Goal: Task Accomplishment & Management: Manage account settings

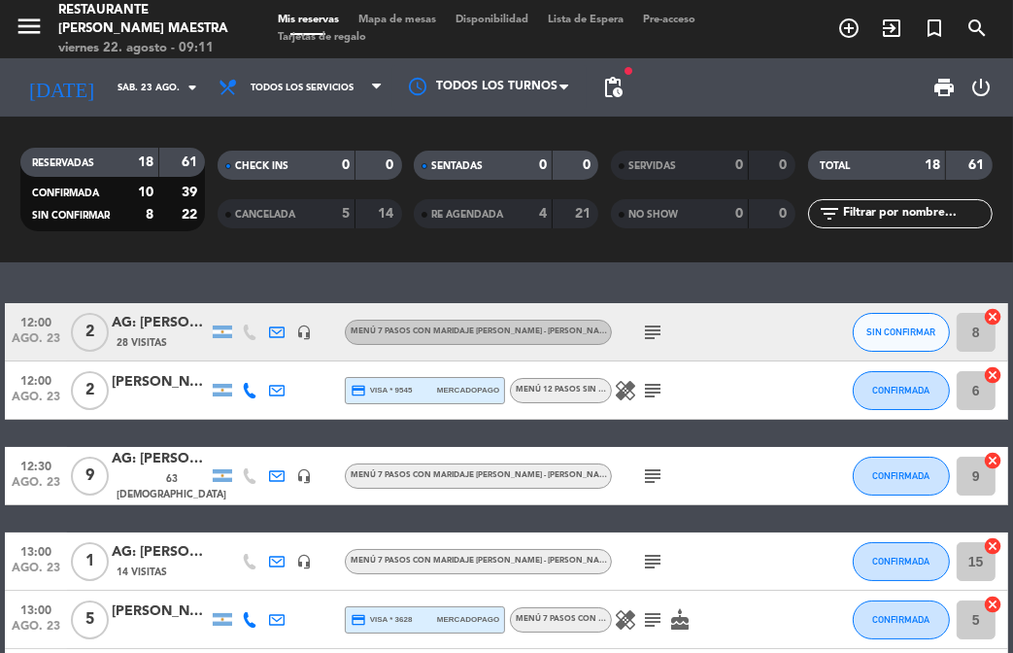
drag, startPoint x: 532, startPoint y: 262, endPoint x: 470, endPoint y: 239, distance: 66.4
click at [532, 262] on div "12:00 ago. 23 2 AG: [PERSON_NAME] x2 / [PERSON_NAME] EXPERIENCES 28 Visitas hea…" at bounding box center [506, 457] width 1013 height 391
click at [556, 270] on div "12:00 ago. 23 2 AG: [PERSON_NAME] x2 / [PERSON_NAME] EXPERIENCES 28 Visitas hea…" at bounding box center [506, 457] width 1013 height 391
click at [944, 86] on span "print" at bounding box center [945, 87] width 23 height 23
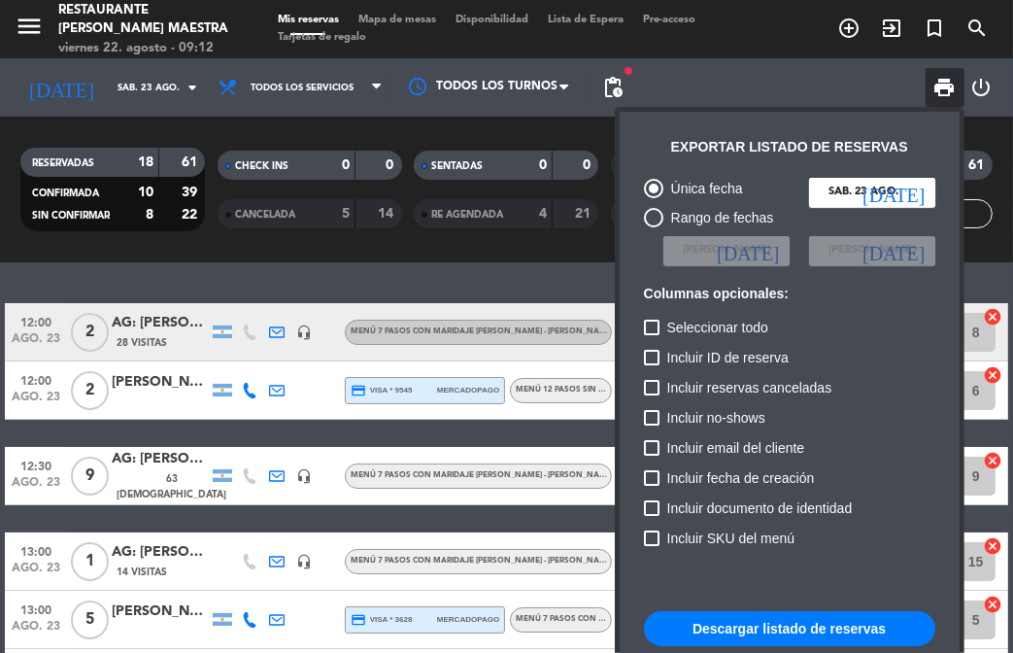
drag, startPoint x: 785, startPoint y: 629, endPoint x: 782, endPoint y: 616, distance: 13.0
click at [785, 628] on button "Descargar listado de reservas" at bounding box center [789, 628] width 291 height 35
click at [35, 18] on div at bounding box center [506, 326] width 1013 height 653
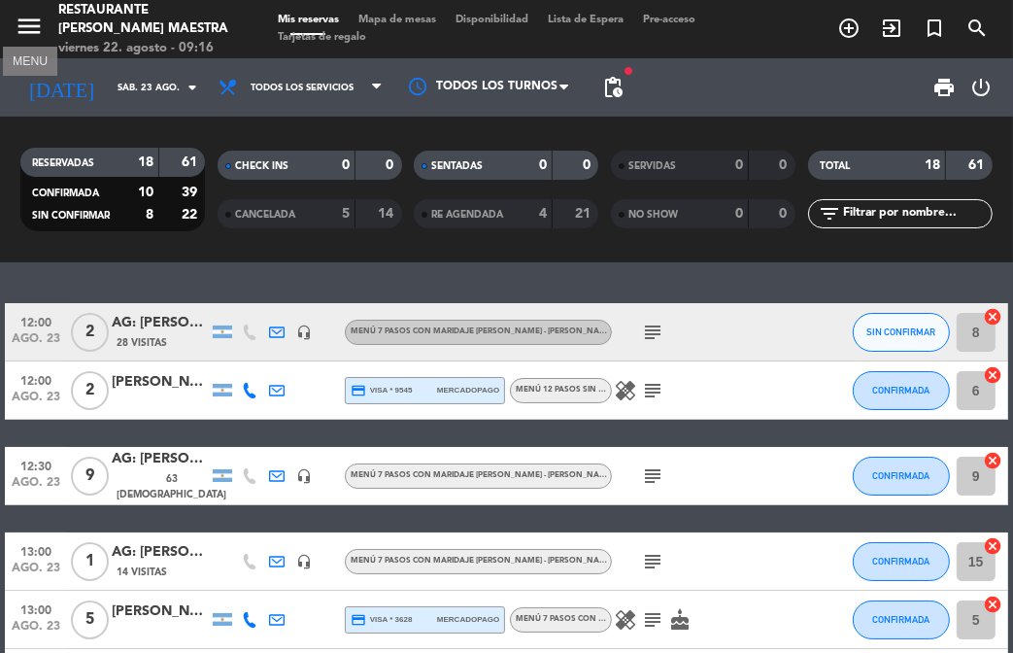
click at [31, 27] on icon "menu" at bounding box center [29, 26] width 29 height 29
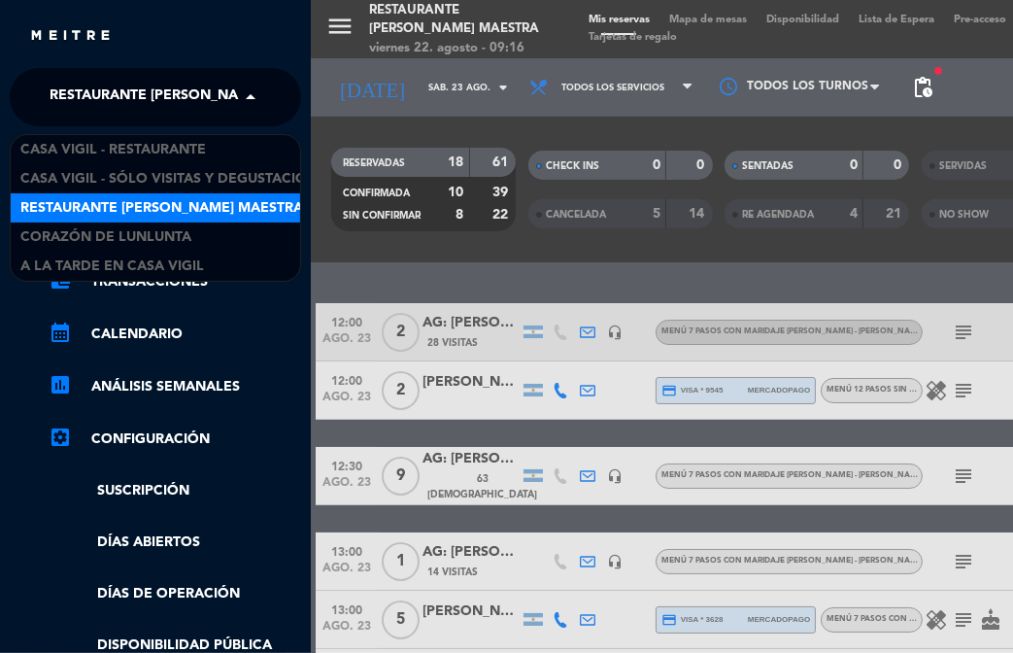
click at [152, 100] on span "Restaurante [PERSON_NAME] Maestra" at bounding box center [191, 97] width 283 height 41
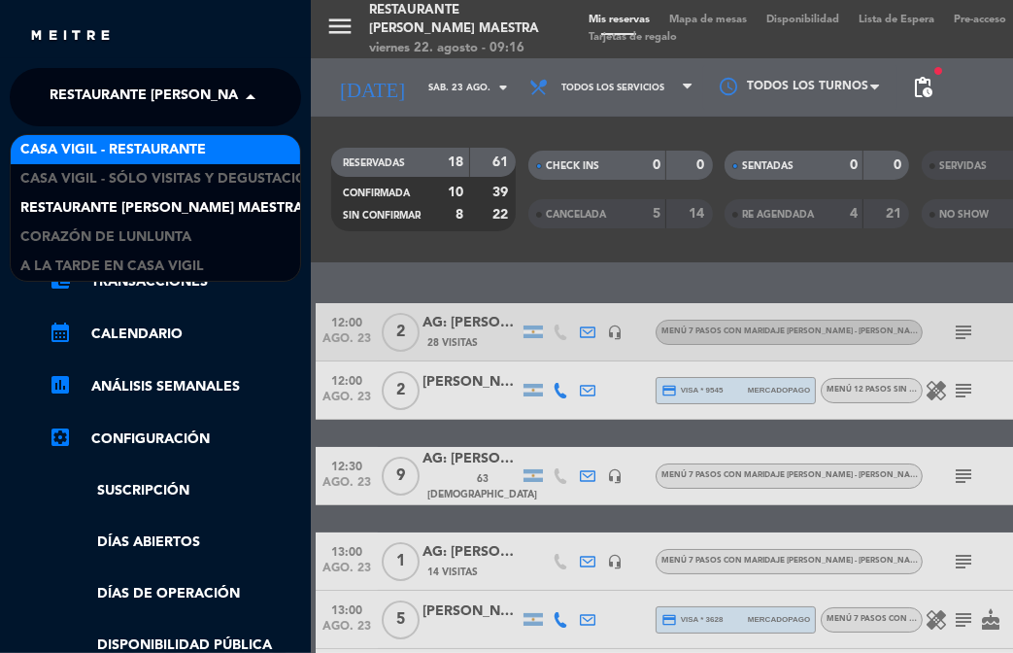
click at [155, 149] on span "Casa Vigil - Restaurante" at bounding box center [113, 150] width 186 height 22
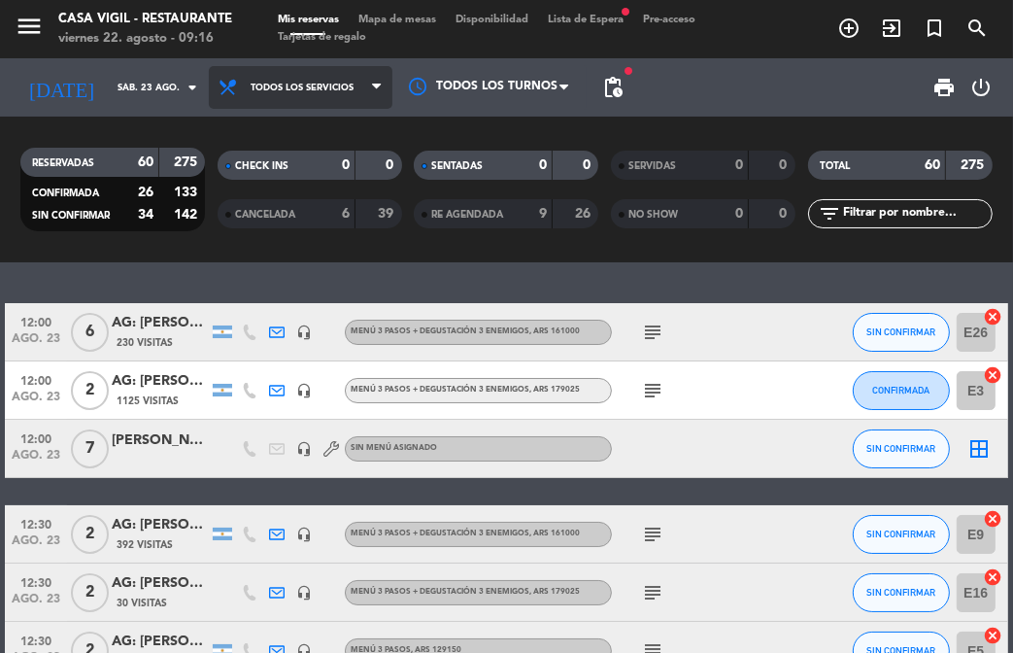
click at [372, 86] on icon at bounding box center [376, 88] width 9 height 16
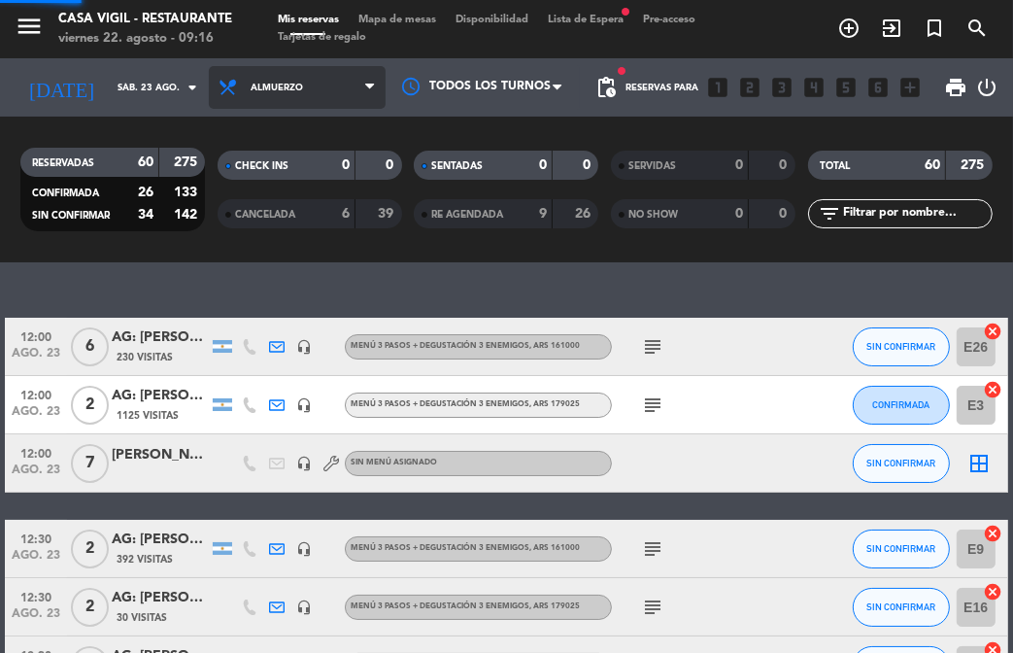
click at [323, 162] on div "menu Casa [PERSON_NAME] - Restaurante viernes 22. agosto - 09:16 Mis reservas M…" at bounding box center [506, 131] width 1013 height 262
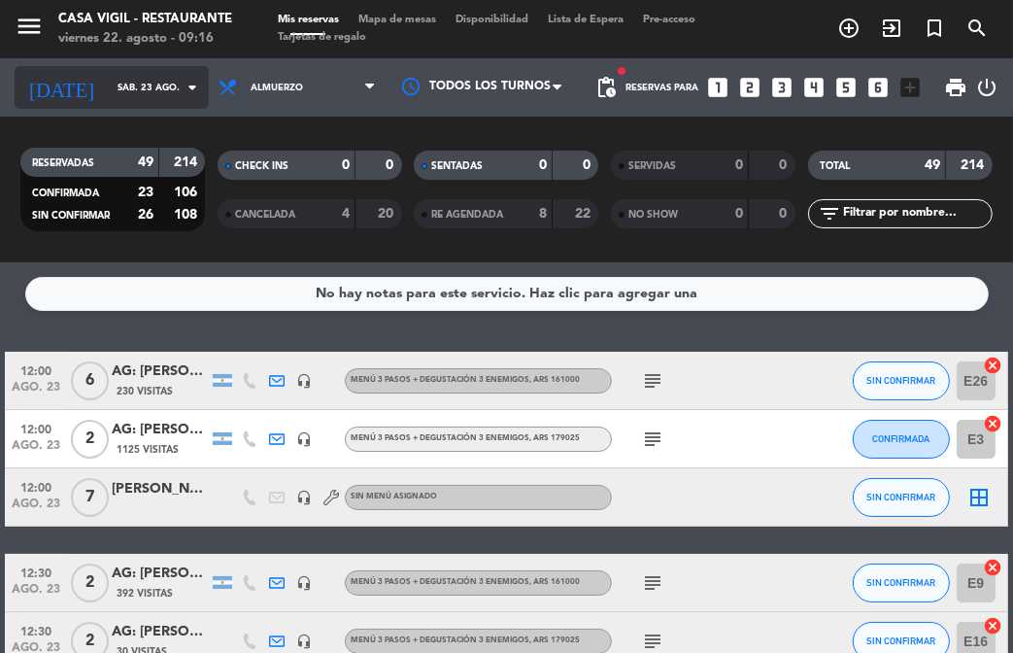
click at [182, 81] on icon "arrow_drop_down" at bounding box center [192, 87] width 23 height 23
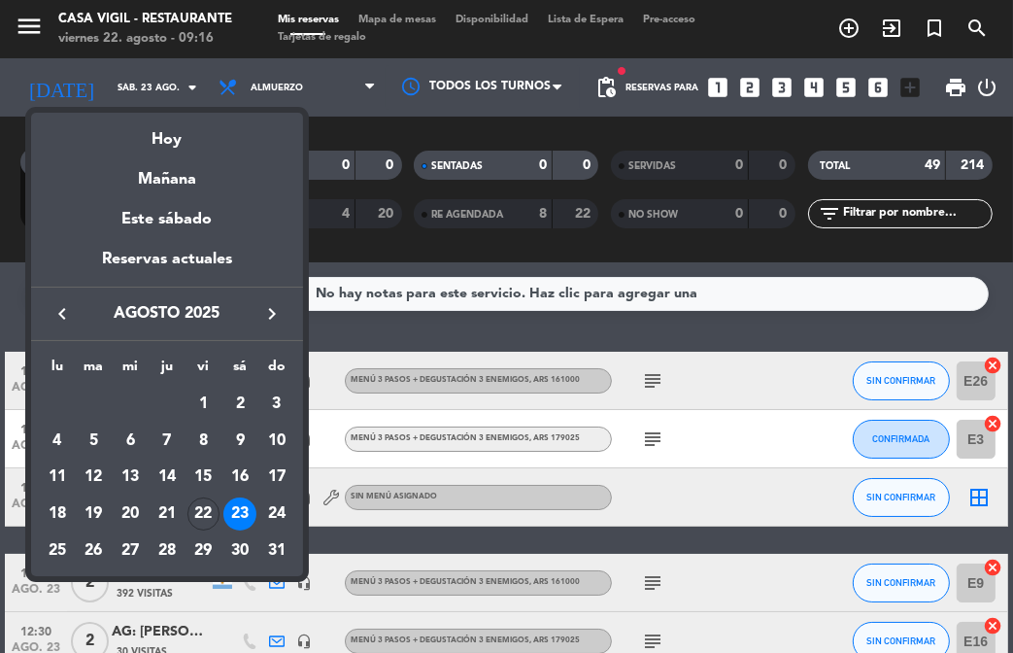
click at [273, 322] on icon "keyboard_arrow_right" at bounding box center [271, 313] width 23 height 23
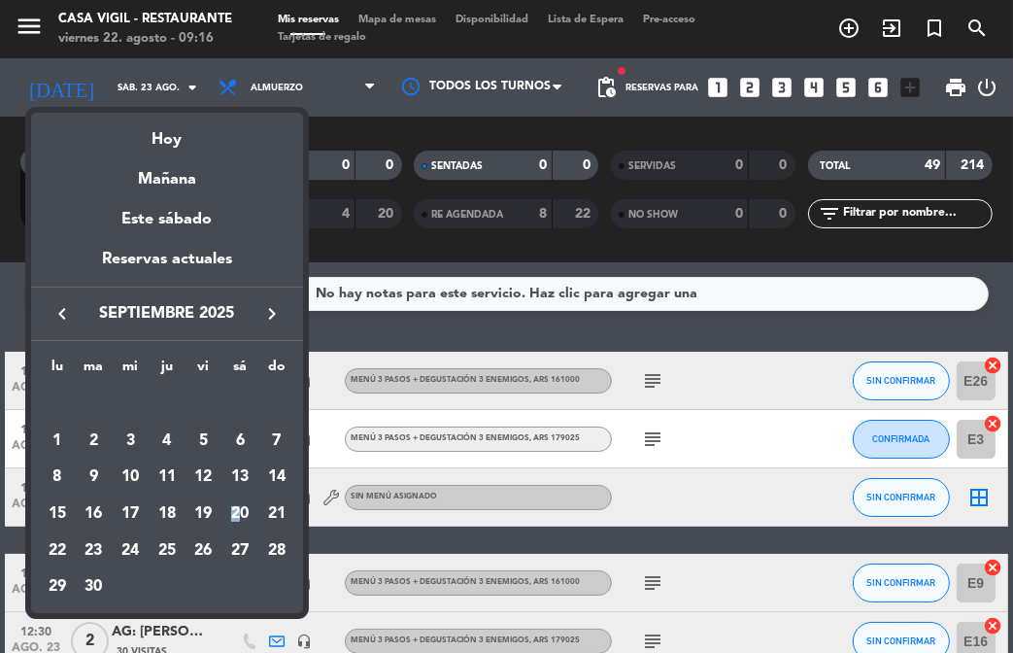
click at [241, 515] on div "20" at bounding box center [239, 513] width 33 height 33
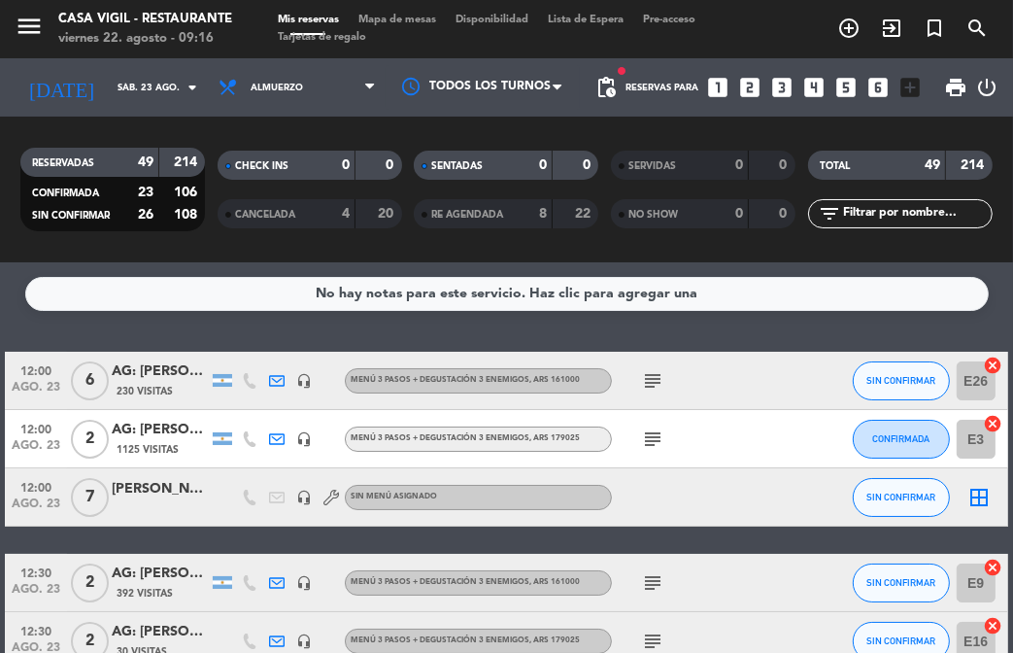
type input "sáb. [DATE]"
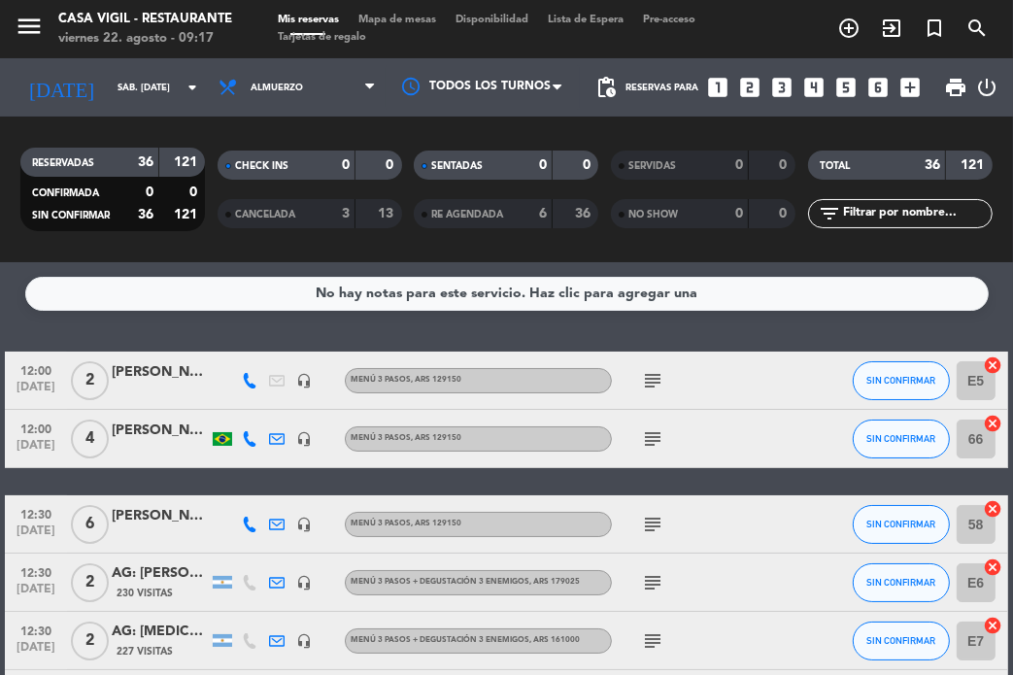
click at [497, 322] on div "No hay notas para este servicio. Haz clic para agregar una 12:00 [DATE] 2 [PERS…" at bounding box center [506, 468] width 1013 height 413
click at [512, 325] on div "No hay notas para este servicio. Haz clic para agregar una 12:00 [DATE] 2 [PERS…" at bounding box center [506, 468] width 1013 height 413
click at [476, 337] on div "No hay notas para este servicio. Haz clic para agregar una 12:00 [DATE] 2 [PERS…" at bounding box center [506, 468] width 1013 height 413
click at [450, 332] on div "No hay notas para este servicio. Haz clic para agregar una 12:00 [DATE] 2 [PERS…" at bounding box center [506, 468] width 1013 height 413
click at [432, 342] on div "No hay notas para este servicio. Haz clic para agregar una 12:00 [DATE] 2 [PERS…" at bounding box center [506, 468] width 1013 height 413
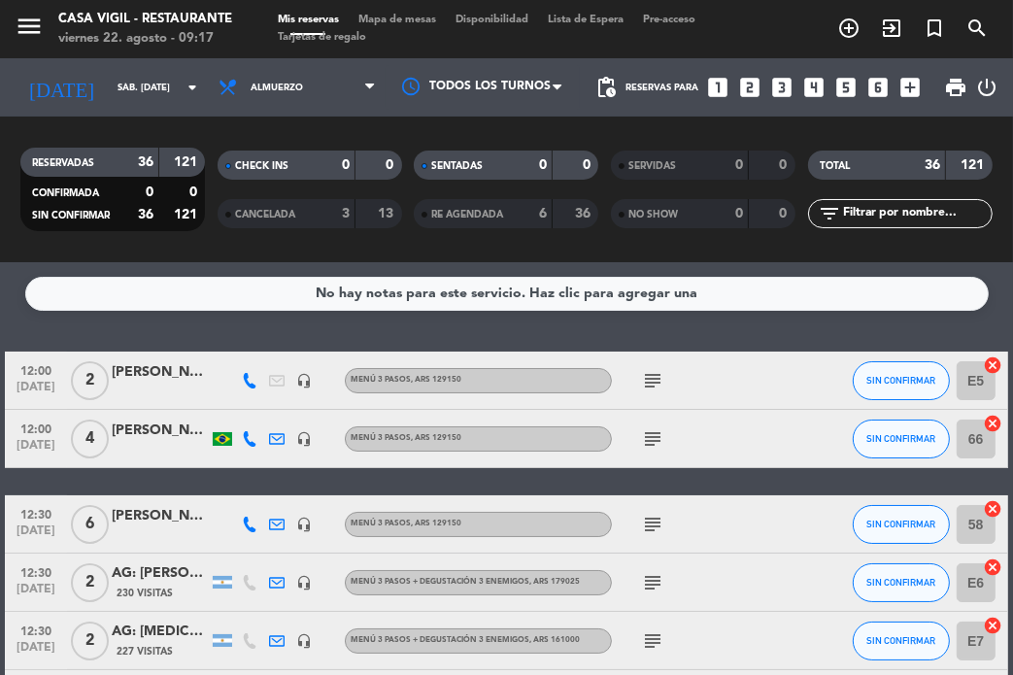
click at [886, 88] on icon "looks_6" at bounding box center [878, 87] width 25 height 25
click at [882, 83] on icon "looks_6" at bounding box center [878, 87] width 25 height 25
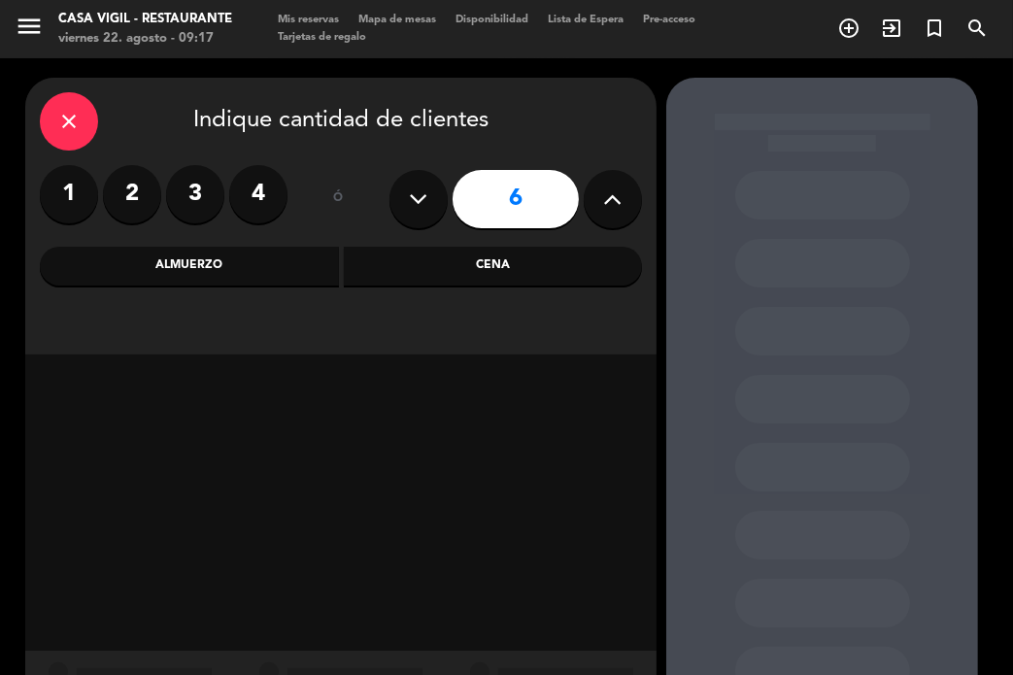
click at [231, 272] on div "Almuerzo" at bounding box center [189, 266] width 299 height 39
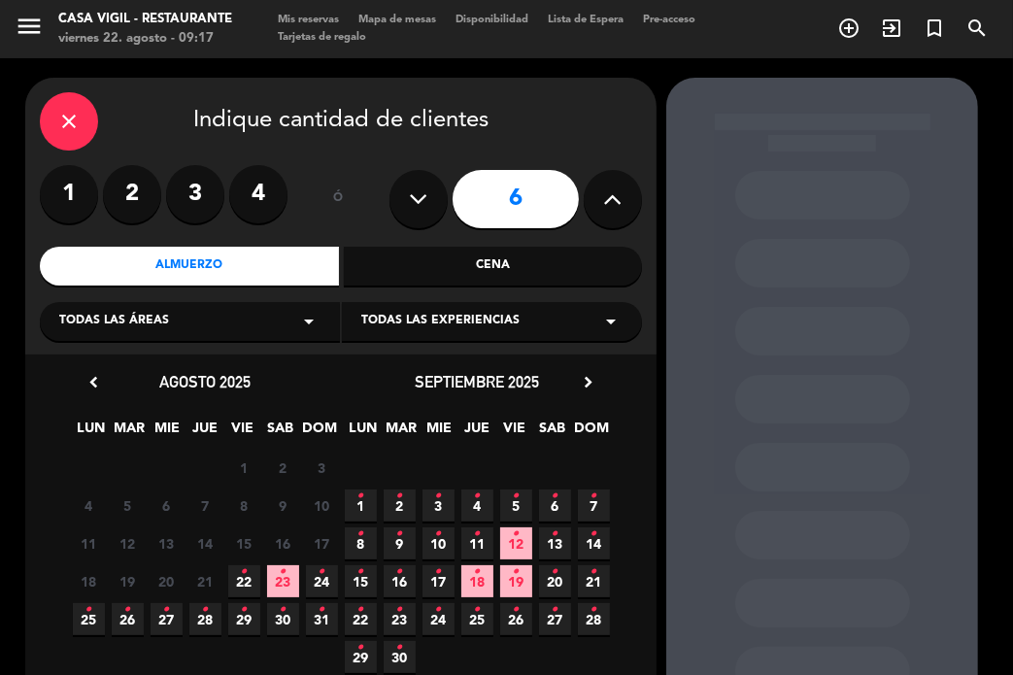
click at [540, 323] on div "Todas las experiencias arrow_drop_down" at bounding box center [492, 321] width 300 height 39
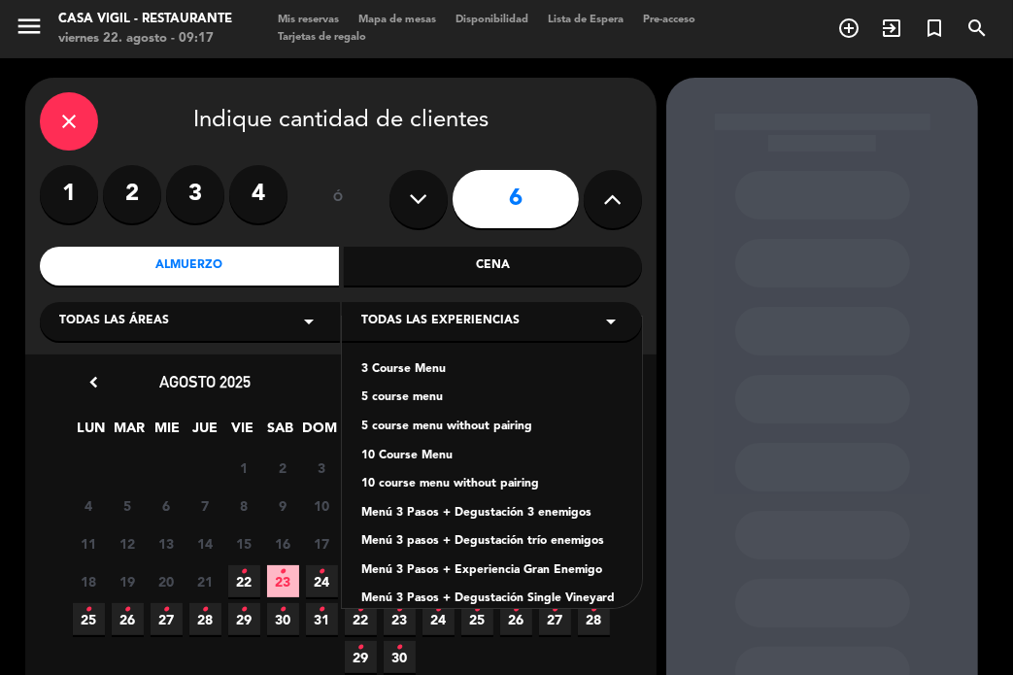
click at [521, 517] on div "Menú 3 Pasos + Degustación 3 enemigos" at bounding box center [491, 513] width 261 height 19
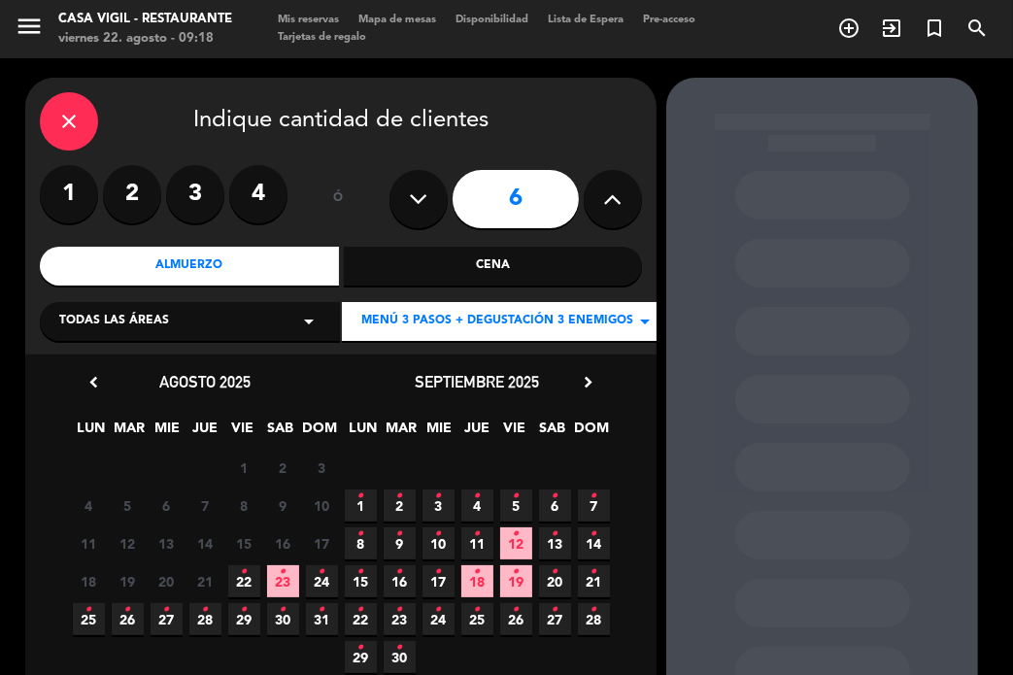
click at [561, 585] on span "20 •" at bounding box center [555, 582] width 32 height 32
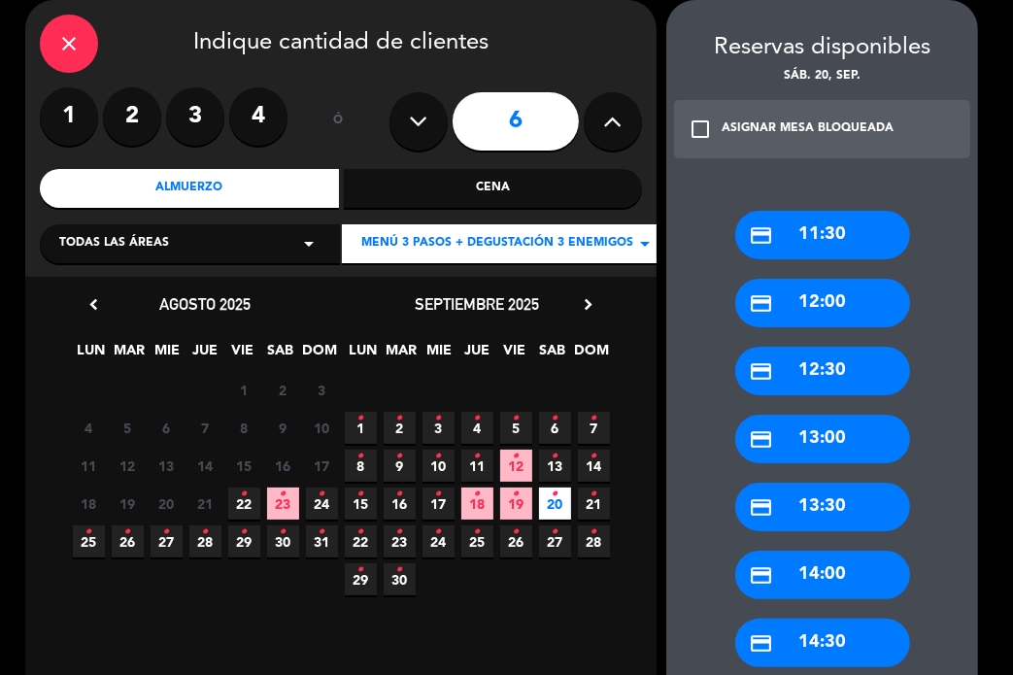
scroll to position [259, 0]
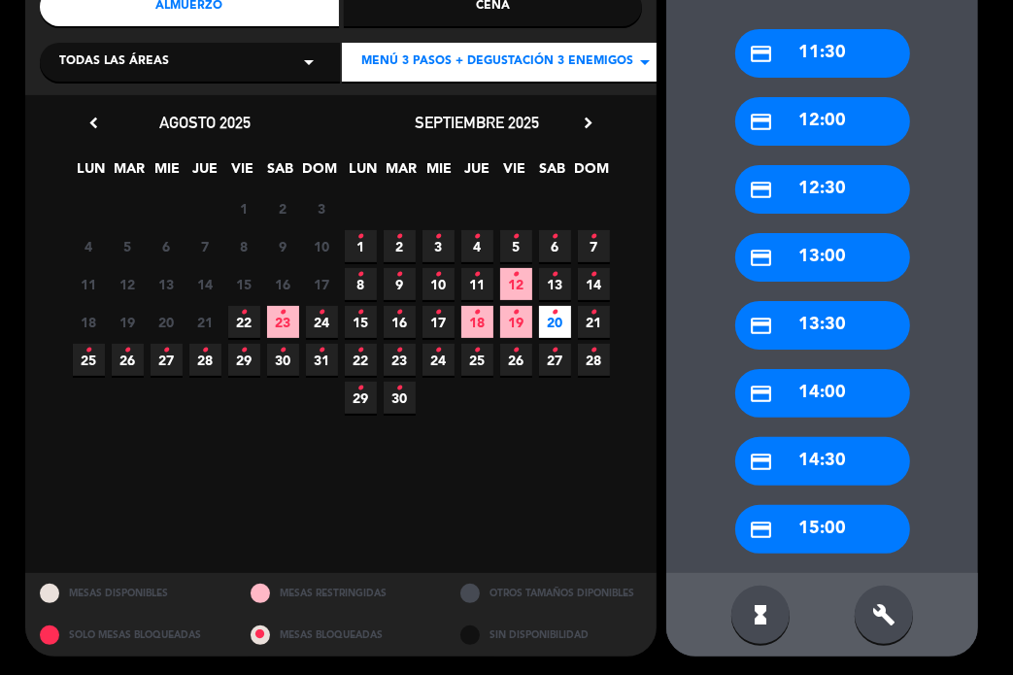
click at [803, 462] on div "credit_card 14:30" at bounding box center [823, 461] width 175 height 49
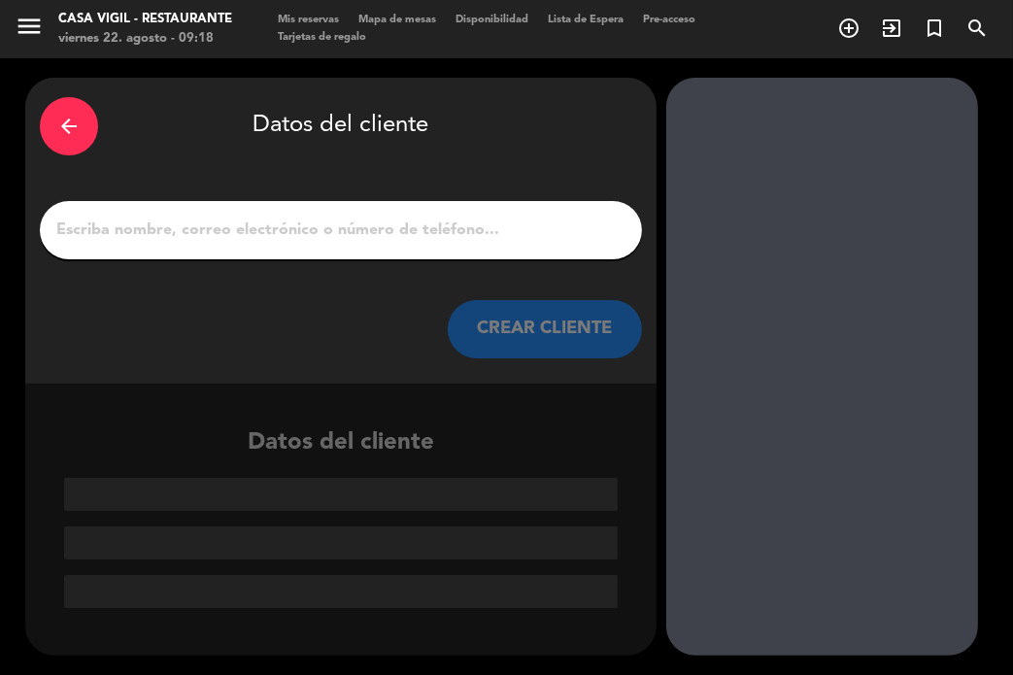
click at [341, 231] on input "1" at bounding box center [340, 230] width 573 height 27
click at [341, 232] on input "1" at bounding box center [340, 230] width 573 height 27
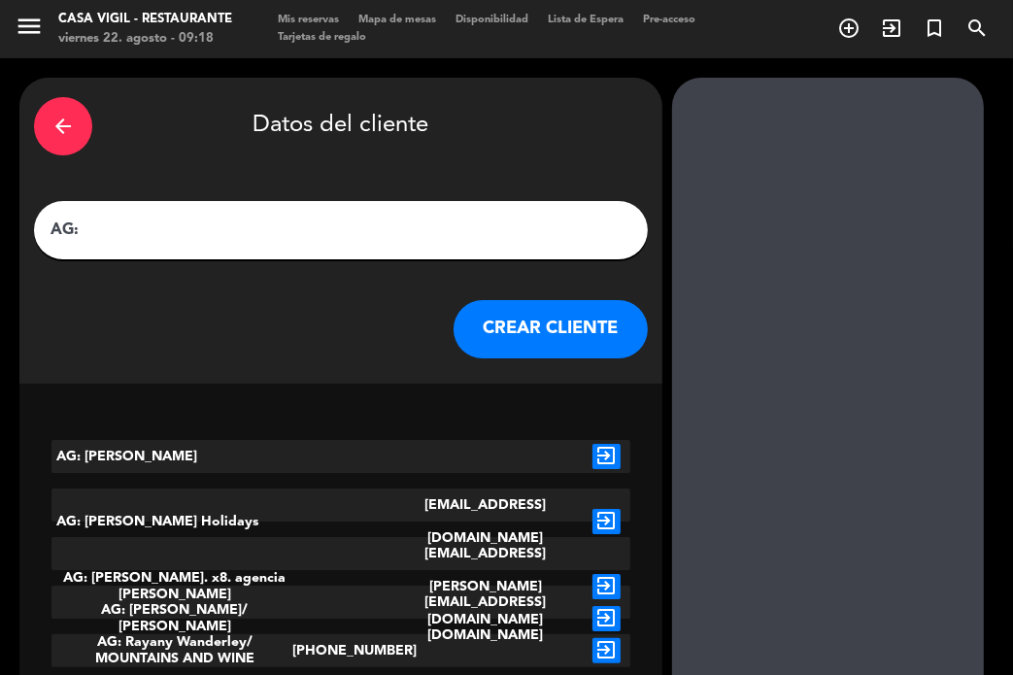
click at [315, 229] on input "AG:" at bounding box center [341, 230] width 585 height 27
paste input "[PERSON_NAME] [PERSON_NAME] [PERSON_NAME]"
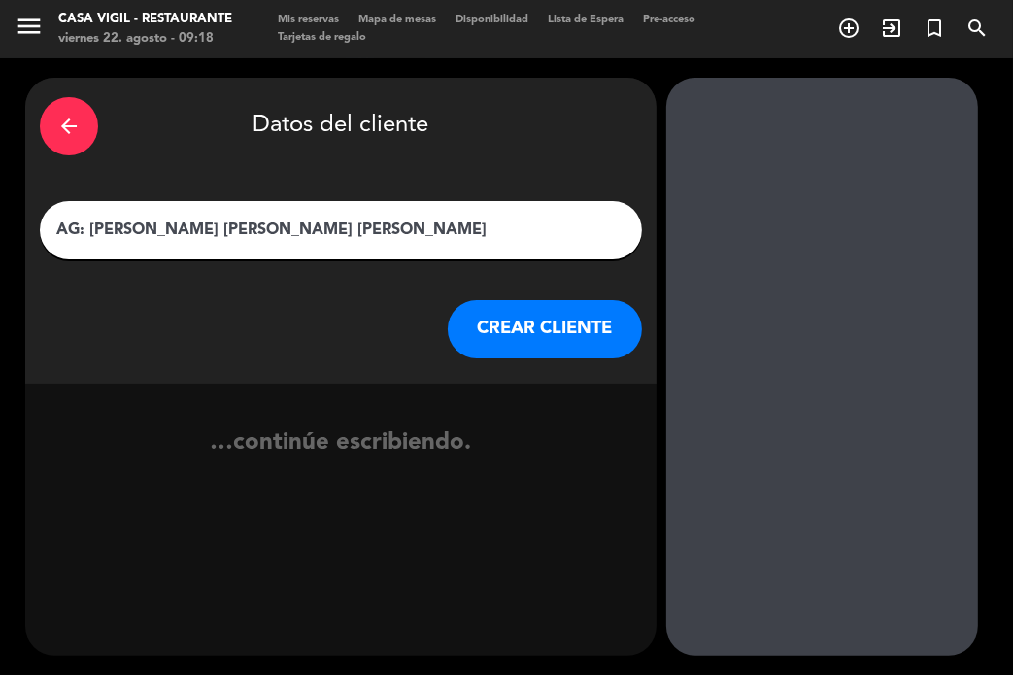
click at [443, 228] on input "AG: [PERSON_NAME] [PERSON_NAME] [PERSON_NAME]" at bounding box center [340, 230] width 573 height 27
type input "AG: [PERSON_NAME] [PERSON_NAME] [PERSON_NAME] X6 / SUNTRIP"
click at [529, 322] on button "CREAR CLIENTE" at bounding box center [545, 329] width 194 height 58
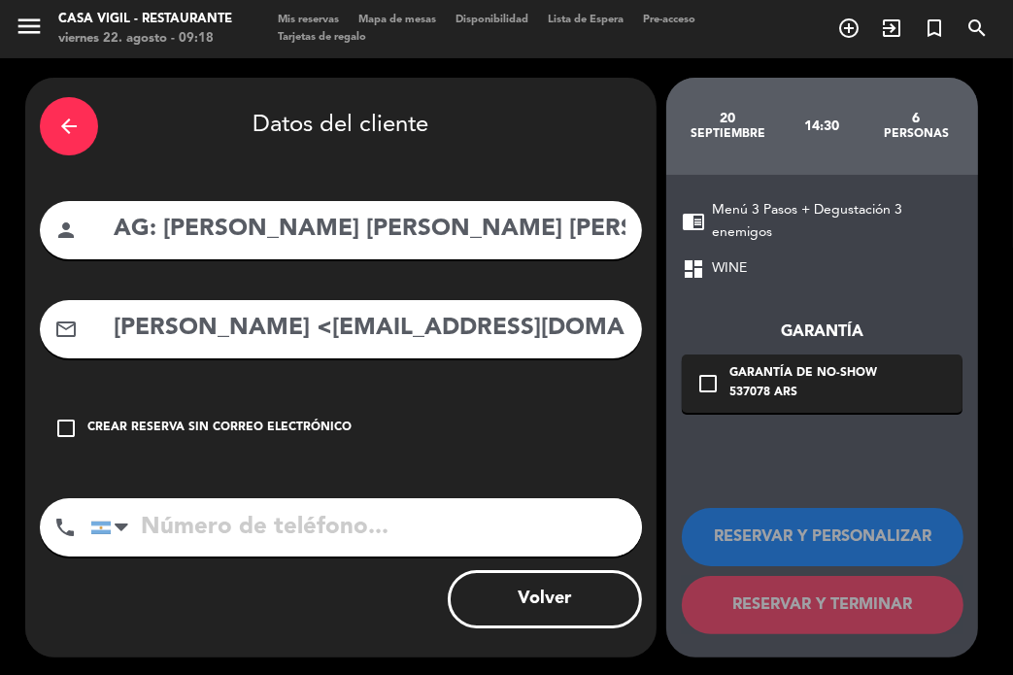
click at [395, 364] on div "arrow_back Datos del cliente person AG: [PERSON_NAME] [PERSON_NAME] [PERSON_NAM…" at bounding box center [341, 368] width 632 height 580
drag, startPoint x: 292, startPoint y: 323, endPoint x: 58, endPoint y: 359, distance: 236.9
click at [62, 361] on div "arrow_back Datos del cliente person AG: [PERSON_NAME] [PERSON_NAME] [PERSON_NAM…" at bounding box center [341, 368] width 632 height 580
drag, startPoint x: 489, startPoint y: 346, endPoint x: 503, endPoint y: 345, distance: 14.6
click at [490, 347] on input "[EMAIL_ADDRESS][DOMAIN_NAME]>" at bounding box center [370, 329] width 516 height 40
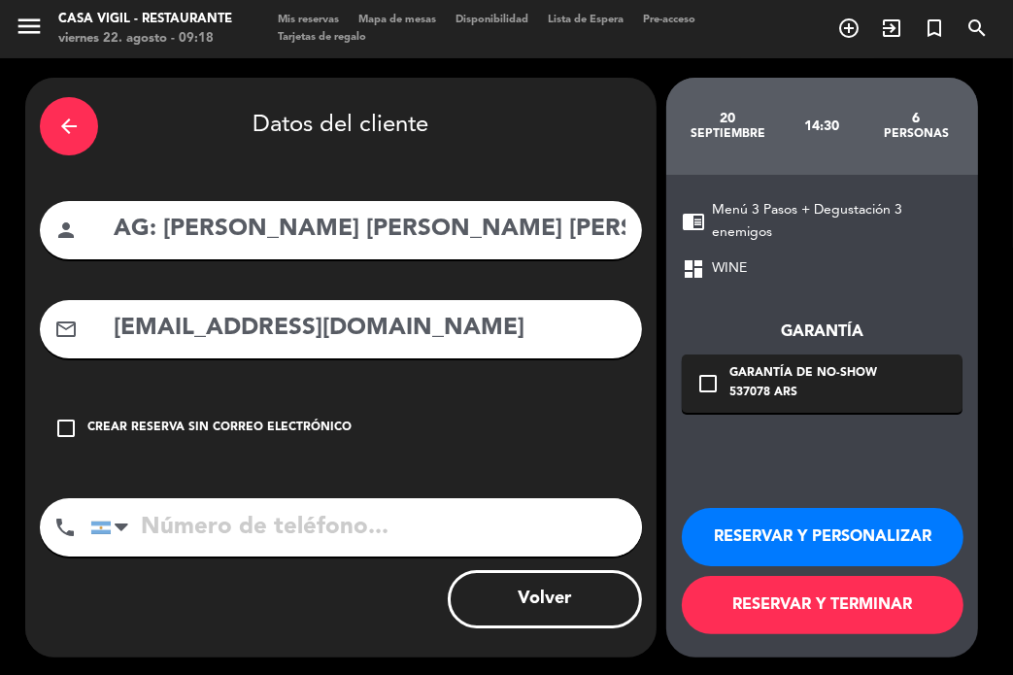
type input "[EMAIL_ADDRESS][DOMAIN_NAME]"
click at [853, 537] on button "RESERVAR Y PERSONALIZAR" at bounding box center [823, 537] width 282 height 58
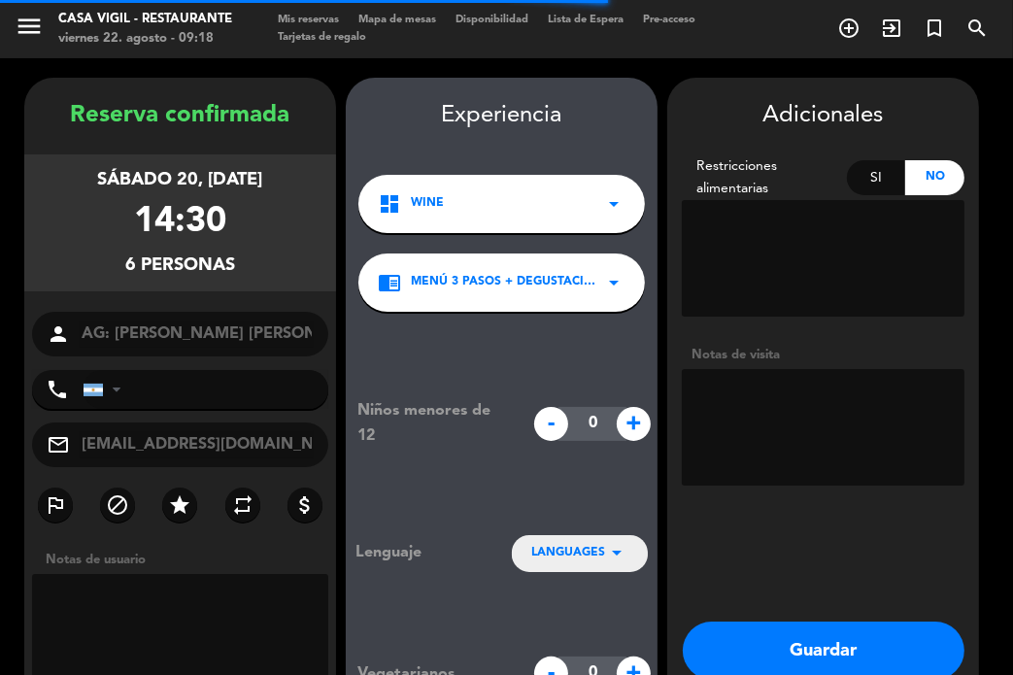
scroll to position [78, 0]
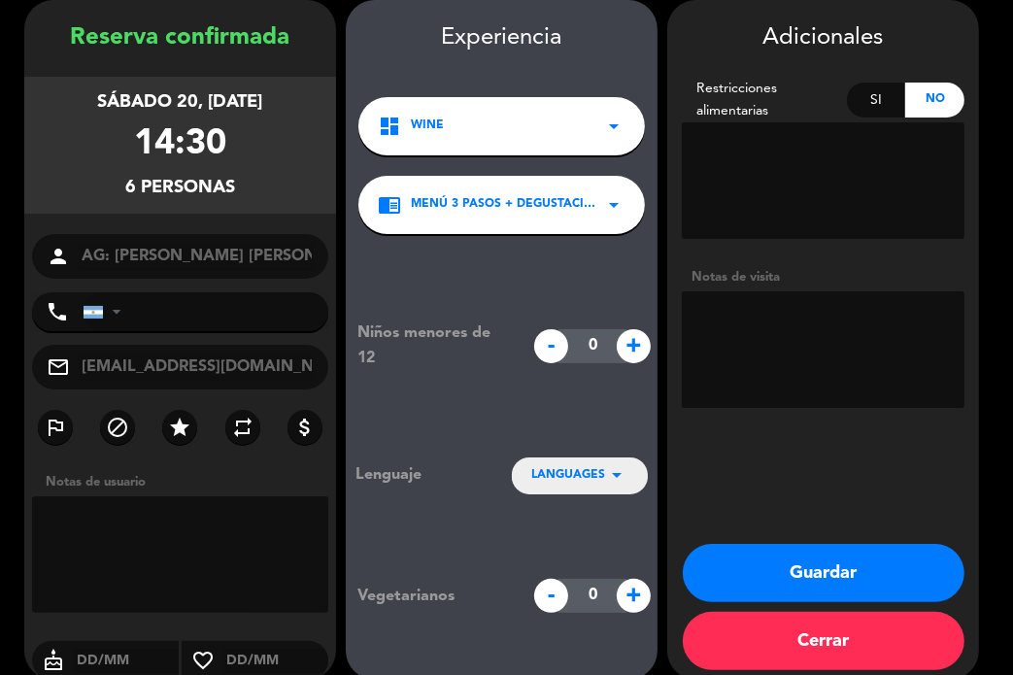
click at [810, 326] on textarea at bounding box center [823, 349] width 283 height 117
click at [828, 321] on textarea at bounding box center [823, 349] width 283 height 117
type textarea "n"
type textarea "NO COBRAR A PAX ABONA AGENCIA"
click at [624, 479] on icon "arrow_drop_down" at bounding box center [616, 474] width 23 height 23
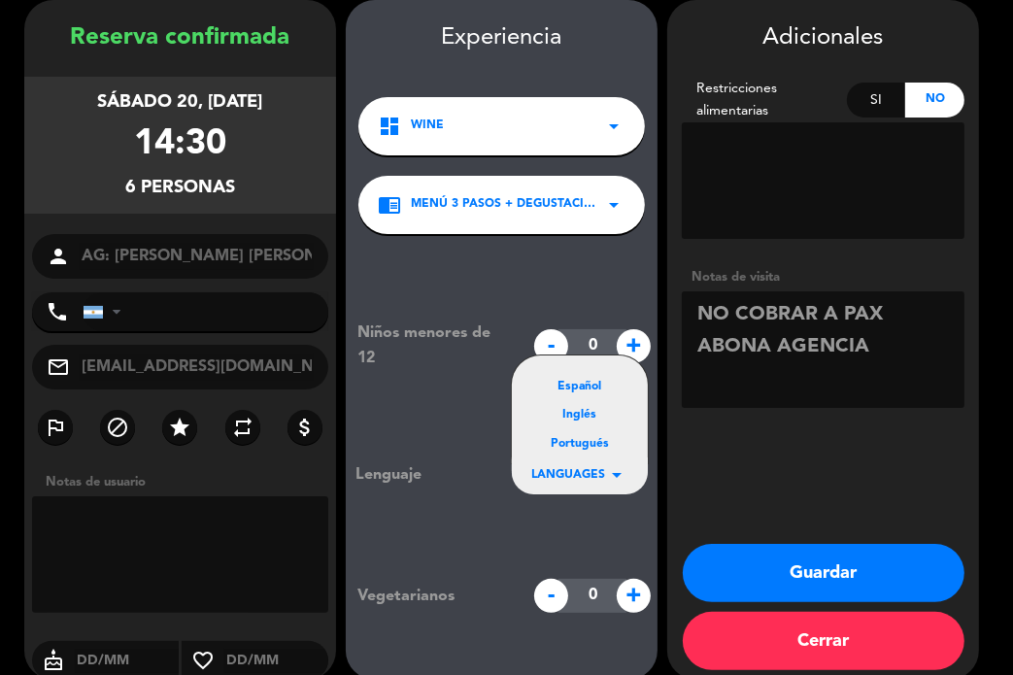
click at [610, 447] on div "Portugués" at bounding box center [579, 444] width 97 height 19
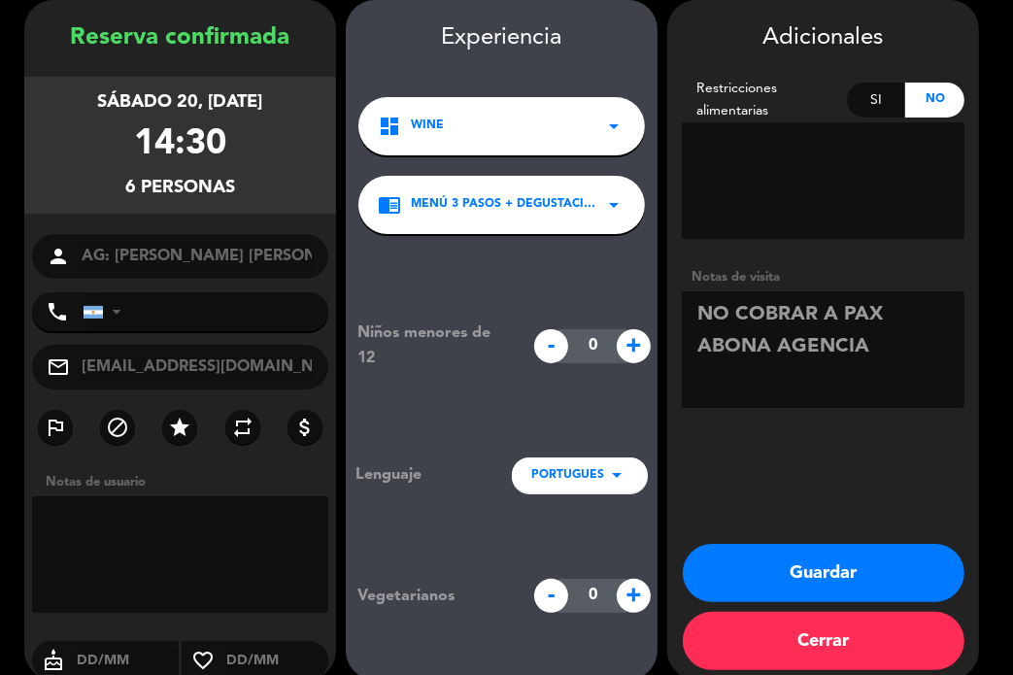
click at [823, 573] on button "Guardar" at bounding box center [824, 573] width 282 height 58
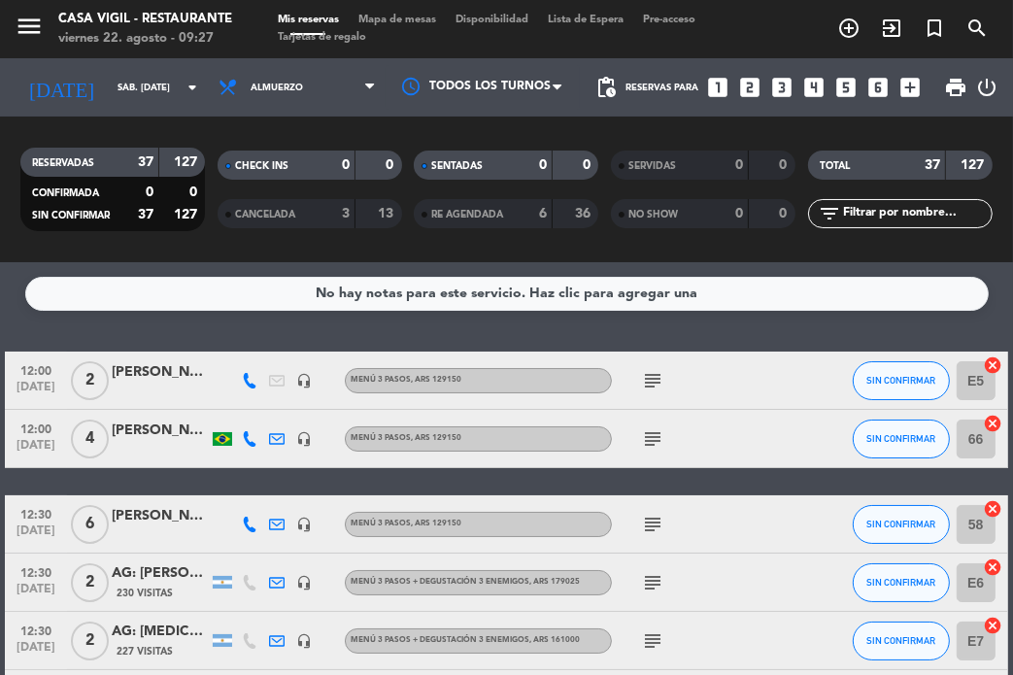
drag, startPoint x: 562, startPoint y: 342, endPoint x: 451, endPoint y: 274, distance: 130.0
click at [536, 331] on div "No hay notas para este servicio. Haz clic para agregar una 12:00 [DATE] 2 [PERS…" at bounding box center [506, 468] width 1013 height 413
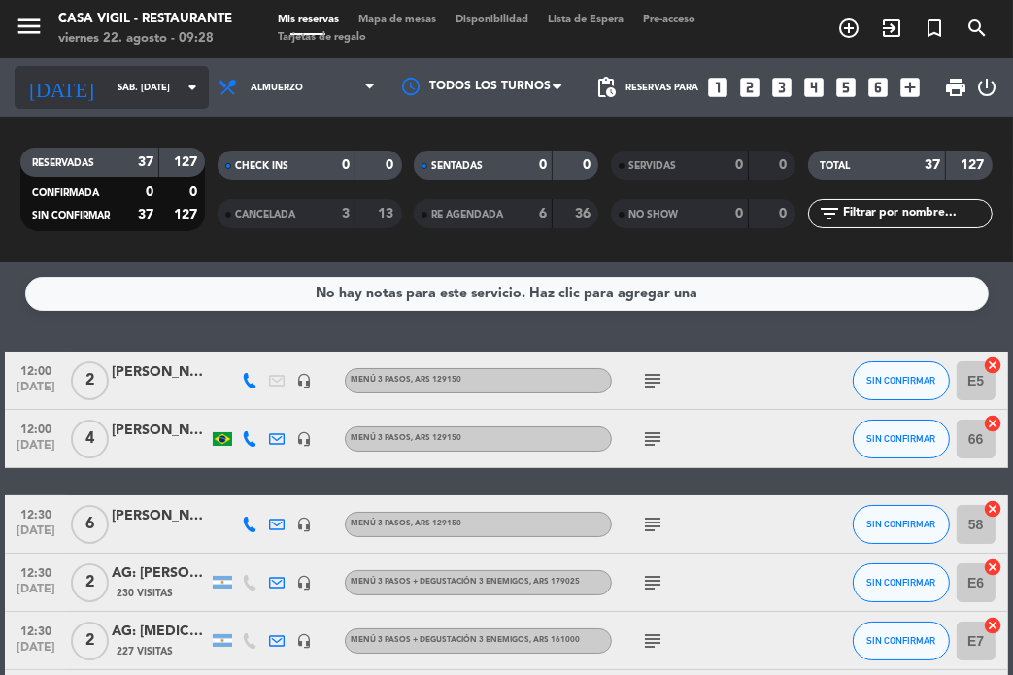
click at [181, 92] on icon "arrow_drop_down" at bounding box center [192, 87] width 23 height 23
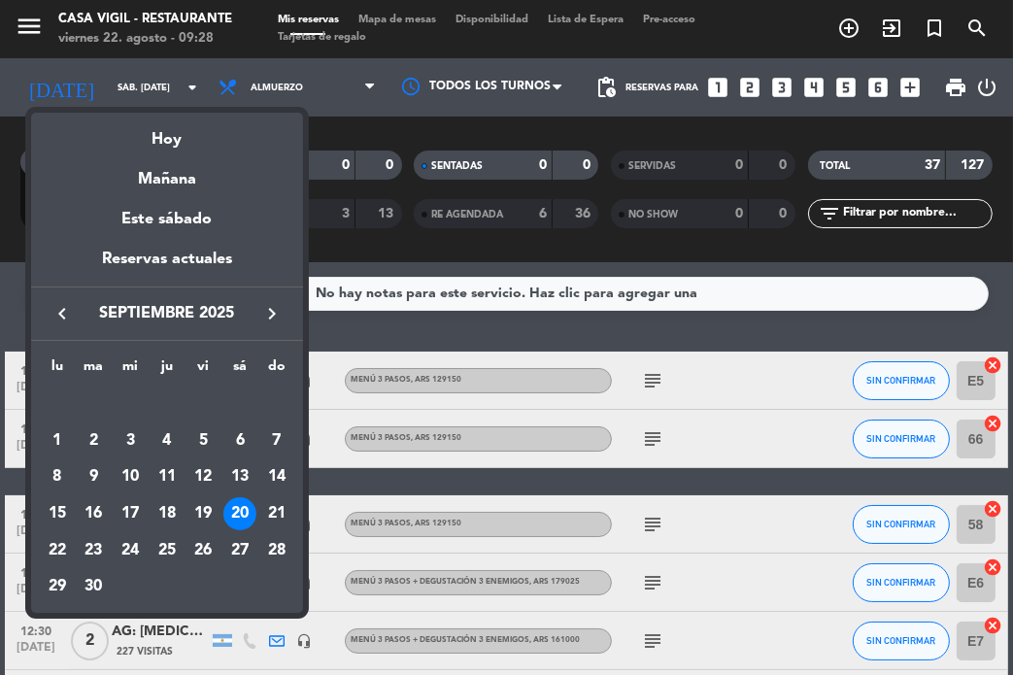
drag, startPoint x: 167, startPoint y: 179, endPoint x: 95, endPoint y: 128, distance: 87.9
click at [155, 170] on div "Mañana" at bounding box center [167, 173] width 272 height 40
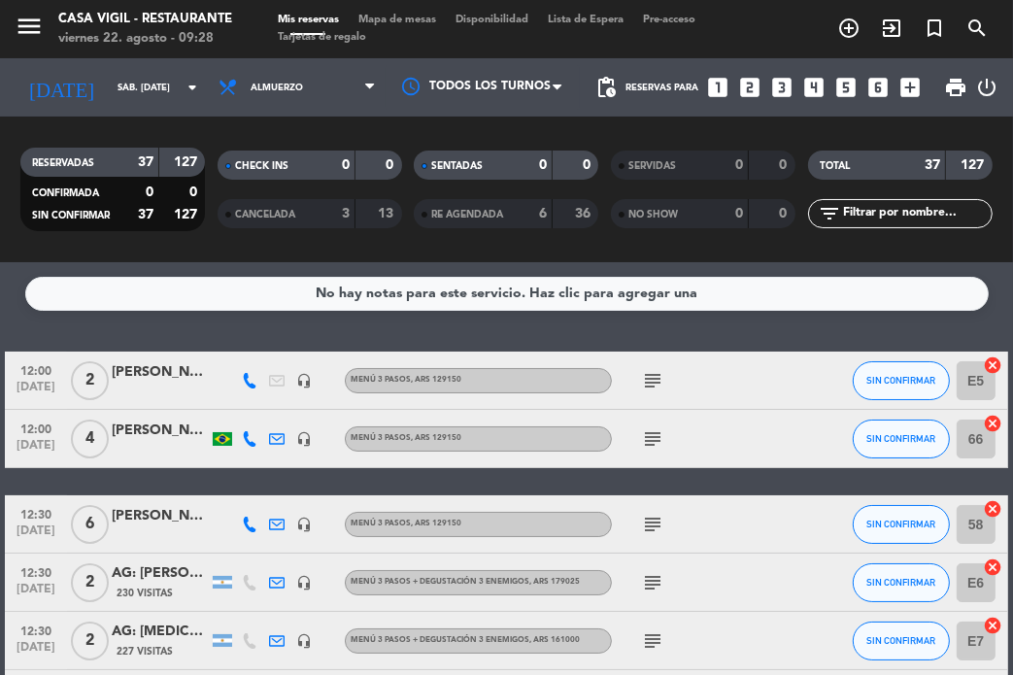
type input "sáb. 23 ago."
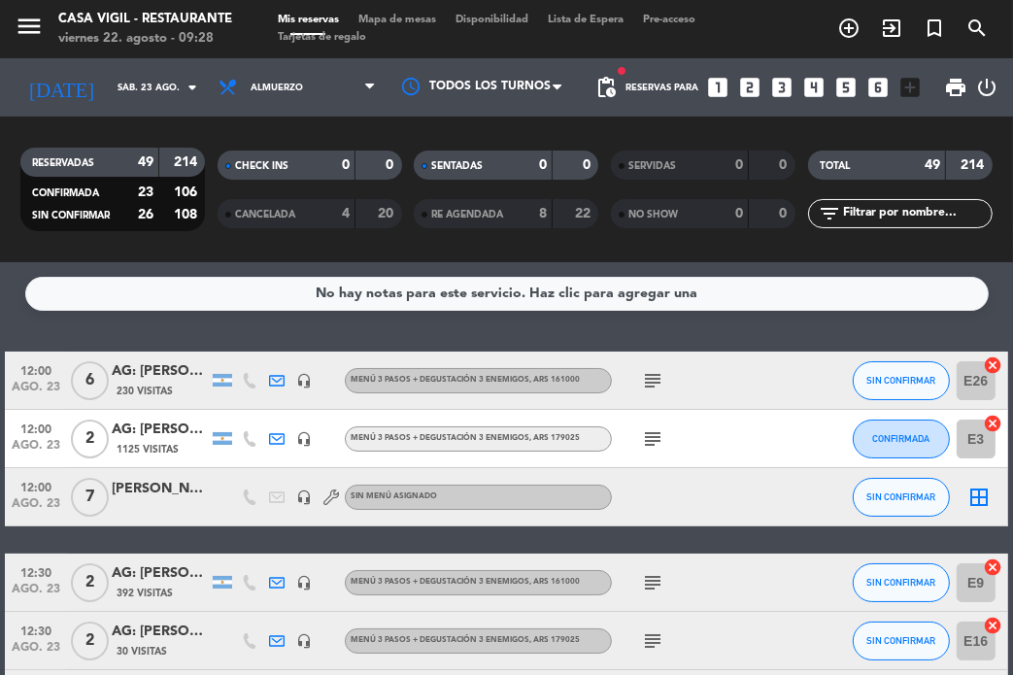
click at [869, 214] on input "text" at bounding box center [916, 213] width 151 height 21
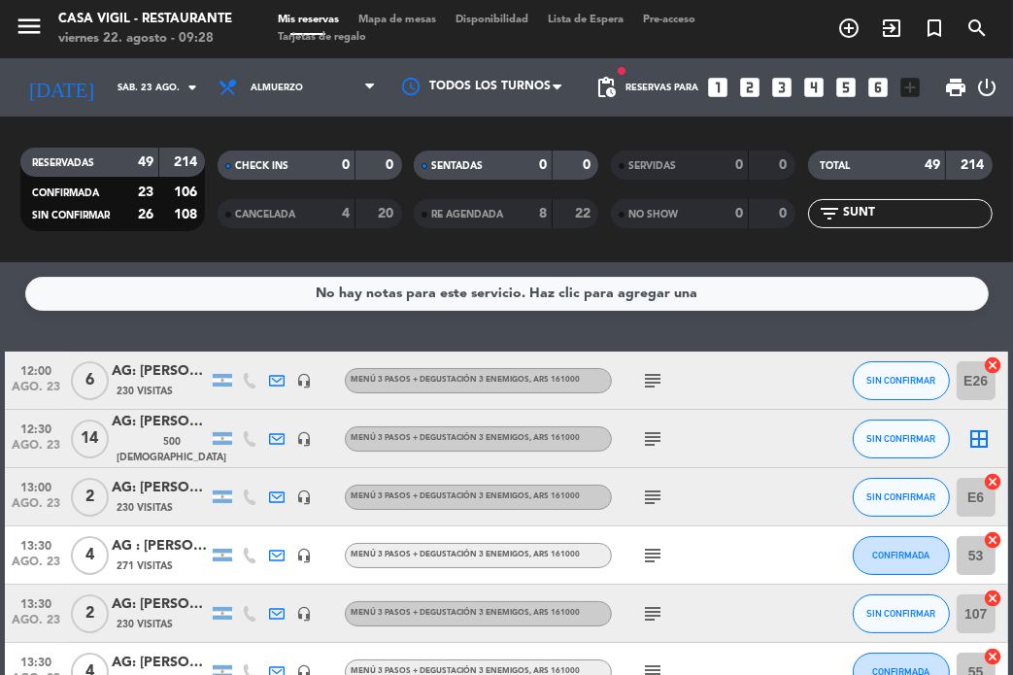
type input "SUNT"
click at [156, 433] on div "AG: [PERSON_NAME] Manzatto [PERSON_NAME] X14 / SUNTRIP" at bounding box center [160, 422] width 97 height 22
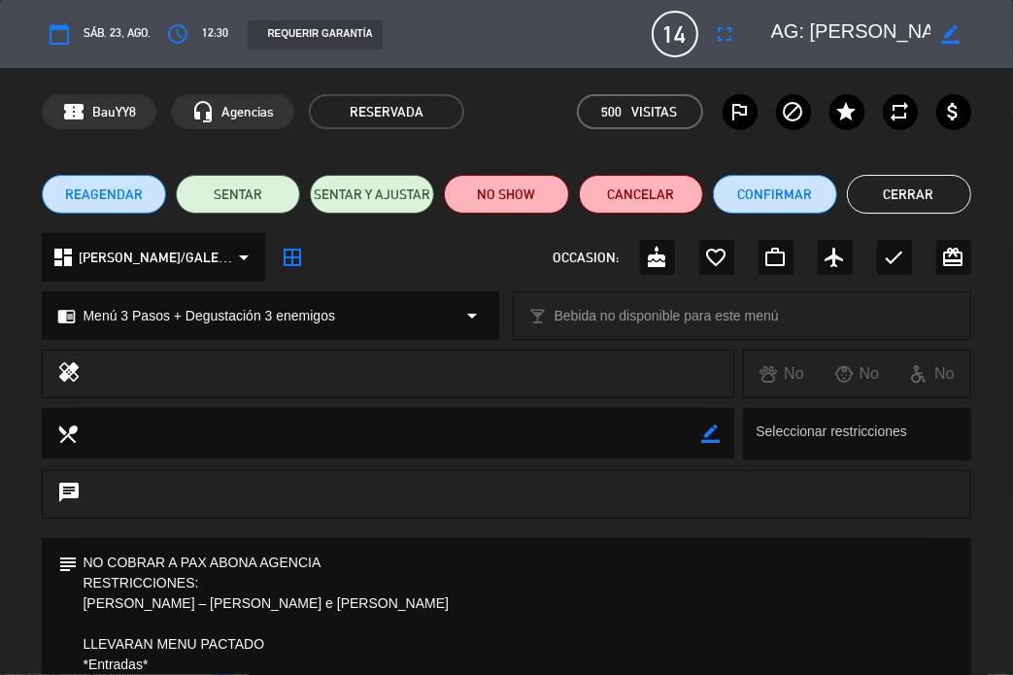
click at [947, 189] on button "Cerrar" at bounding box center [909, 194] width 124 height 39
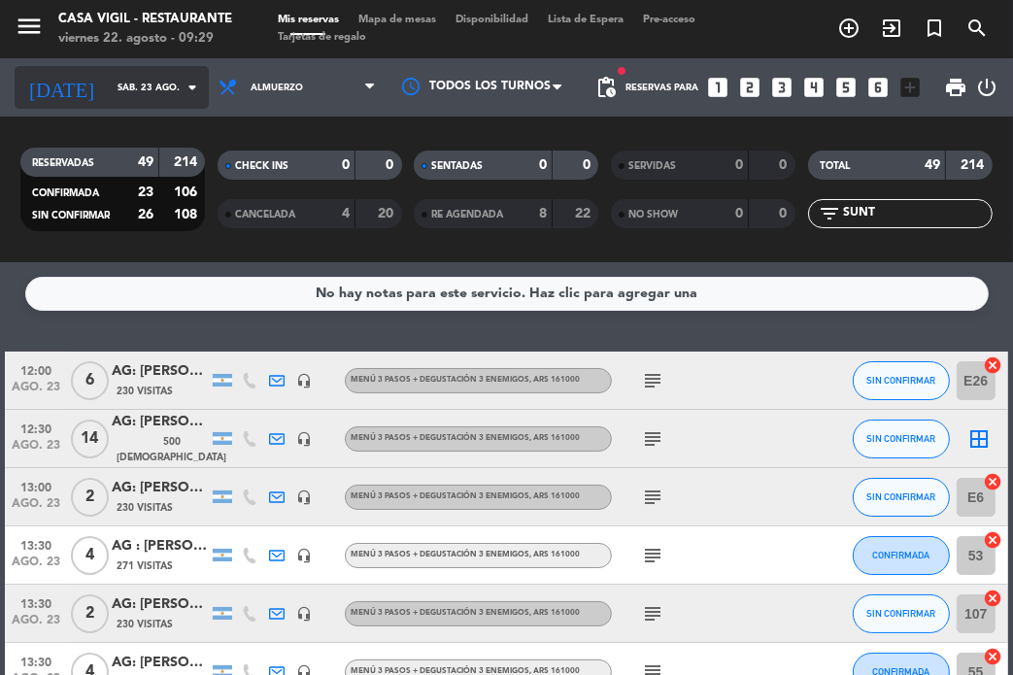
click at [181, 86] on icon "arrow_drop_down" at bounding box center [192, 87] width 23 height 23
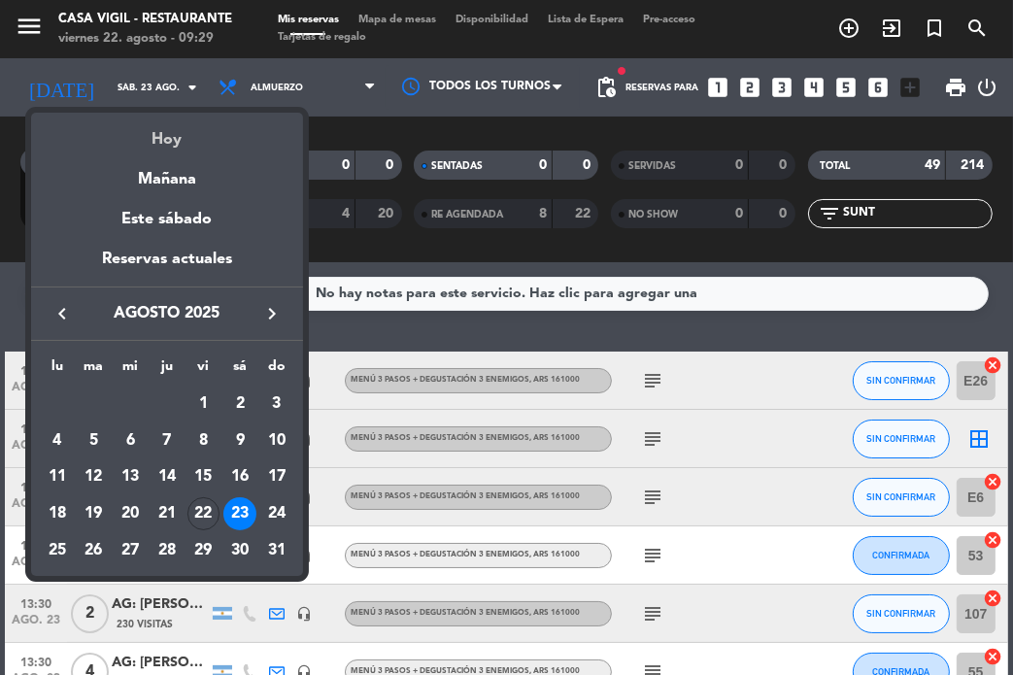
click at [184, 131] on div "Hoy" at bounding box center [167, 133] width 272 height 40
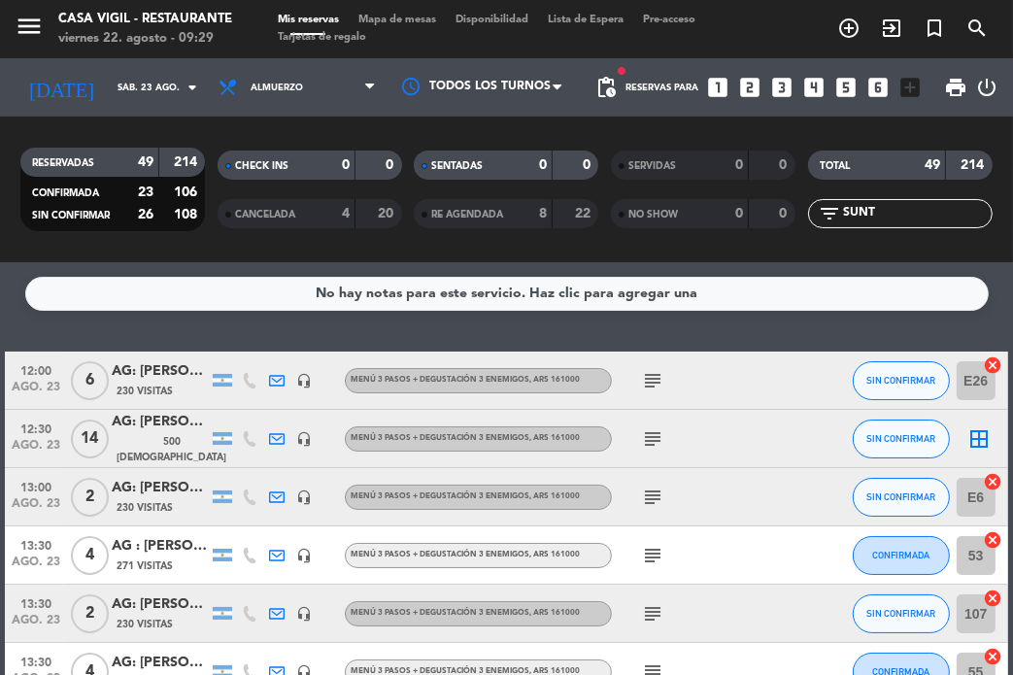
type input "vie. 22 ago."
click at [25, 34] on icon "menu" at bounding box center [29, 26] width 29 height 29
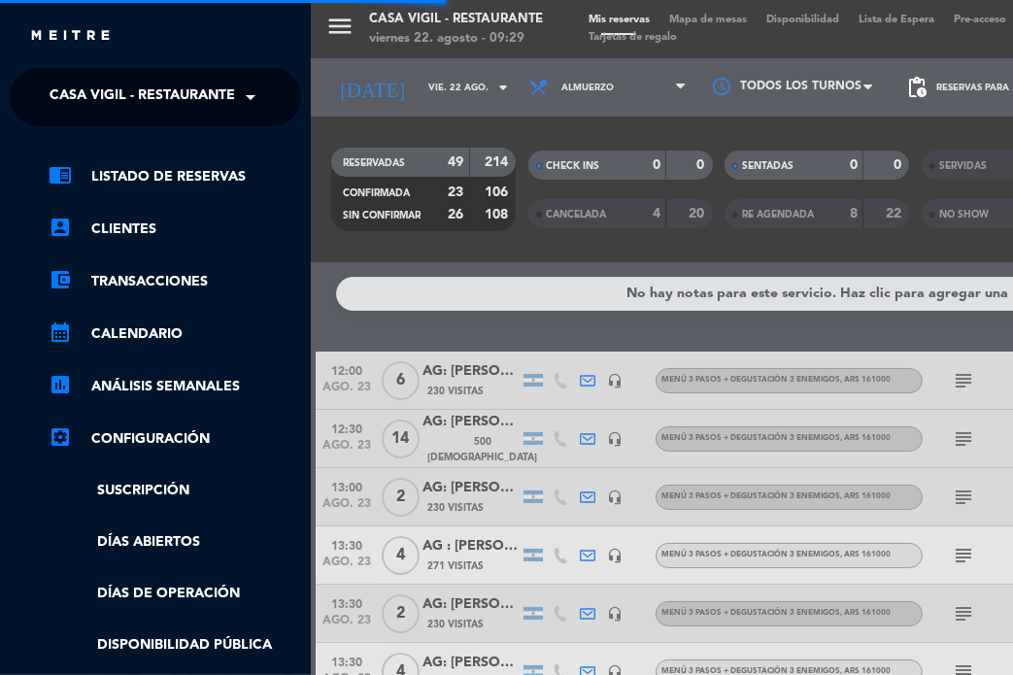
click at [124, 94] on span "Casa Vigil - Restaurante" at bounding box center [143, 97] width 186 height 41
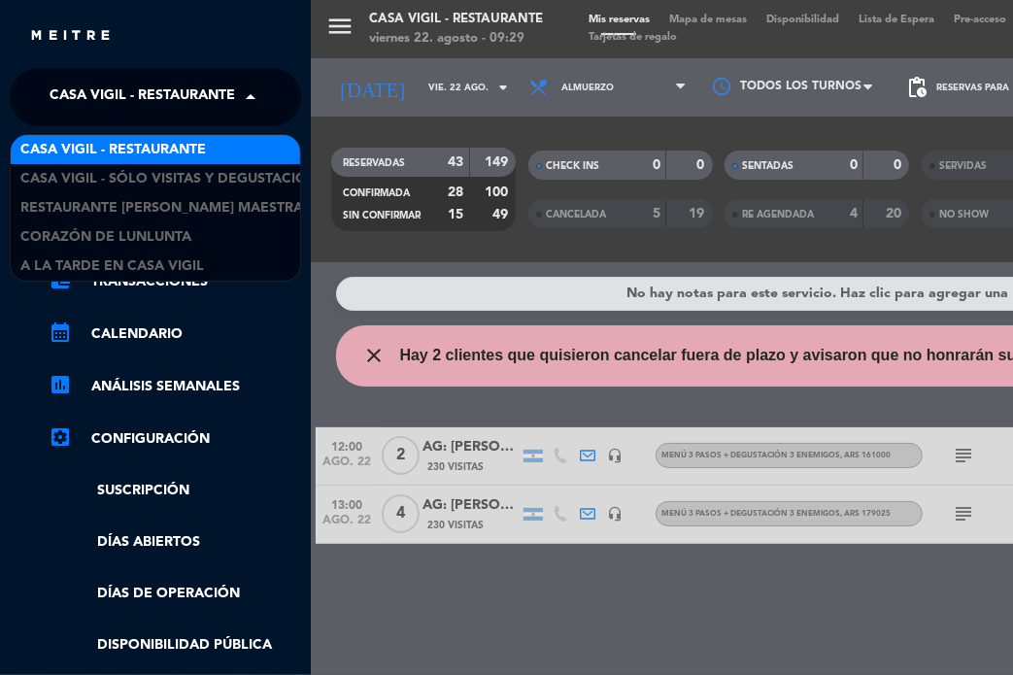
drag, startPoint x: 189, startPoint y: 151, endPoint x: 545, endPoint y: 65, distance: 365.8
click at [190, 149] on span "Casa Vigil - Restaurante" at bounding box center [113, 150] width 186 height 22
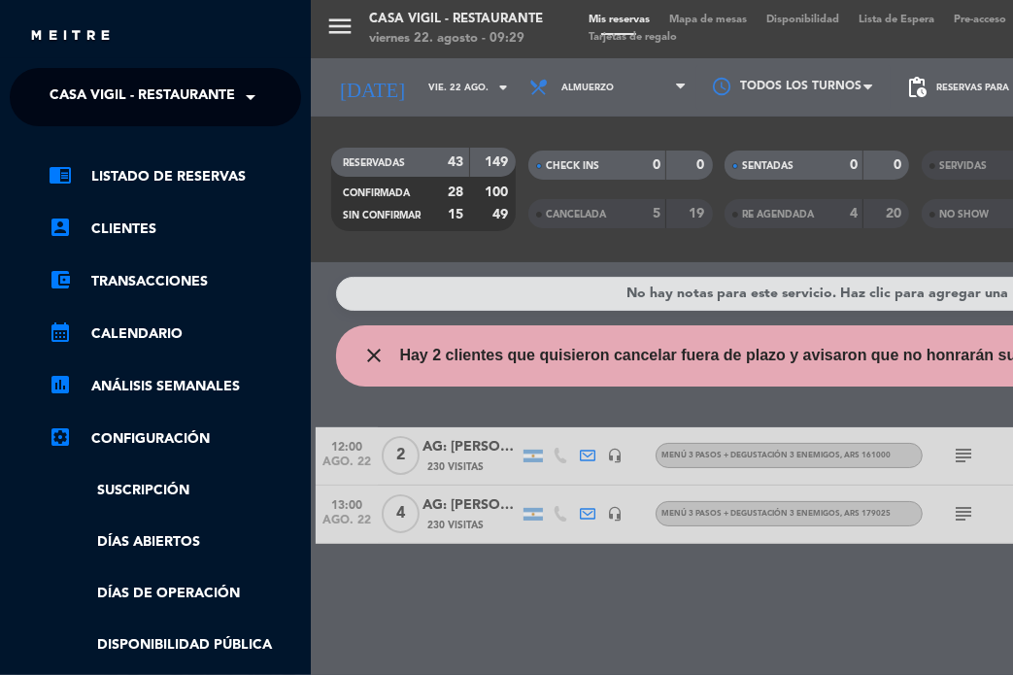
click at [482, 93] on div "menu Casa [PERSON_NAME] - Restaurante viernes 22. agosto - 09:29 Mis reservas M…" at bounding box center [817, 337] width 1013 height 675
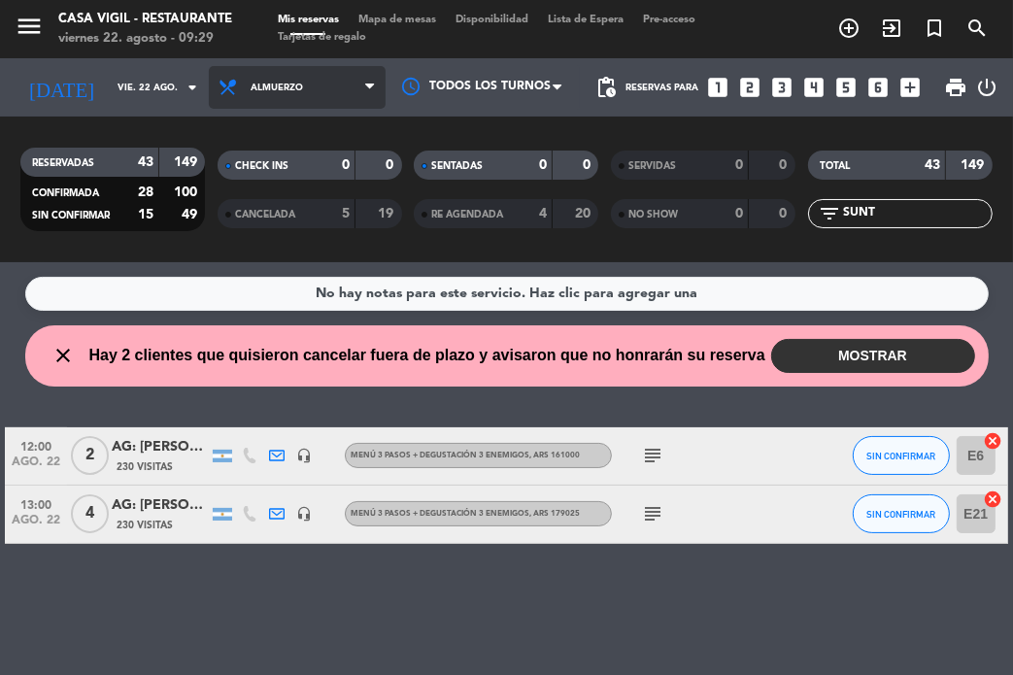
click at [295, 92] on span "Almuerzo" at bounding box center [297, 87] width 177 height 43
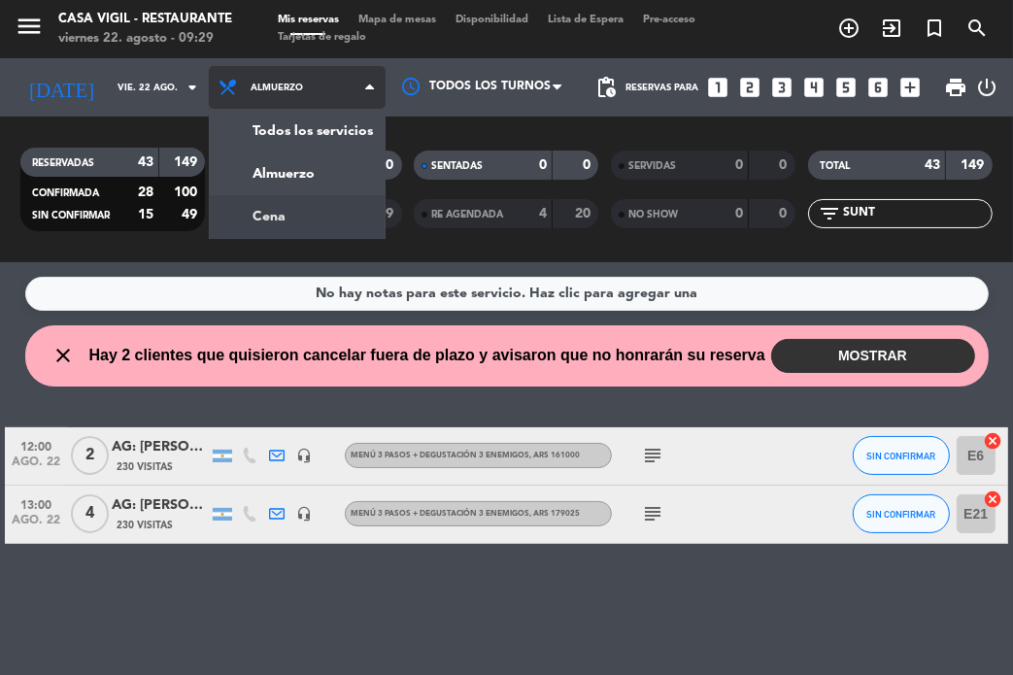
click at [266, 215] on div "menu Casa [PERSON_NAME] - Restaurante viernes 22. agosto - 09:29 Mis reservas M…" at bounding box center [506, 131] width 1013 height 262
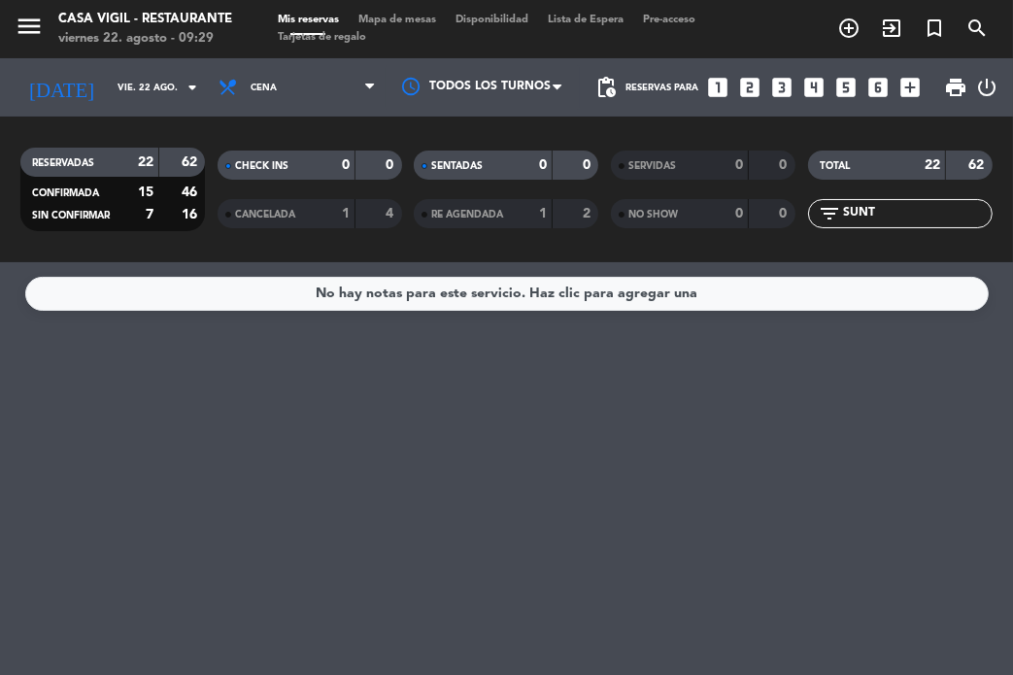
click at [897, 219] on input "SUNT" at bounding box center [916, 213] width 151 height 21
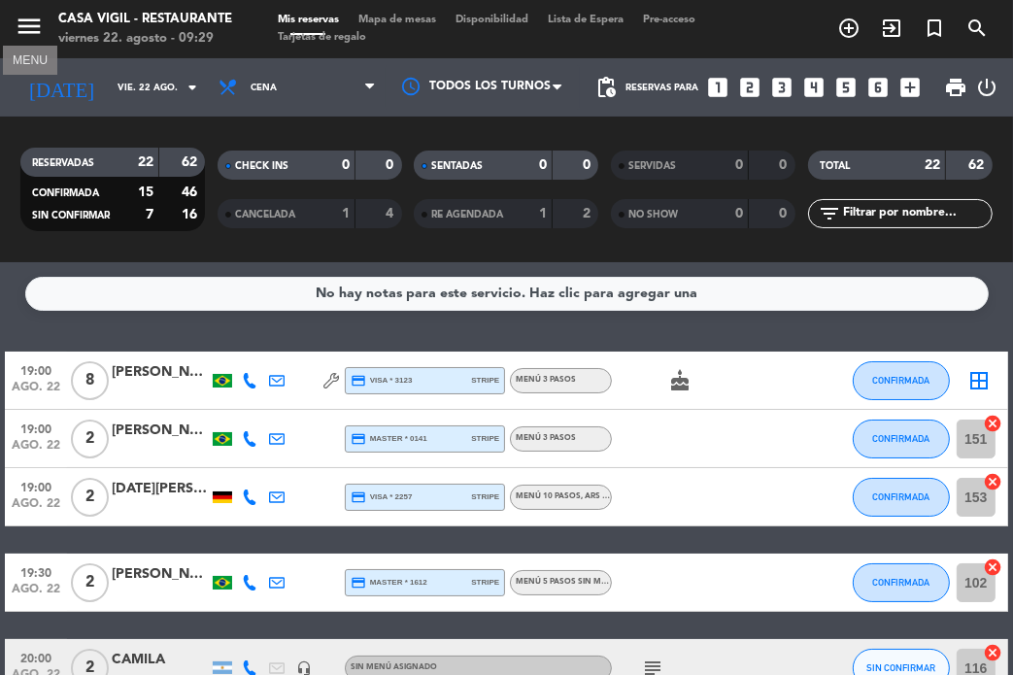
click at [43, 22] on icon "menu" at bounding box center [29, 26] width 29 height 29
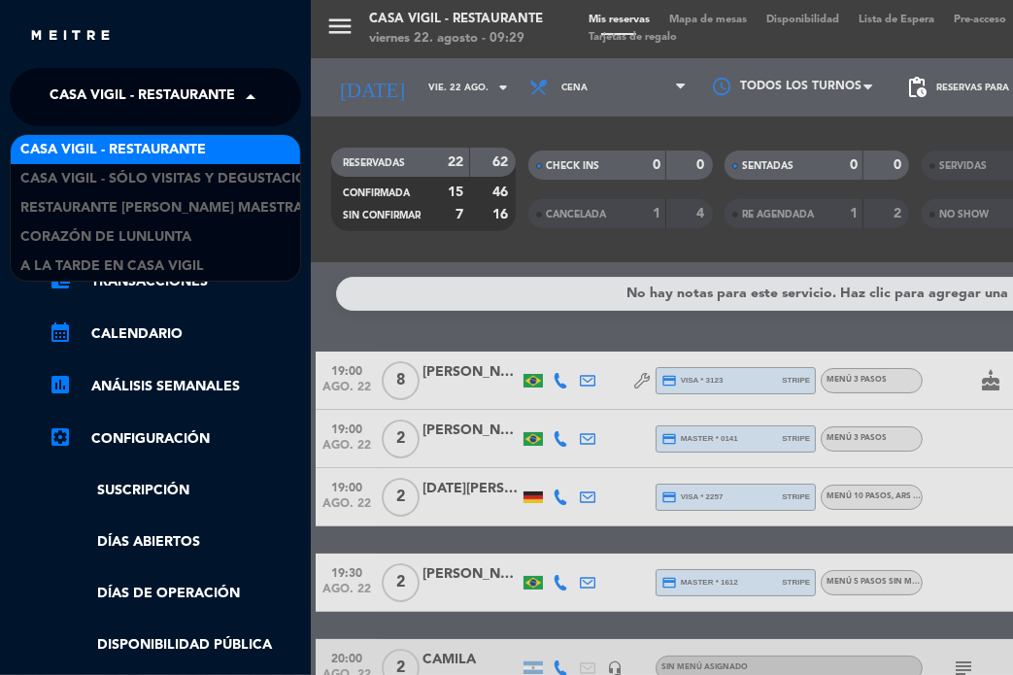
click at [144, 92] on span "Casa Vigil - Restaurante" at bounding box center [143, 97] width 186 height 41
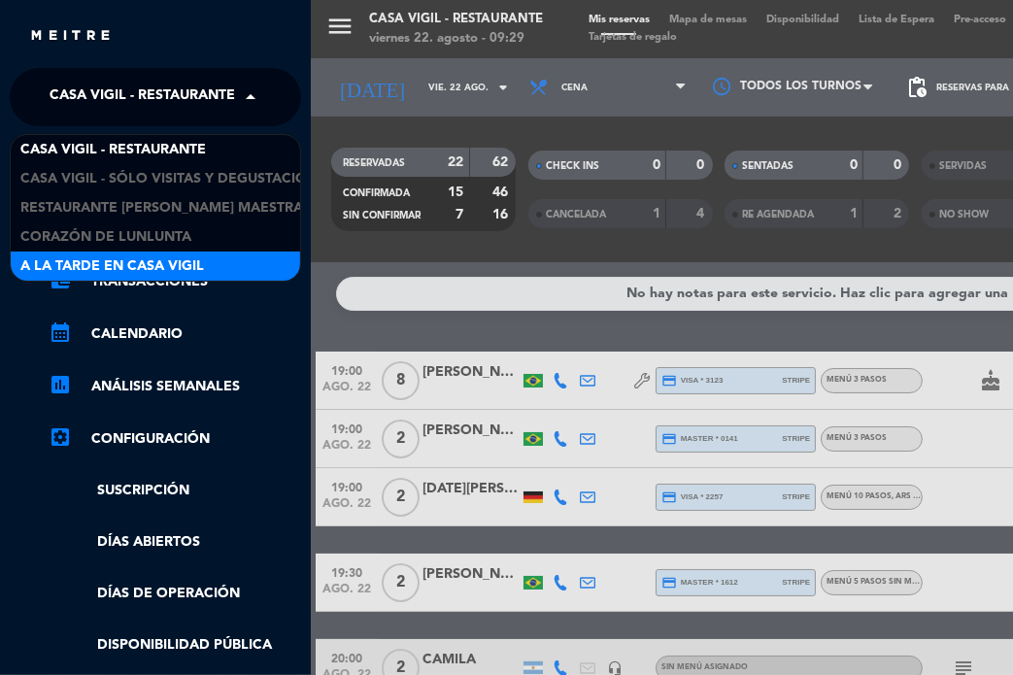
click at [152, 261] on span "A la tarde en Casa Vigil" at bounding box center [112, 267] width 184 height 22
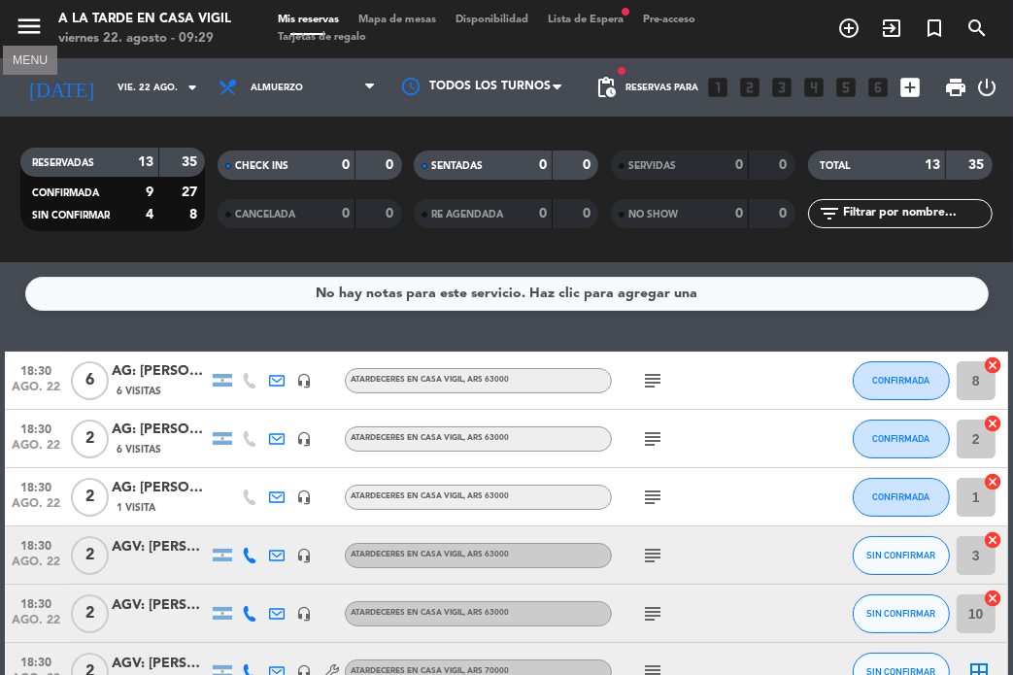
click at [27, 26] on icon "menu" at bounding box center [29, 26] width 29 height 29
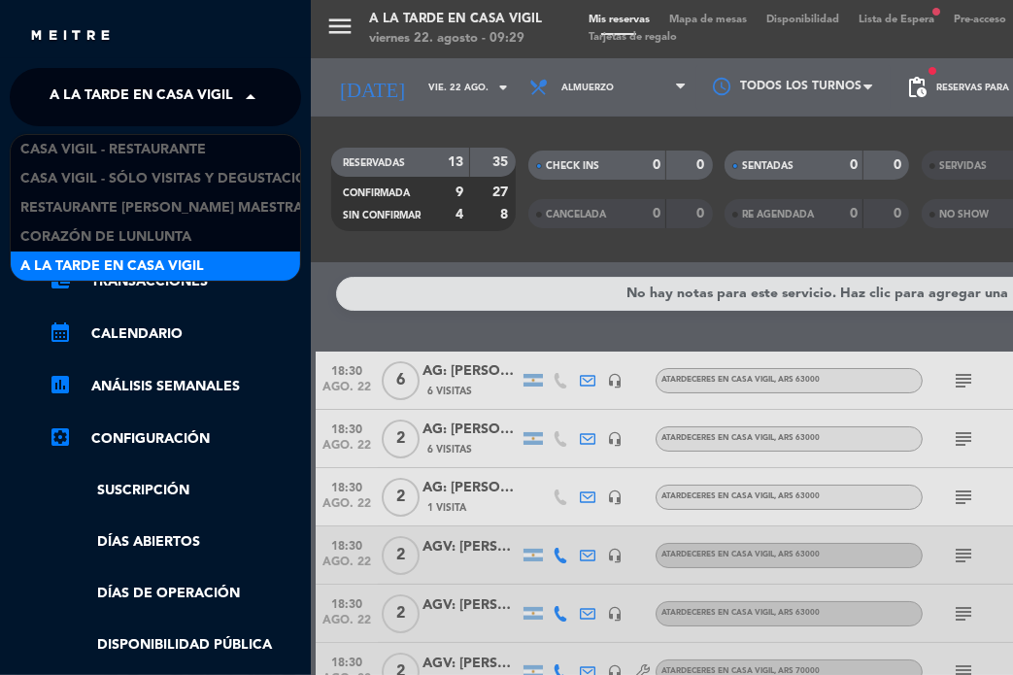
click at [141, 108] on span "A la tarde en Casa Vigil" at bounding box center [142, 97] width 184 height 41
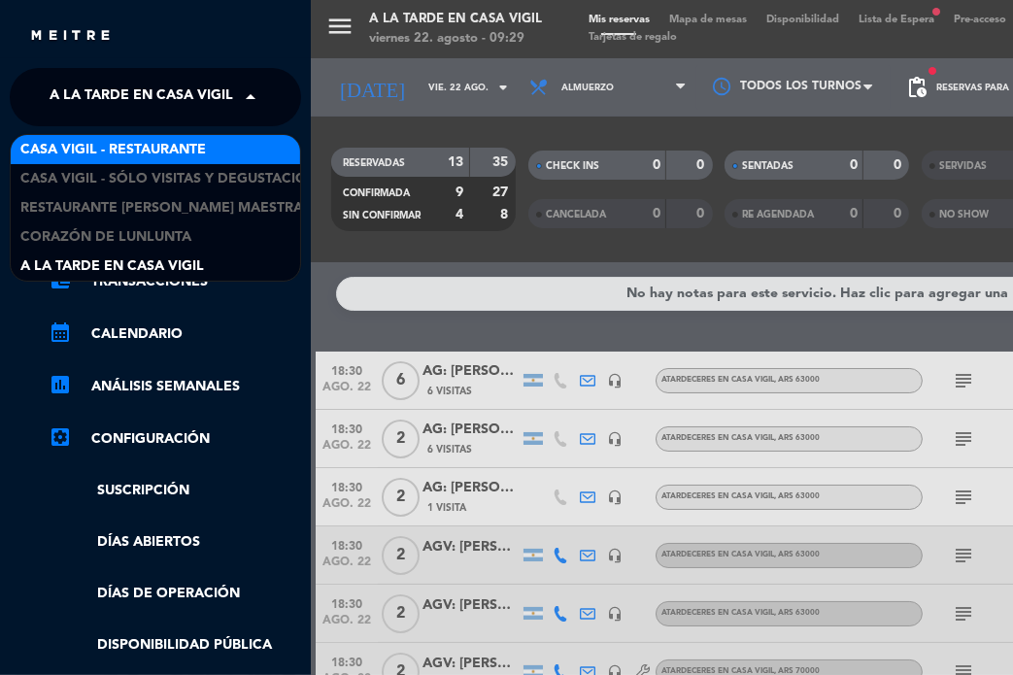
click at [171, 151] on span "Casa Vigil - Restaurante" at bounding box center [113, 150] width 186 height 22
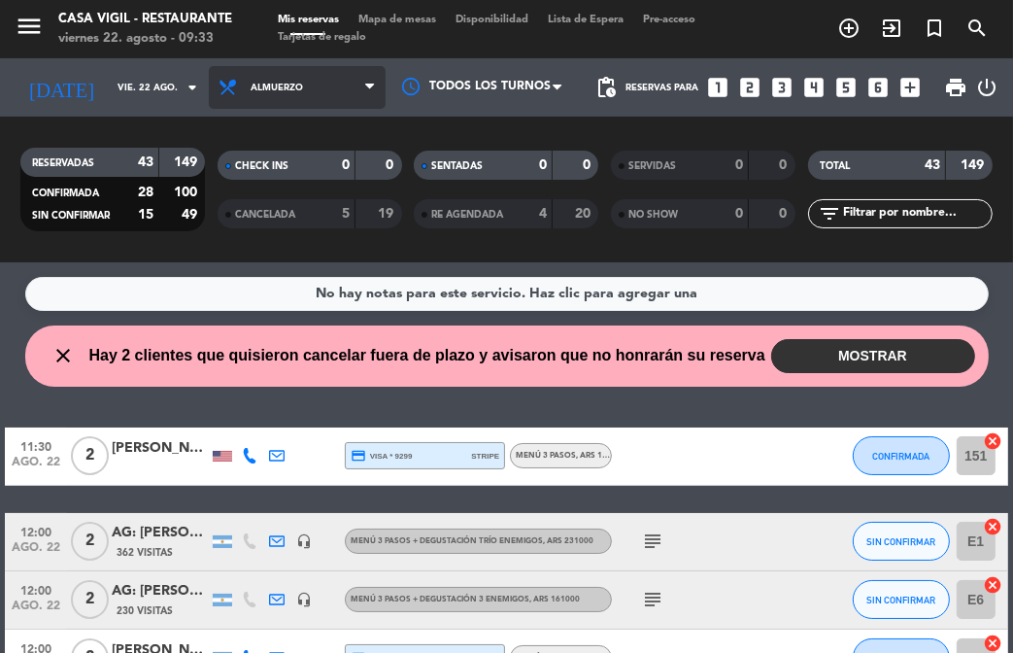
click at [326, 71] on span "Almuerzo" at bounding box center [297, 87] width 177 height 43
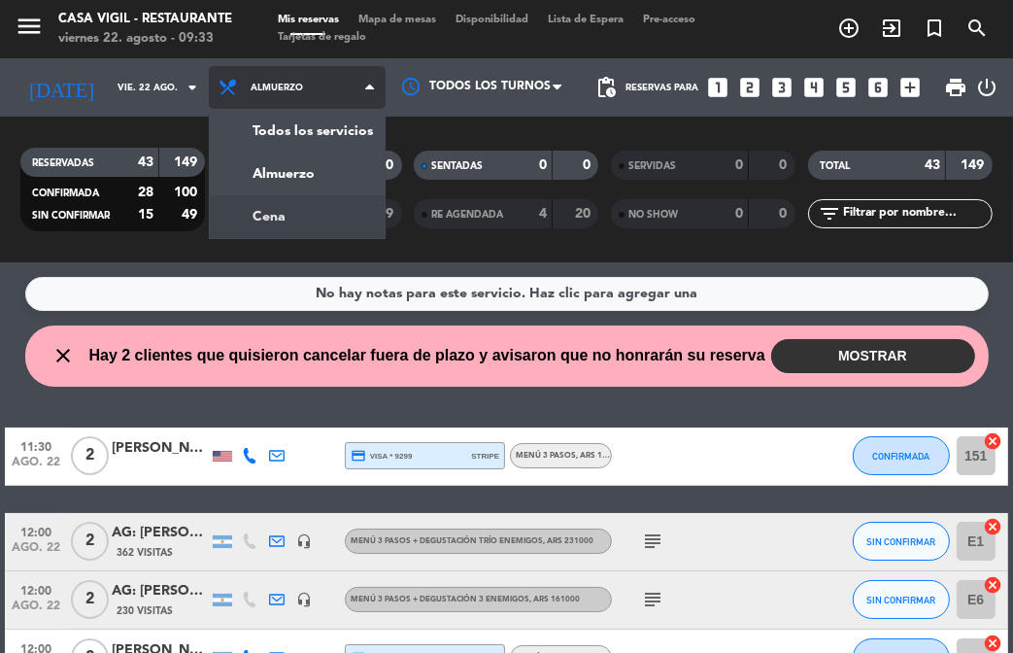
click at [318, 224] on div "menu Casa [PERSON_NAME] - Restaurante viernes 22. agosto - 09:33 Mis reservas M…" at bounding box center [506, 131] width 1013 height 262
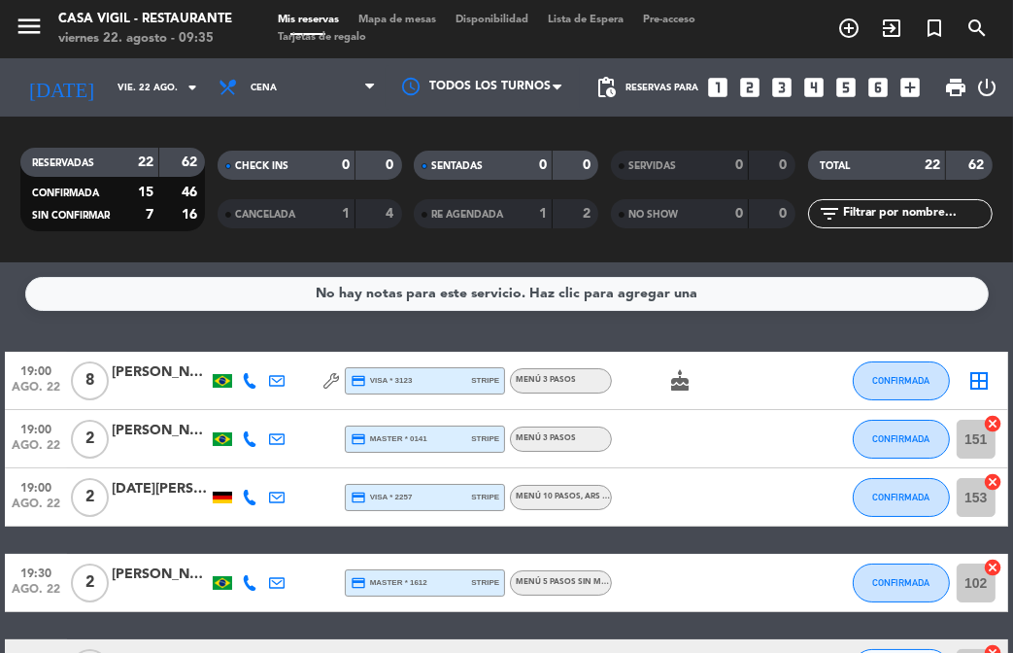
click at [336, 326] on div "No hay notas para este servicio. Haz clic para agregar una 19:00 ago. 22 8 [PER…" at bounding box center [506, 457] width 1013 height 391
click at [37, 39] on icon "menu" at bounding box center [29, 26] width 29 height 29
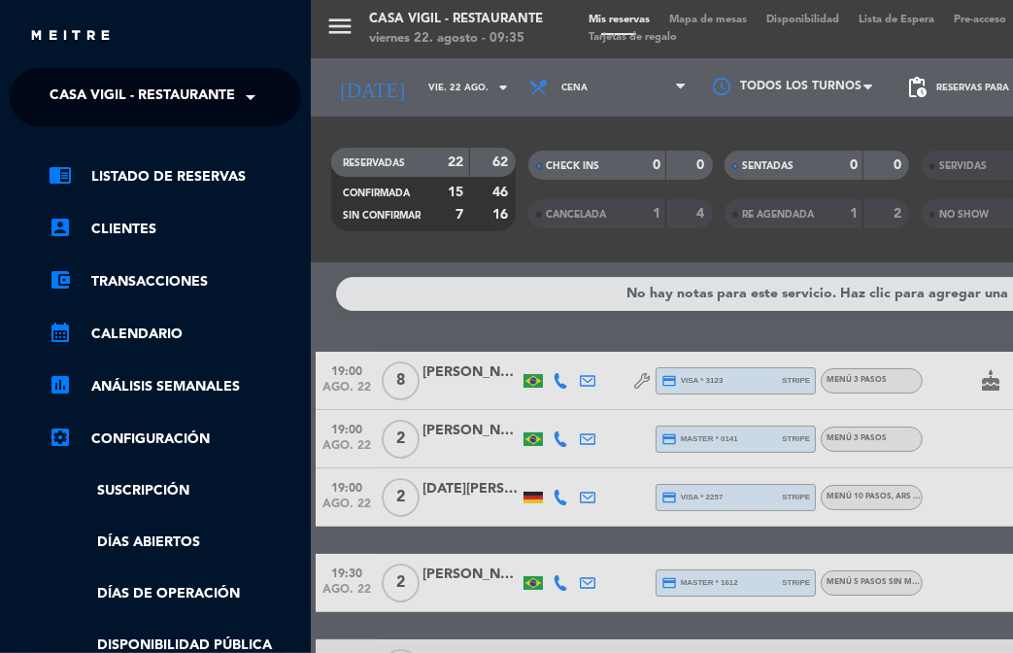
drag, startPoint x: 199, startPoint y: 106, endPoint x: 203, endPoint y: 116, distance: 10.5
click at [202, 113] on span "Casa Vigil - Restaurante" at bounding box center [143, 97] width 186 height 41
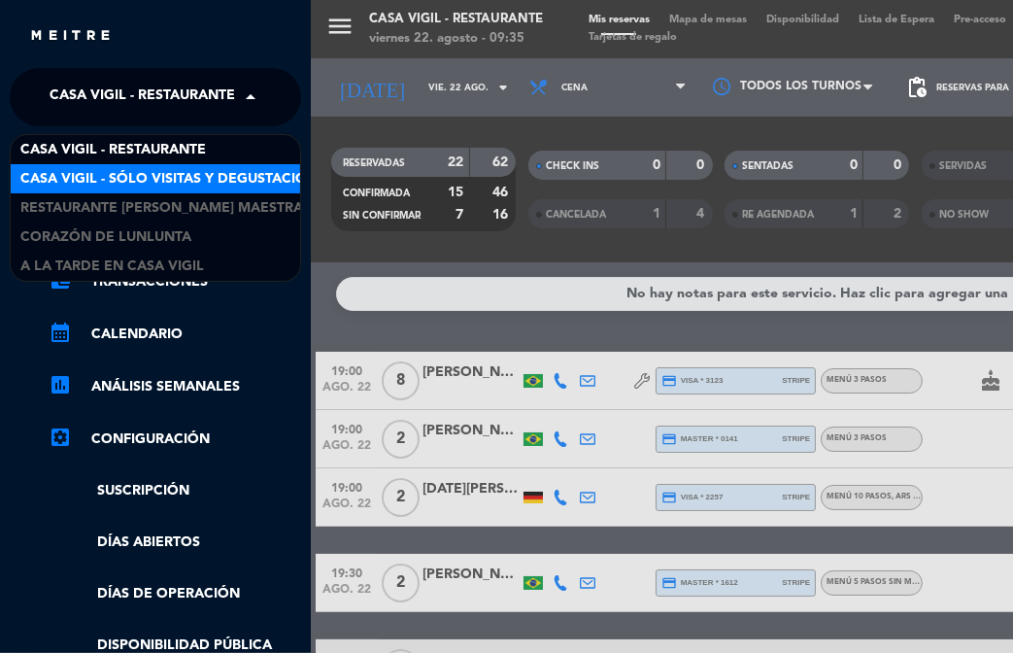
click at [230, 186] on span "Casa Vigil - SÓLO Visitas y Degustaciones" at bounding box center [177, 179] width 314 height 22
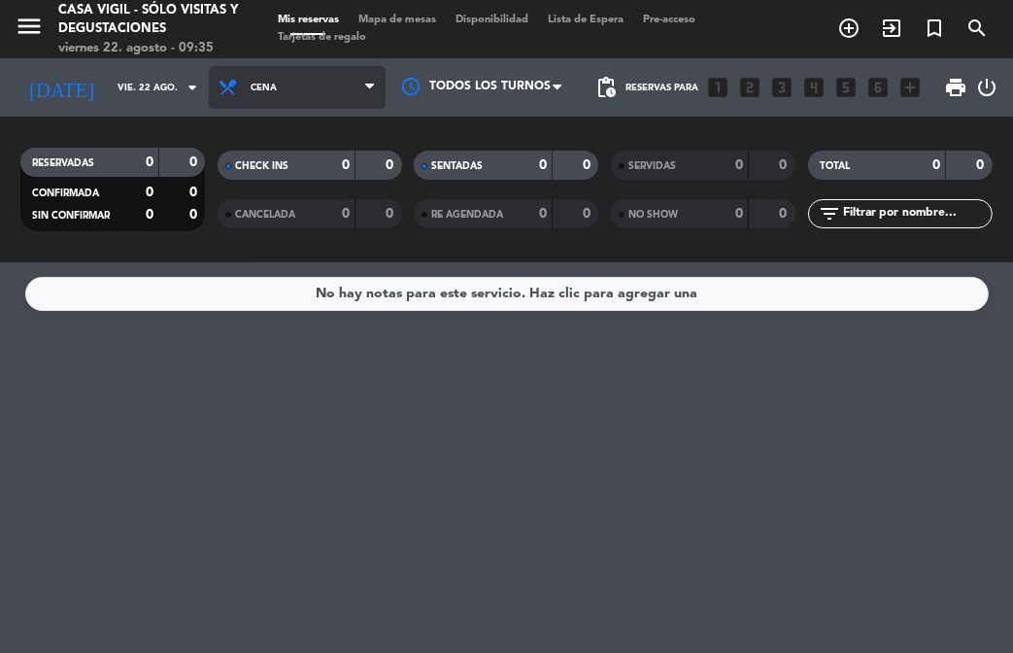
click at [292, 108] on div "Todos los servicios Almuerzo Cena Cena Todos los servicios Almuerzo Cena" at bounding box center [297, 87] width 177 height 58
click at [291, 100] on span "Cena" at bounding box center [297, 87] width 177 height 43
click at [295, 176] on div "menu Casa [PERSON_NAME] - SÓLO Visitas y Degustaciones viernes 22. agosto - 09:…" at bounding box center [506, 131] width 1013 height 262
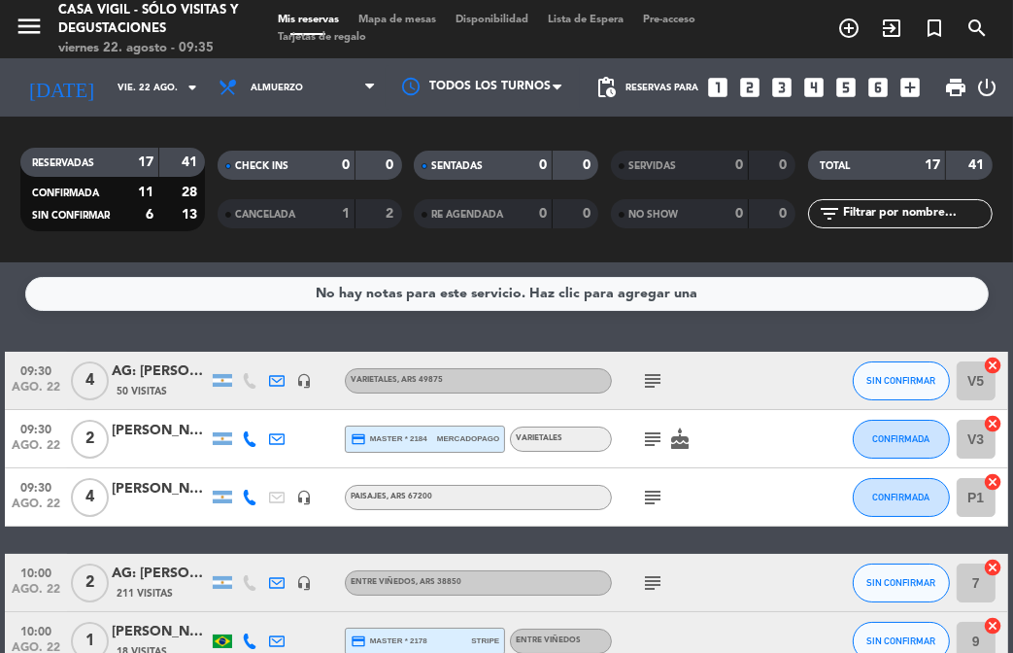
click at [317, 337] on div "No hay notas para este servicio. Haz clic para agregar una 09:30 ago. 22 4 AG: …" at bounding box center [506, 457] width 1013 height 391
click at [330, 345] on div "No hay notas para este servicio. Haz clic para agregar una 09:30 ago. 22 4 AG: …" at bounding box center [506, 457] width 1013 height 391
click at [782, 92] on icon "looks_3" at bounding box center [782, 87] width 25 height 25
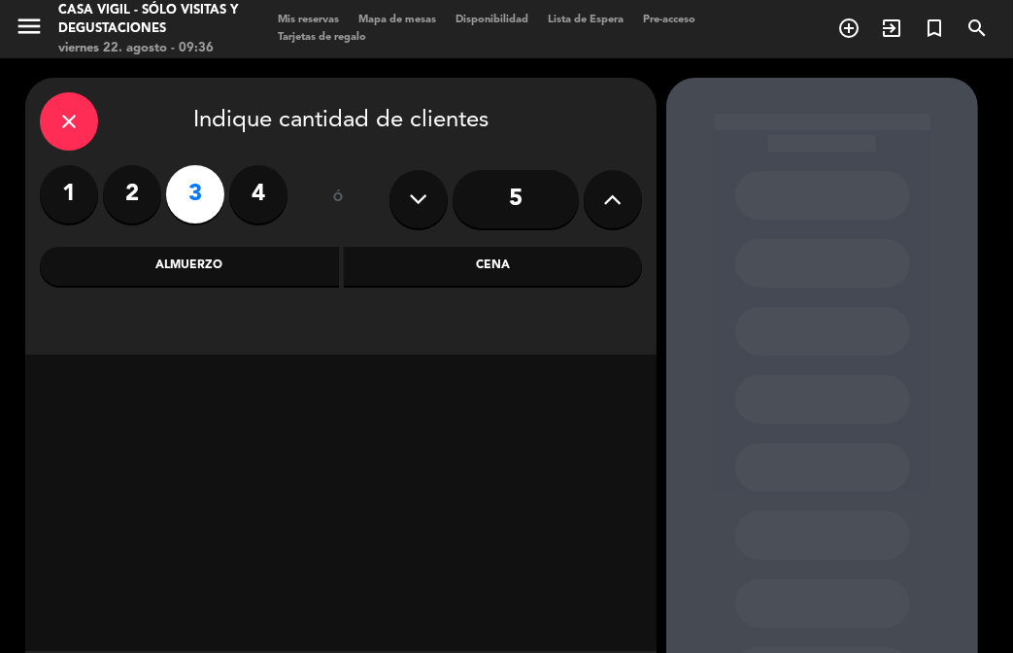
click at [229, 263] on div "Almuerzo" at bounding box center [189, 266] width 299 height 39
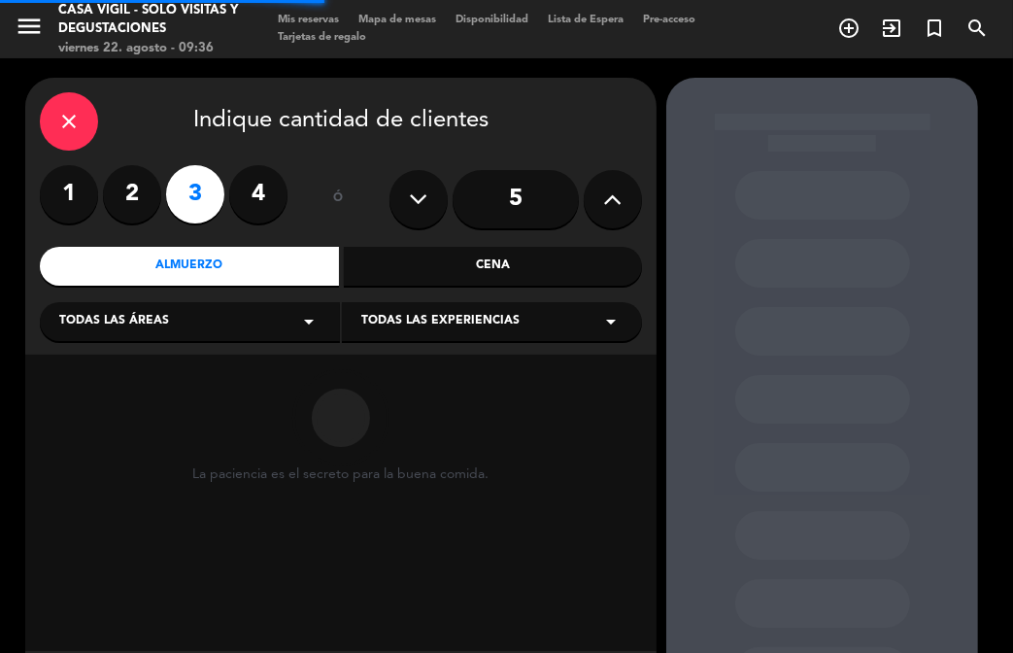
click at [429, 326] on span "Todas las experiencias" at bounding box center [440, 321] width 158 height 19
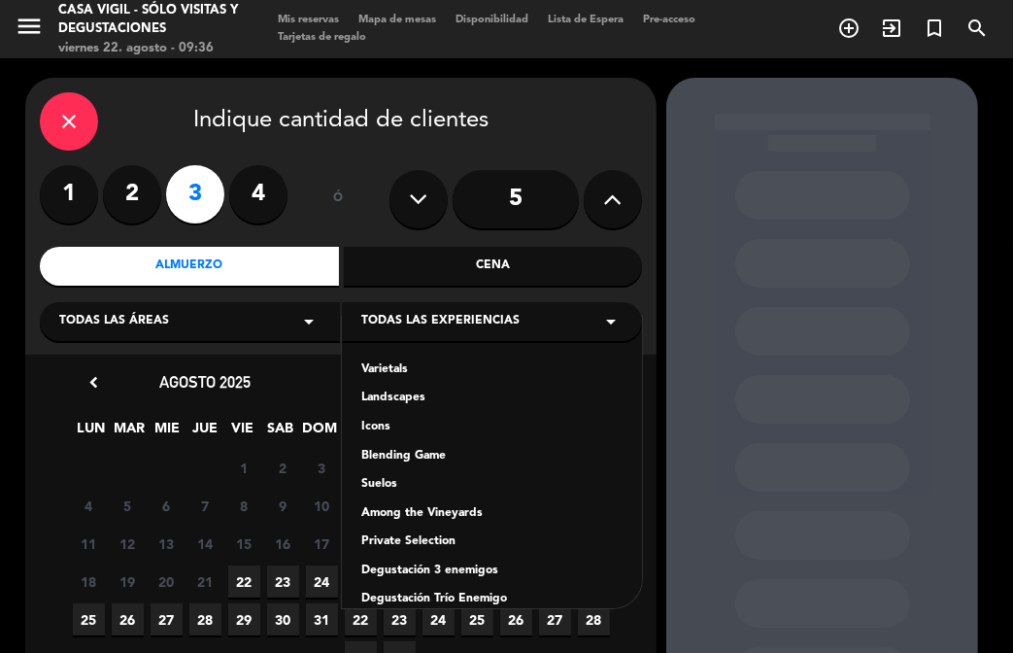
click at [400, 367] on div "Varietals" at bounding box center [491, 369] width 261 height 19
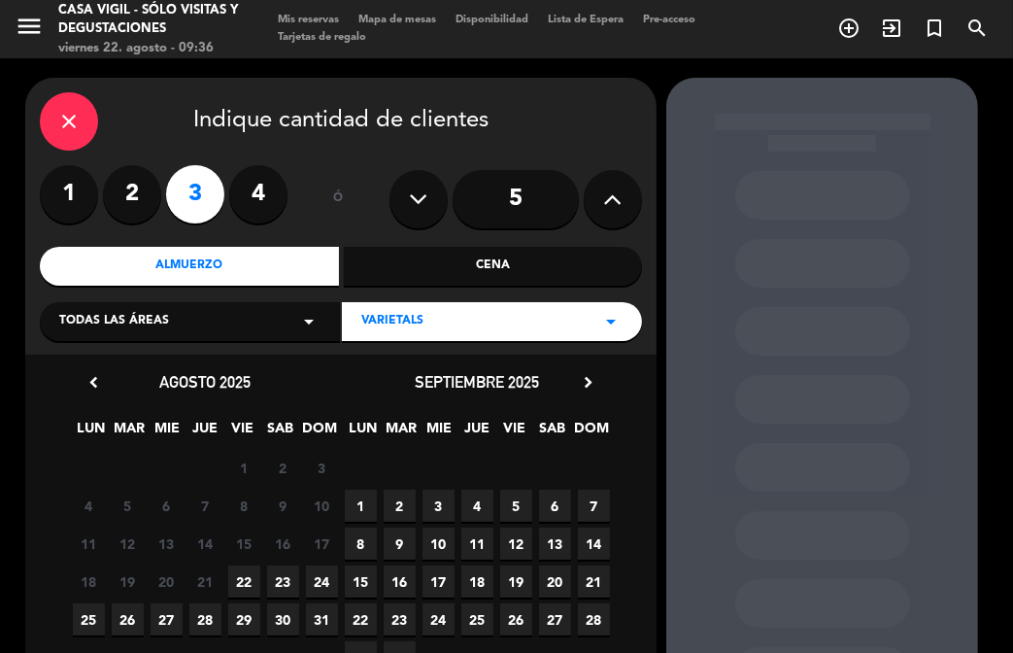
click at [596, 378] on icon "chevron_right" at bounding box center [588, 382] width 20 height 20
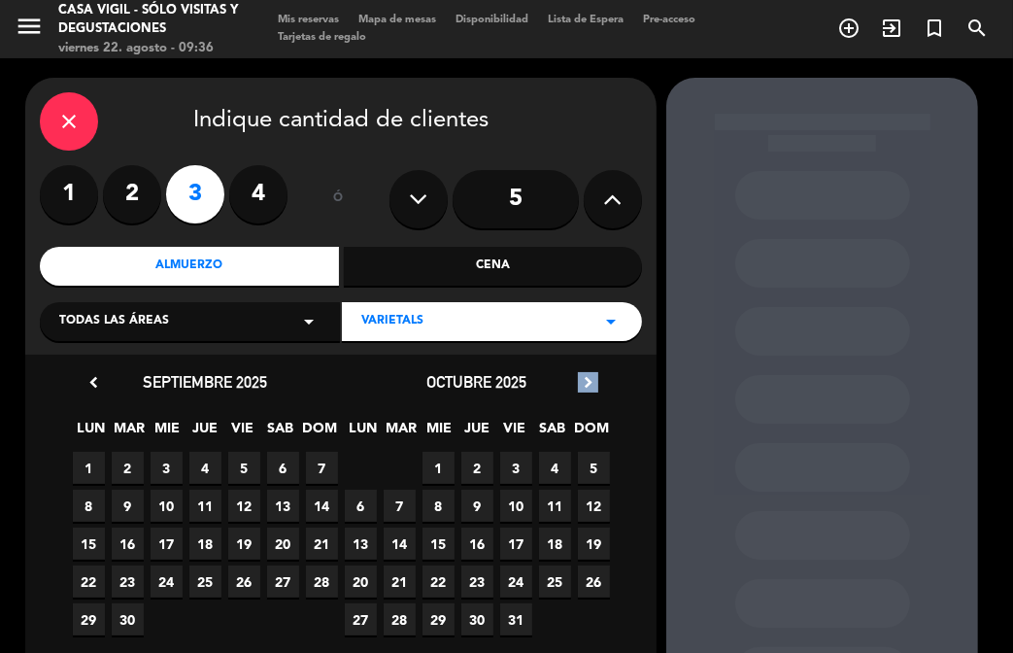
click at [596, 378] on icon "chevron_right" at bounding box center [588, 382] width 20 height 20
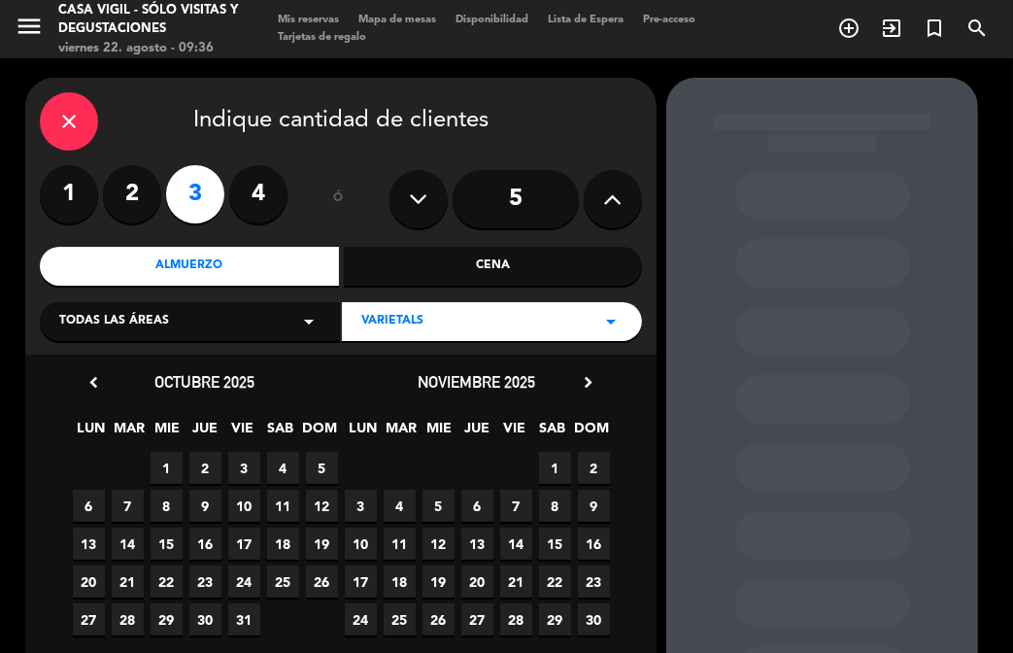
drag, startPoint x: 86, startPoint y: 574, endPoint x: 97, endPoint y: 572, distance: 10.9
click at [87, 575] on span "20" at bounding box center [89, 582] width 32 height 32
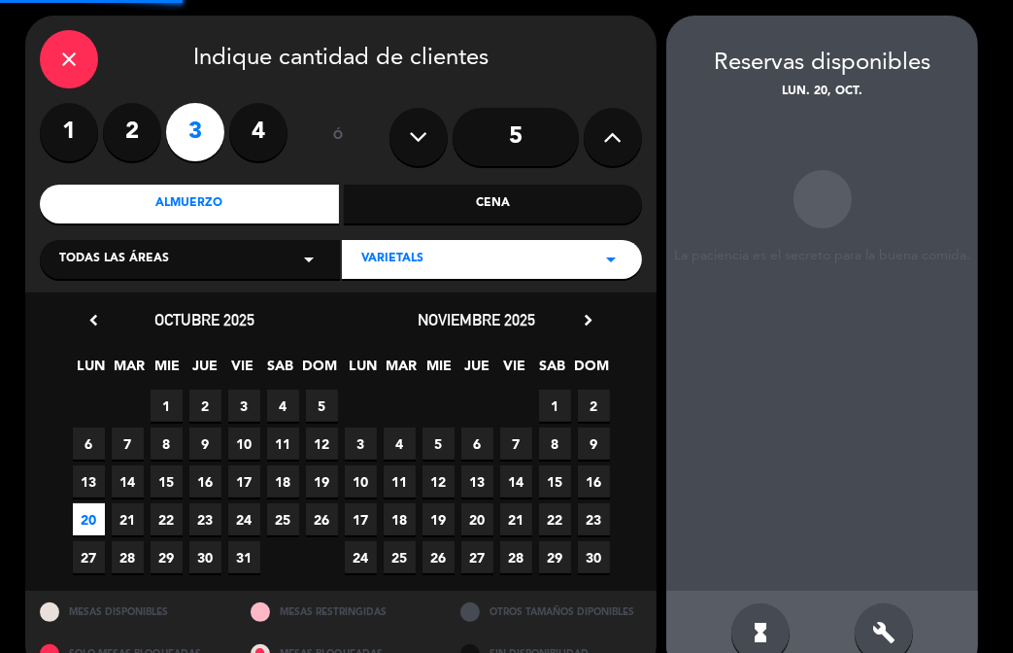
scroll to position [78, 0]
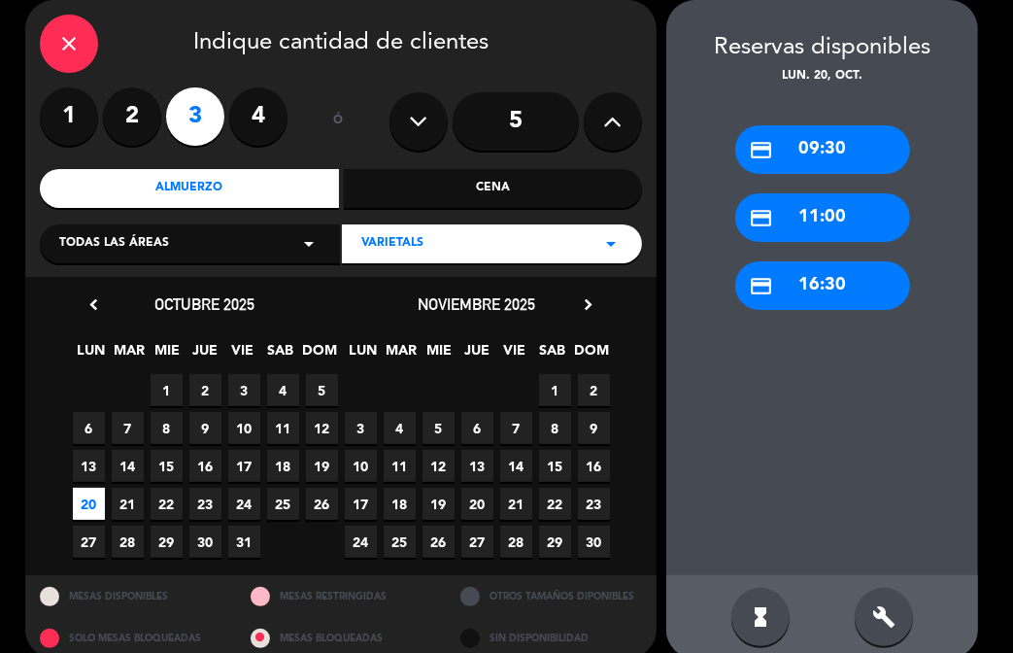
click at [820, 213] on div "credit_card 11:00" at bounding box center [823, 217] width 175 height 49
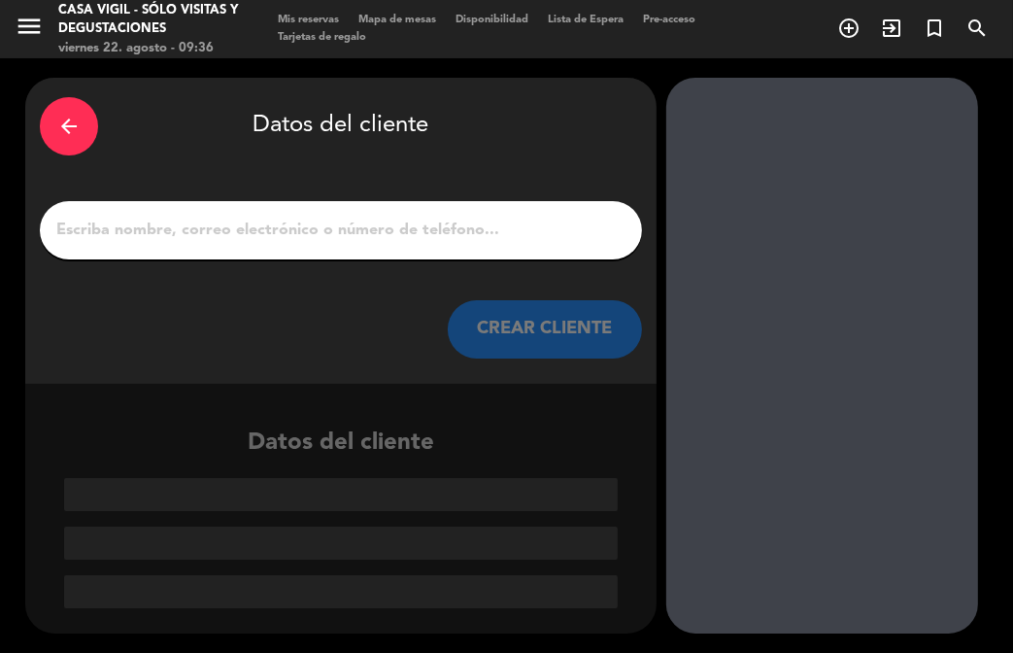
scroll to position [0, 0]
click at [517, 217] on input "1" at bounding box center [340, 230] width 573 height 27
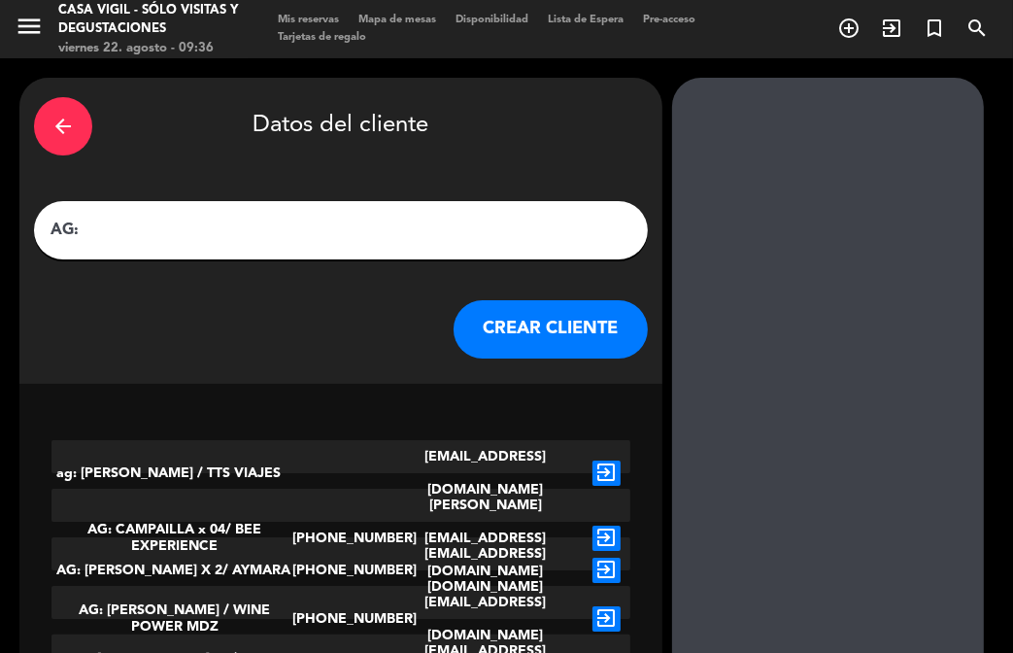
click at [356, 235] on input "AG:" at bounding box center [341, 230] width 585 height 27
paste input "Bruna Elblink [PERSON_NAME]"
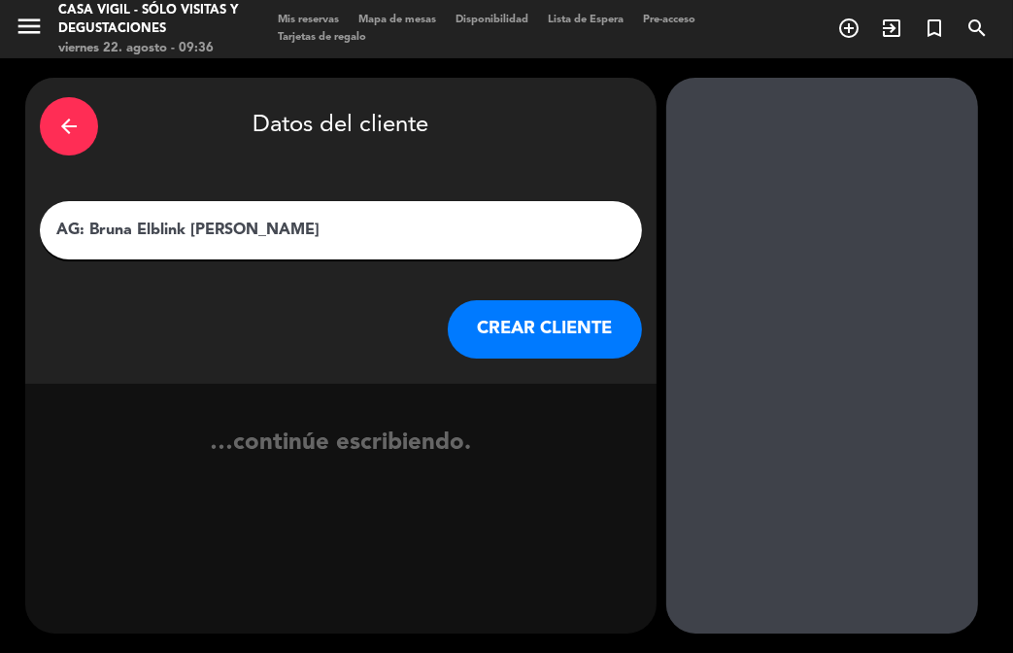
click at [238, 227] on input "AG: Bruna Elblink [PERSON_NAME]" at bounding box center [340, 230] width 573 height 27
type input "AG: Bruna Elblink [PERSON_NAME] X 3 / SUNTRIP"
click at [486, 336] on button "CREAR CLIENTE" at bounding box center [545, 329] width 194 height 58
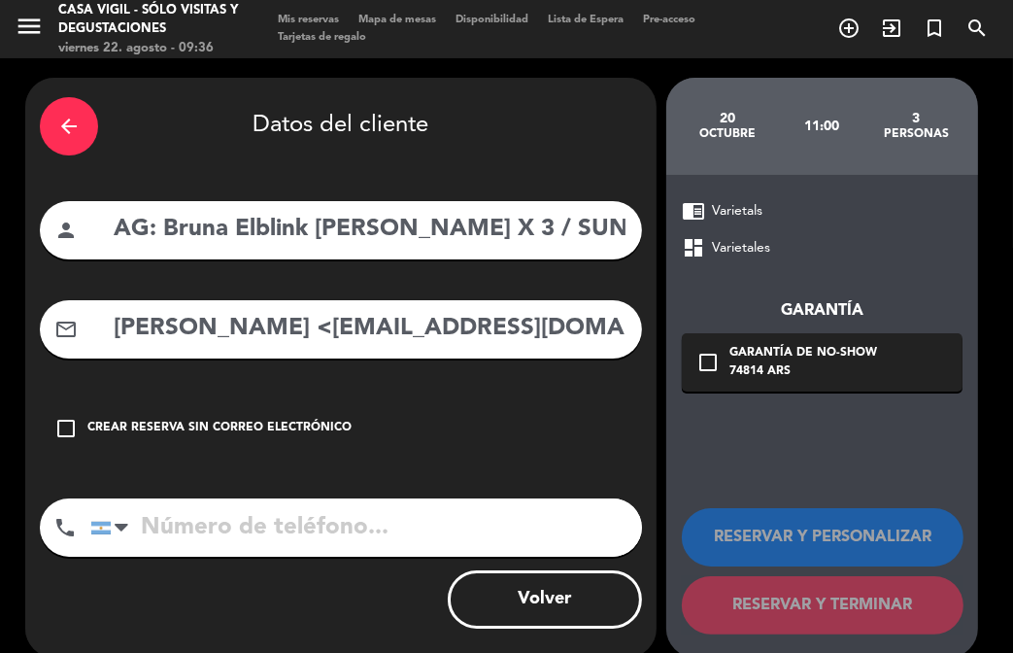
click at [429, 360] on div "arrow_back Datos del cliente person AG: Bruna Elblink [PERSON_NAME] X 3 / SUNTR…" at bounding box center [341, 368] width 632 height 580
drag, startPoint x: 319, startPoint y: 332, endPoint x: 63, endPoint y: 329, distance: 255.6
click at [63, 329] on div "mail_outline [PERSON_NAME] <[EMAIL_ADDRESS][DOMAIN_NAME]>" at bounding box center [341, 329] width 602 height 58
click at [532, 342] on input "[EMAIL_ADDRESS][DOMAIN_NAME]" at bounding box center [370, 329] width 516 height 40
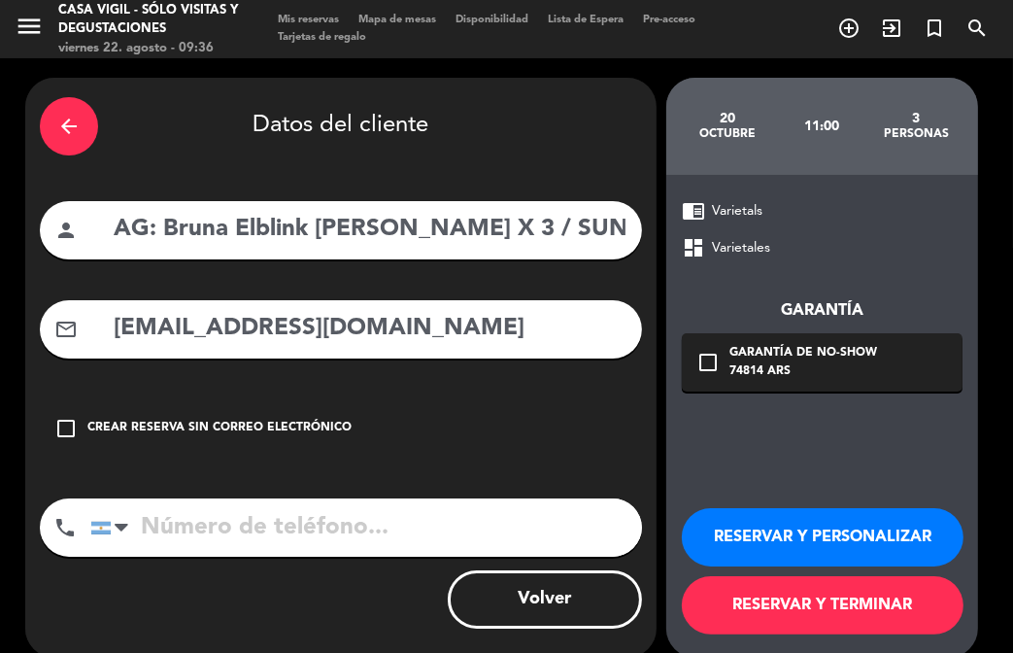
type input "[EMAIL_ADDRESS][DOMAIN_NAME]"
drag, startPoint x: 851, startPoint y: 540, endPoint x: 798, endPoint y: 516, distance: 58.7
click at [849, 538] on button "RESERVAR Y PERSONALIZAR" at bounding box center [823, 537] width 282 height 58
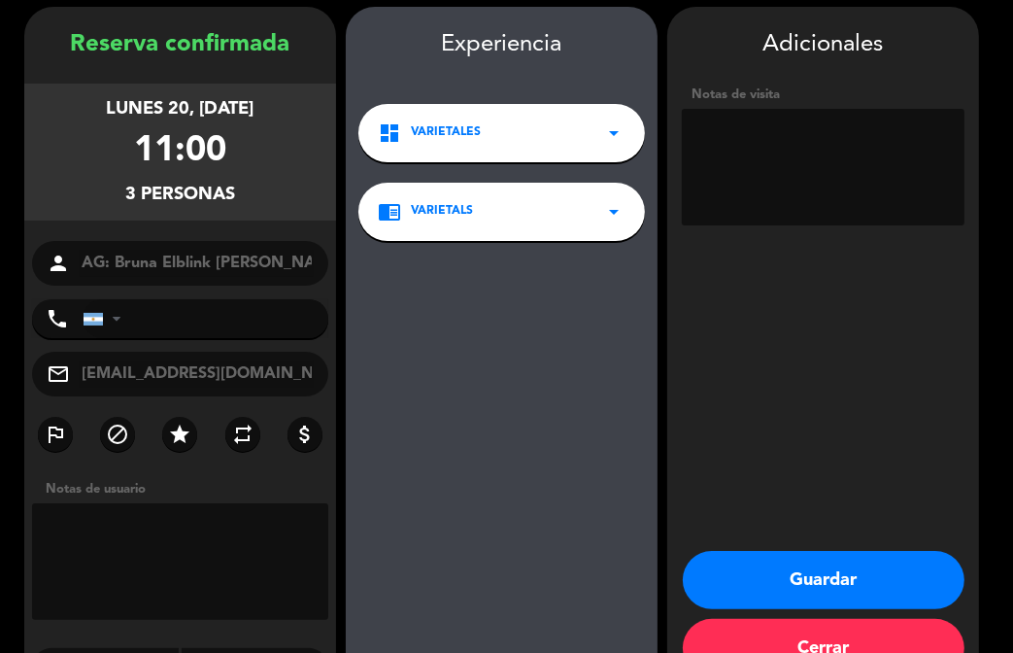
scroll to position [78, 0]
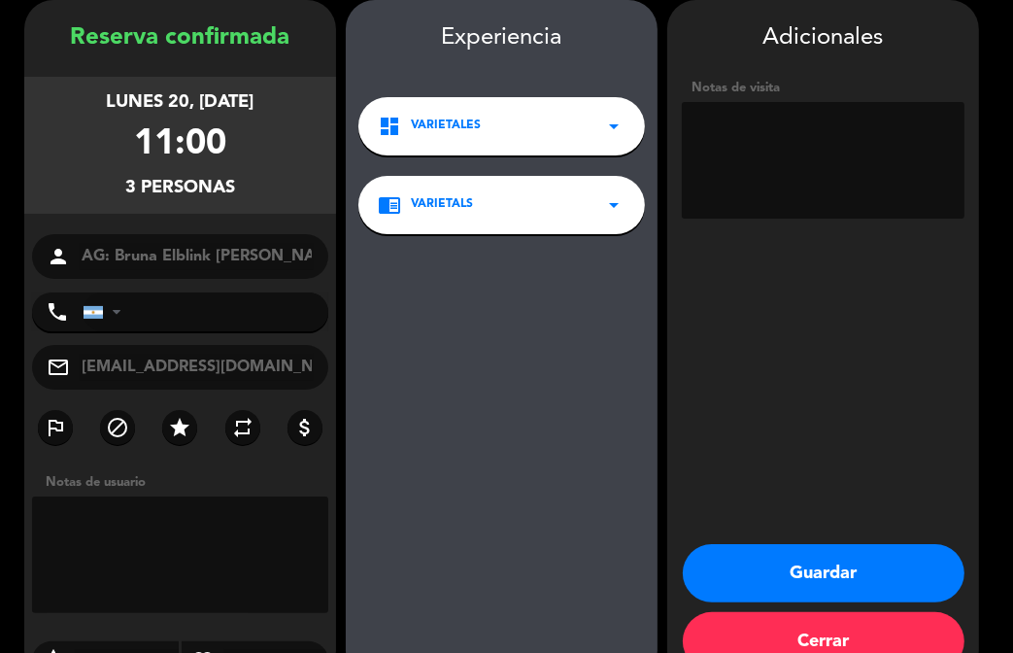
click at [757, 142] on textarea at bounding box center [823, 160] width 283 height 117
type textarea "NO COBRAR A PAX ABONA AGENCIA"
click at [820, 573] on button "Guardar" at bounding box center [824, 573] width 282 height 58
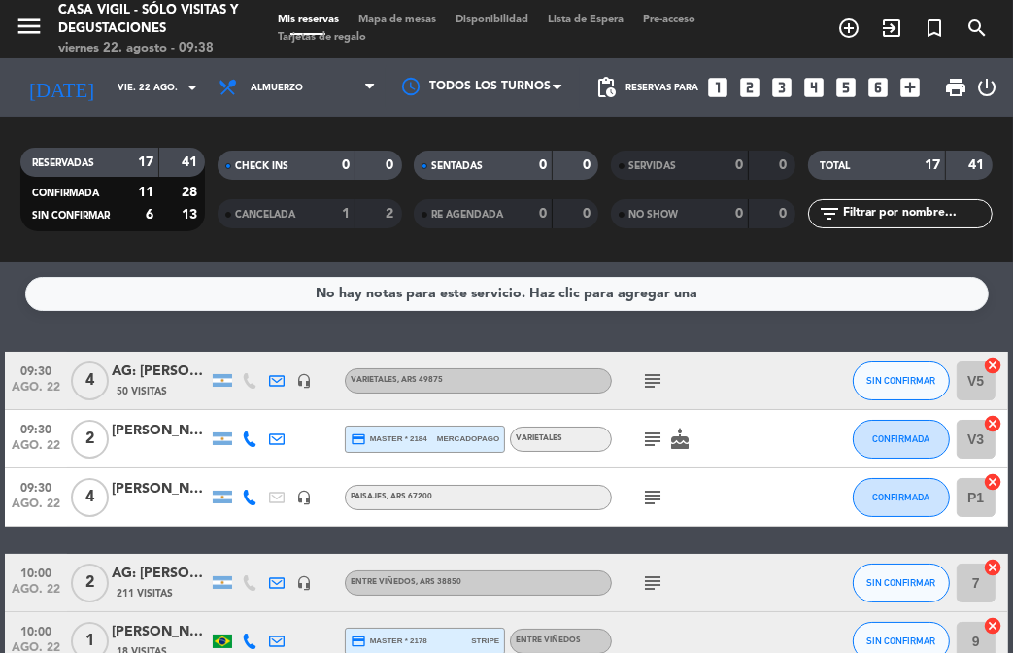
drag, startPoint x: 607, startPoint y: 331, endPoint x: 620, endPoint y: 334, distance: 13.0
click at [618, 338] on div "No hay notas para este servicio. Haz clic para agregar una 09:30 ago. 22 4 AG: …" at bounding box center [506, 457] width 1013 height 391
click at [37, 35] on icon "menu" at bounding box center [29, 26] width 29 height 29
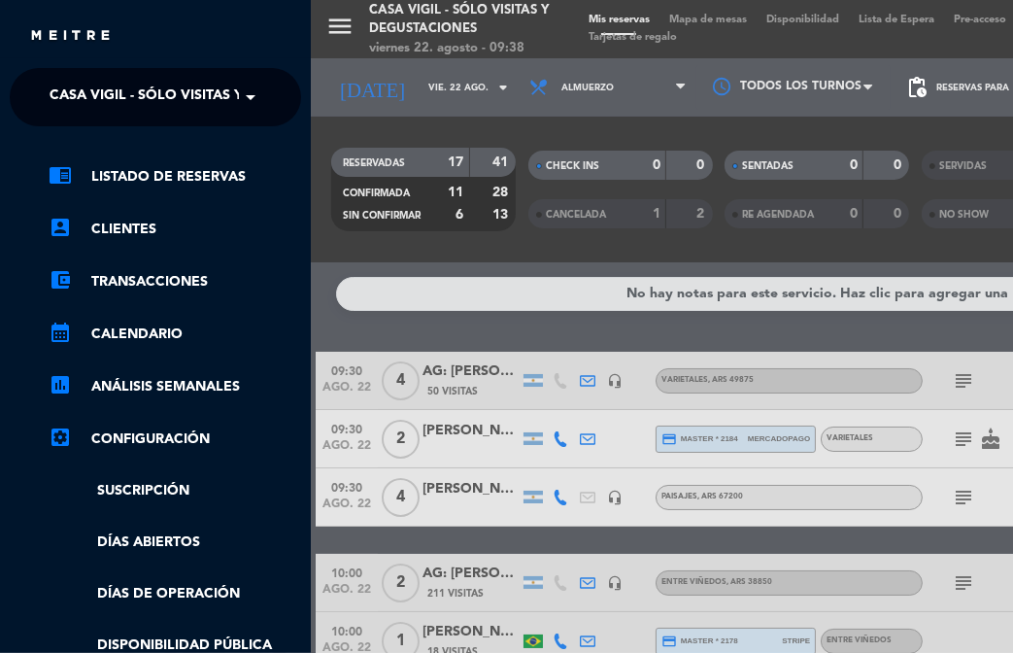
click at [146, 99] on span "Casa Vigil - SÓLO Visitas y Degustaciones" at bounding box center [207, 97] width 314 height 41
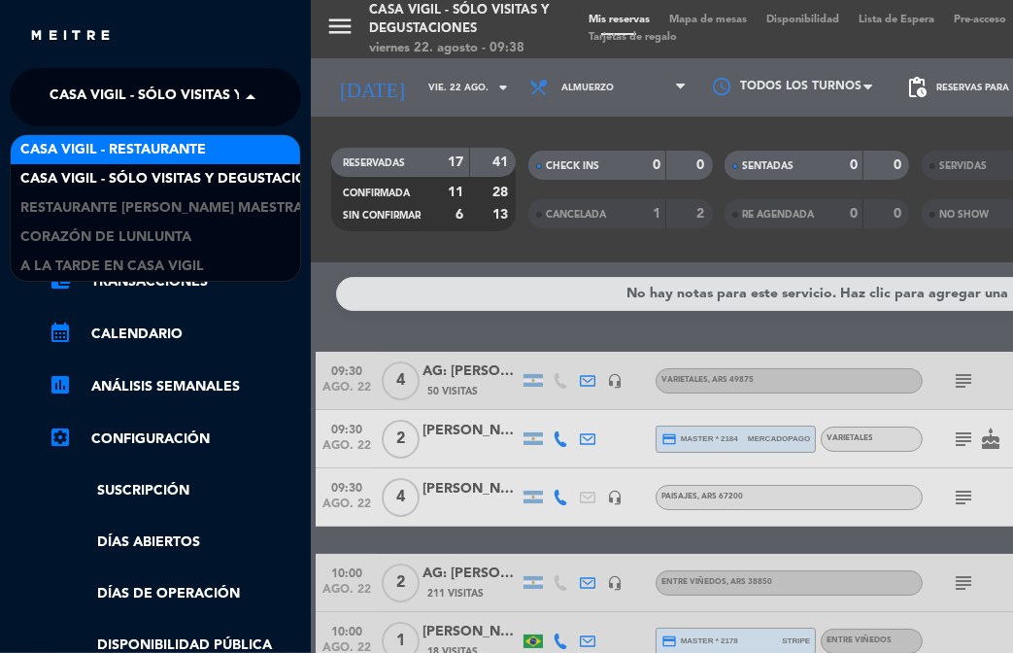
click at [164, 144] on span "Casa Vigil - Restaurante" at bounding box center [113, 150] width 186 height 22
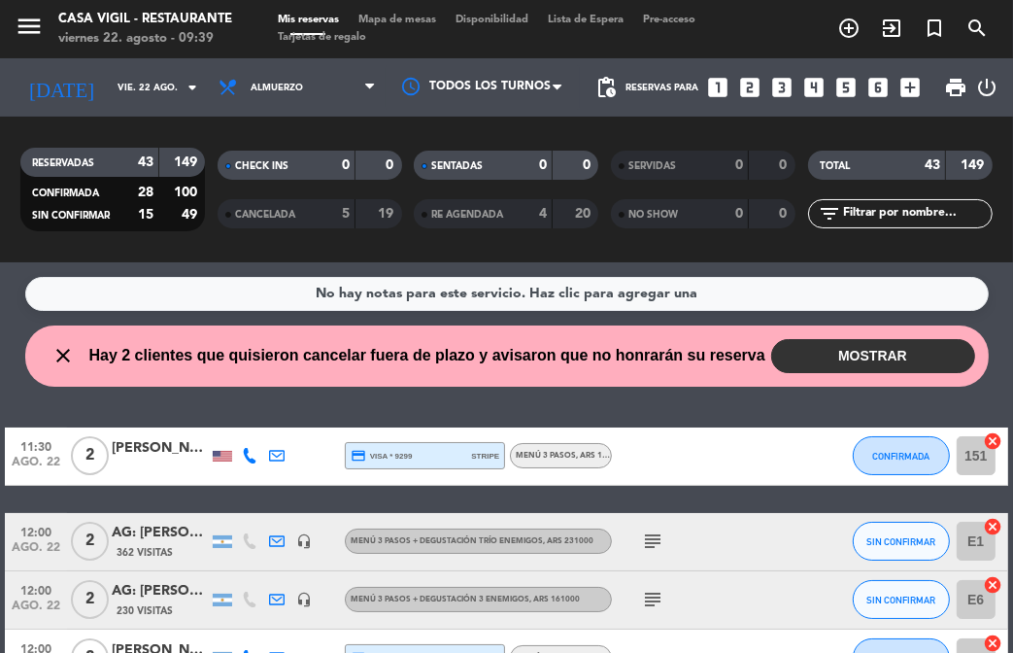
click at [750, 88] on icon "looks_two" at bounding box center [749, 87] width 25 height 25
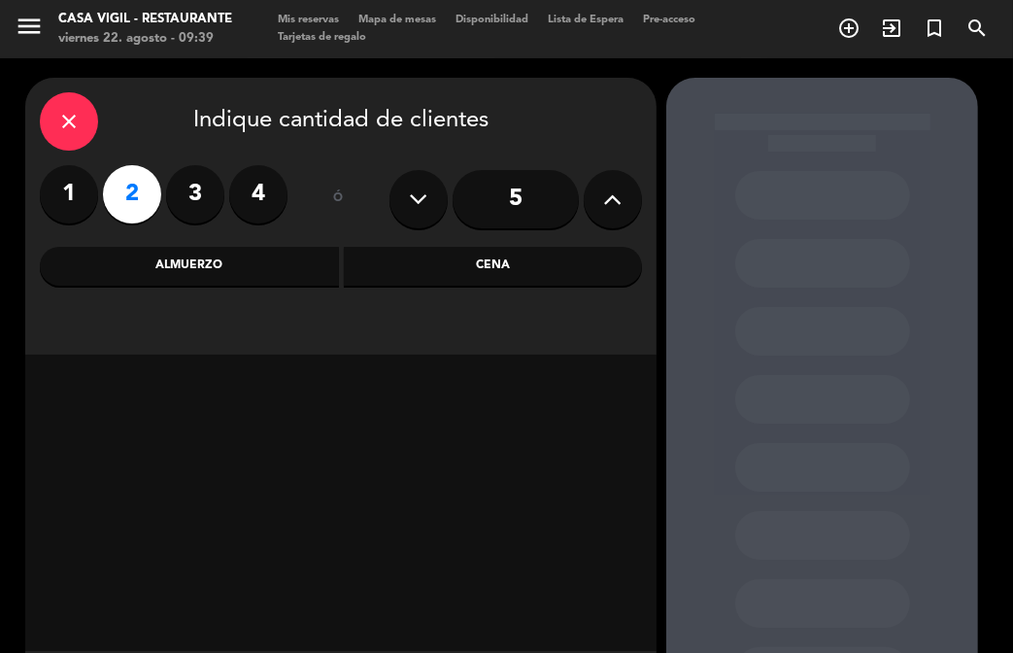
click at [238, 270] on div "Almuerzo" at bounding box center [189, 266] width 299 height 39
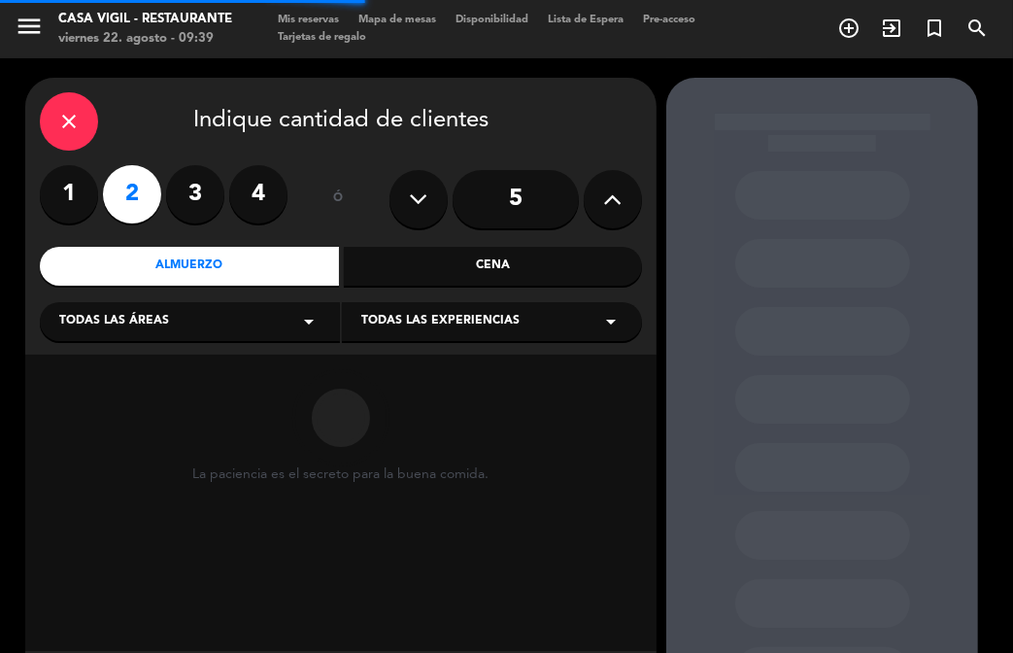
click at [486, 329] on span "Todas las experiencias" at bounding box center [440, 321] width 158 height 19
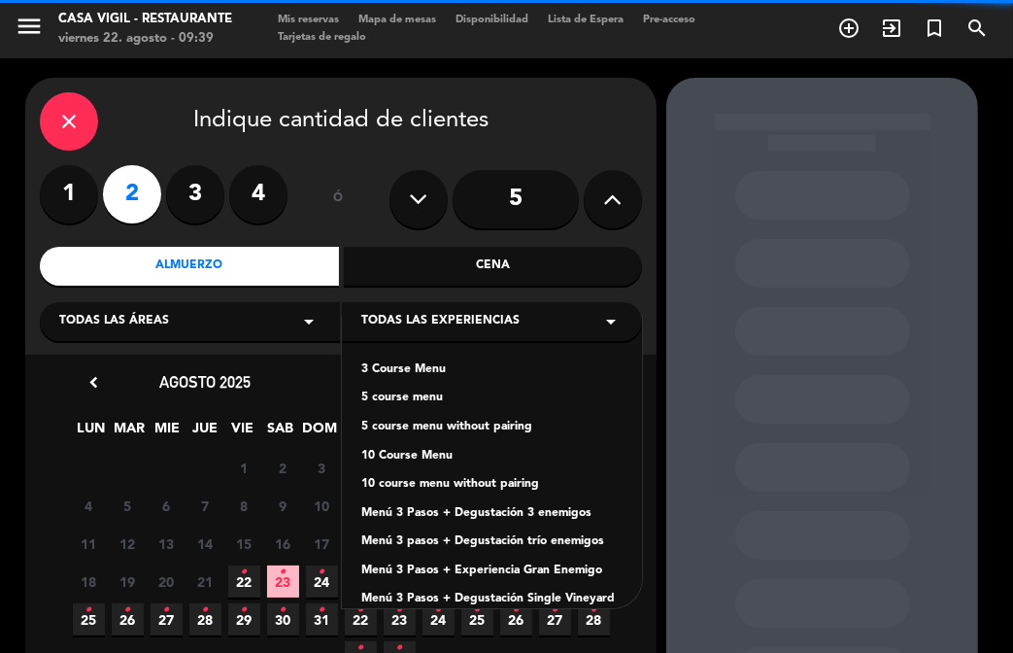
click at [381, 370] on div "3 Course Menu" at bounding box center [491, 369] width 261 height 19
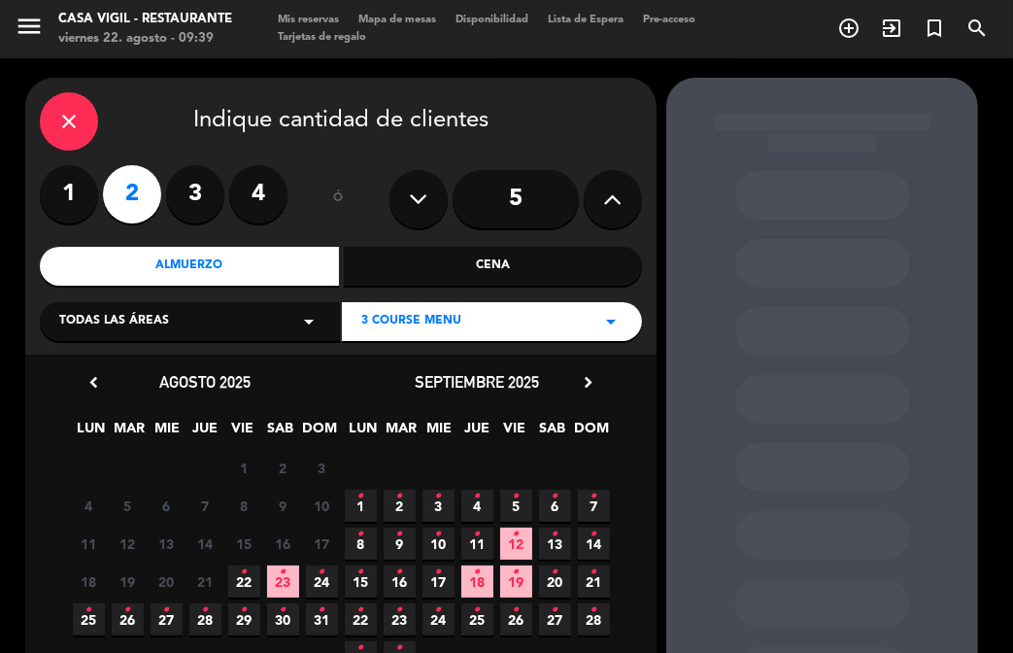
click at [554, 579] on icon "•" at bounding box center [555, 572] width 7 height 31
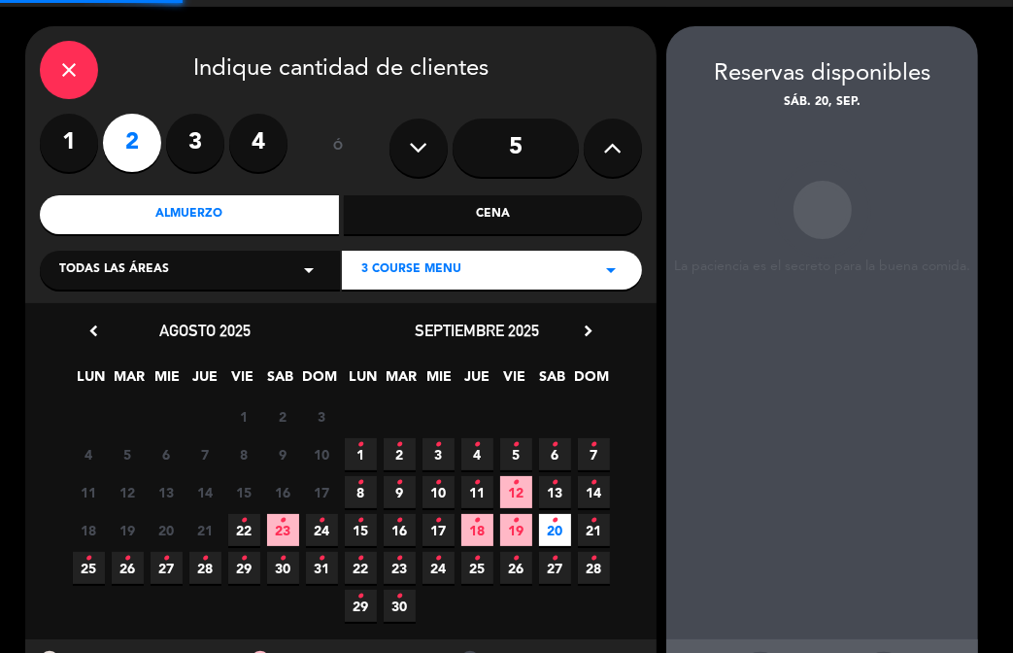
scroll to position [78, 0]
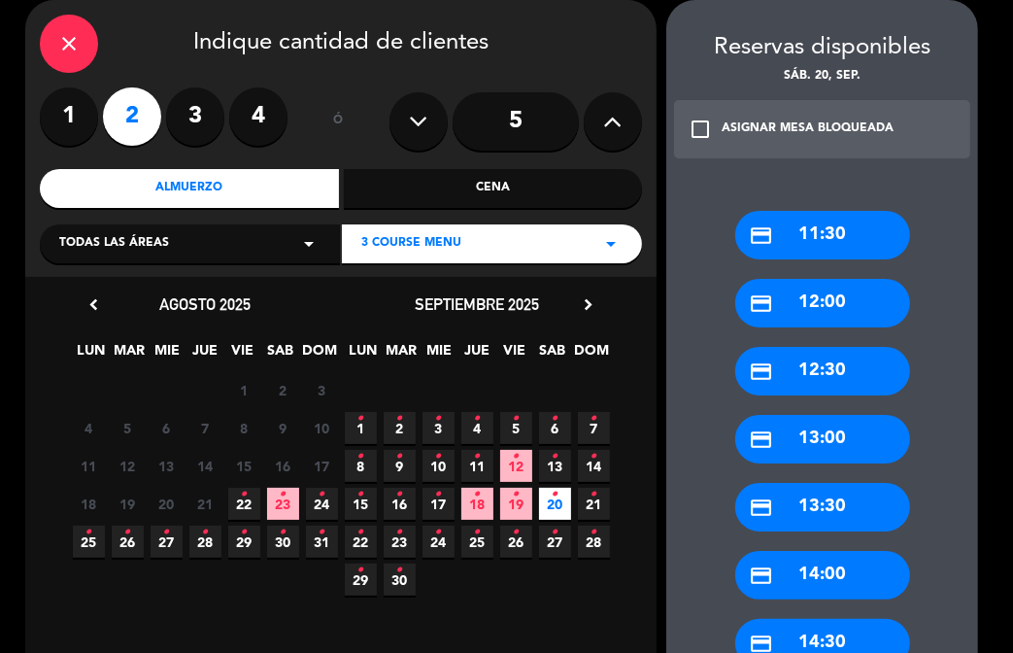
drag, startPoint x: 863, startPoint y: 566, endPoint x: 788, endPoint y: 477, distance: 115.8
click at [855, 554] on div "credit_card 14:00" at bounding box center [823, 575] width 175 height 49
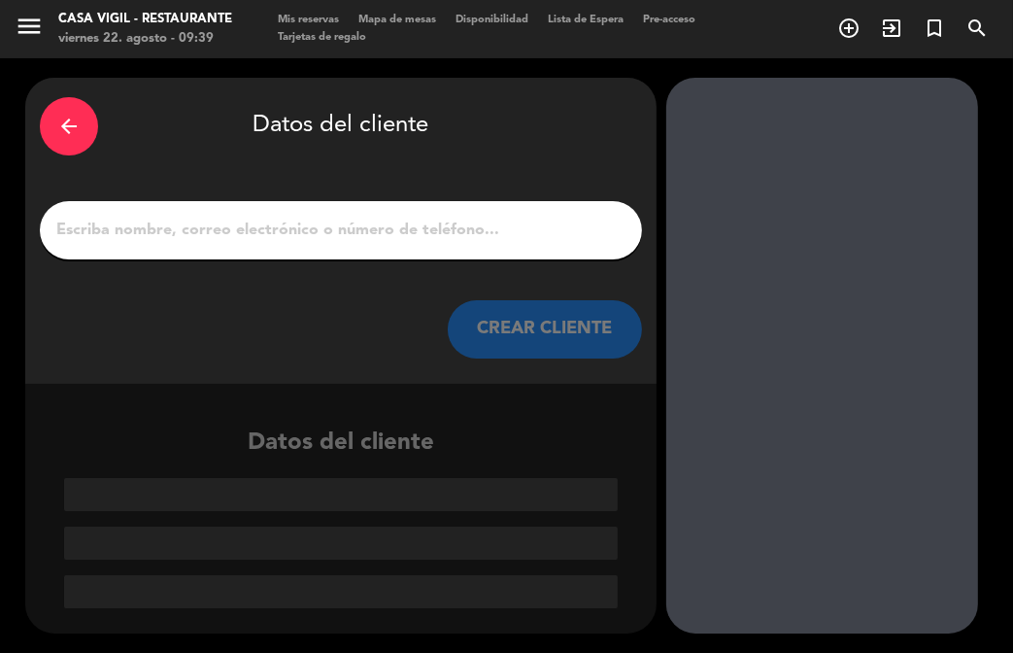
click at [533, 226] on input "1" at bounding box center [340, 230] width 573 height 27
click at [533, 227] on input "1" at bounding box center [340, 230] width 573 height 27
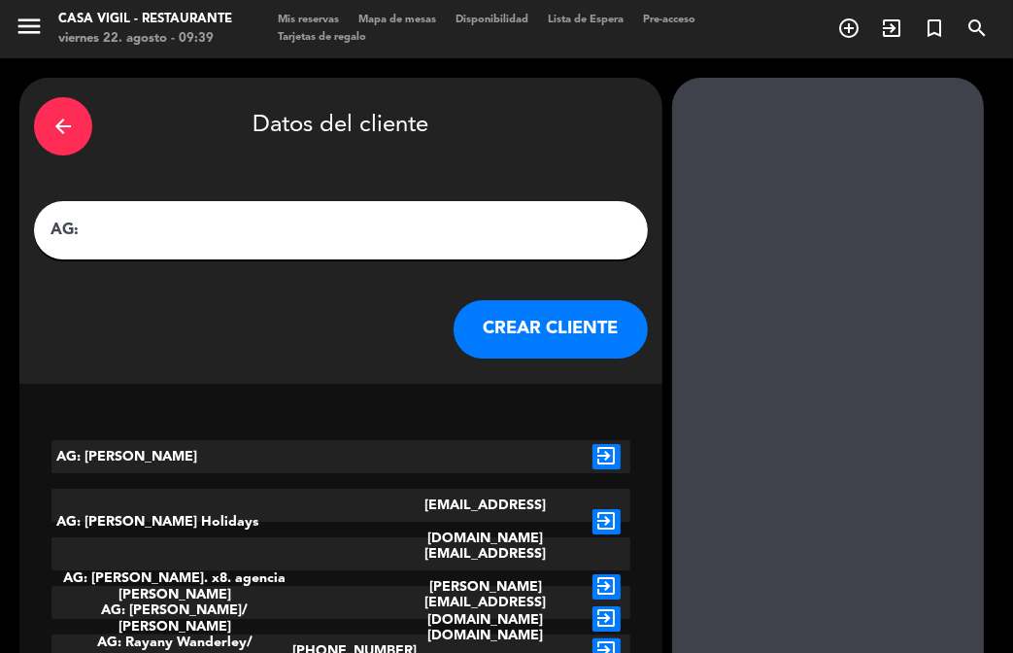
click at [288, 242] on input "AG:" at bounding box center [341, 230] width 585 height 27
paste input "[PERSON_NAME]"
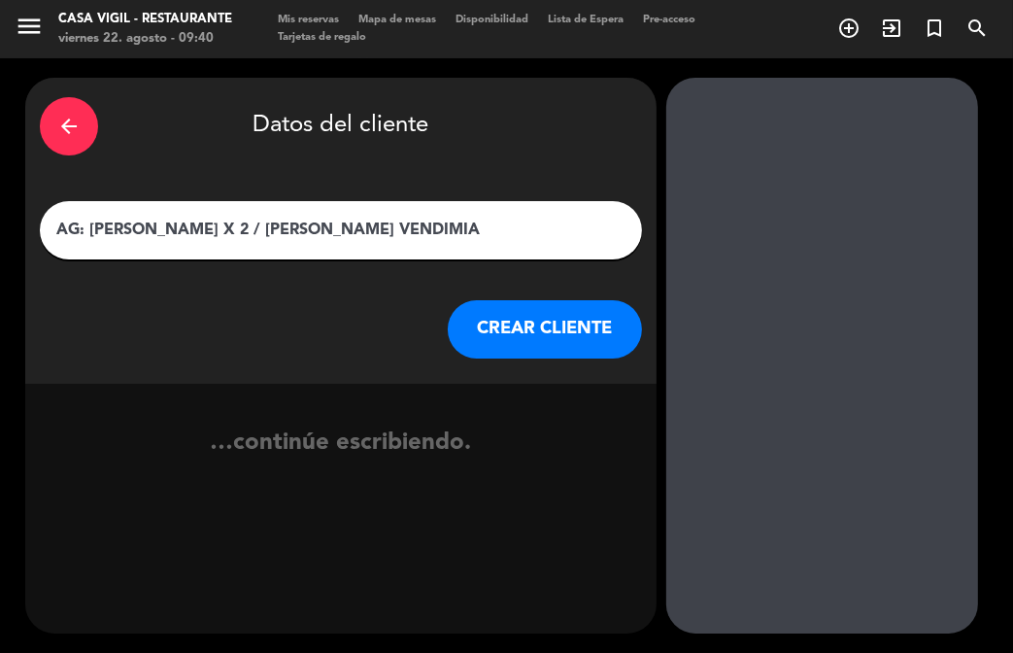
type input "AG: [PERSON_NAME] X 2 / [PERSON_NAME] VENDIMIA"
click at [491, 329] on button "CREAR CLIENTE" at bounding box center [545, 329] width 194 height 58
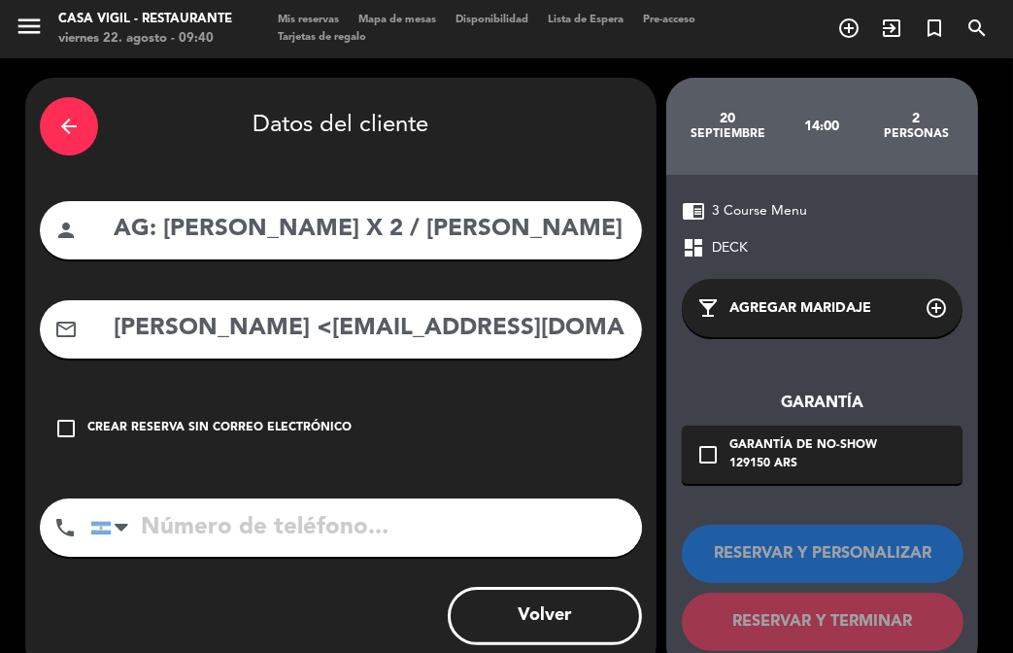
click at [337, 369] on div "arrow_back Datos del cliente person AG: [PERSON_NAME] X 2 / [PERSON_NAME] VENDI…" at bounding box center [341, 376] width 632 height 597
drag, startPoint x: 287, startPoint y: 323, endPoint x: 96, endPoint y: 318, distance: 190.5
click at [96, 318] on div "mail_outline [PERSON_NAME] <[EMAIL_ADDRESS][DOMAIN_NAME]>" at bounding box center [341, 329] width 602 height 58
click at [369, 329] on input "[EMAIL_ADDRESS][DOMAIN_NAME]" at bounding box center [370, 329] width 516 height 40
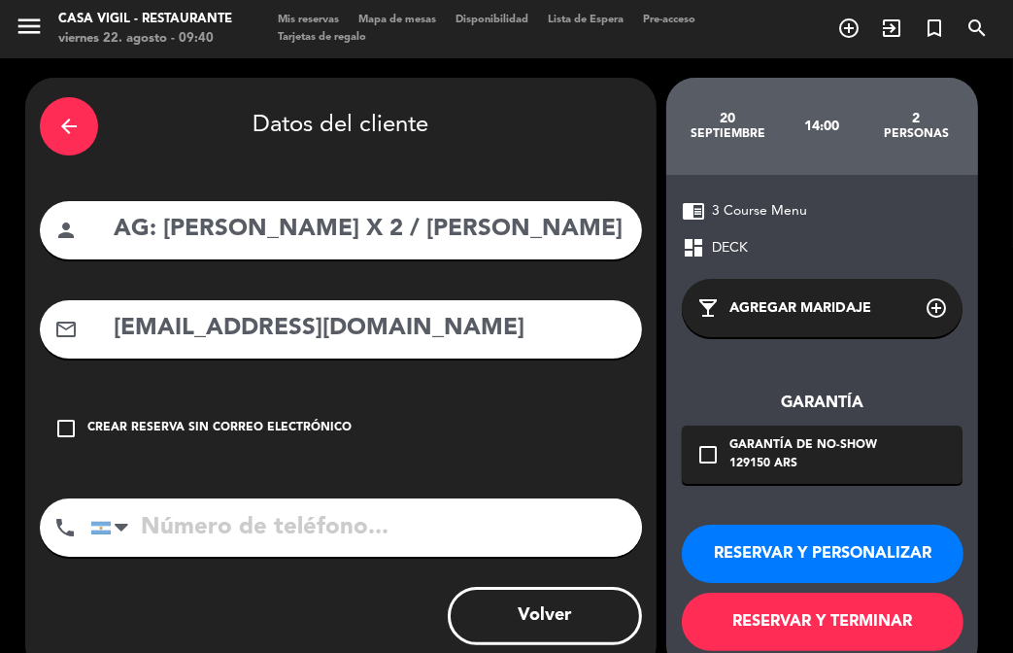
type input "[EMAIL_ADDRESS][DOMAIN_NAME]"
click at [822, 554] on button "RESERVAR Y PERSONALIZAR" at bounding box center [823, 554] width 282 height 58
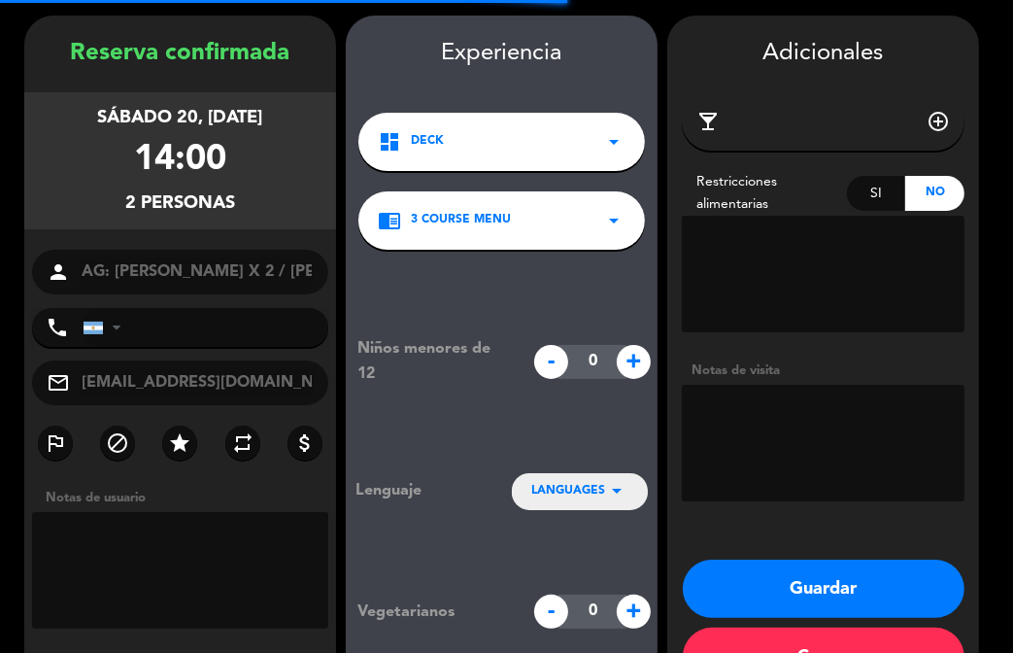
scroll to position [78, 0]
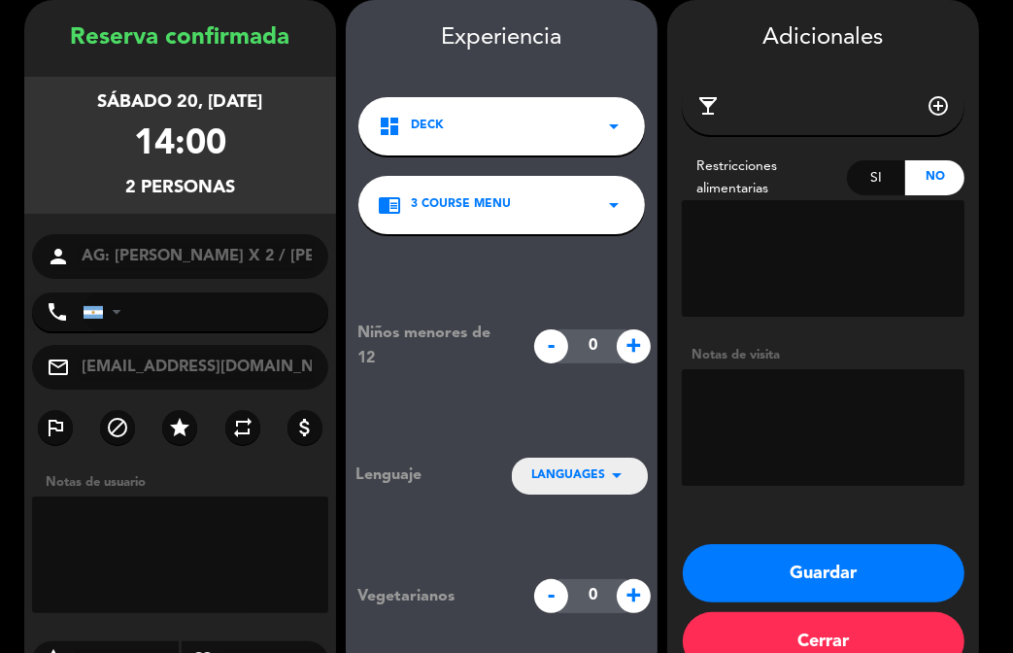
click at [808, 387] on textarea at bounding box center [823, 427] width 283 height 117
type textarea "PAGA PAX BRASIL"
click at [595, 465] on div "LANGUAGES arrow_drop_down" at bounding box center [580, 475] width 136 height 35
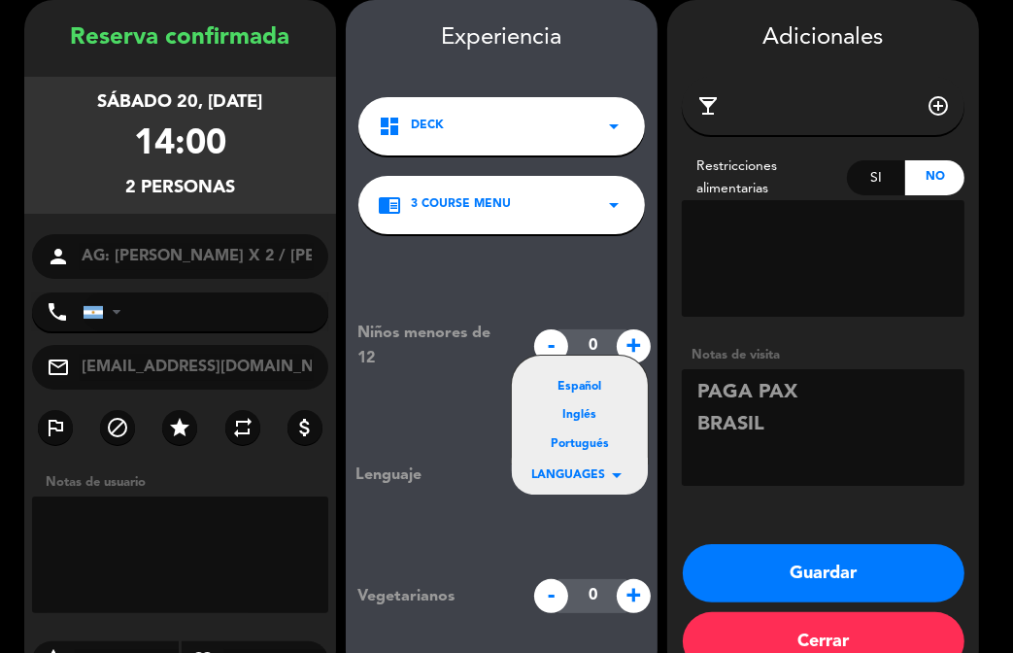
click at [578, 451] on div "Portugués" at bounding box center [579, 444] width 97 height 19
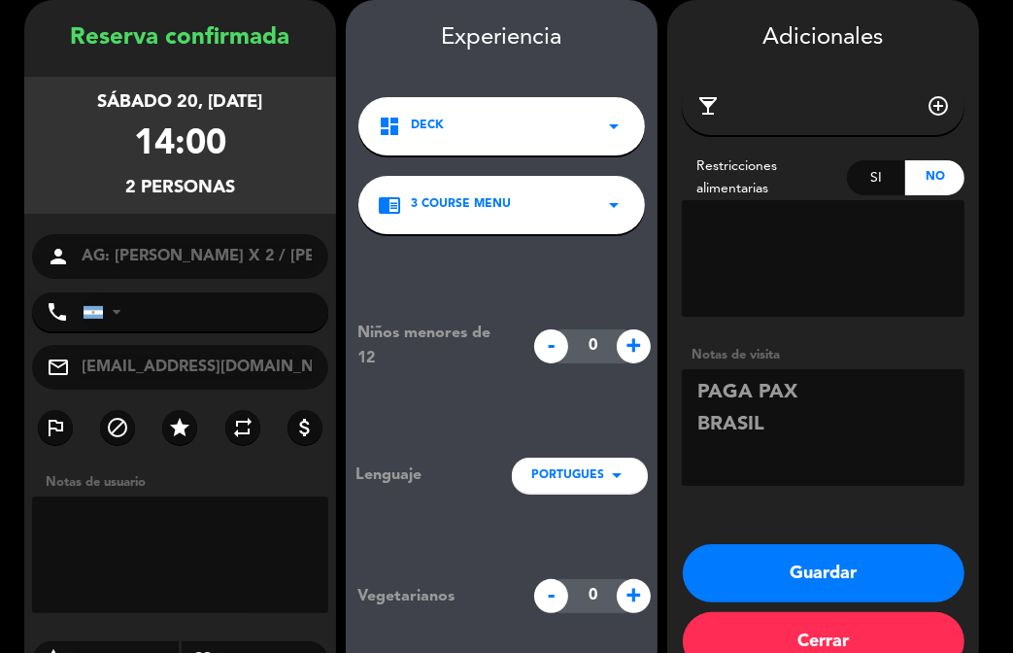
click at [819, 558] on button "Guardar" at bounding box center [824, 573] width 282 height 58
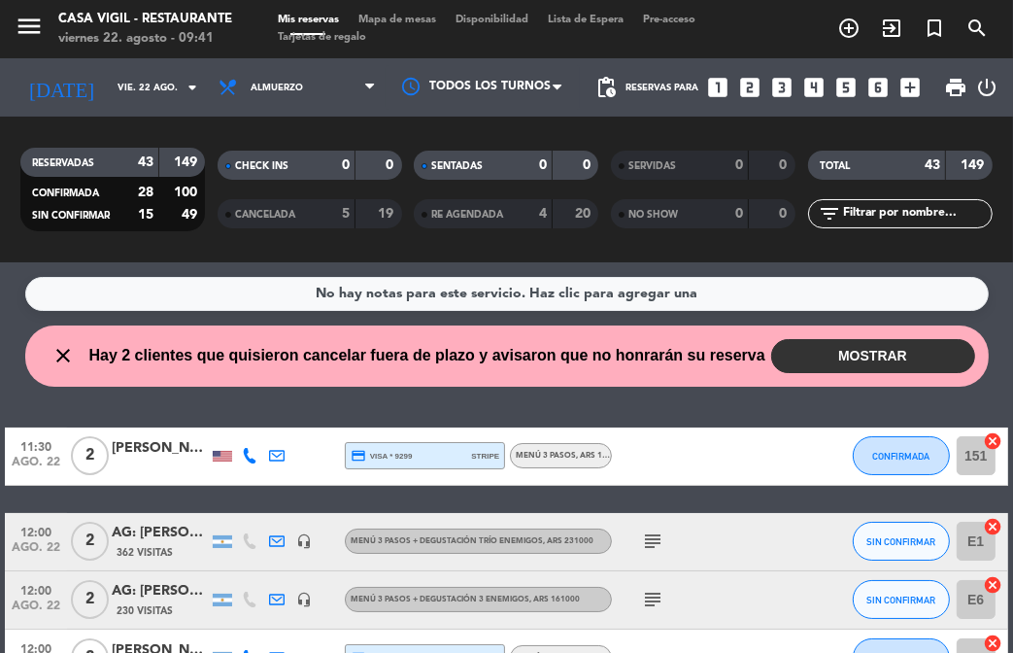
drag, startPoint x: 542, startPoint y: 411, endPoint x: 358, endPoint y: 181, distance: 295.1
click at [536, 406] on div "No hay notas para este servicio. Haz clic para agregar una close Hay 2 clientes…" at bounding box center [506, 457] width 1013 height 391
click at [190, 96] on icon "arrow_drop_down" at bounding box center [192, 87] width 23 height 23
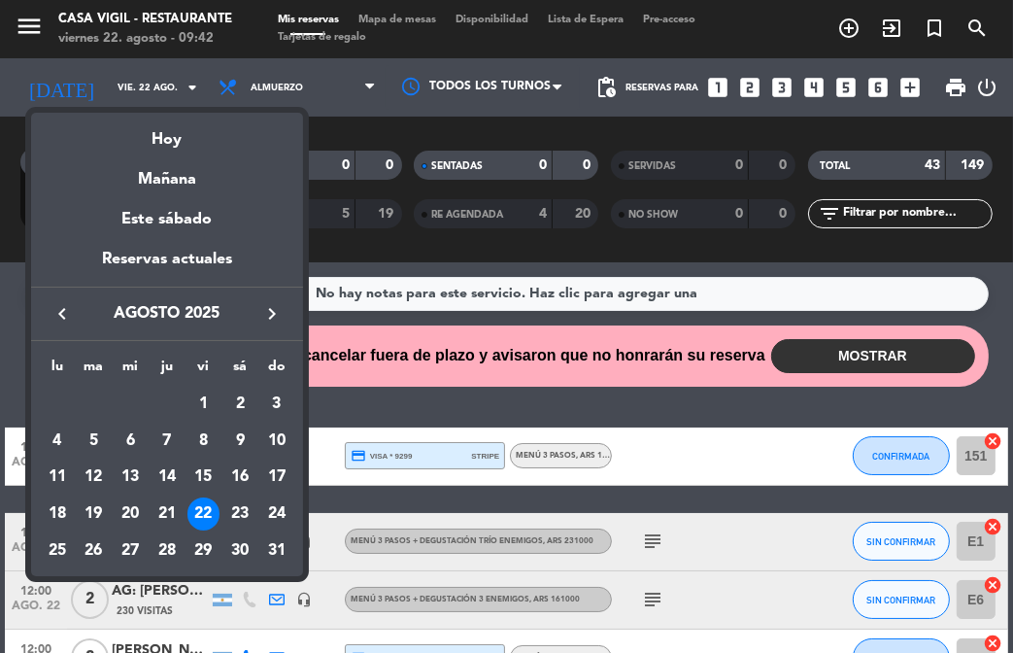
click at [275, 319] on icon "keyboard_arrow_right" at bounding box center [271, 313] width 23 height 23
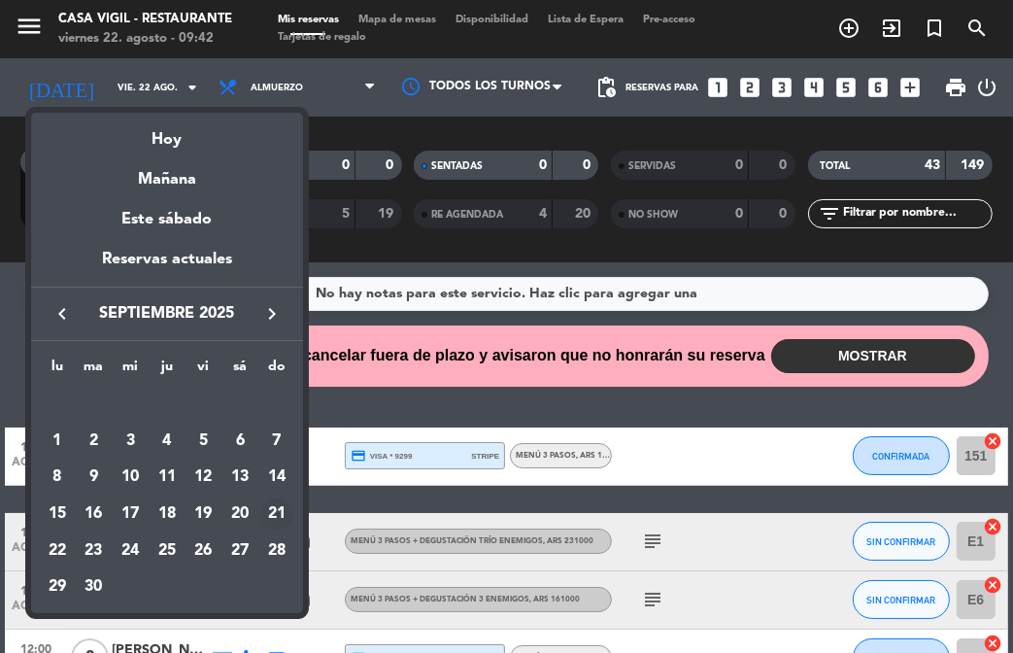
click at [276, 512] on div "21" at bounding box center [276, 513] width 33 height 33
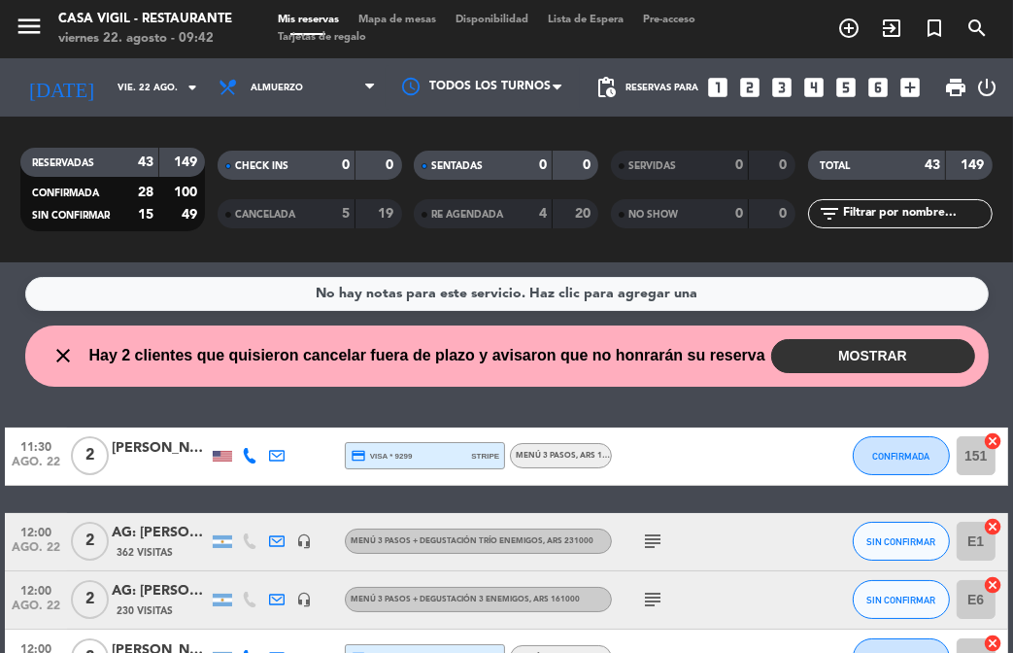
type input "dom. [DATE]"
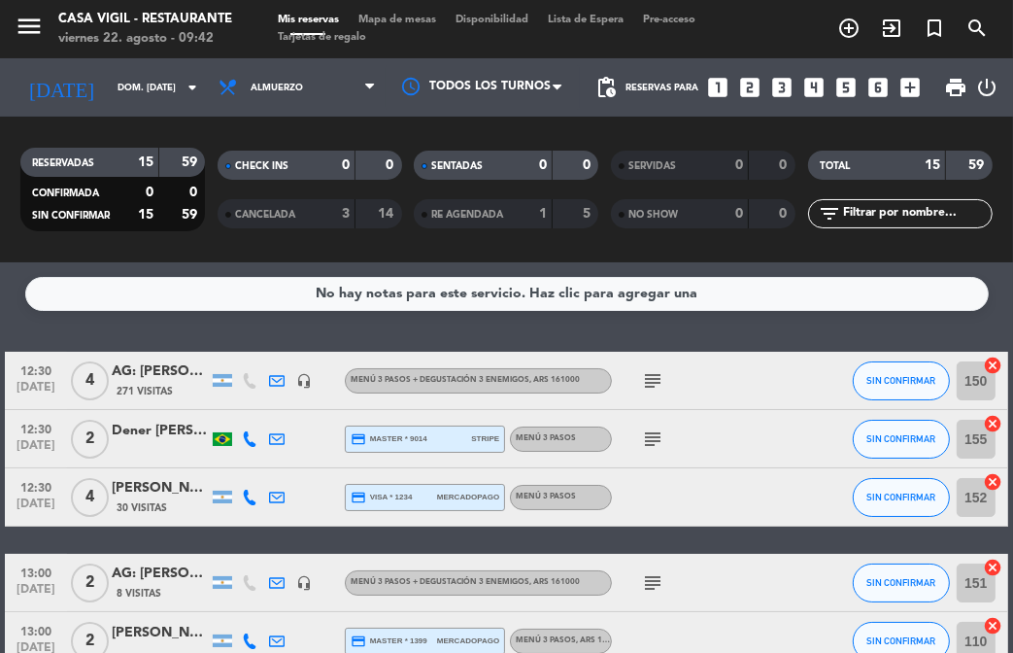
click at [878, 86] on icon "looks_6" at bounding box center [878, 87] width 25 height 25
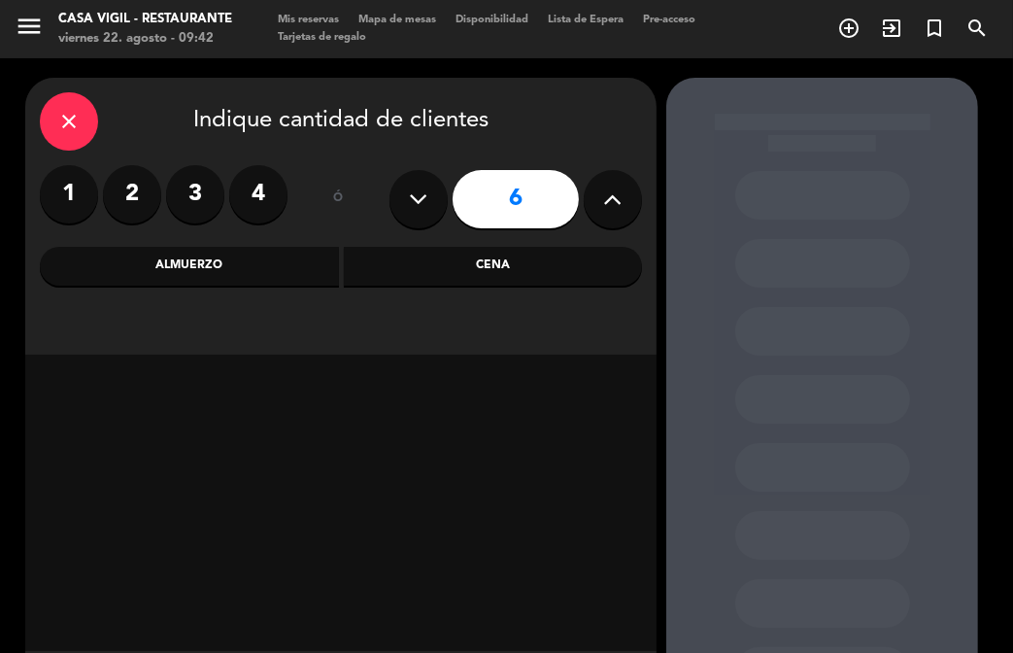
drag, startPoint x: 272, startPoint y: 265, endPoint x: 351, endPoint y: 291, distance: 82.7
click at [287, 268] on div "Almuerzo" at bounding box center [189, 266] width 299 height 39
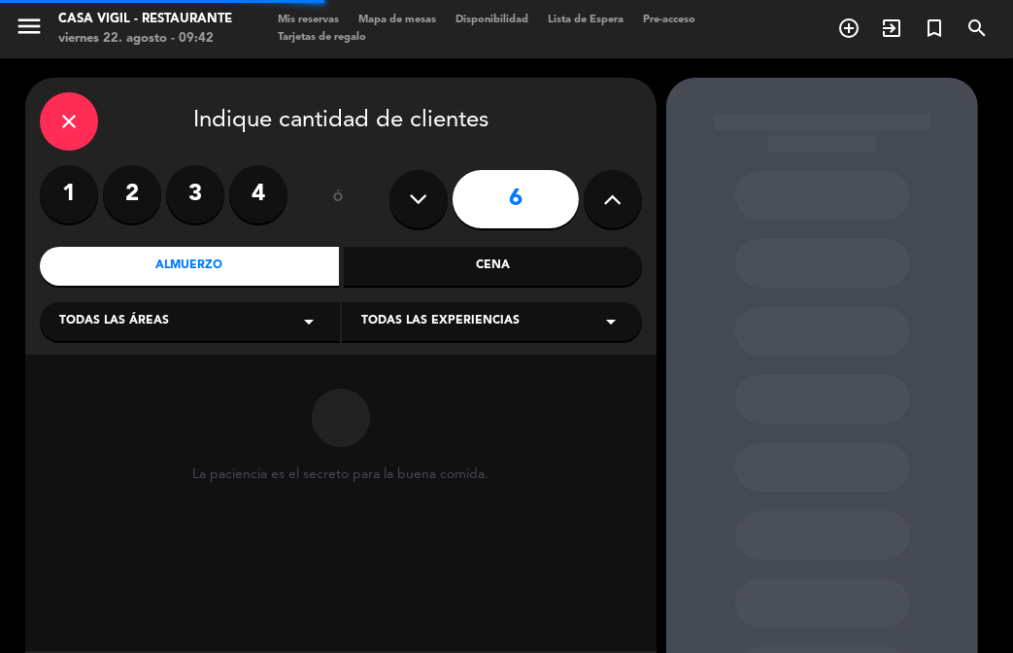
click at [487, 318] on span "Todas las experiencias" at bounding box center [440, 321] width 158 height 19
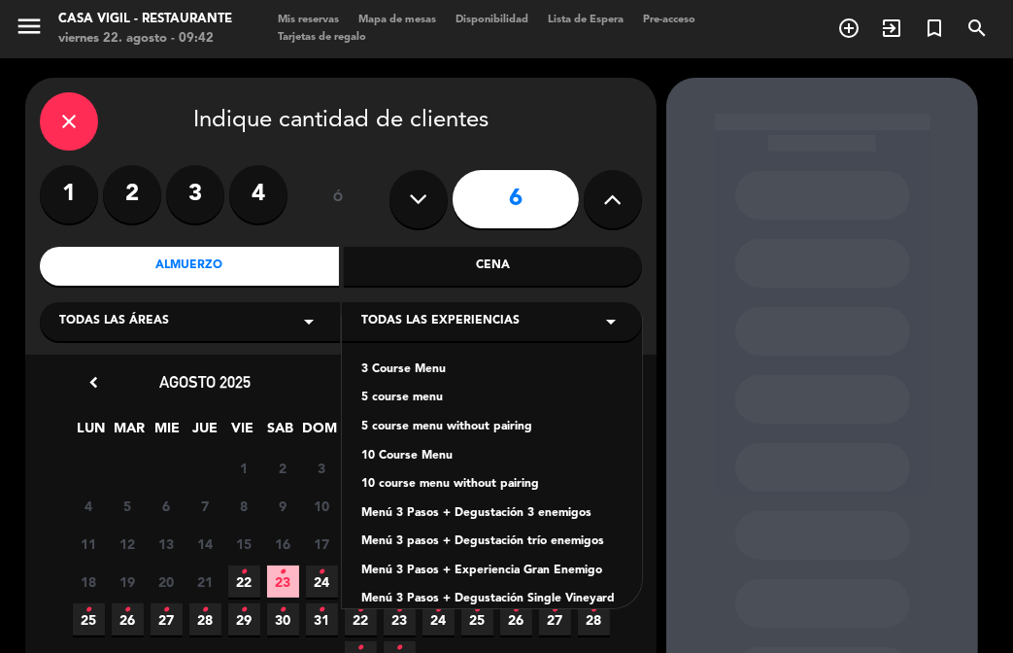
click at [438, 365] on div "3 Course Menu" at bounding box center [491, 369] width 261 height 19
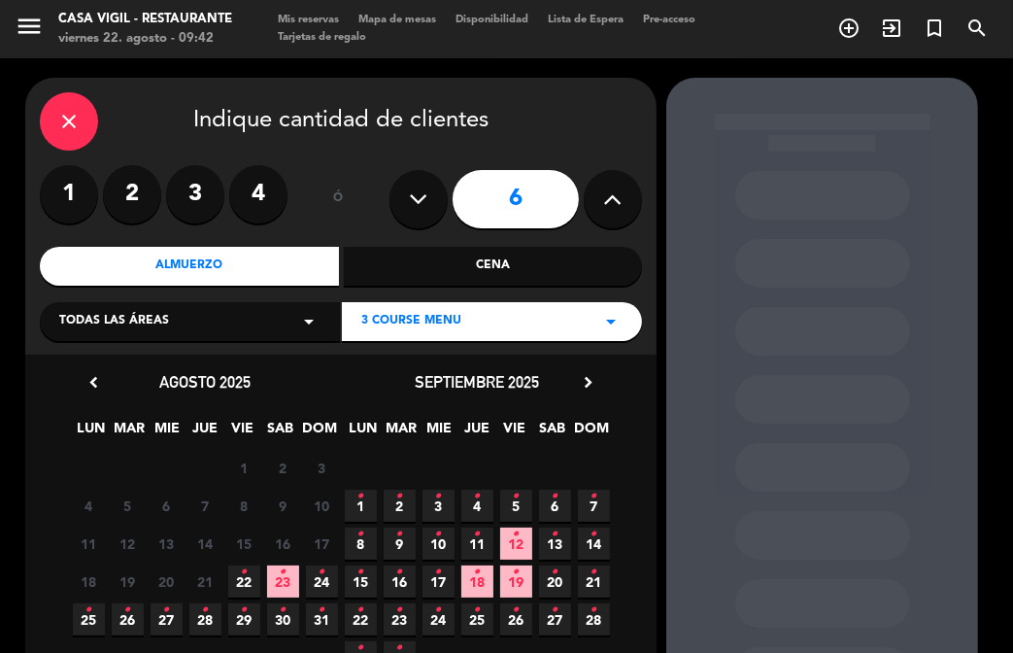
click at [584, 578] on span "21 •" at bounding box center [594, 582] width 32 height 32
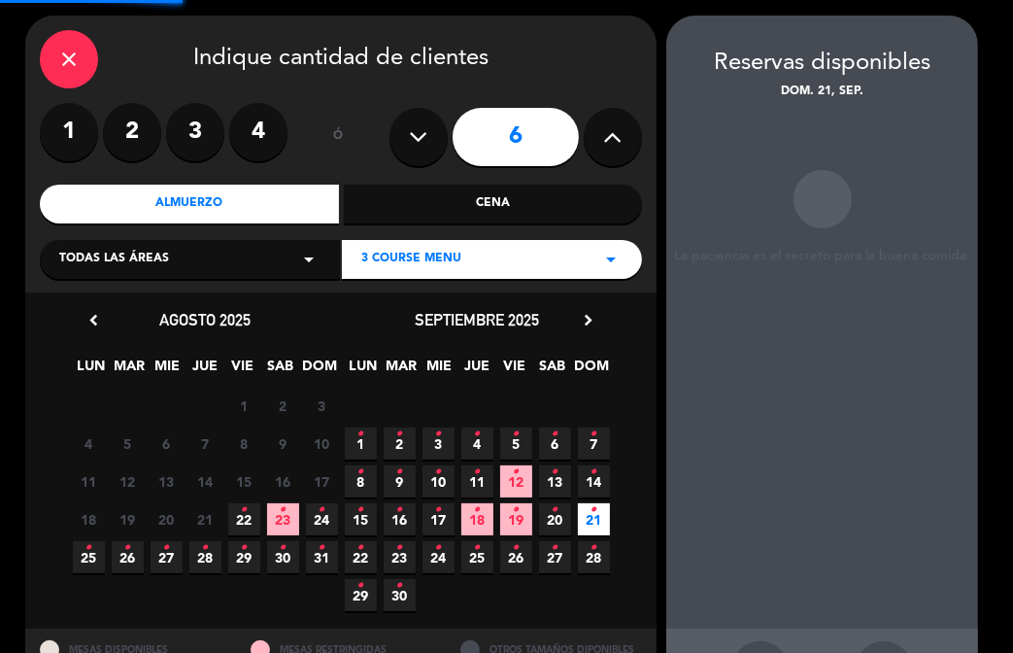
scroll to position [78, 0]
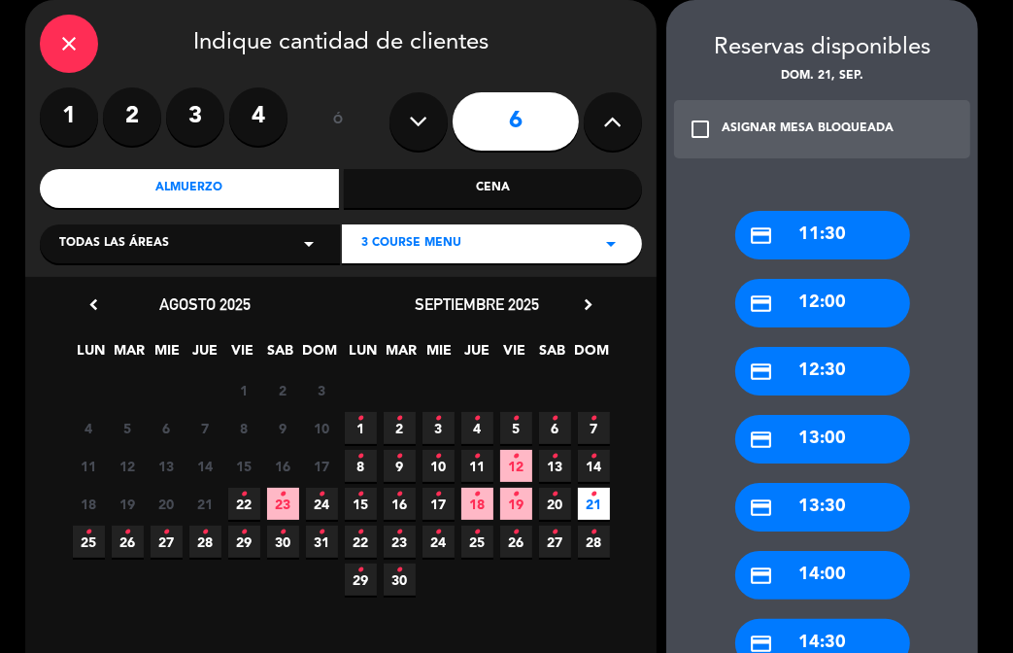
drag, startPoint x: 844, startPoint y: 578, endPoint x: 835, endPoint y: 566, distance: 15.2
click at [843, 578] on div "credit_card 14:00" at bounding box center [823, 575] width 175 height 49
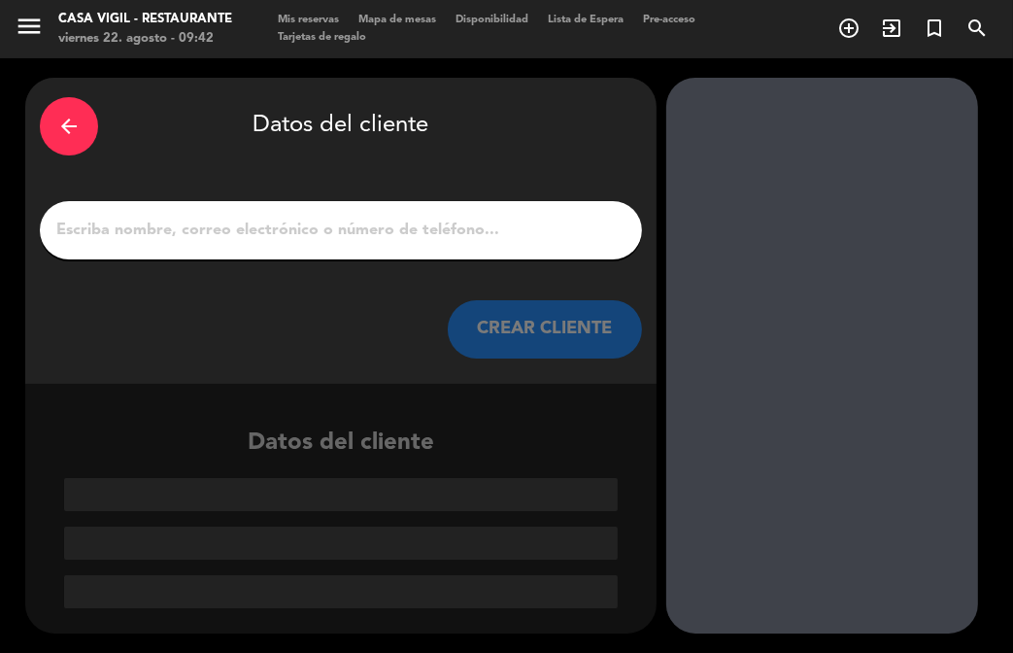
scroll to position [0, 0]
click at [409, 225] on input "1" at bounding box center [340, 230] width 573 height 27
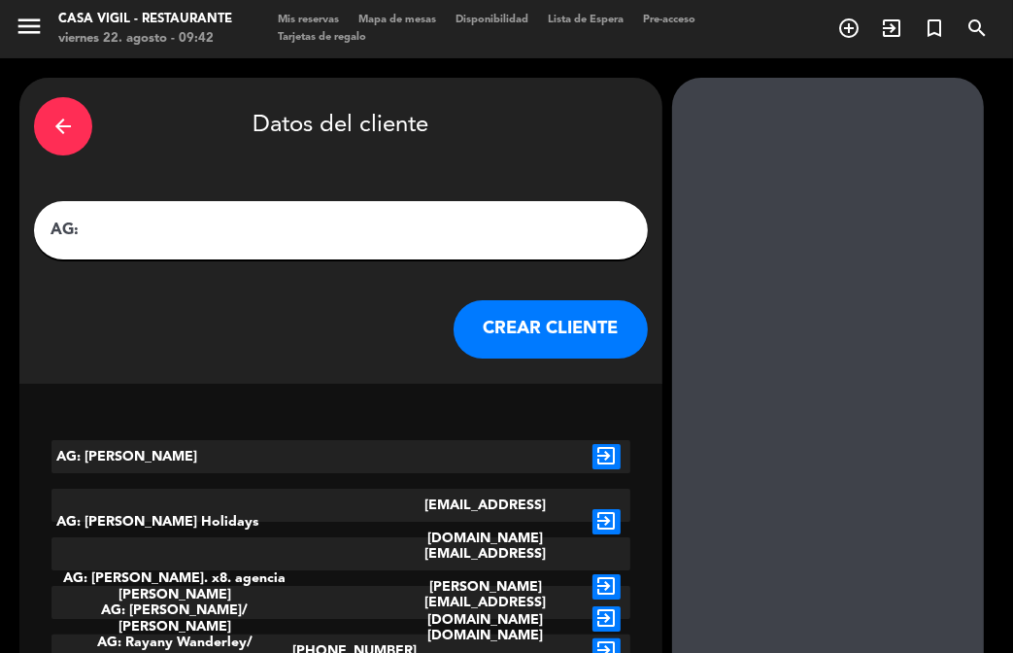
click at [280, 230] on input "AG:" at bounding box center [341, 230] width 585 height 27
paste input "[DEMOGRAPHIC_DATA][PERSON_NAME]"
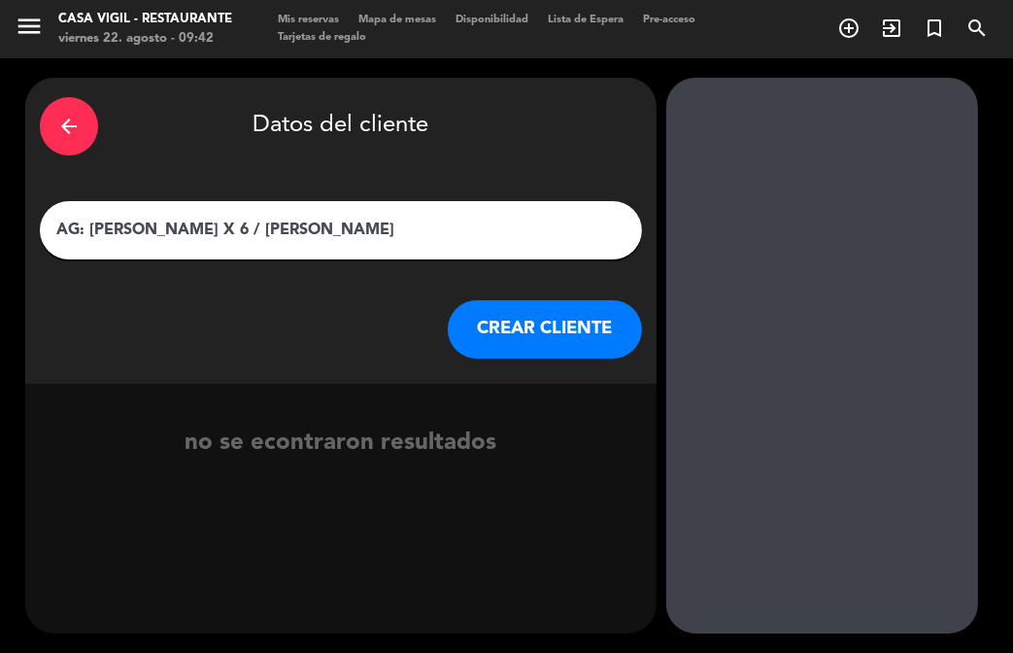
type input "AG: [PERSON_NAME] X 6 / [PERSON_NAME]"
click at [494, 328] on button "CREAR CLIENTE" at bounding box center [545, 329] width 194 height 58
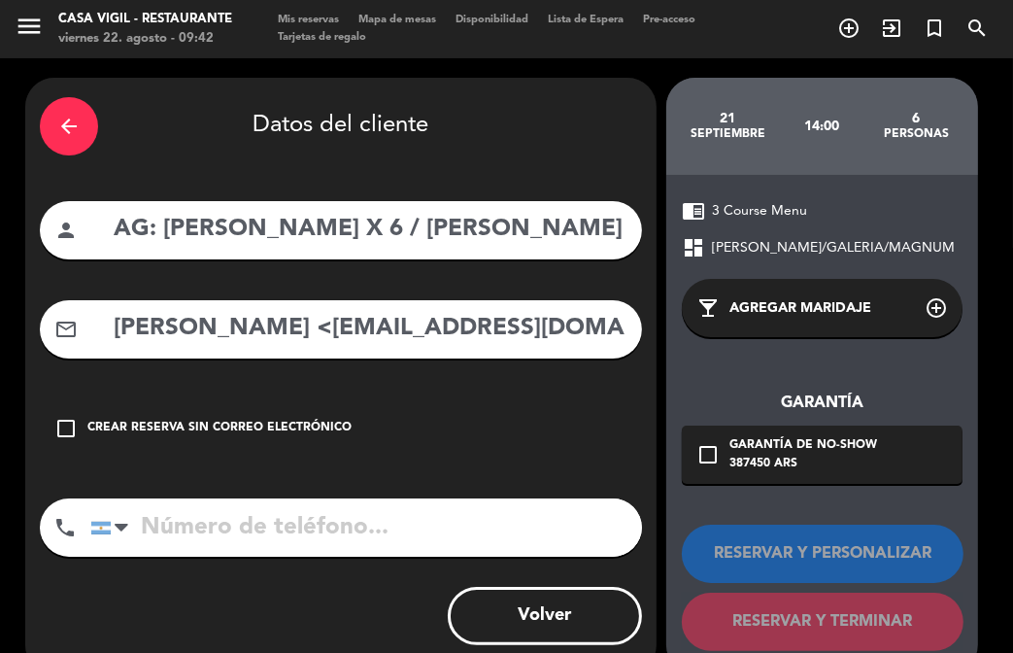
click at [393, 358] on div "mail_outline [PERSON_NAME] <[EMAIL_ADDRESS][DOMAIN_NAME]>" at bounding box center [341, 329] width 602 height 58
drag, startPoint x: 284, startPoint y: 337, endPoint x: 101, endPoint y: 341, distance: 182.7
click at [101, 341] on div "mail_outline [PERSON_NAME] <[EMAIL_ADDRESS][DOMAIN_NAME]>" at bounding box center [341, 329] width 602 height 58
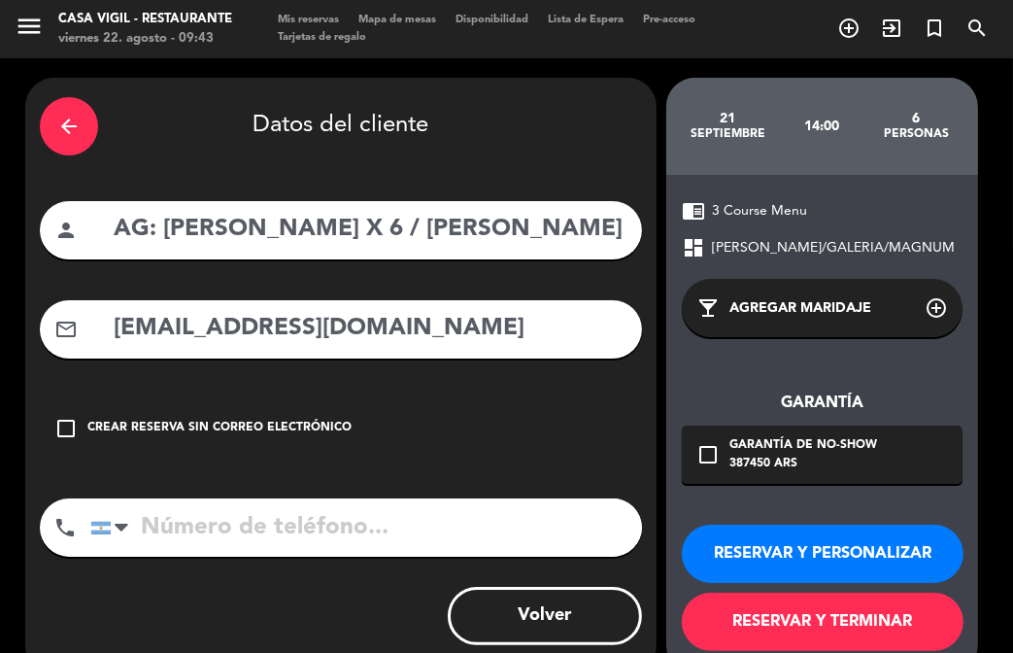
click at [373, 320] on input "[EMAIL_ADDRESS][DOMAIN_NAME]" at bounding box center [370, 329] width 516 height 40
type input "[EMAIL_ADDRESS][DOMAIN_NAME]"
click at [790, 552] on button "RESERVAR Y PERSONALIZAR" at bounding box center [823, 554] width 282 height 58
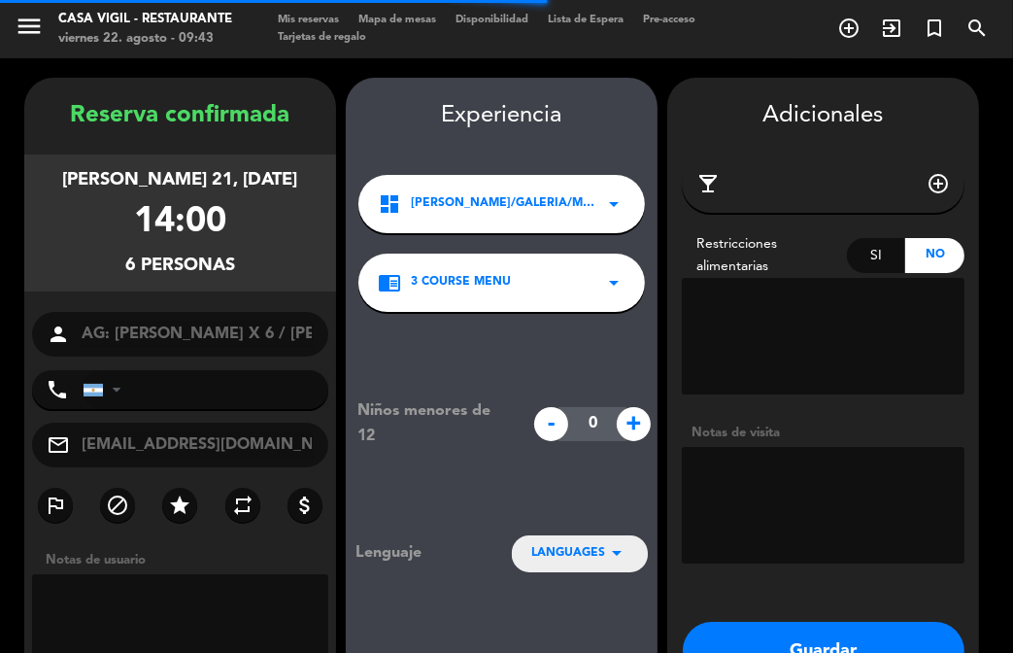
scroll to position [78, 0]
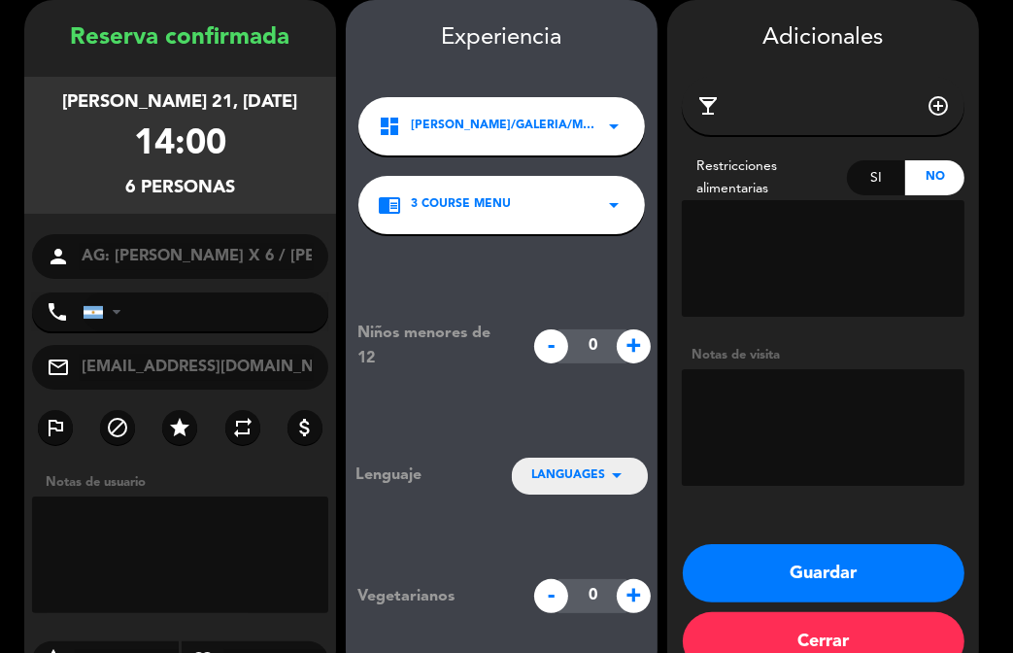
click at [845, 444] on textarea at bounding box center [823, 427] width 283 height 117
paste textarea "RESTRICCIONES ALIMENTARIAS: NINGUNA PAGA: paga pax"
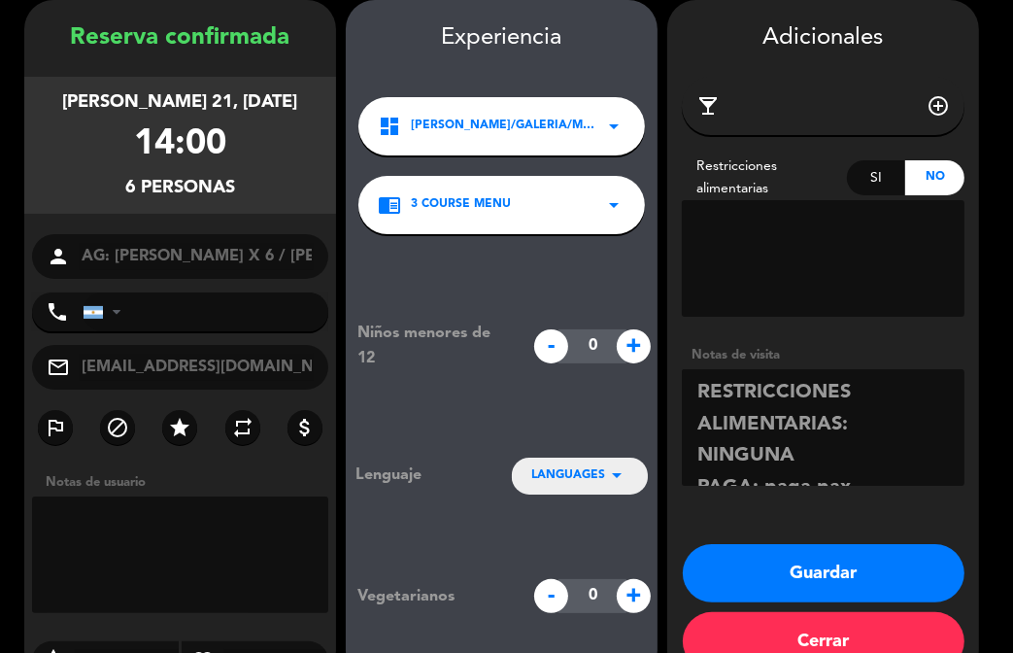
scroll to position [45, 0]
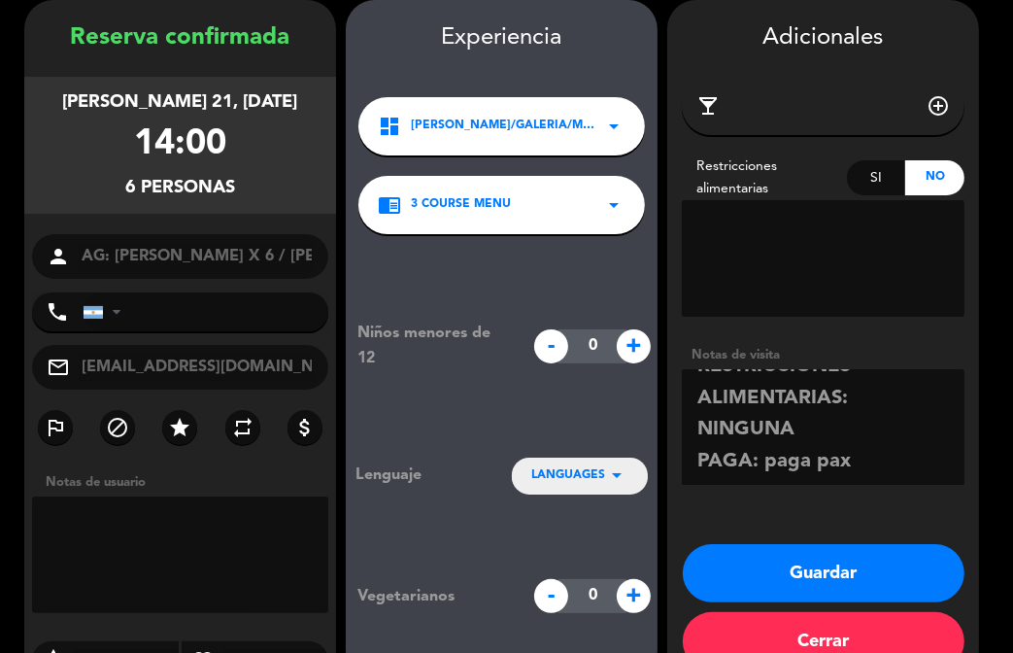
type textarea "RESTRICCIONES ALIMENTARIAS: NINGUNA PAGA: paga pax"
click at [610, 473] on icon "arrow_drop_down" at bounding box center [616, 474] width 23 height 23
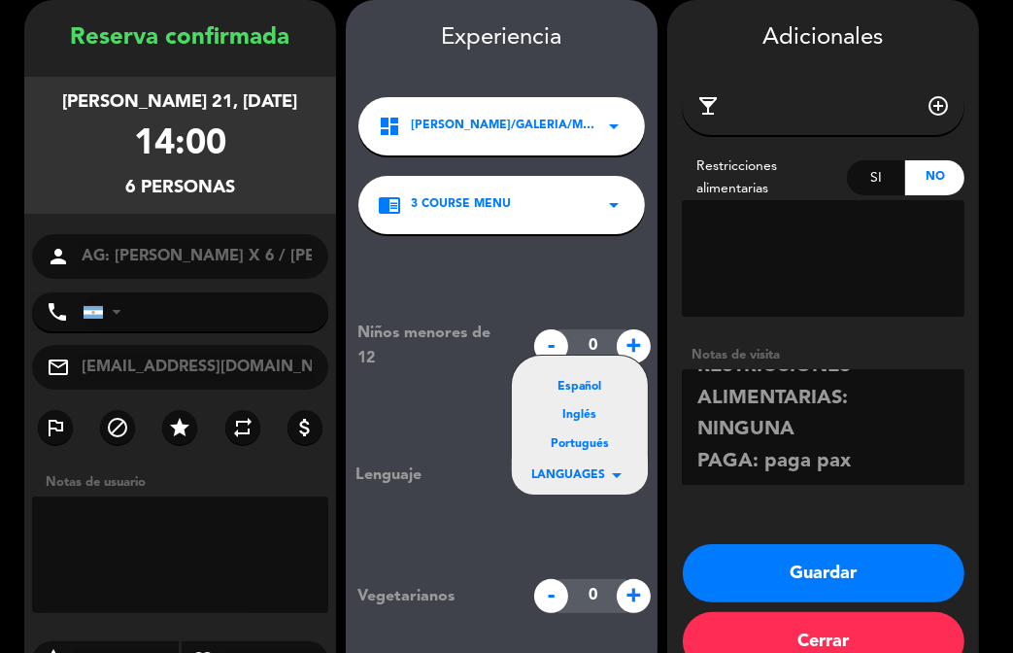
click at [600, 444] on div "Portugués" at bounding box center [579, 444] width 97 height 19
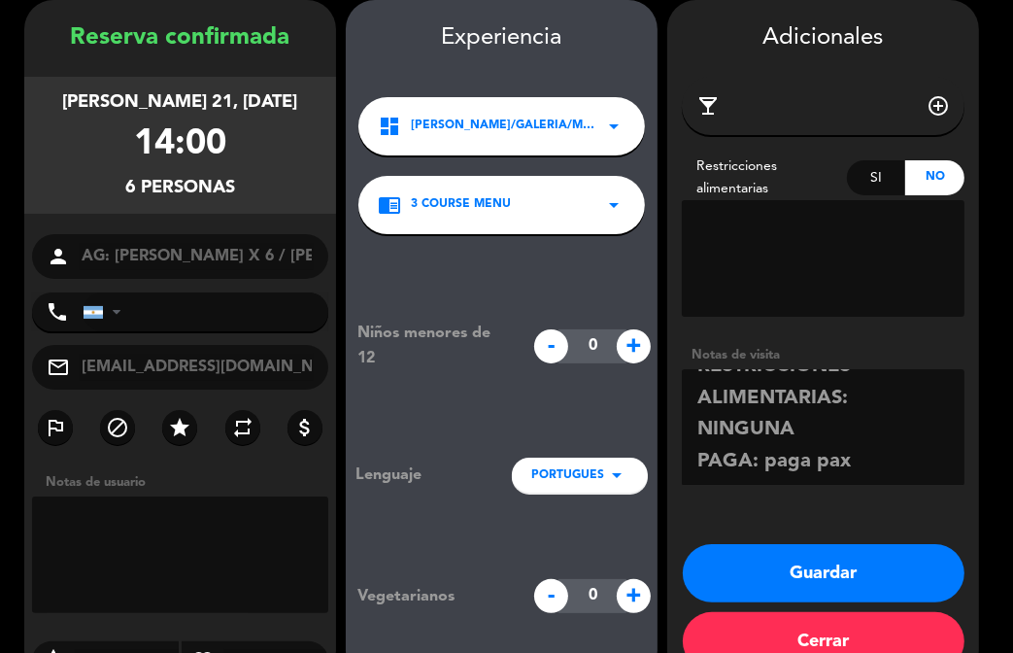
drag, startPoint x: 806, startPoint y: 551, endPoint x: 794, endPoint y: 540, distance: 16.5
click at [801, 542] on div "Adicionales local_bar add_circle_outline Restricciones alimentarias Si No Notas…" at bounding box center [824, 340] width 312 height 680
click at [807, 560] on button "Guardar" at bounding box center [824, 573] width 282 height 58
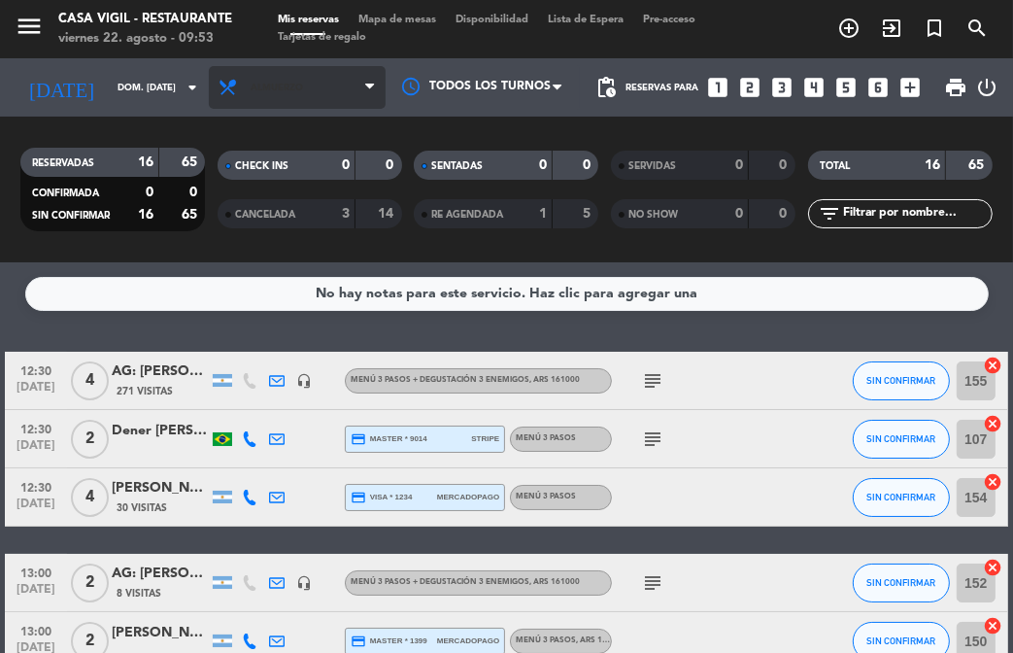
drag, startPoint x: 494, startPoint y: 325, endPoint x: 320, endPoint y: 108, distance: 277.8
click at [492, 322] on div "No hay notas para este servicio. Haz clic para agregar una 12:30 [DATE] 4 AG: […" at bounding box center [506, 457] width 1013 height 391
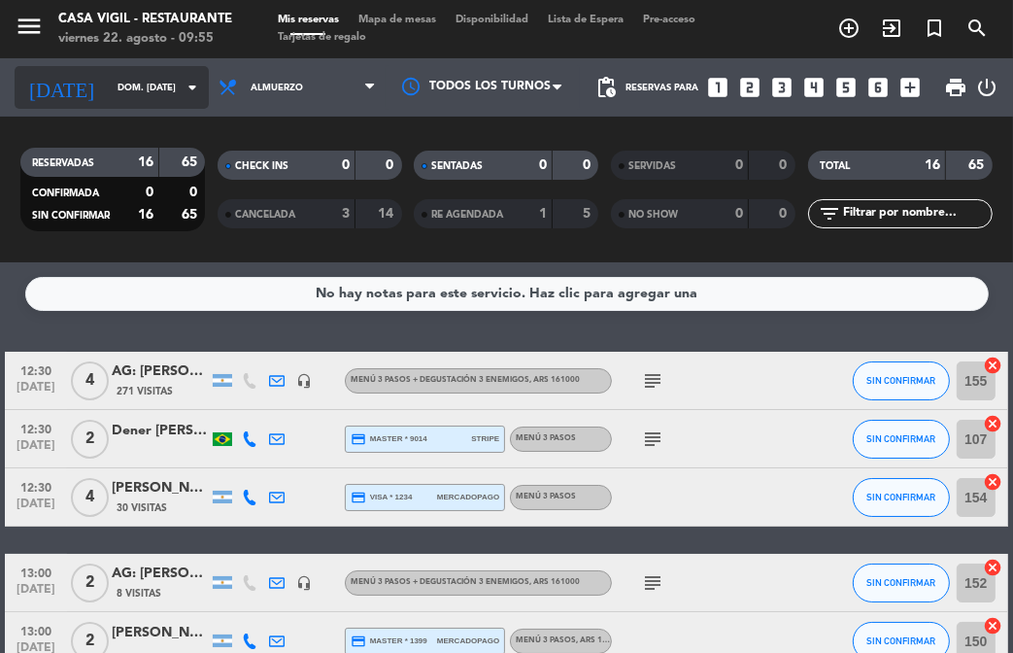
click at [181, 86] on icon "arrow_drop_down" at bounding box center [192, 87] width 23 height 23
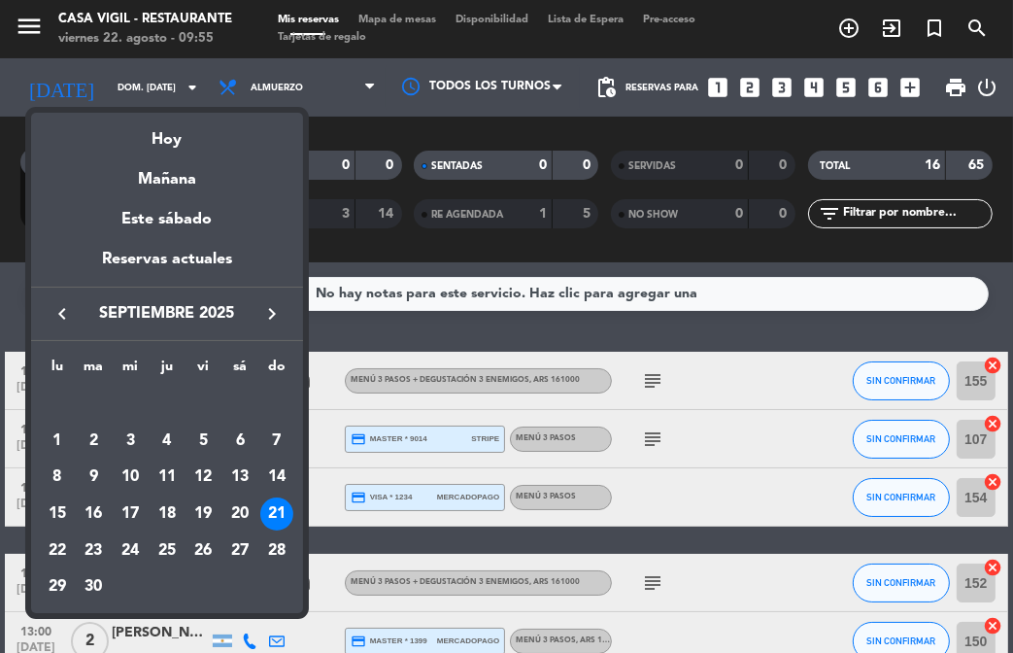
click at [361, 327] on div at bounding box center [506, 326] width 1013 height 653
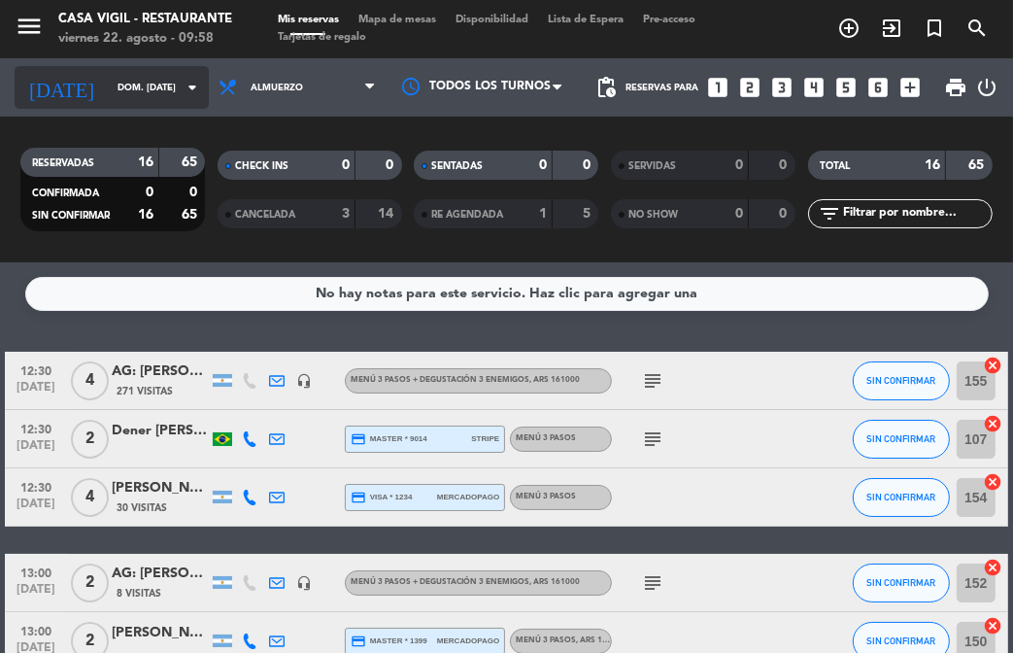
click at [181, 89] on icon "arrow_drop_down" at bounding box center [192, 87] width 23 height 23
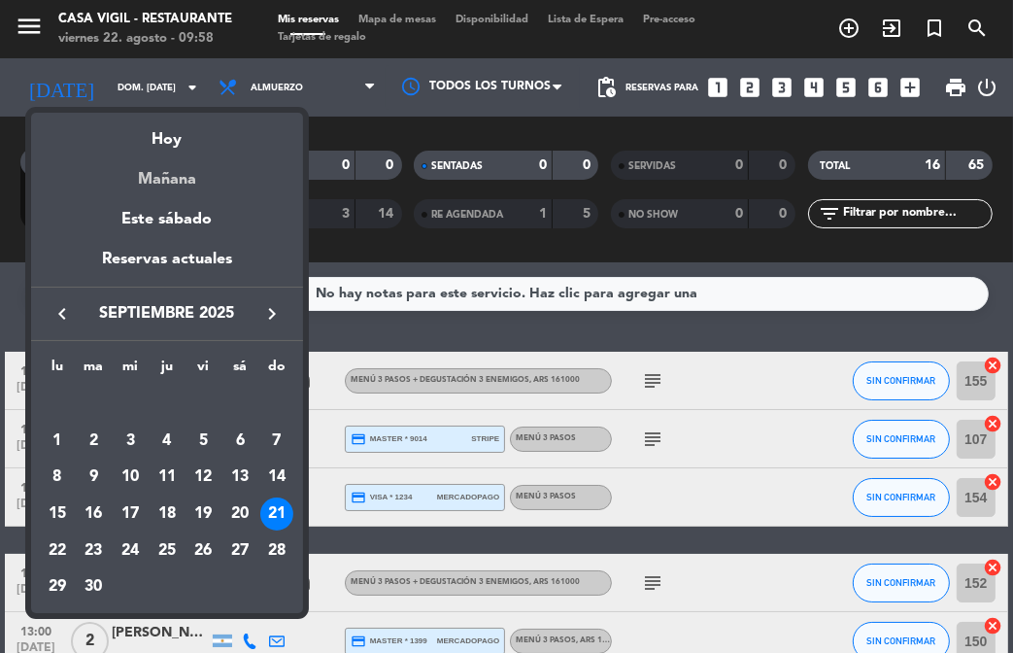
click at [144, 186] on div "Mañana" at bounding box center [167, 173] width 272 height 40
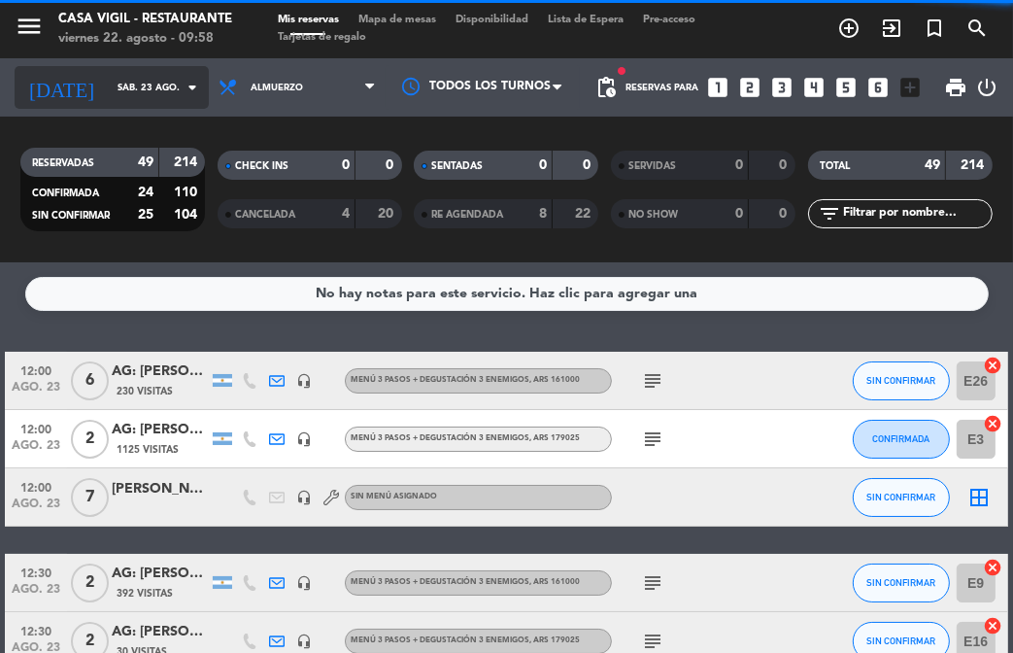
click at [197, 94] on input "sáb. 23 ago." at bounding box center [172, 88] width 129 height 30
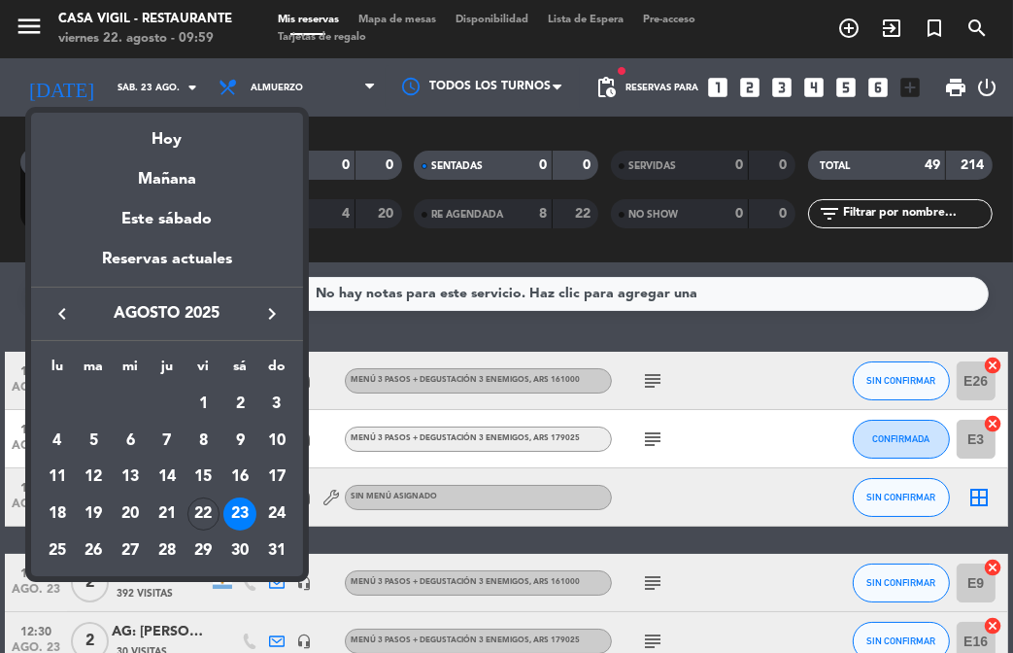
drag, startPoint x: 281, startPoint y: 509, endPoint x: 277, endPoint y: 497, distance: 12.3
click at [280, 507] on div "24" at bounding box center [276, 513] width 33 height 33
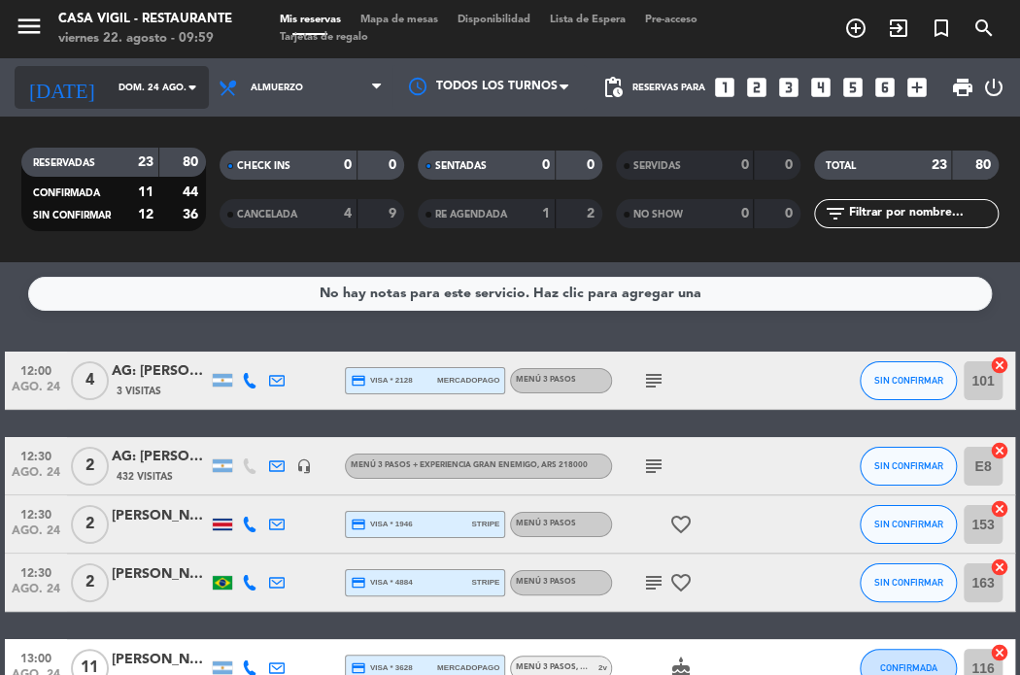
click at [189, 89] on icon "arrow_drop_down" at bounding box center [192, 87] width 23 height 23
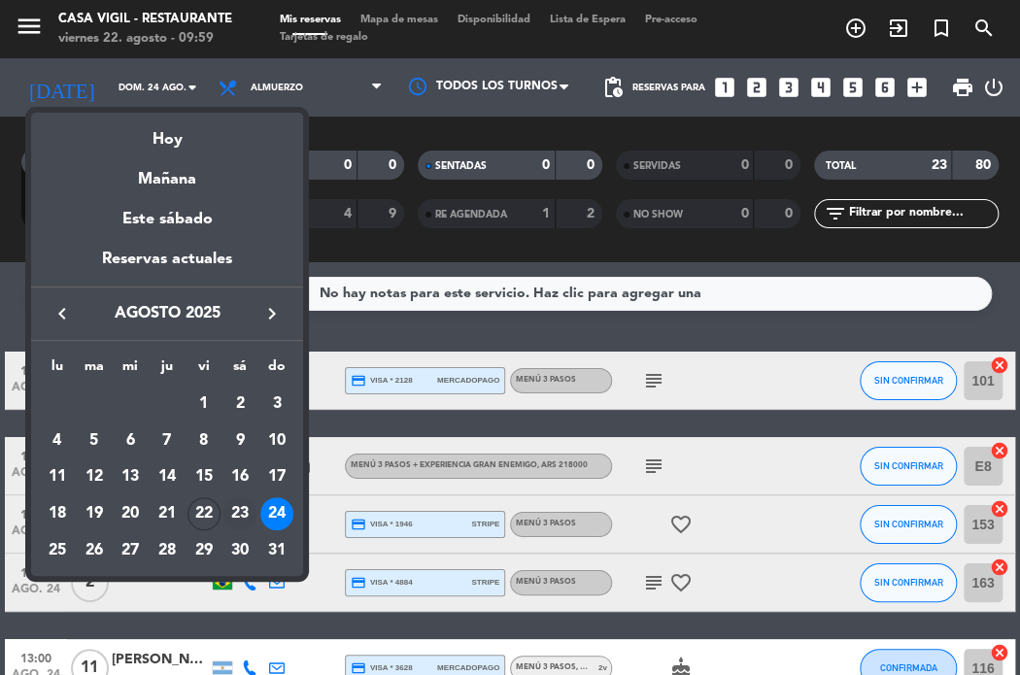
click at [243, 503] on div "23" at bounding box center [239, 513] width 33 height 33
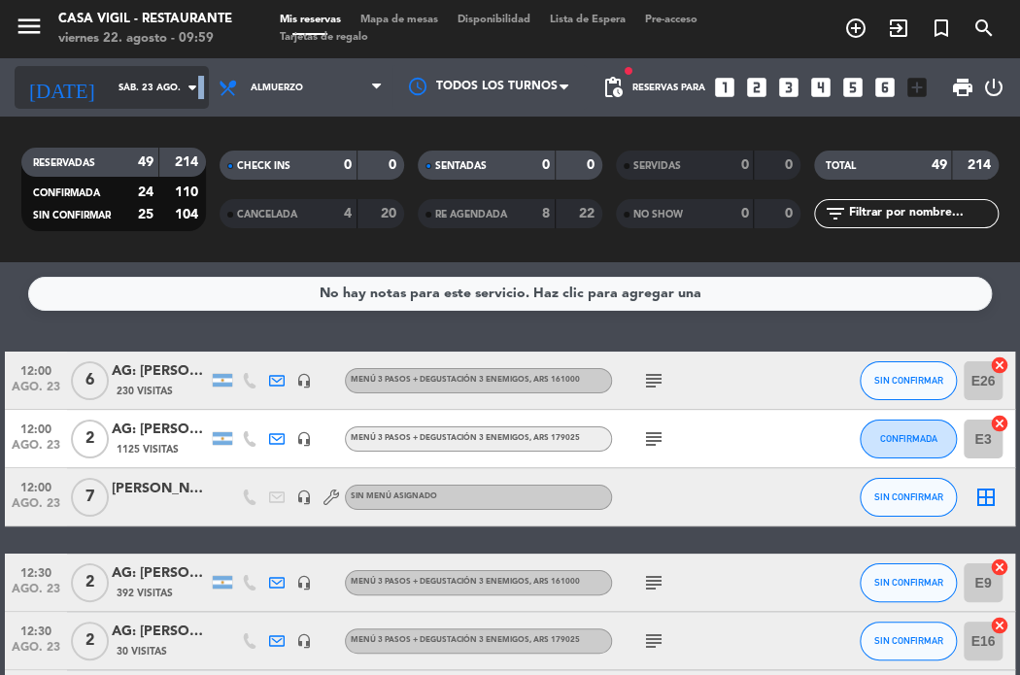
click at [196, 90] on icon "arrow_drop_down" at bounding box center [192, 87] width 23 height 23
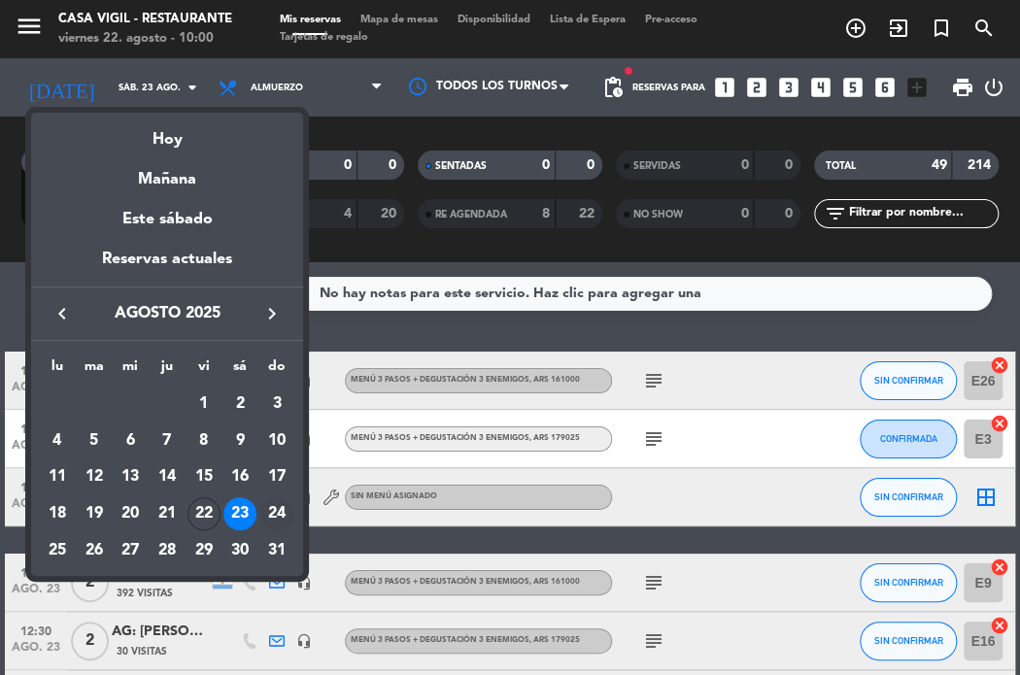
click at [276, 513] on div "24" at bounding box center [276, 513] width 33 height 33
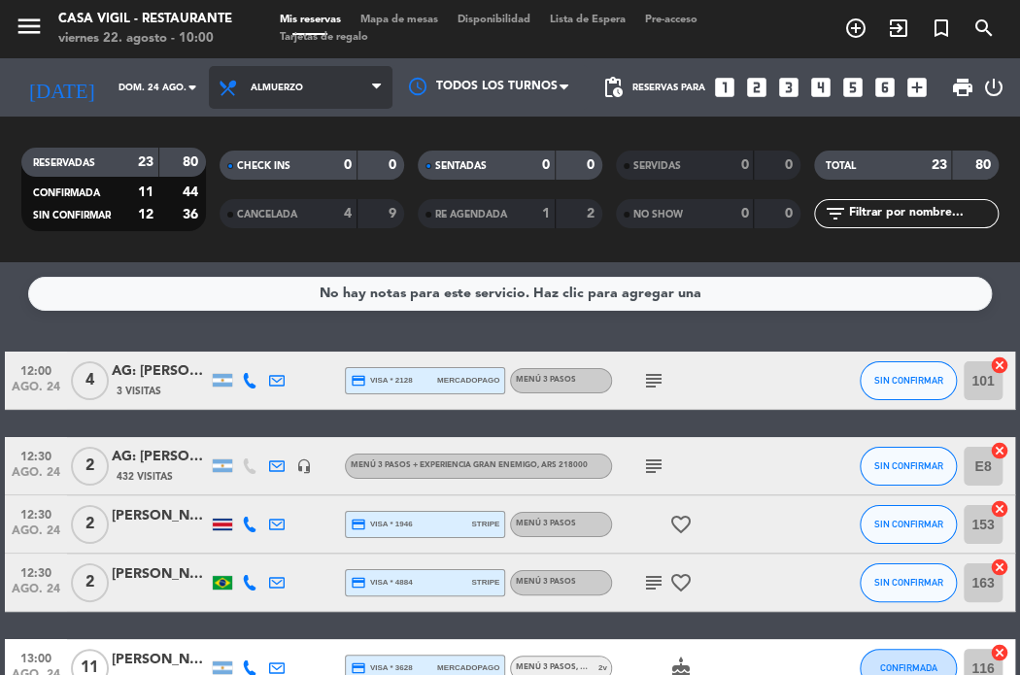
click at [317, 88] on span "Almuerzo" at bounding box center [301, 87] width 184 height 43
click at [263, 224] on div "menu Casa [PERSON_NAME] - Restaurante viernes 22. agosto - 10:00 Mis reservas M…" at bounding box center [510, 131] width 1020 height 262
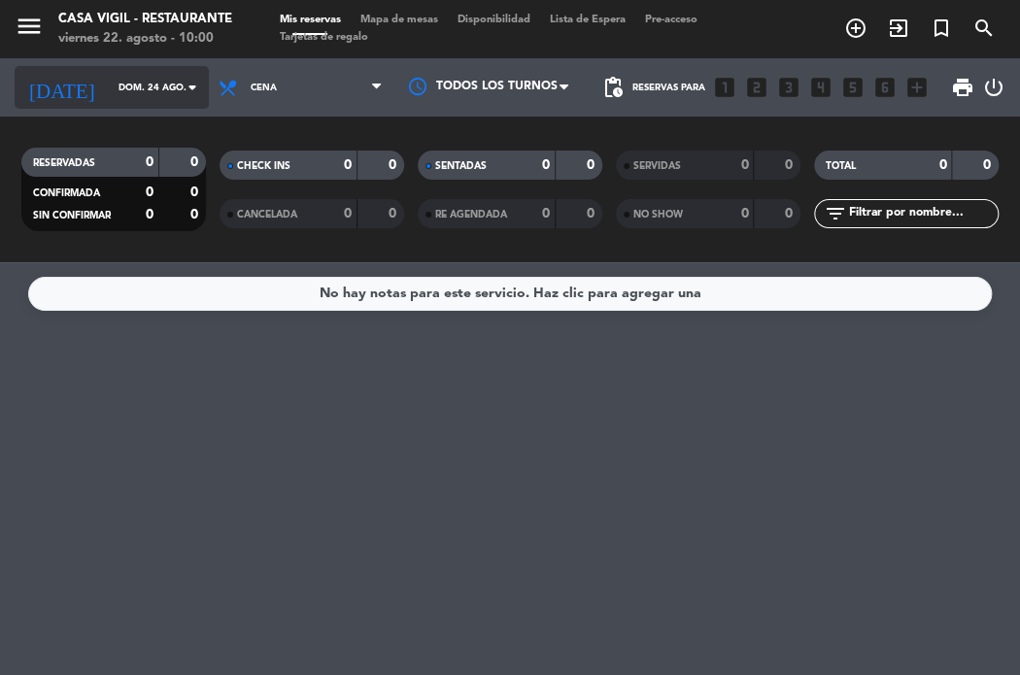
click at [191, 81] on icon "arrow_drop_down" at bounding box center [192, 87] width 23 height 23
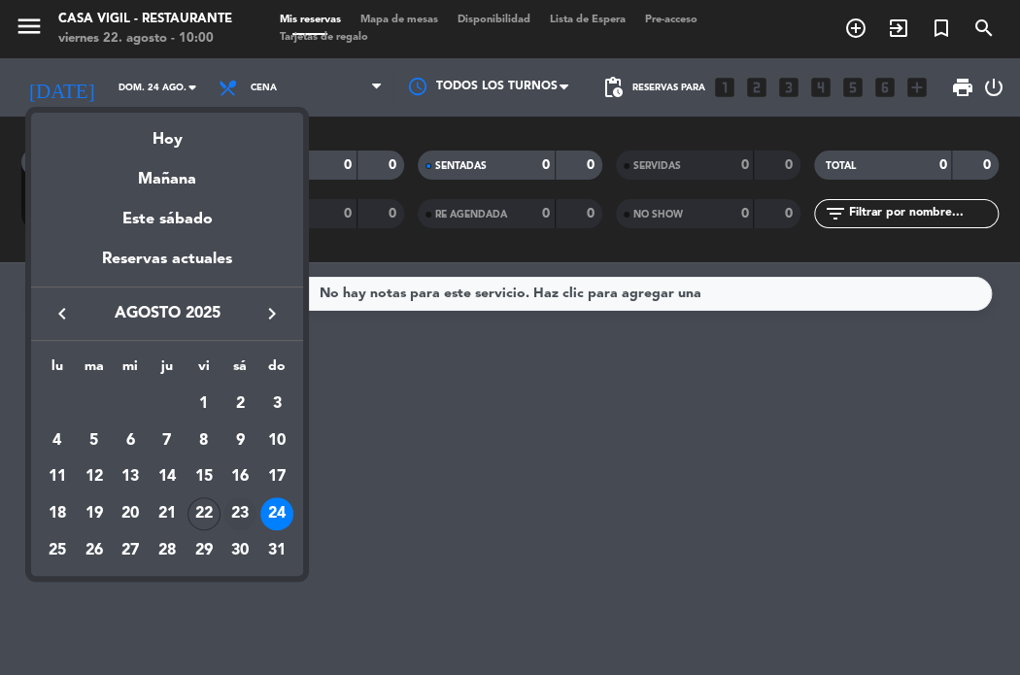
click at [243, 506] on div "23" at bounding box center [239, 513] width 33 height 33
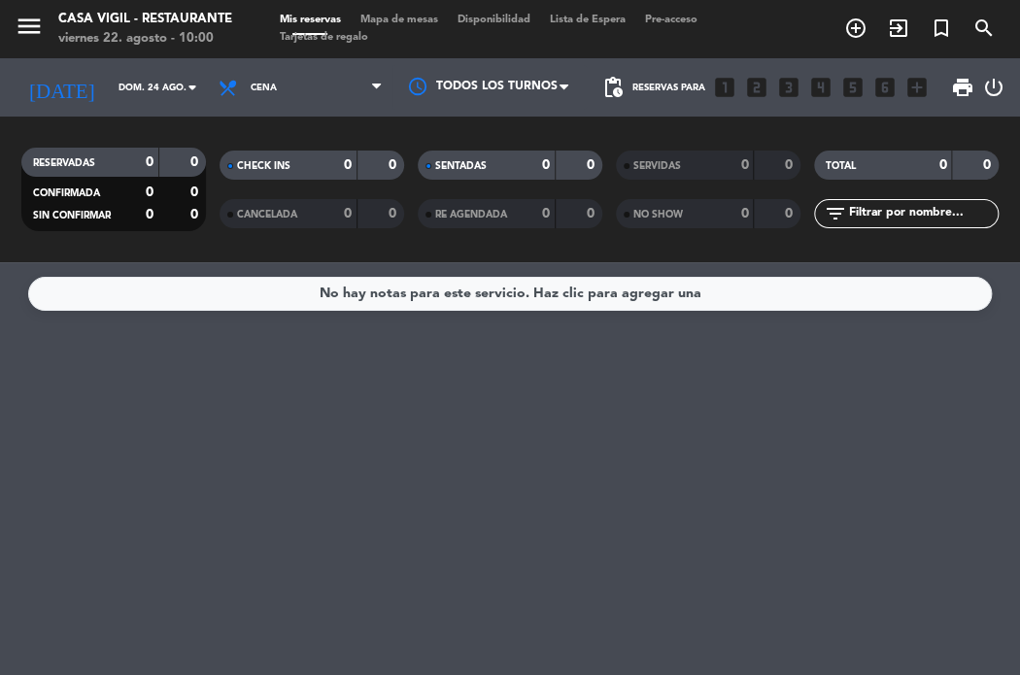
type input "sáb. 23 ago."
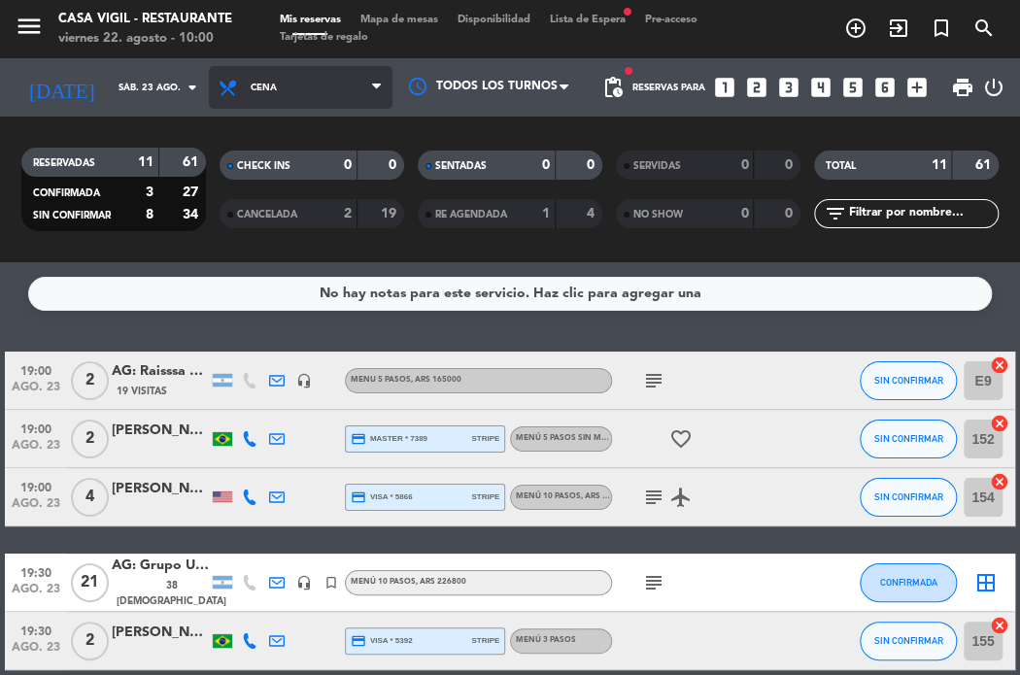
drag, startPoint x: 268, startPoint y: 85, endPoint x: 290, endPoint y: 97, distance: 24.8
click at [287, 96] on span "Cena" at bounding box center [301, 87] width 184 height 43
click at [313, 172] on div "menu Casa [PERSON_NAME] - Restaurante viernes 22. agosto - 10:00 Mis reservas M…" at bounding box center [510, 131] width 1020 height 262
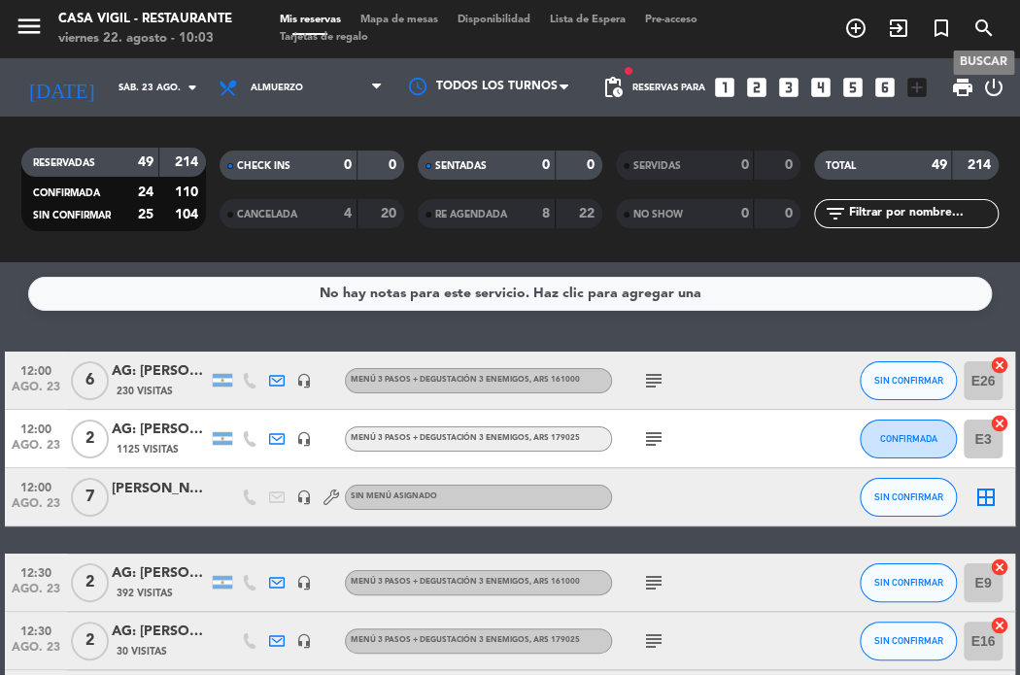
click at [981, 37] on icon "search" at bounding box center [984, 28] width 23 height 23
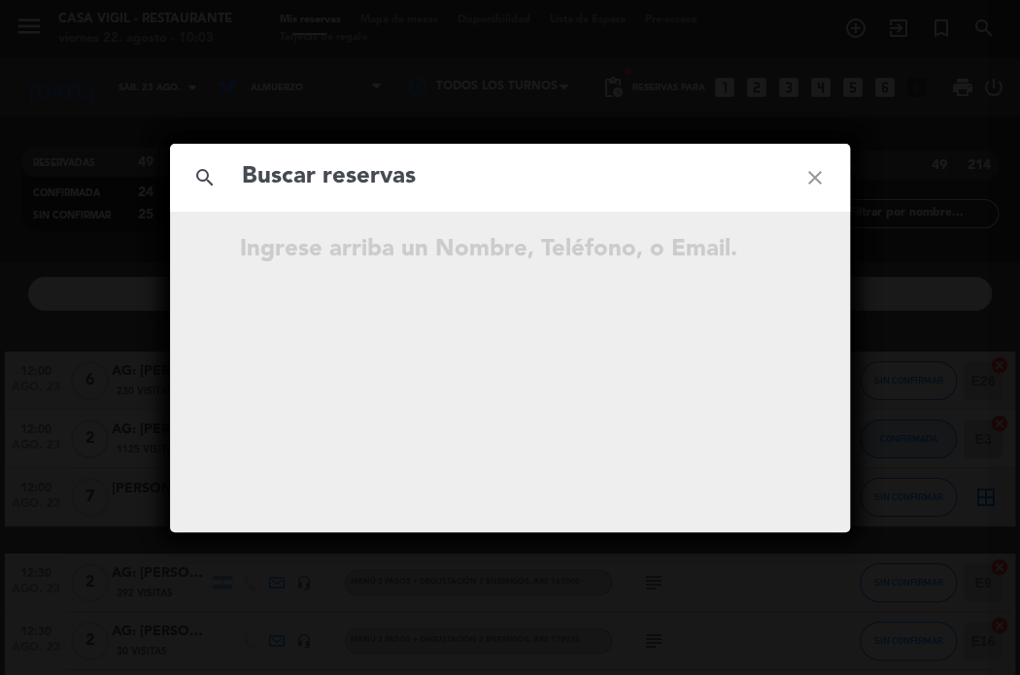
click at [508, 185] on input "text" at bounding box center [510, 177] width 540 height 40
click at [505, 185] on input "text" at bounding box center [510, 177] width 540 height 40
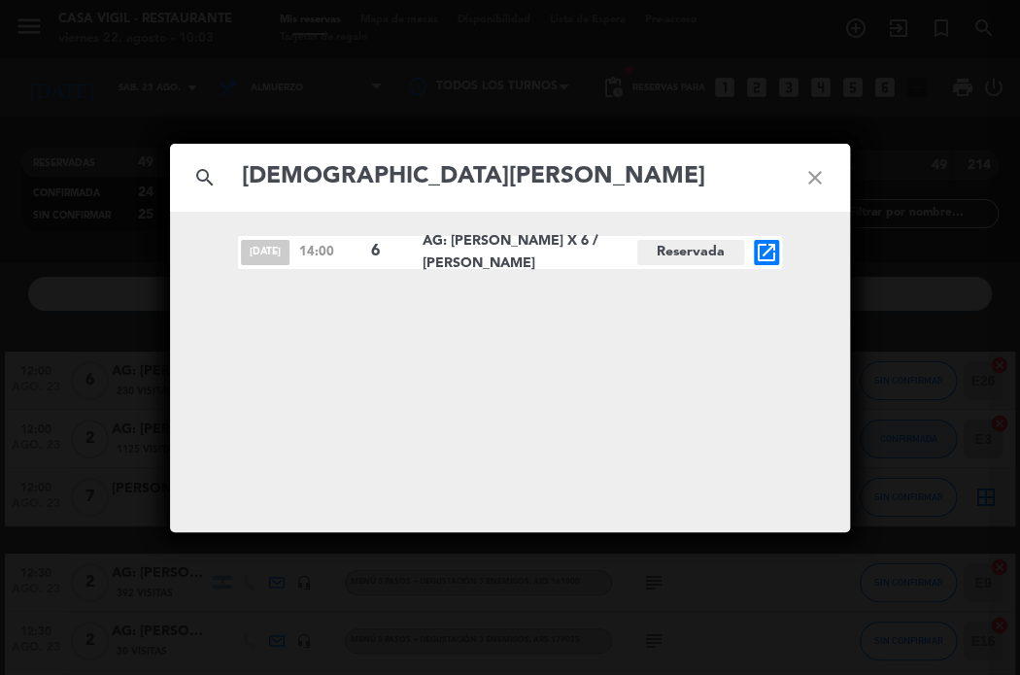
type input "[DEMOGRAPHIC_DATA][PERSON_NAME]"
click at [763, 252] on icon "open_in_new" at bounding box center [766, 252] width 23 height 23
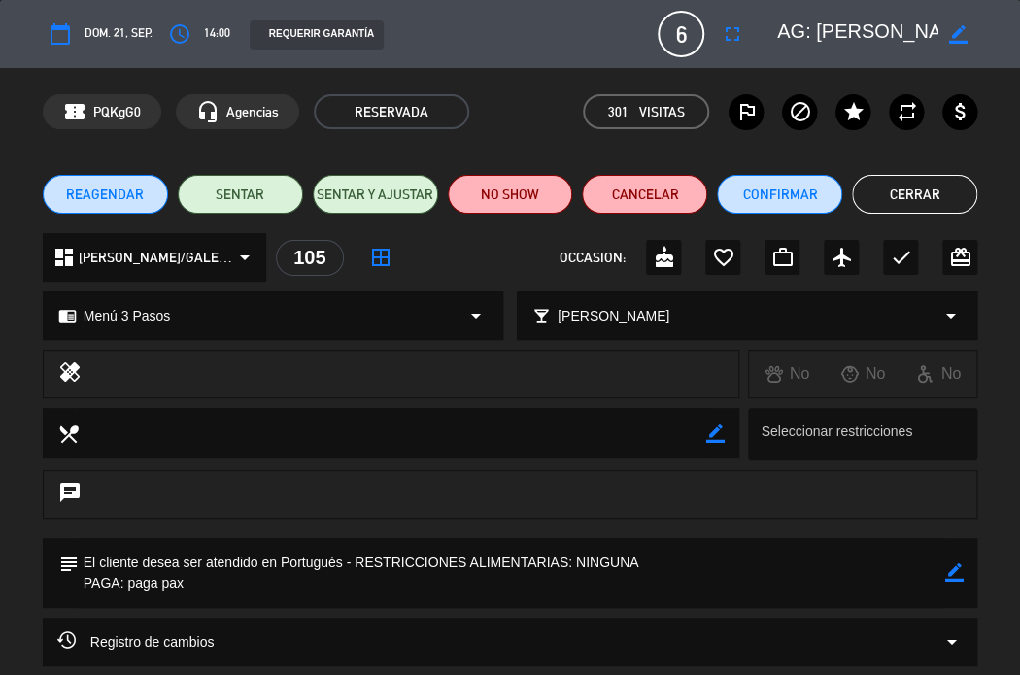
drag, startPoint x: 566, startPoint y: 52, endPoint x: 531, endPoint y: 4, distance: 59.3
click at [565, 49] on div "calendar_today dom. 21, sep. access_time 14:00 REQUERIR GARANTÍA 6 AG: [PERSON_…" at bounding box center [511, 34] width 936 height 47
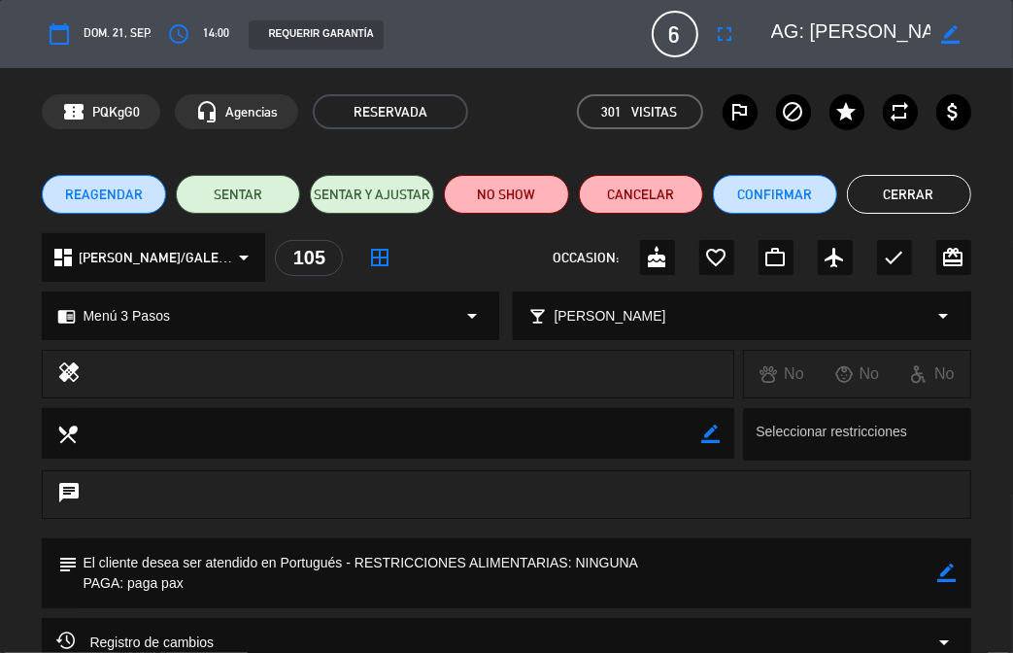
click at [905, 201] on button "Cerrar" at bounding box center [909, 194] width 124 height 39
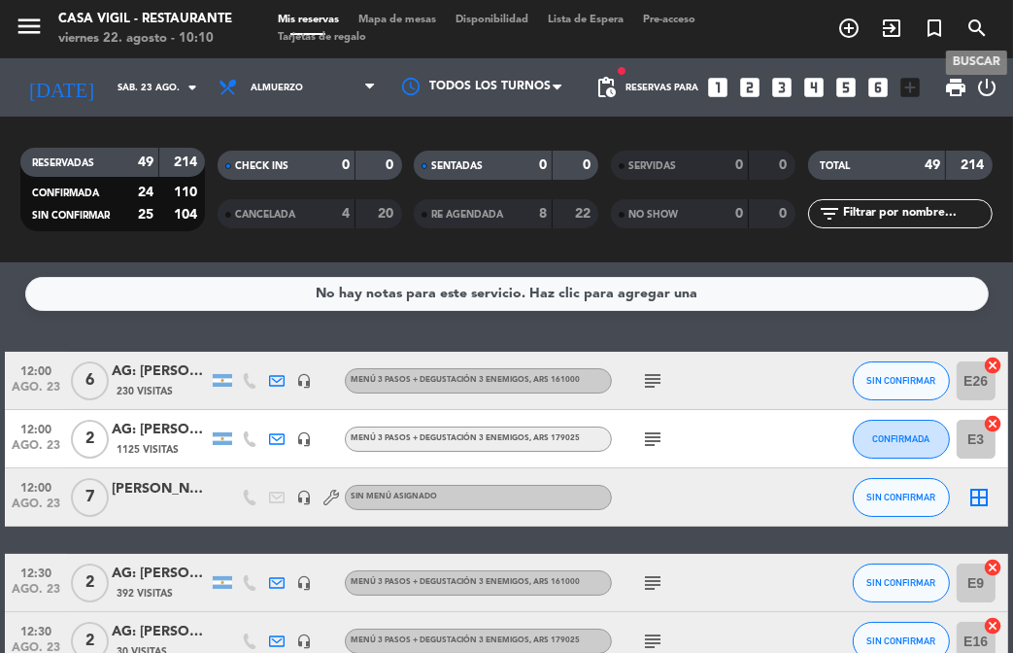
click at [968, 22] on icon "search" at bounding box center [977, 28] width 23 height 23
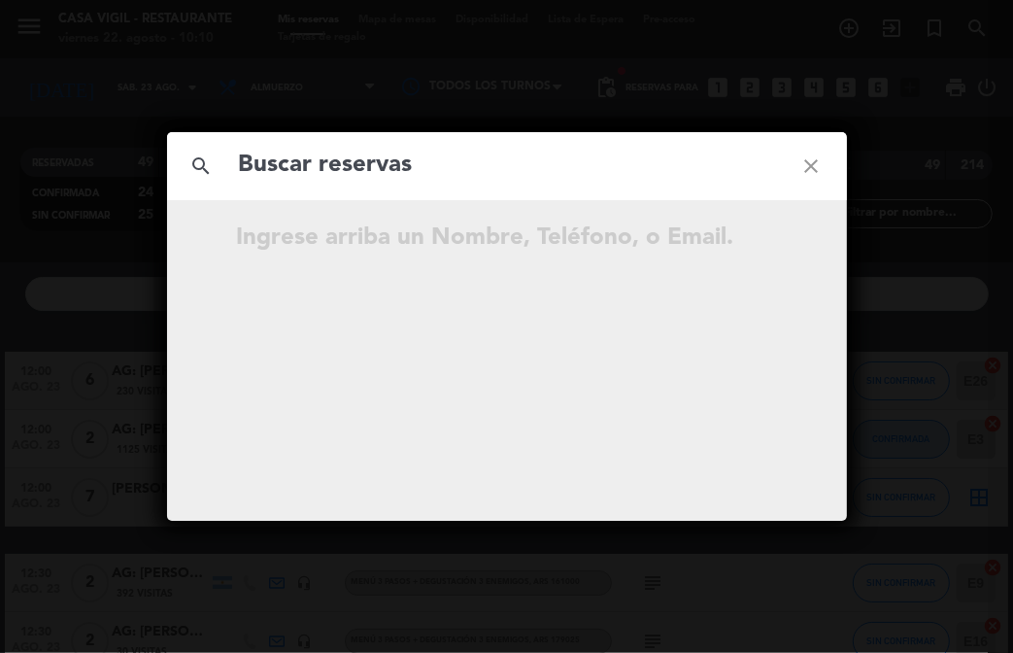
click at [474, 162] on input "text" at bounding box center [507, 166] width 540 height 40
type input "[PERSON_NAME]"
click at [810, 159] on icon "close" at bounding box center [812, 166] width 70 height 70
click at [808, 162] on icon "close" at bounding box center [812, 166] width 70 height 70
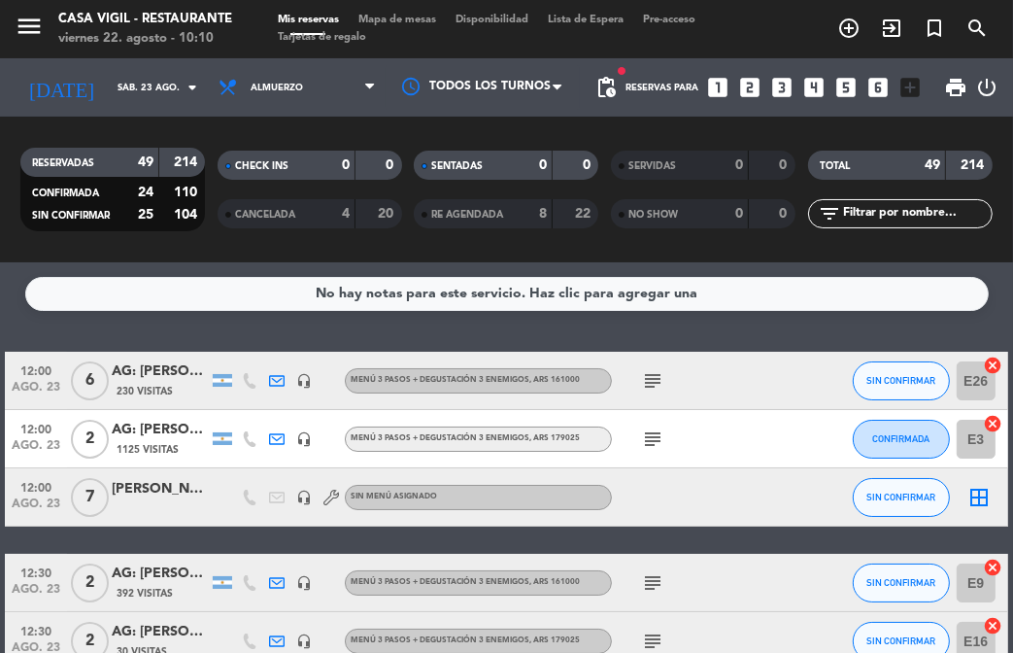
click at [809, 165] on icon "close" at bounding box center [812, 166] width 70 height 70
click at [146, 329] on div "No hay notas para este servicio. Haz clic para agregar una 12:00 ago. 23 6 AG: …" at bounding box center [506, 457] width 1013 height 391
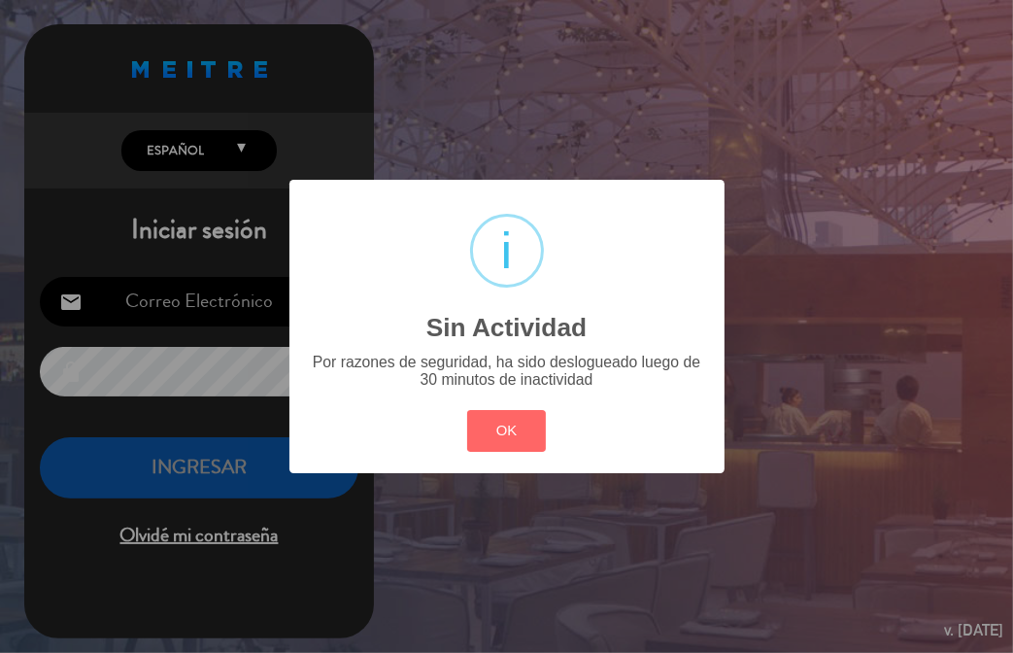
type input "[EMAIL_ADDRESS][DOMAIN_NAME]"
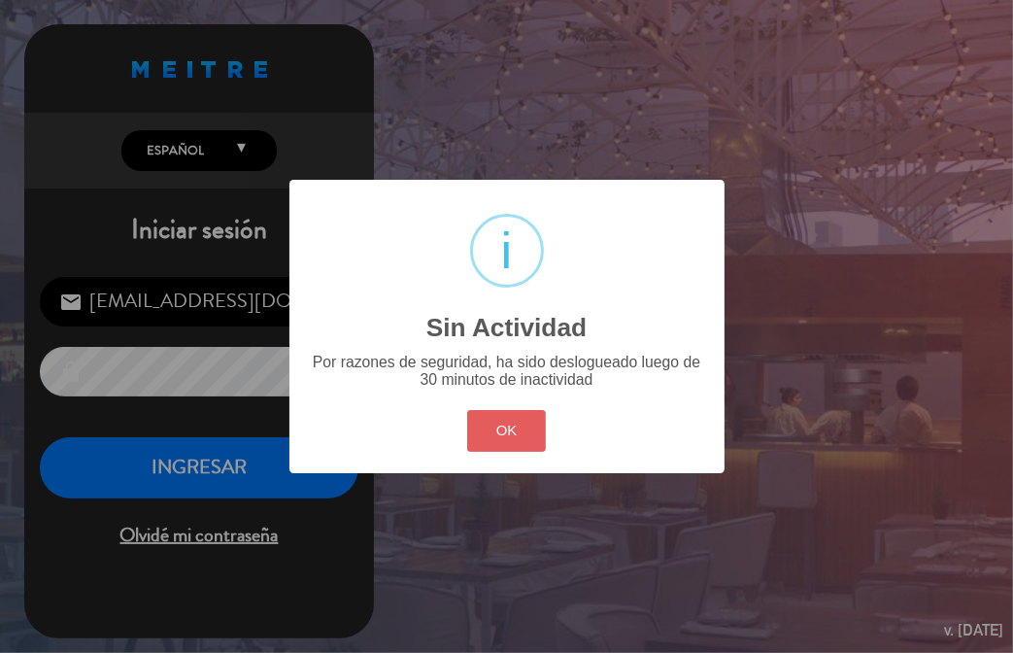
click at [489, 430] on button "OK" at bounding box center [506, 431] width 79 height 42
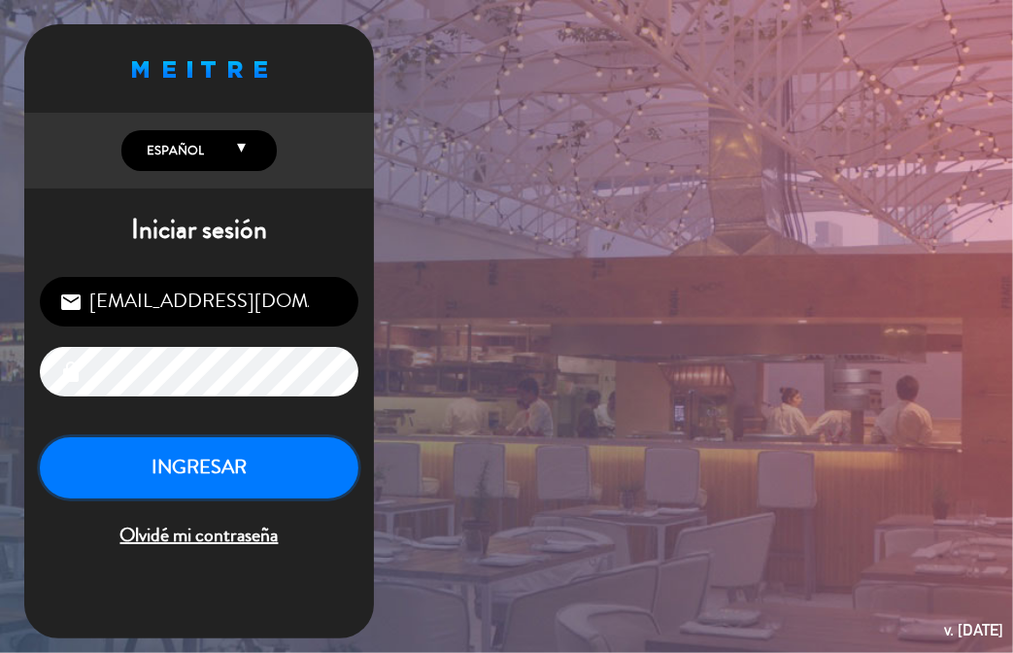
click at [172, 454] on button "INGRESAR" at bounding box center [199, 467] width 319 height 61
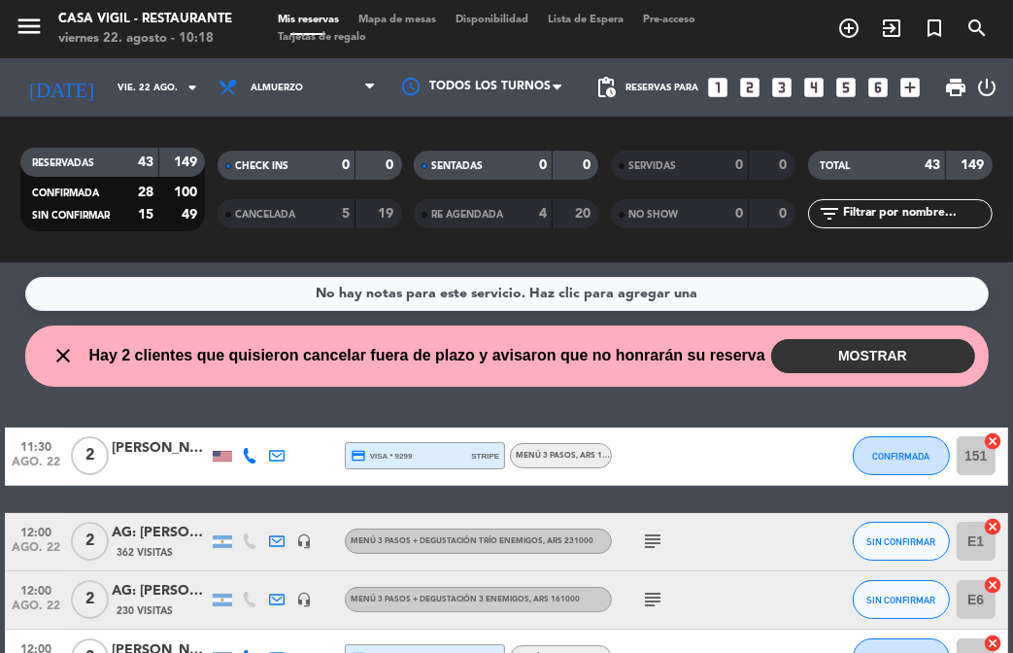
click at [304, 407] on div "No hay notas para este servicio. Haz clic para agregar una close Hay 2 clientes…" at bounding box center [506, 457] width 1013 height 391
click at [324, 421] on div "No hay notas para este servicio. Haz clic para agregar una close Hay 2 clientes…" at bounding box center [506, 457] width 1013 height 391
click at [184, 96] on icon "arrow_drop_down" at bounding box center [192, 87] width 23 height 23
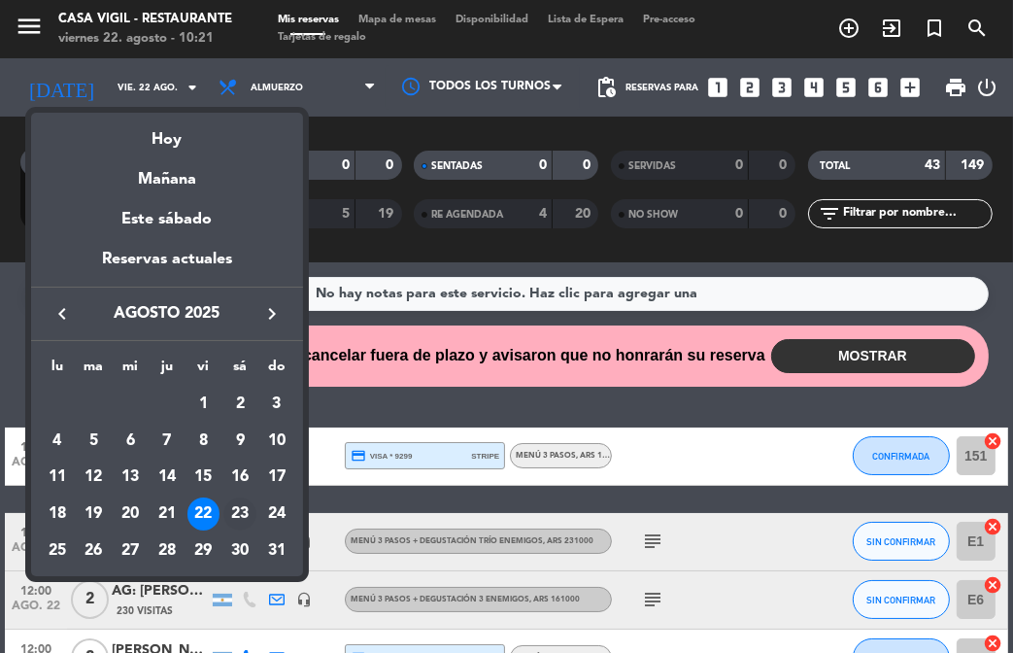
click at [233, 516] on div "23" at bounding box center [239, 513] width 33 height 33
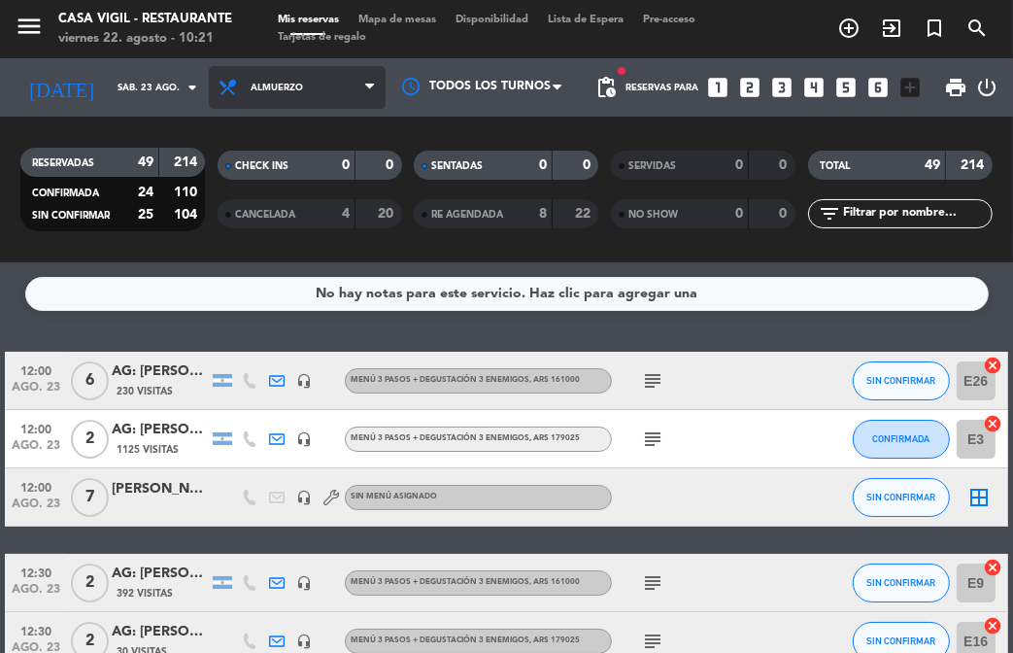
click at [334, 85] on span "Almuerzo" at bounding box center [297, 87] width 177 height 43
click at [284, 212] on div "menu Casa [PERSON_NAME] - Restaurante viernes 22. agosto - 10:21 Mis reservas M…" at bounding box center [506, 131] width 1013 height 262
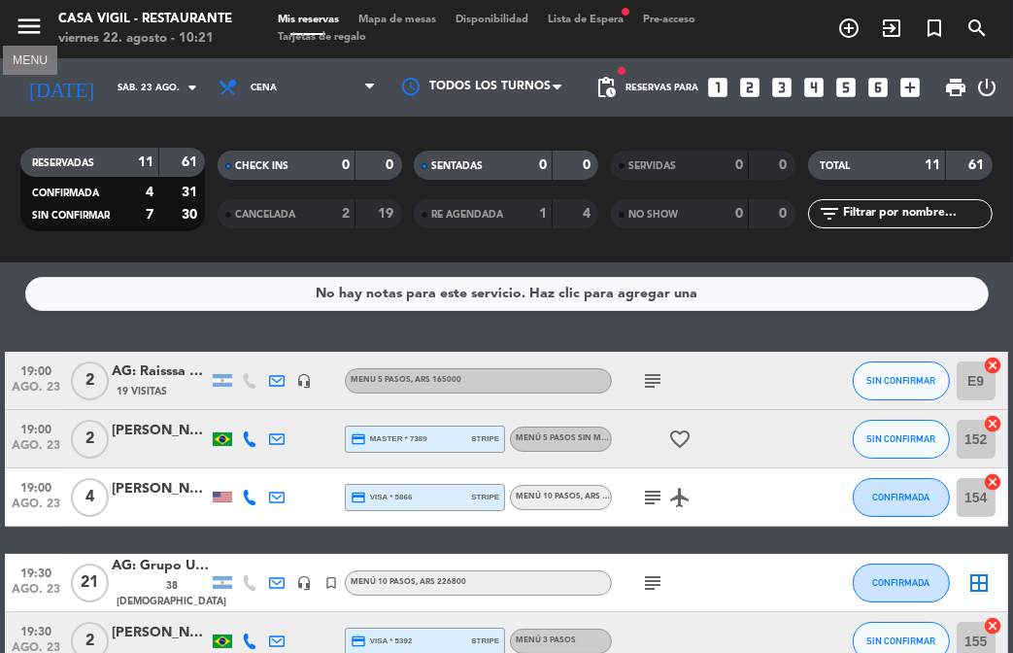
click at [26, 26] on icon "menu" at bounding box center [29, 26] width 29 height 29
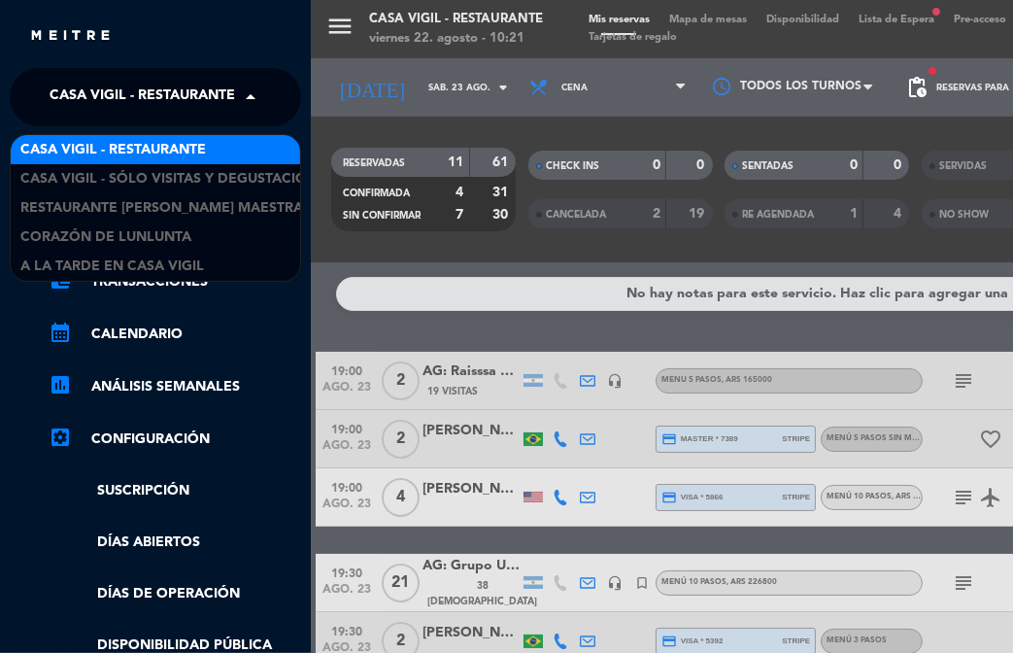
drag, startPoint x: 110, startPoint y: 95, endPoint x: 134, endPoint y: 150, distance: 59.6
click at [110, 96] on span "Casa Vigil - Restaurante" at bounding box center [143, 97] width 186 height 41
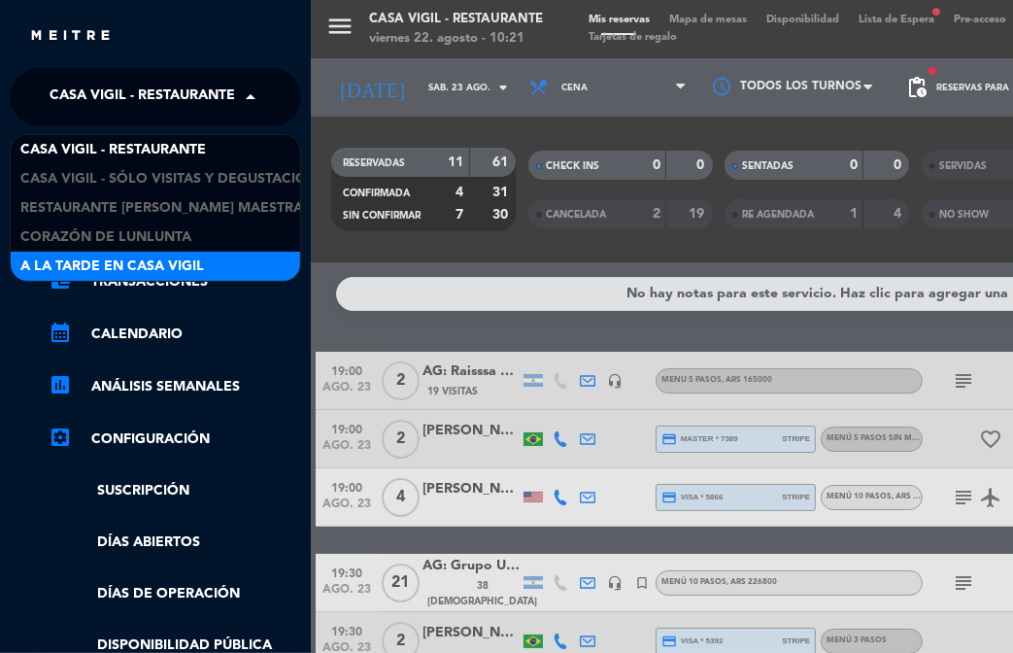
click at [166, 256] on span "A la tarde en Casa Vigil" at bounding box center [112, 267] width 184 height 22
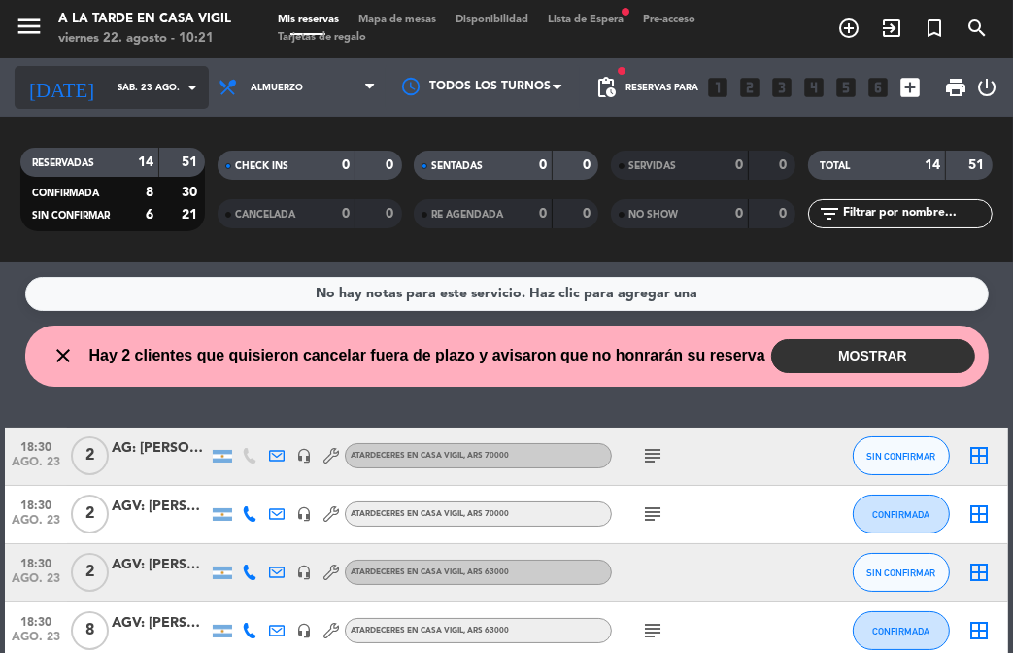
click at [185, 86] on icon "arrow_drop_down" at bounding box center [192, 87] width 23 height 23
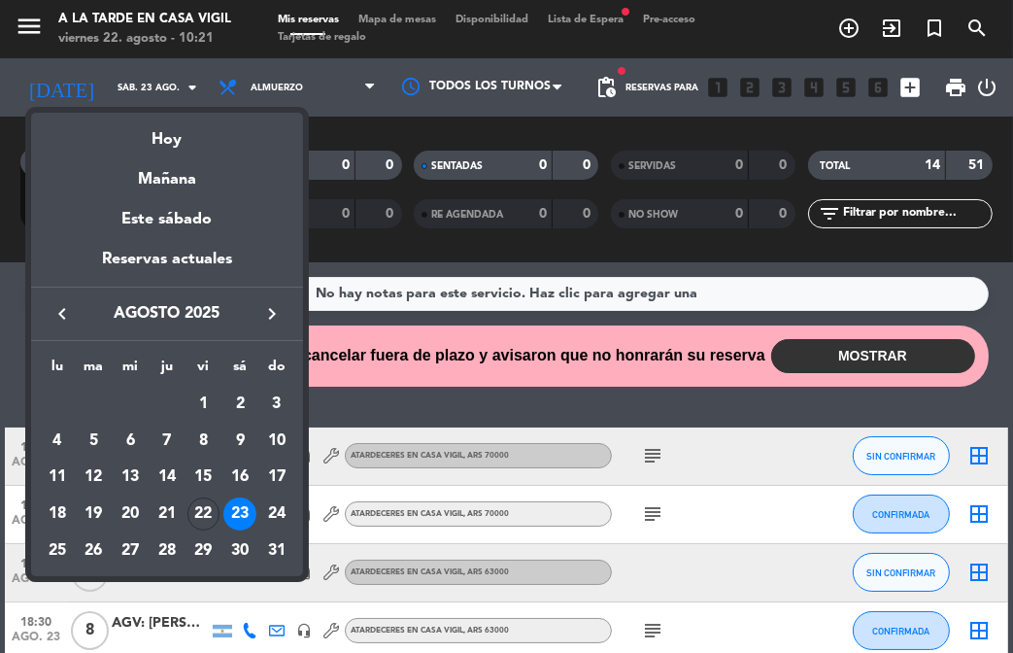
click at [210, 510] on div "22" at bounding box center [204, 513] width 33 height 33
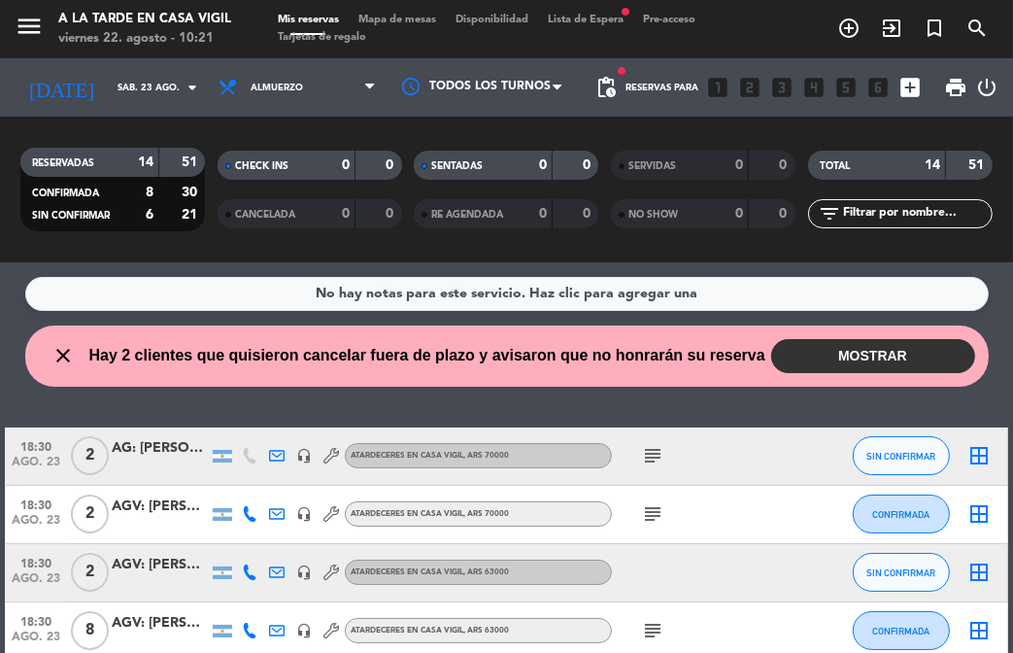
type input "vie. 22 ago."
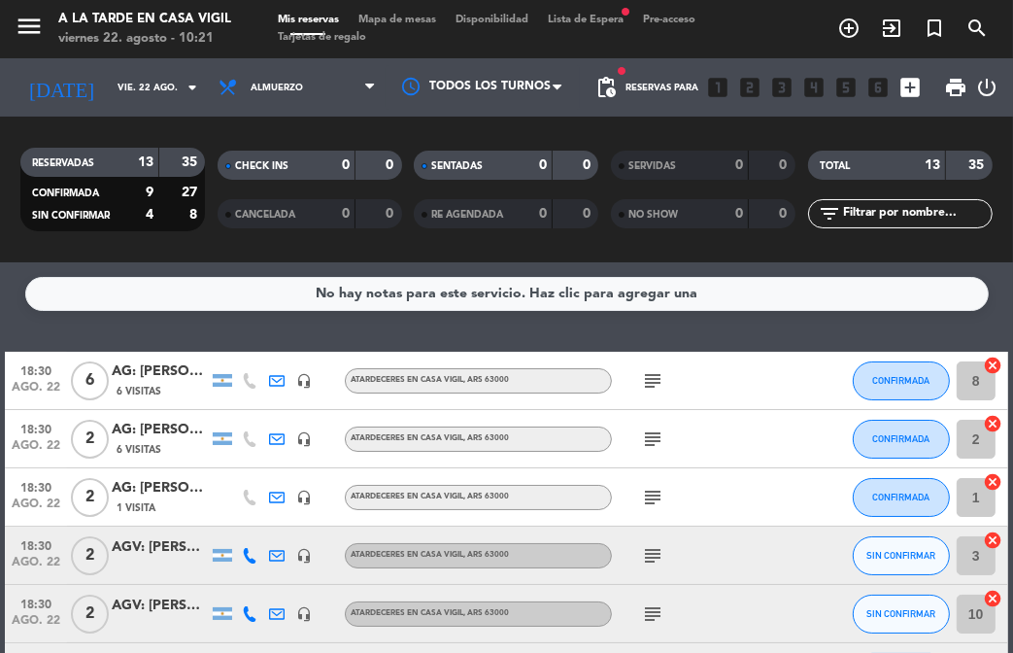
click at [47, 23] on span "menu" at bounding box center [37, 30] width 44 height 46
click at [39, 20] on icon "menu" at bounding box center [29, 26] width 29 height 29
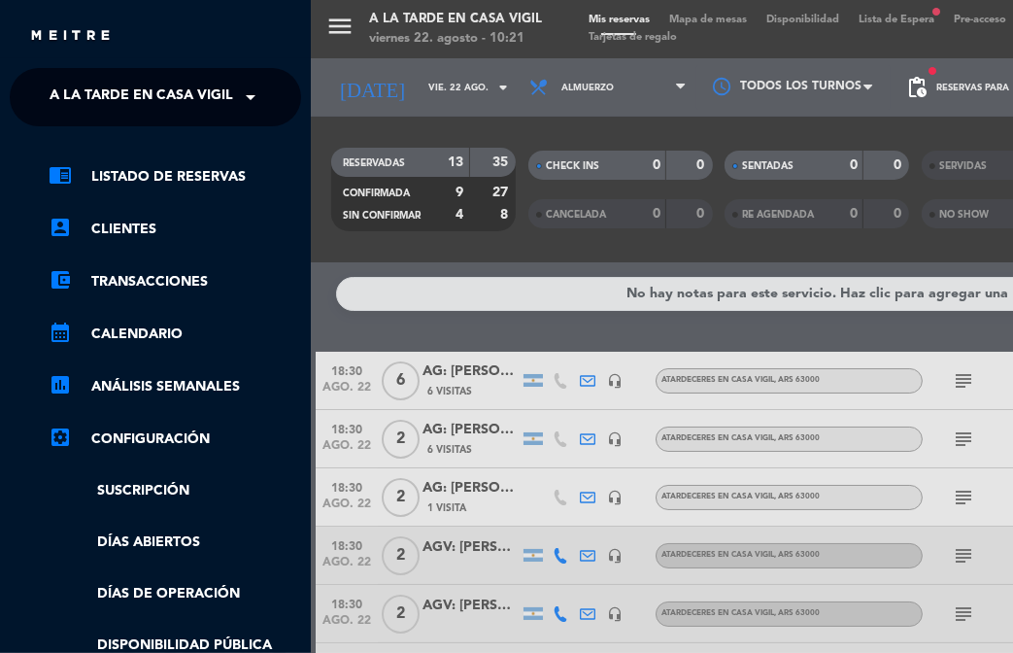
click at [115, 101] on span "A la tarde en Casa Vigil" at bounding box center [142, 97] width 184 height 41
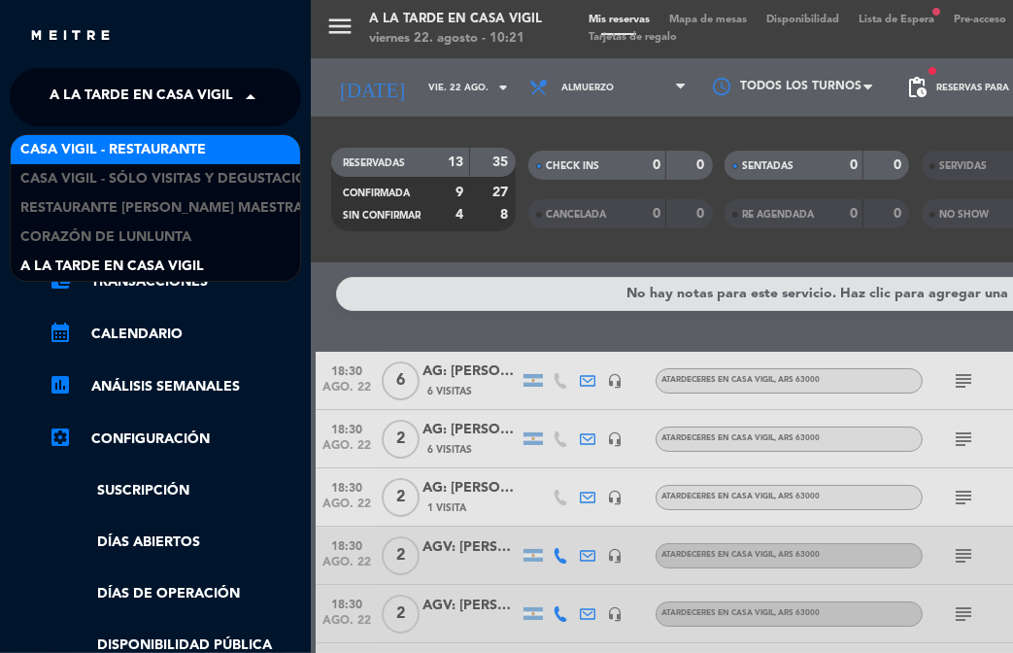
click at [144, 149] on span "Casa Vigil - Restaurante" at bounding box center [113, 150] width 186 height 22
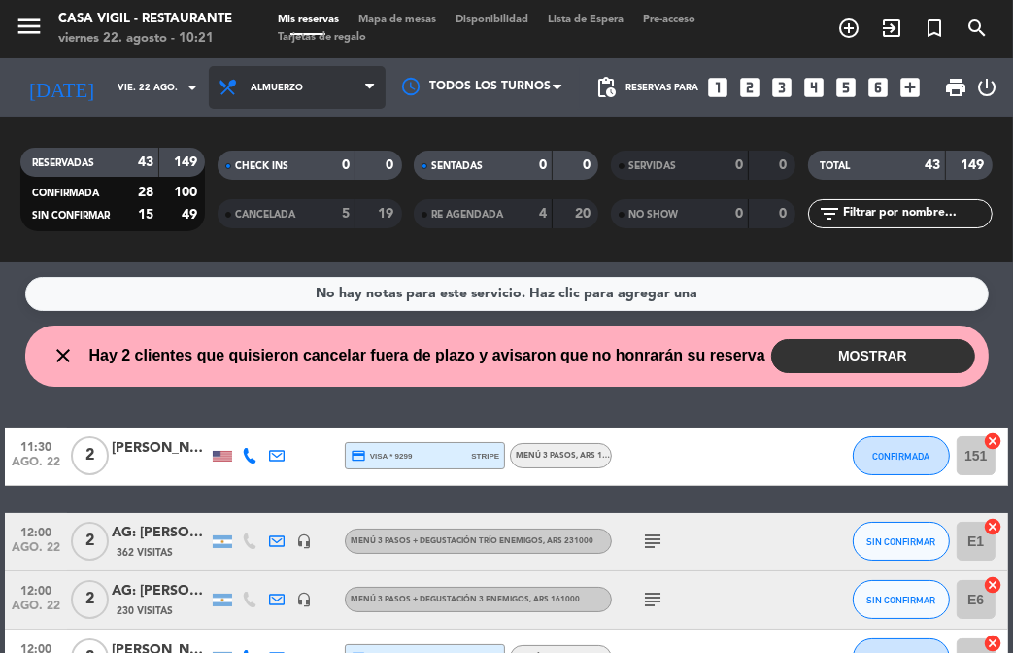
click at [307, 92] on span "Almuerzo" at bounding box center [297, 87] width 177 height 43
click at [281, 211] on div "menu Casa [PERSON_NAME] - Restaurante viernes 22. agosto - 10:21 Mis reservas M…" at bounding box center [506, 131] width 1013 height 262
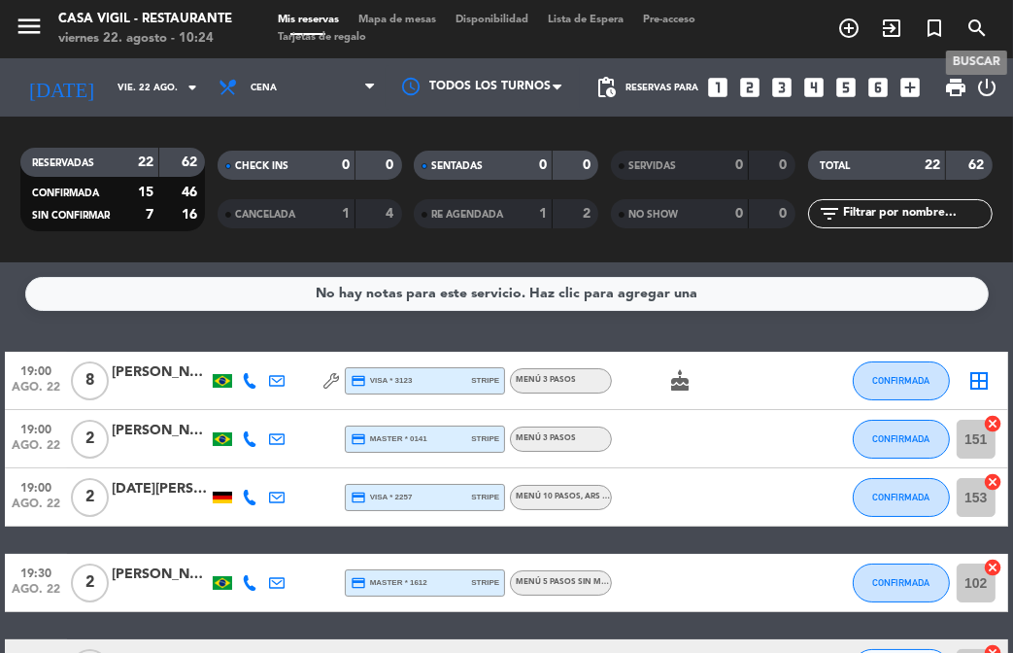
click at [973, 17] on icon "search" at bounding box center [977, 28] width 23 height 23
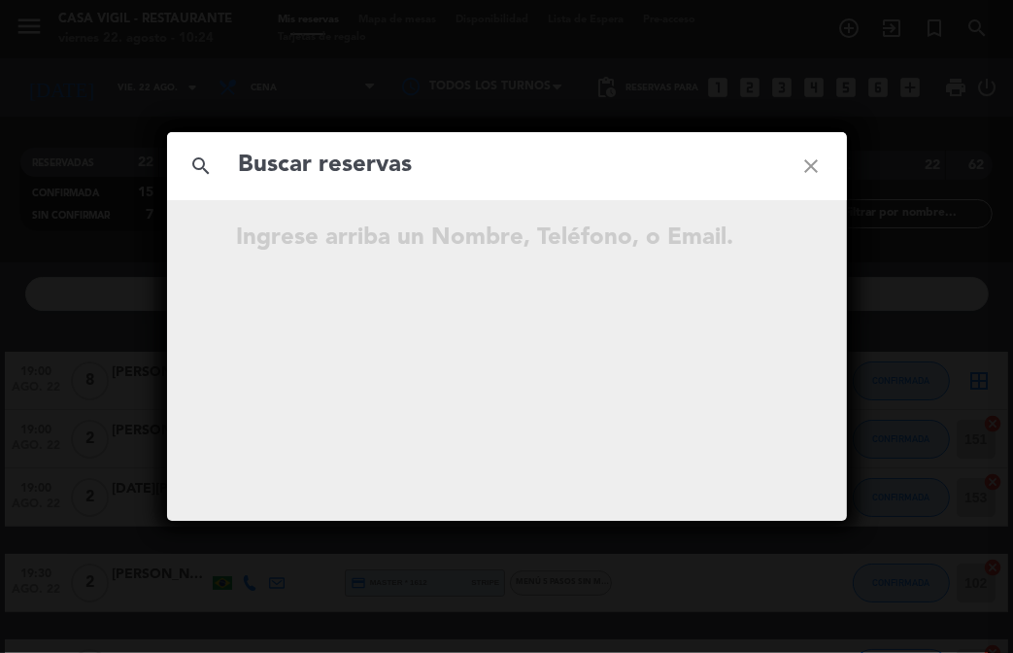
click at [543, 170] on input "text" at bounding box center [507, 166] width 540 height 40
type input "[PERSON_NAME]"
click at [808, 171] on icon "close" at bounding box center [812, 166] width 70 height 70
drag, startPoint x: 808, startPoint y: 171, endPoint x: 800, endPoint y: 166, distance: 10.0
click at [805, 169] on icon "close" at bounding box center [812, 166] width 70 height 70
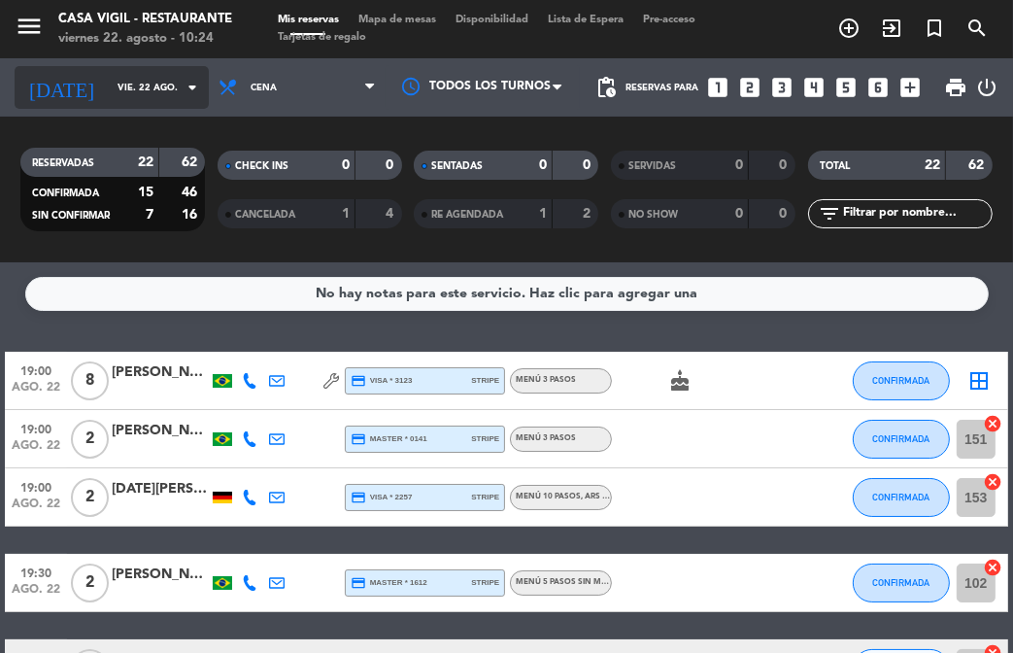
click at [170, 92] on input "vie. 22 ago." at bounding box center [172, 88] width 129 height 30
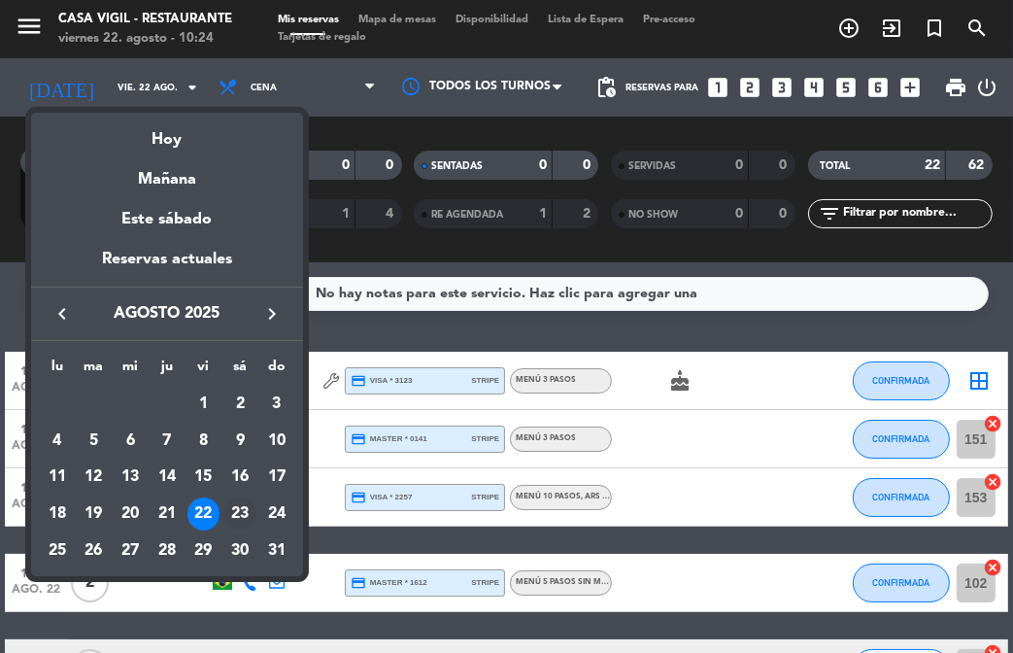
click at [241, 523] on div "23" at bounding box center [239, 513] width 33 height 33
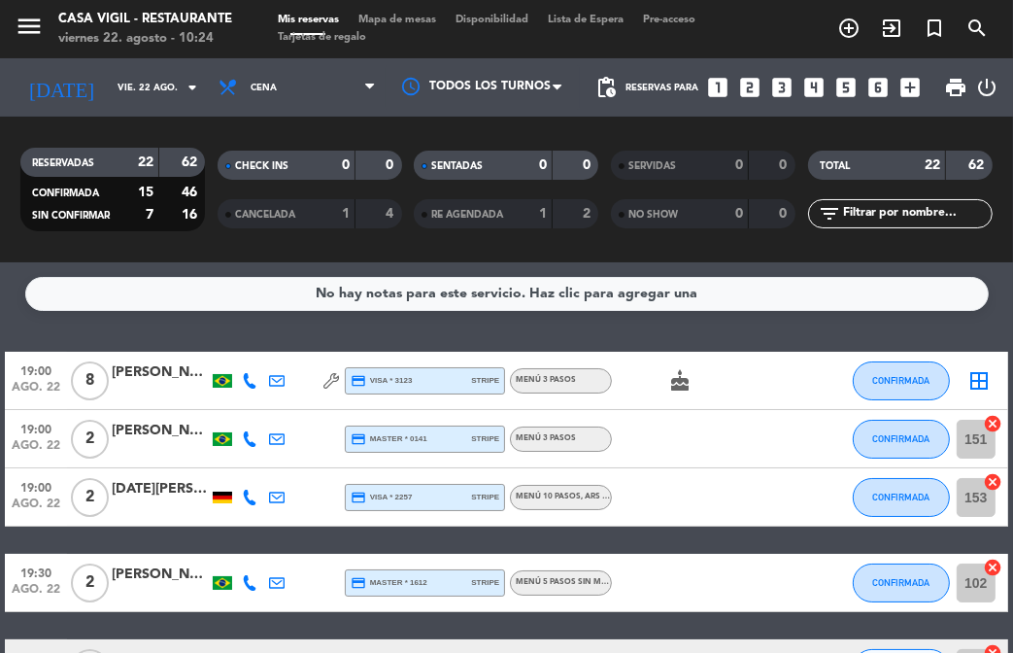
type input "sáb. 23 ago."
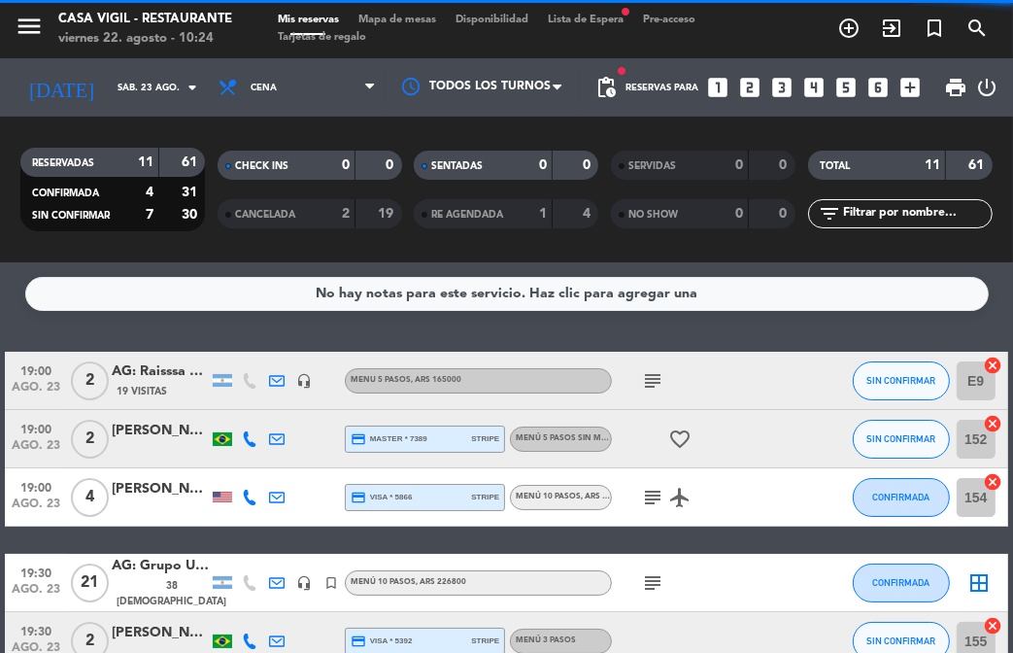
click at [288, 83] on span "Cena" at bounding box center [297, 87] width 177 height 43
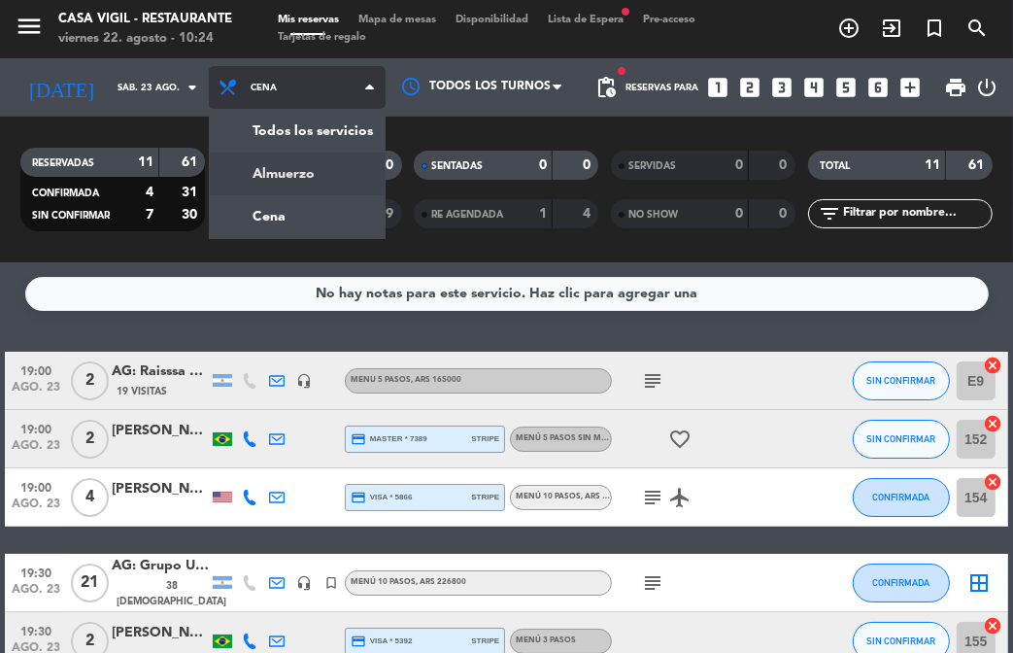
click at [272, 163] on div "menu Casa [PERSON_NAME] - Restaurante viernes 22. agosto - 10:24 Mis reservas M…" at bounding box center [506, 131] width 1013 height 262
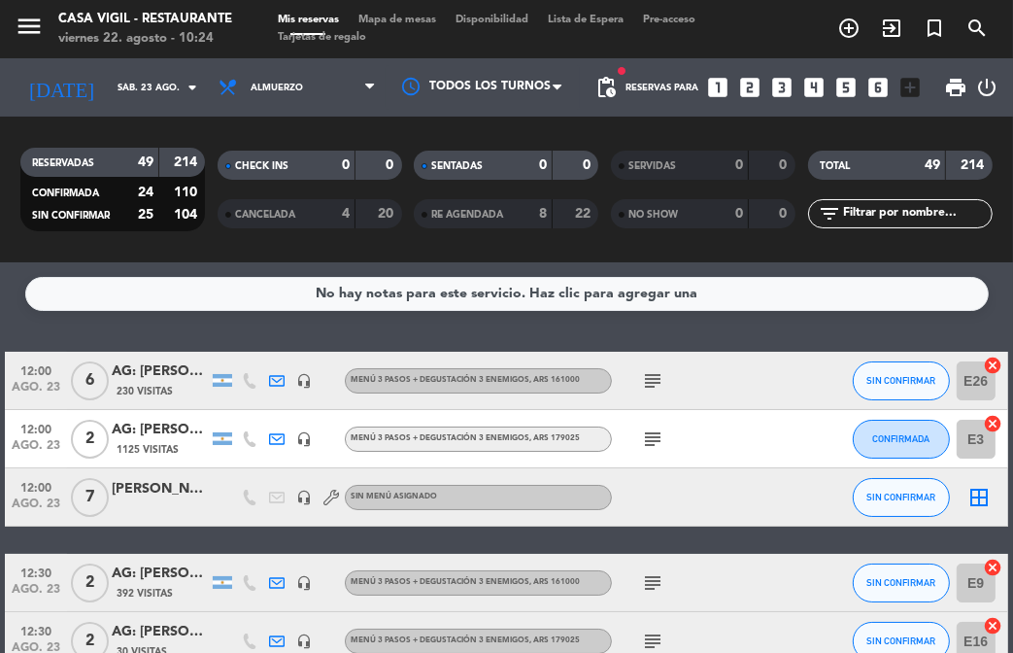
click at [325, 326] on div "No hay notas para este servicio. Haz clic para agregar una 12:00 ago. 23 6 AG: …" at bounding box center [506, 457] width 1013 height 391
click at [755, 87] on icon "looks_two" at bounding box center [749, 87] width 25 height 25
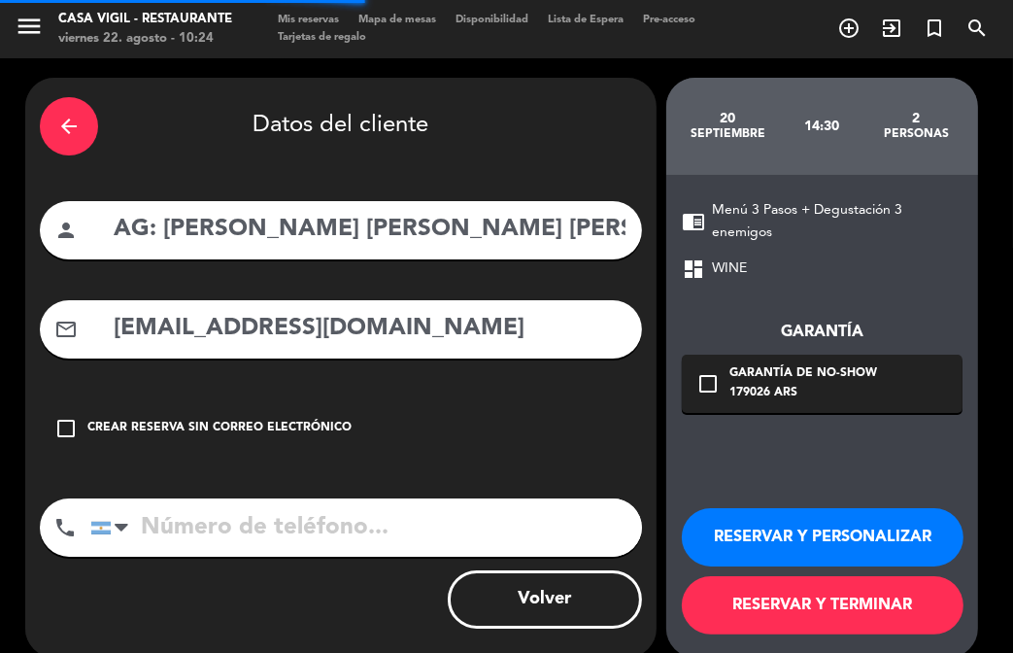
click at [58, 110] on div "arrow_back" at bounding box center [69, 126] width 58 height 58
click at [0, 0] on icon "close" at bounding box center [0, 0] width 0 height 0
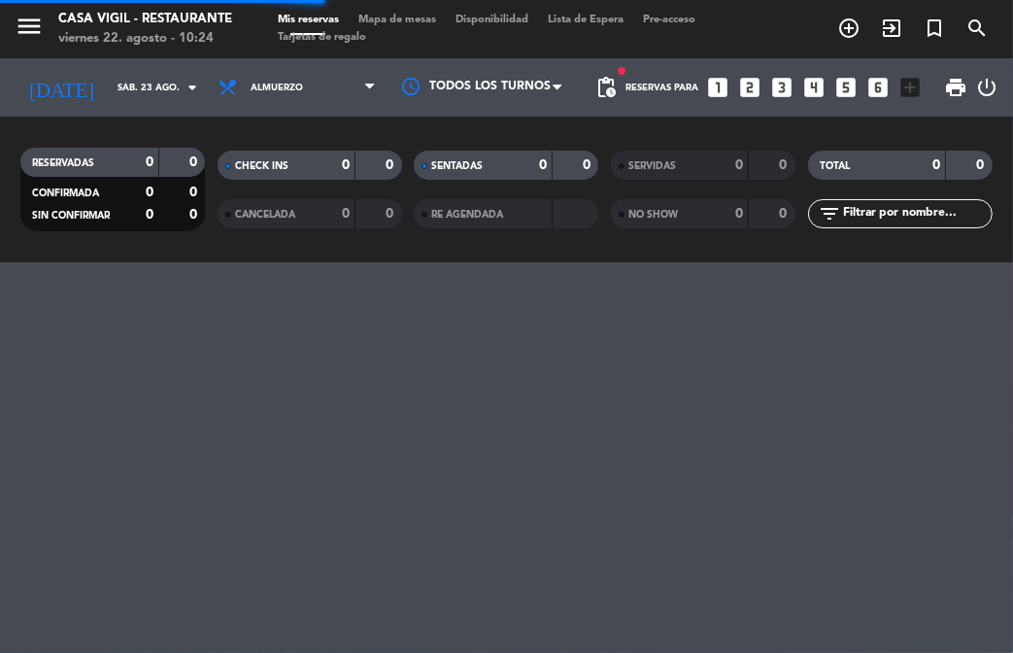
click at [748, 85] on icon "looks_two" at bounding box center [749, 87] width 25 height 25
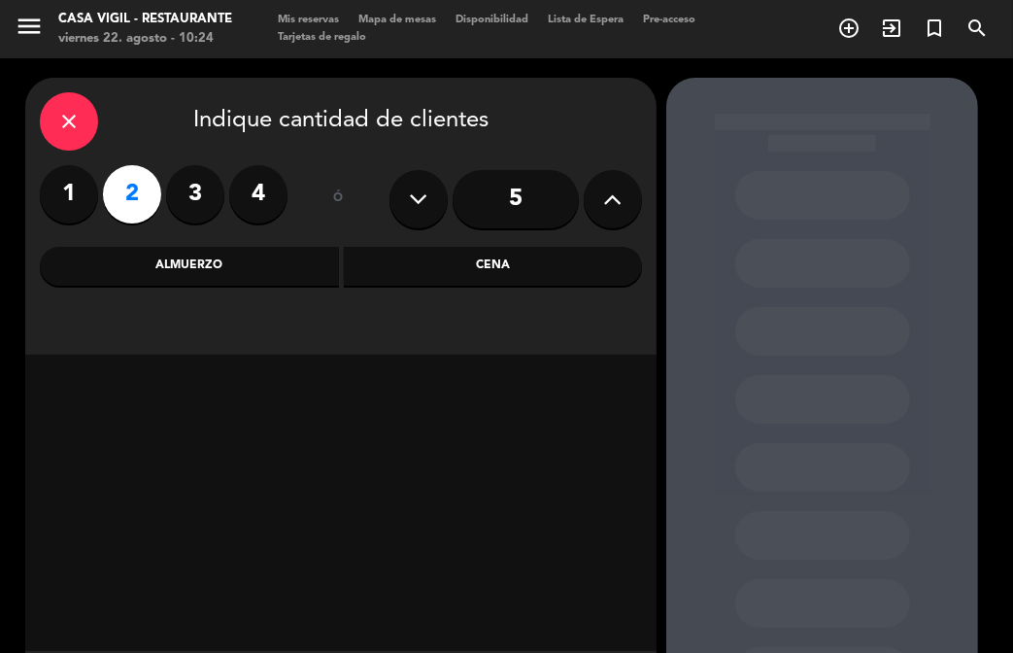
click at [211, 270] on div "Almuerzo" at bounding box center [189, 266] width 299 height 39
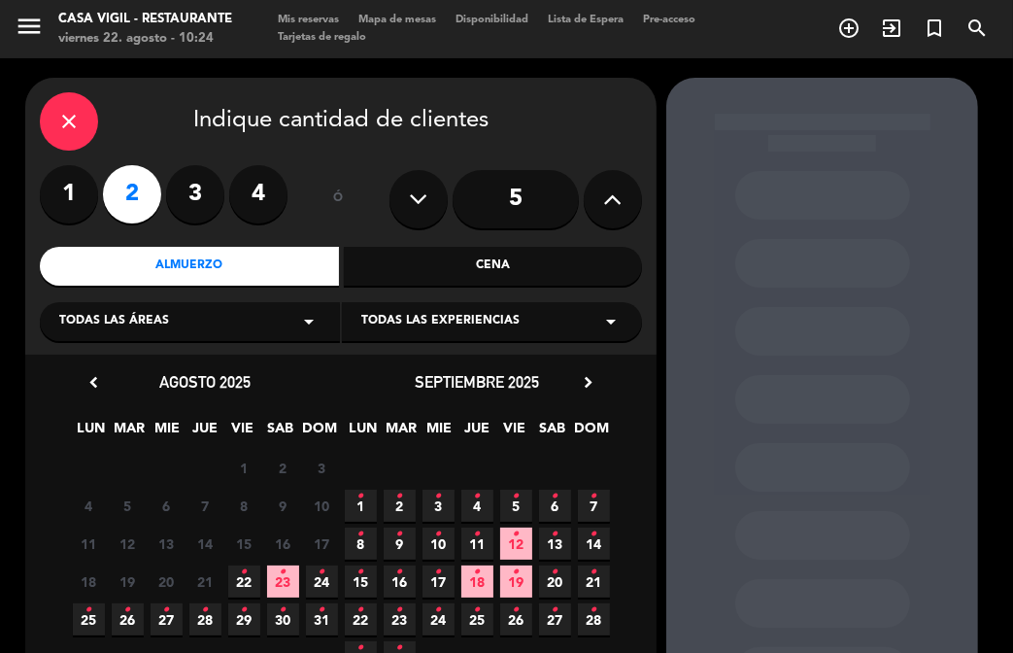
click at [517, 324] on div "Todas las experiencias arrow_drop_down" at bounding box center [492, 321] width 300 height 39
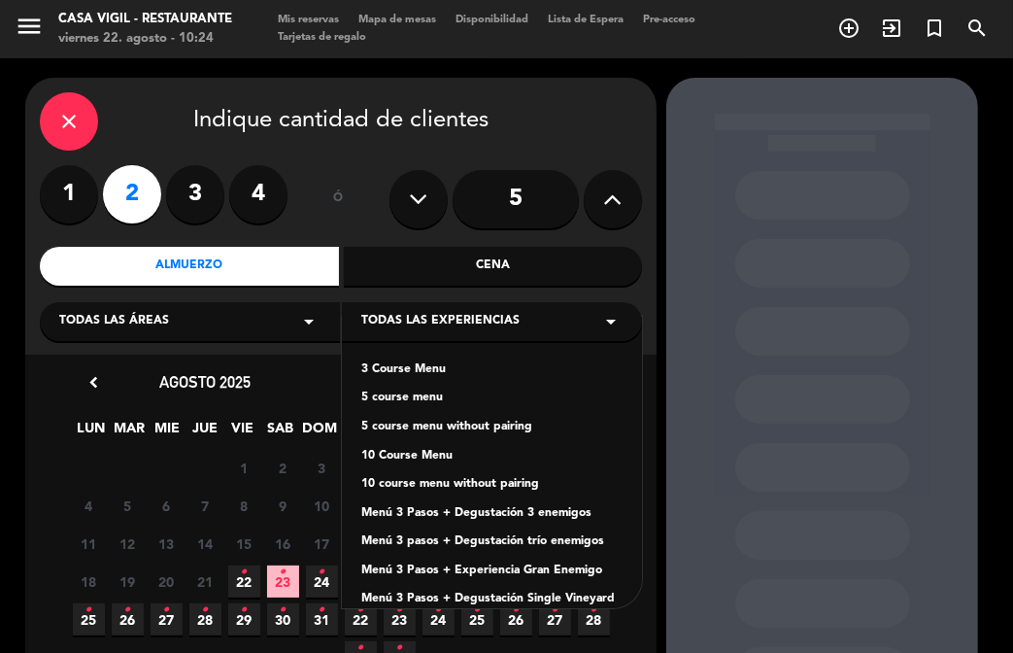
click at [548, 512] on div "Menú 3 Pasos + Degustación 3 enemigos" at bounding box center [491, 513] width 261 height 19
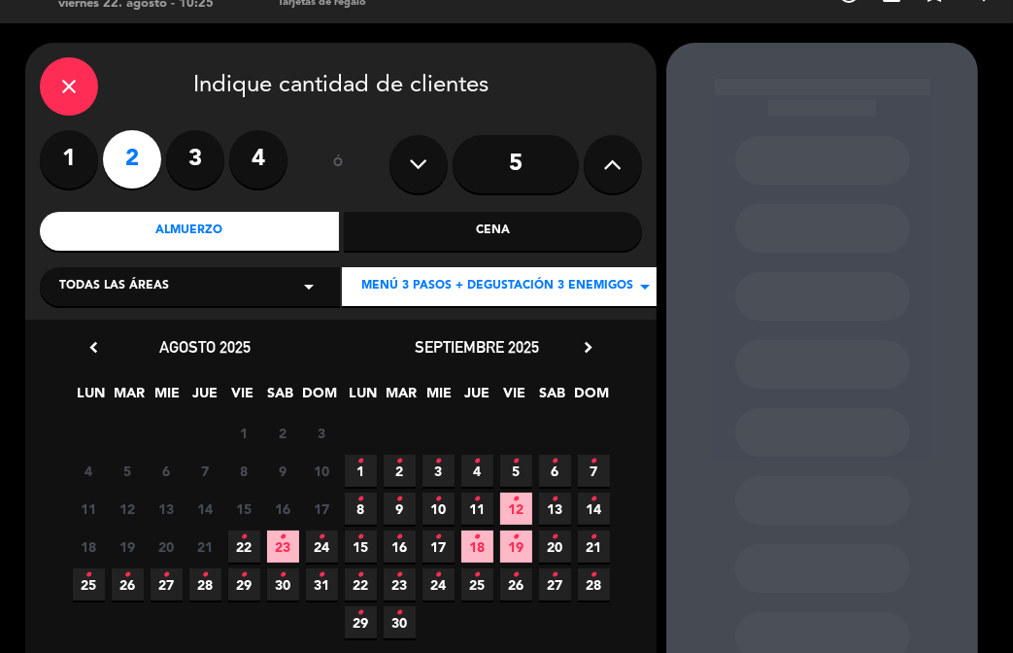
scroll to position [97, 0]
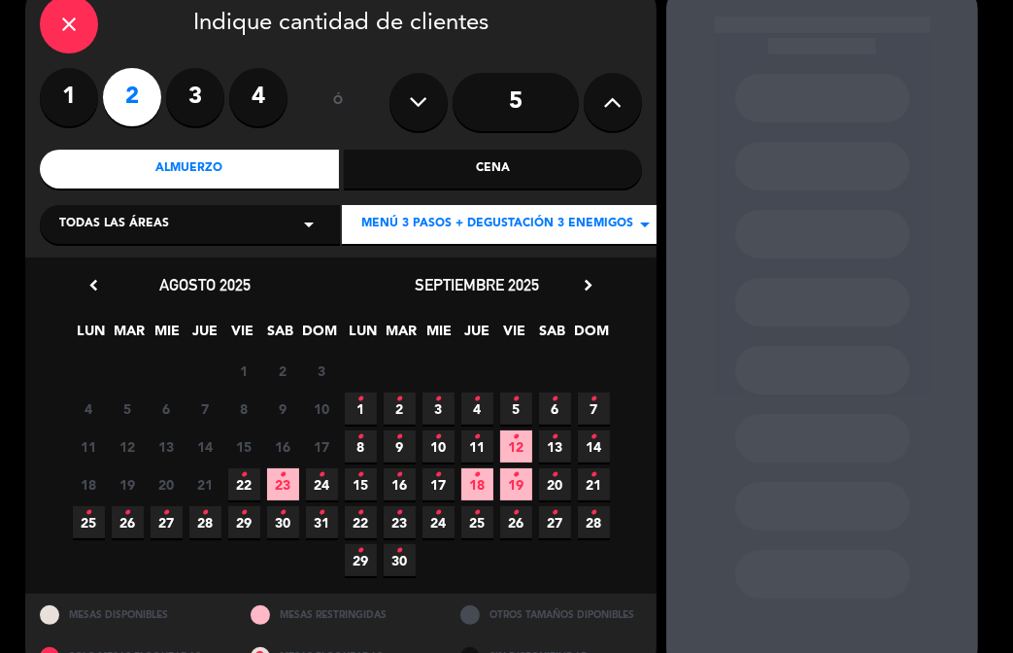
click at [287, 485] on span "23 •" at bounding box center [283, 484] width 32 height 32
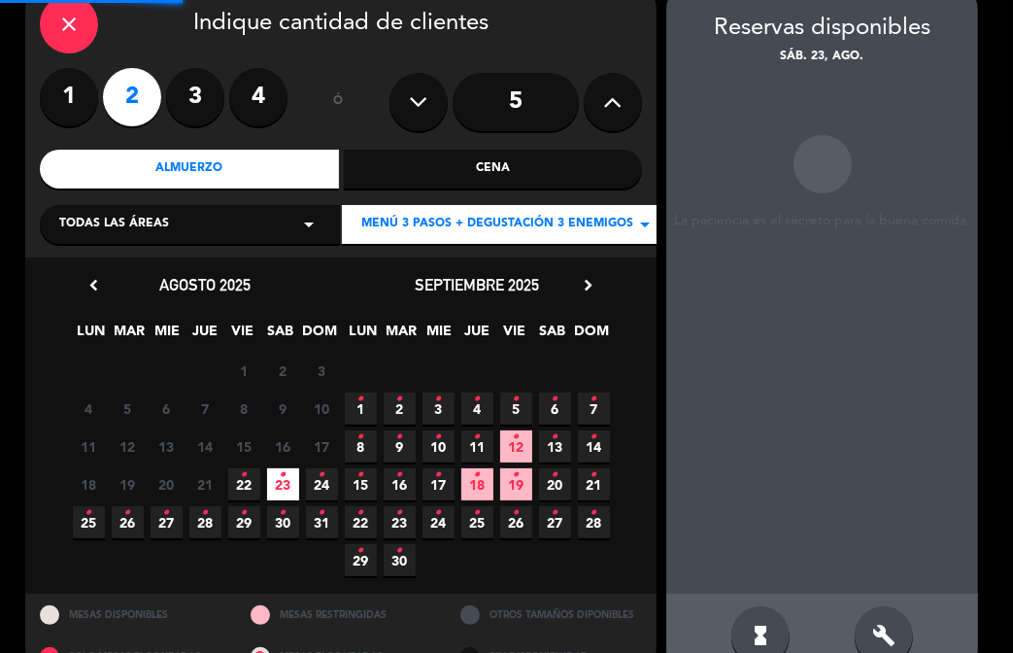
scroll to position [78, 0]
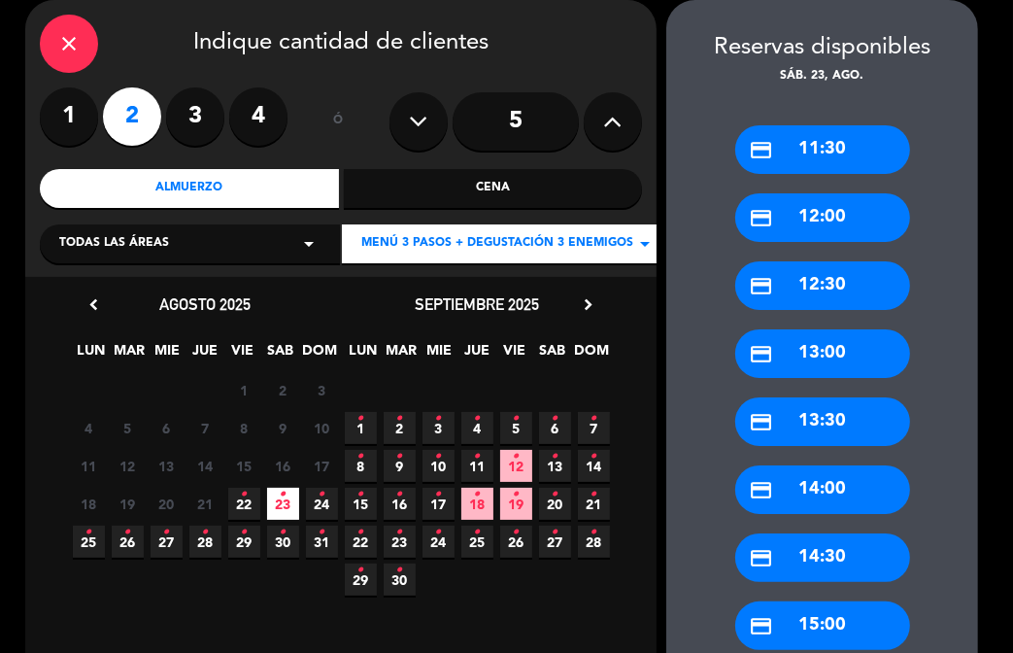
click at [802, 238] on div "credit_card 12:00" at bounding box center [823, 217] width 175 height 49
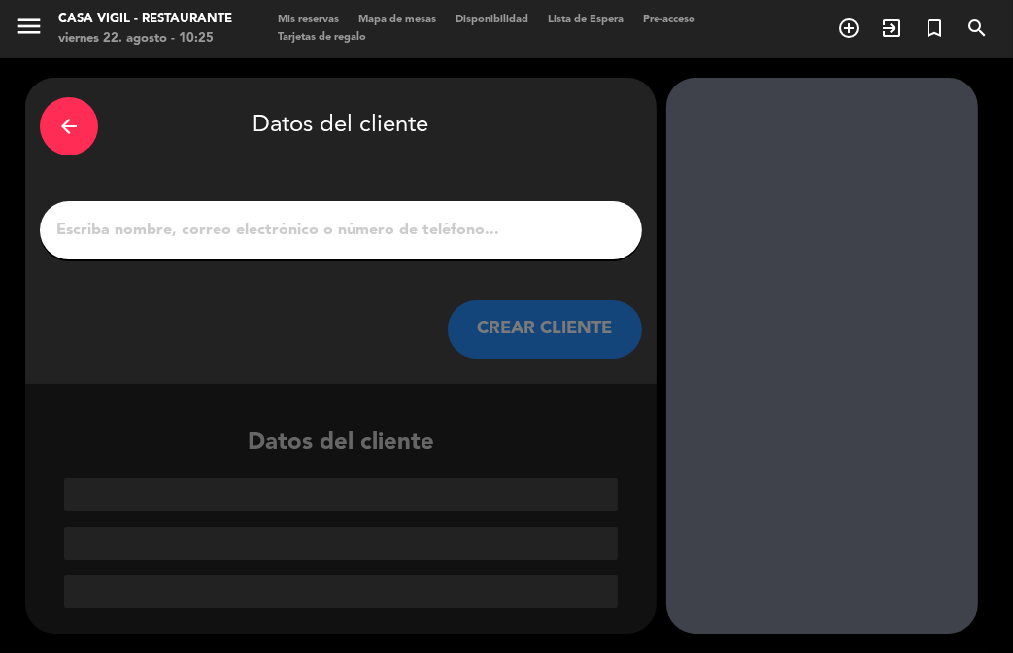
scroll to position [0, 0]
click at [254, 212] on div at bounding box center [341, 230] width 602 height 58
click at [257, 223] on input "1" at bounding box center [340, 230] width 573 height 27
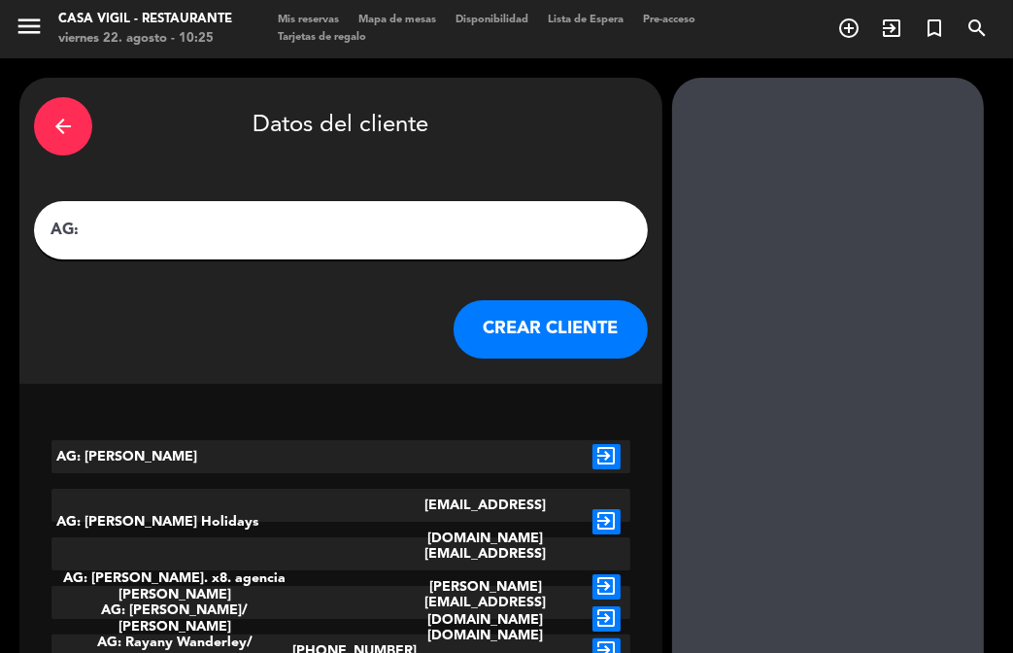
click at [222, 231] on input "AG:" at bounding box center [341, 230] width 585 height 27
paste input "[PERSON_NAME] X 2"
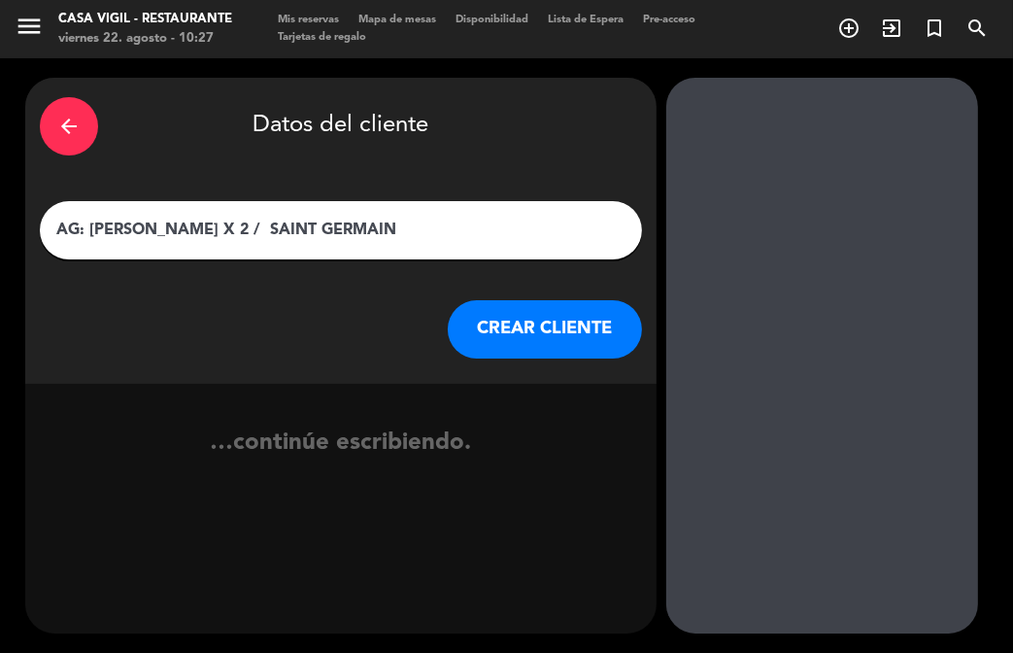
type input "AG: [PERSON_NAME] X 2 / SAINT GERMAIN"
click at [471, 321] on button "CREAR CLIENTE" at bounding box center [545, 329] width 194 height 58
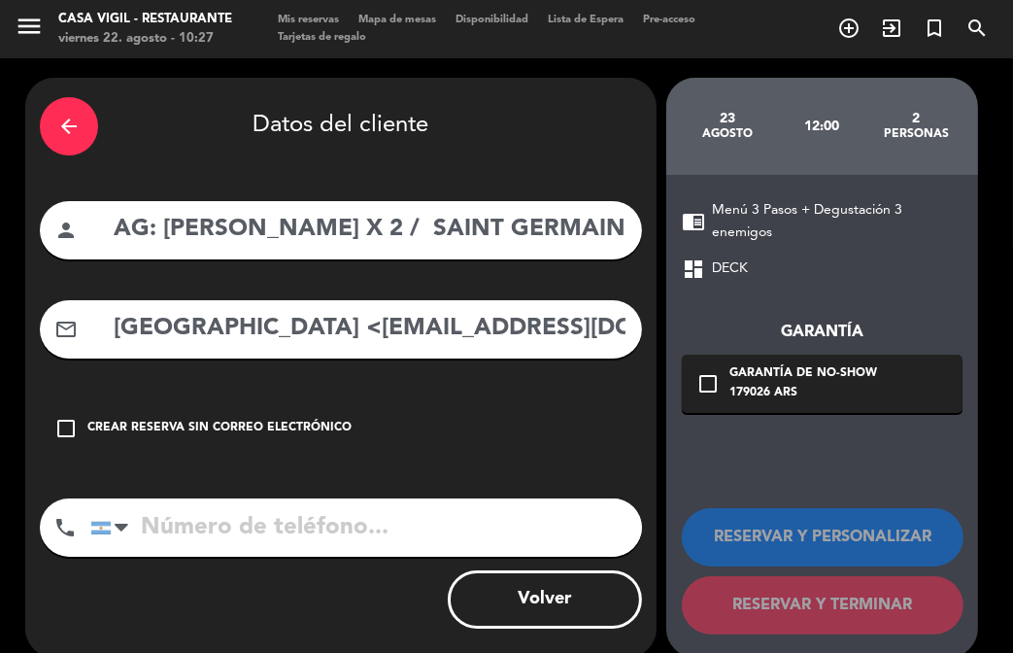
click at [352, 360] on div "arrow_back Datos del cliente person AG: [PERSON_NAME] X 2 / SAINT GERMAIN mail_…" at bounding box center [341, 368] width 632 height 580
drag, startPoint x: 405, startPoint y: 329, endPoint x: 22, endPoint y: 211, distance: 400.8
click at [22, 211] on div "arrow_back Datos del cliente person AG: [PERSON_NAME] X 2 / SAINT GERMAIN mail_…" at bounding box center [506, 367] width 1013 height 619
click at [450, 321] on input "[EMAIL_ADDRESS][DOMAIN_NAME]" at bounding box center [370, 329] width 516 height 40
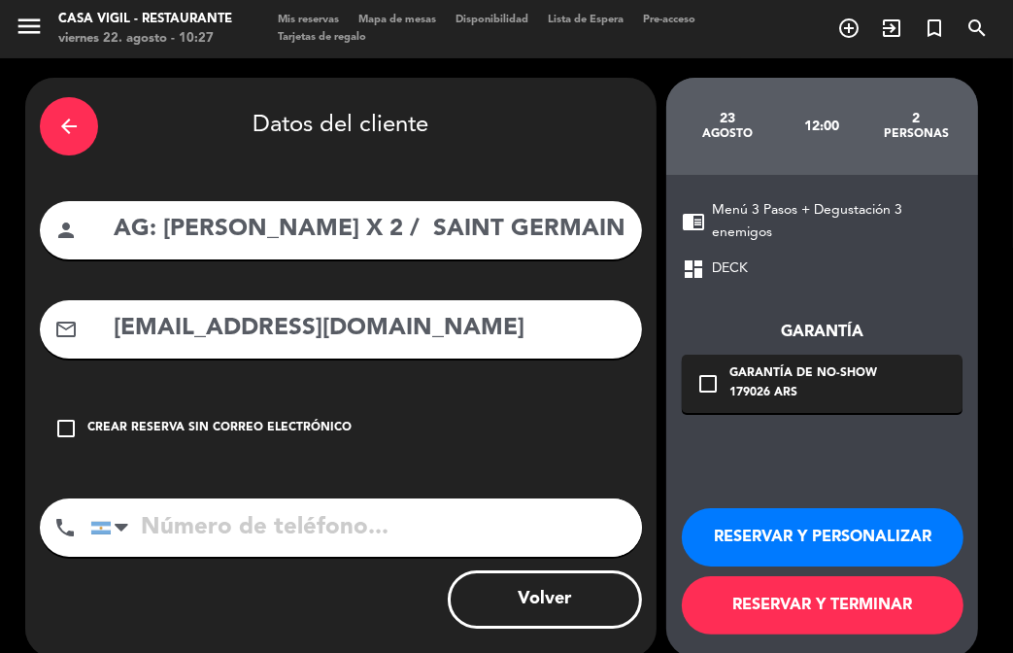
type input "[EMAIL_ADDRESS][DOMAIN_NAME]"
click at [773, 543] on button "RESERVAR Y PERSONALIZAR" at bounding box center [823, 537] width 282 height 58
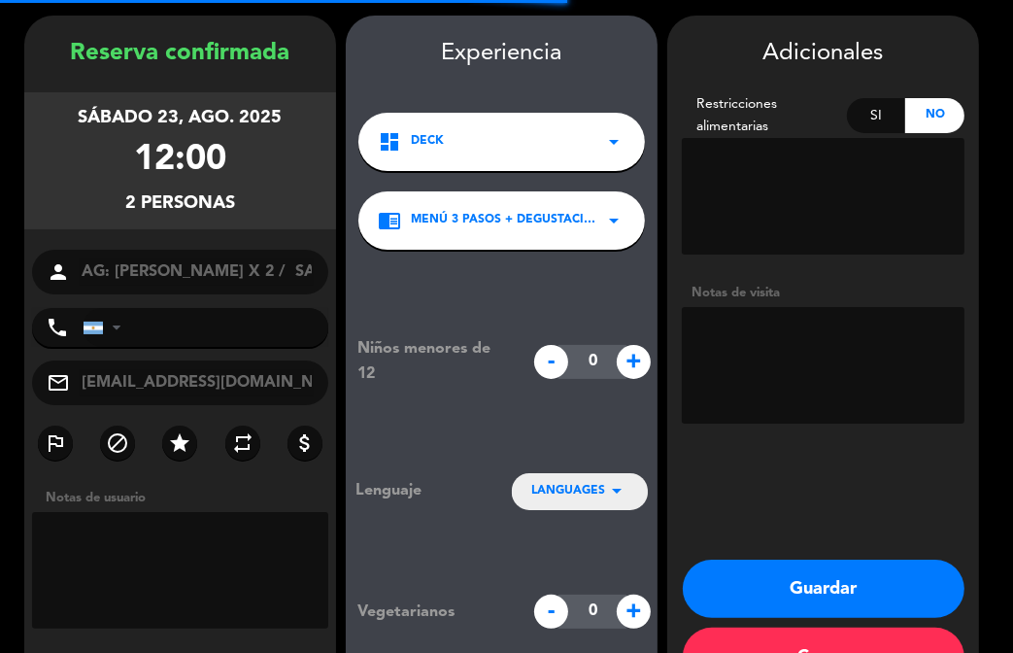
scroll to position [78, 0]
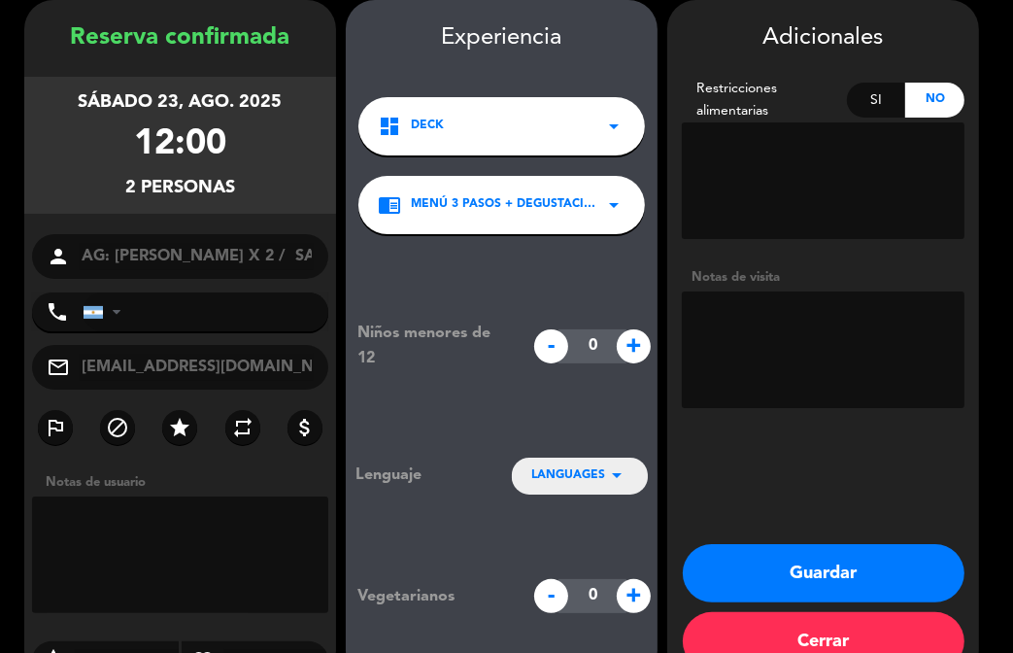
click at [759, 357] on textarea at bounding box center [823, 349] width 283 height 117
click at [747, 352] on textarea at bounding box center [823, 349] width 283 height 117
type textarea "NO COBRAR A PAX ABONA AGENCIA"
drag, startPoint x: 704, startPoint y: 317, endPoint x: 895, endPoint y: 355, distance: 194.2
click at [895, 355] on textarea at bounding box center [823, 349] width 283 height 117
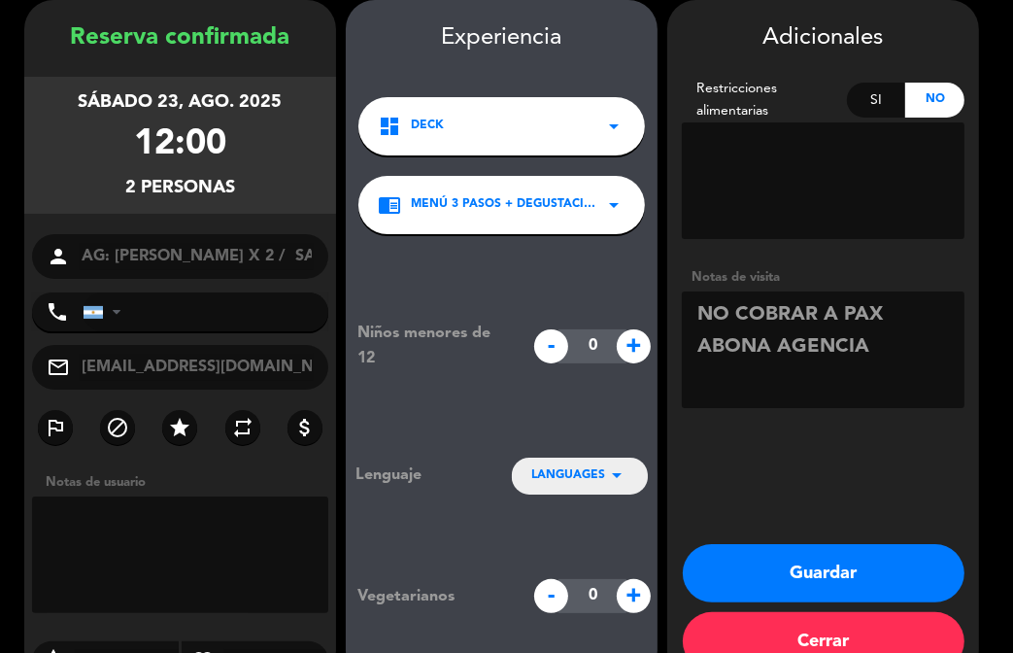
click at [833, 569] on button "Guardar" at bounding box center [824, 573] width 282 height 58
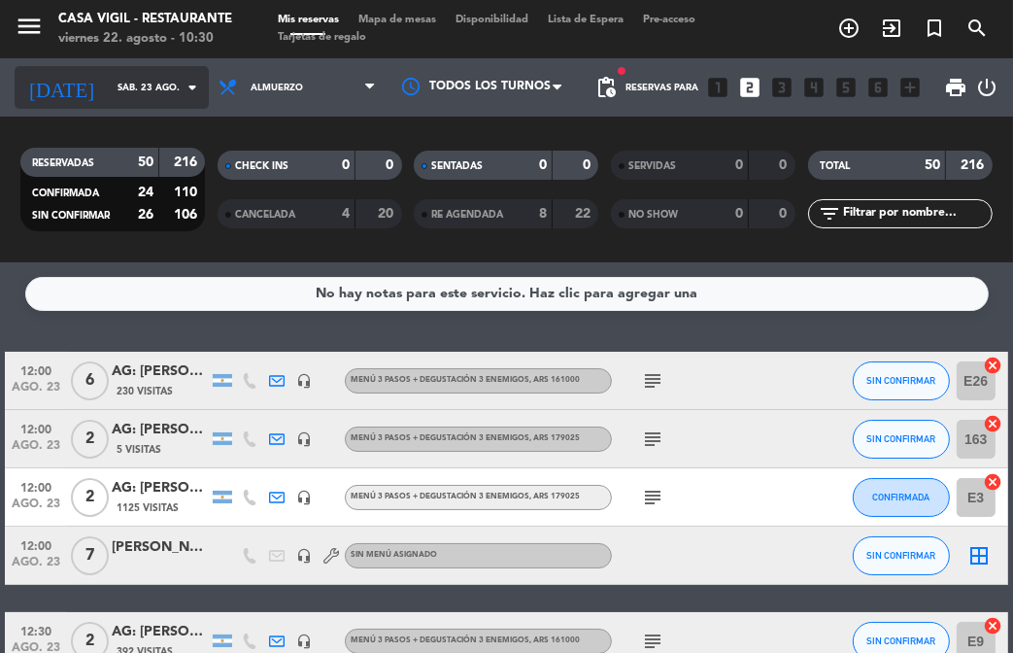
click at [191, 100] on input "sáb. 23 ago." at bounding box center [172, 88] width 129 height 30
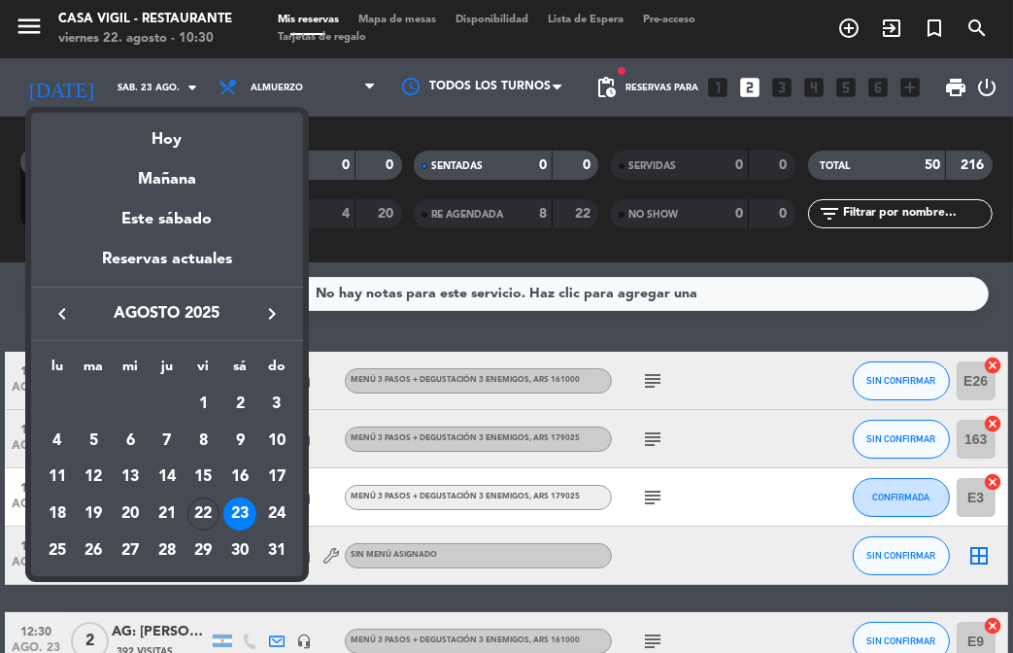
click at [269, 317] on icon "keyboard_arrow_right" at bounding box center [271, 313] width 23 height 23
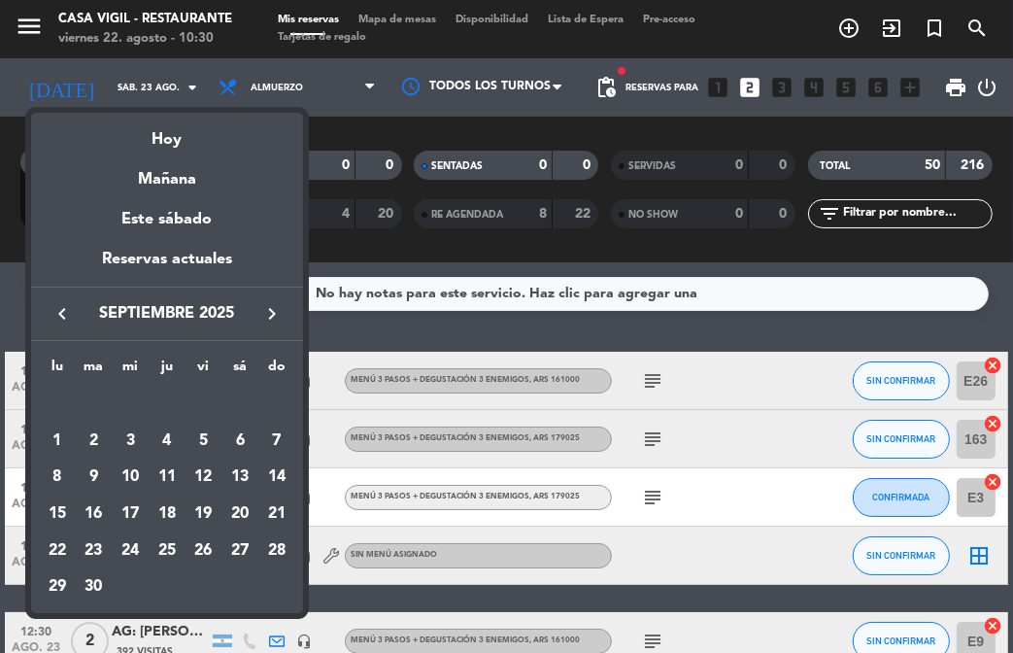
click at [275, 316] on icon "keyboard_arrow_right" at bounding box center [271, 313] width 23 height 23
click at [60, 518] on div "13" at bounding box center [57, 513] width 33 height 33
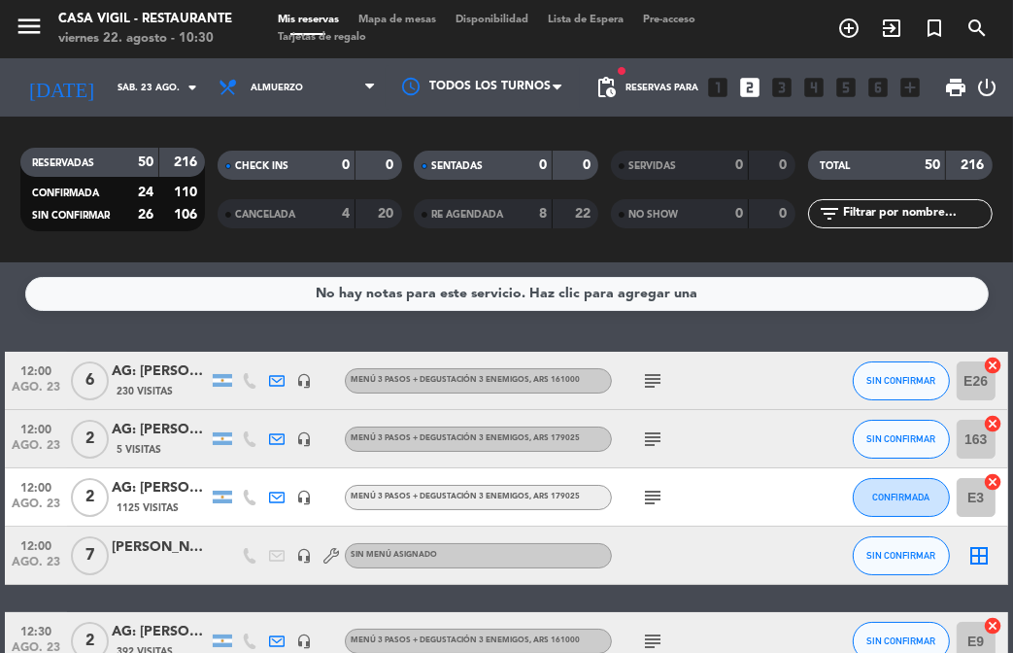
type input "lun. [DATE]"
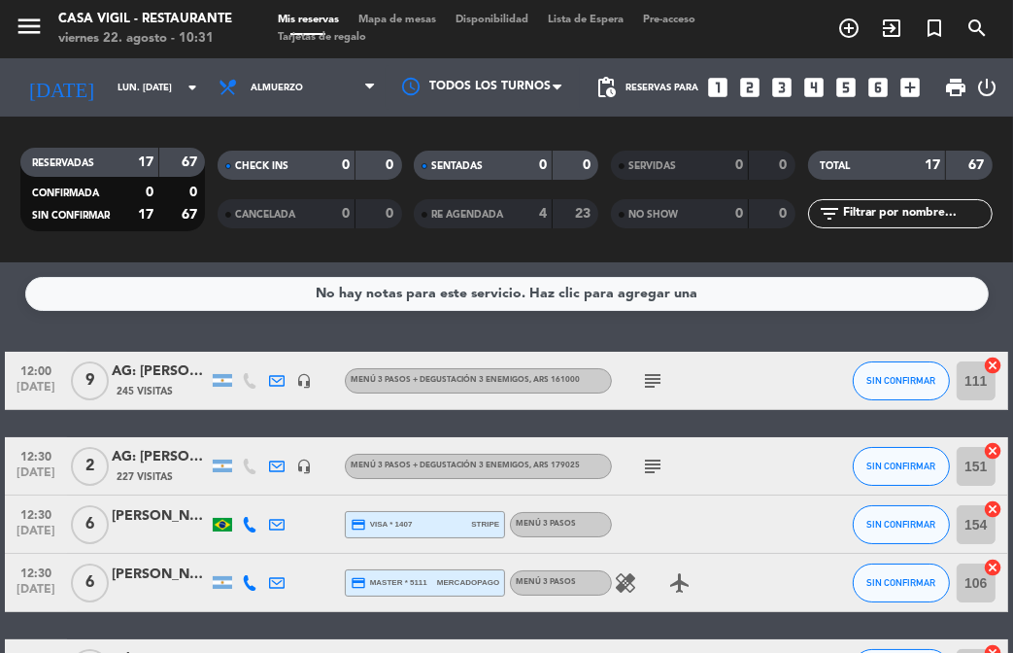
click at [814, 81] on icon "looks_4" at bounding box center [814, 87] width 25 height 25
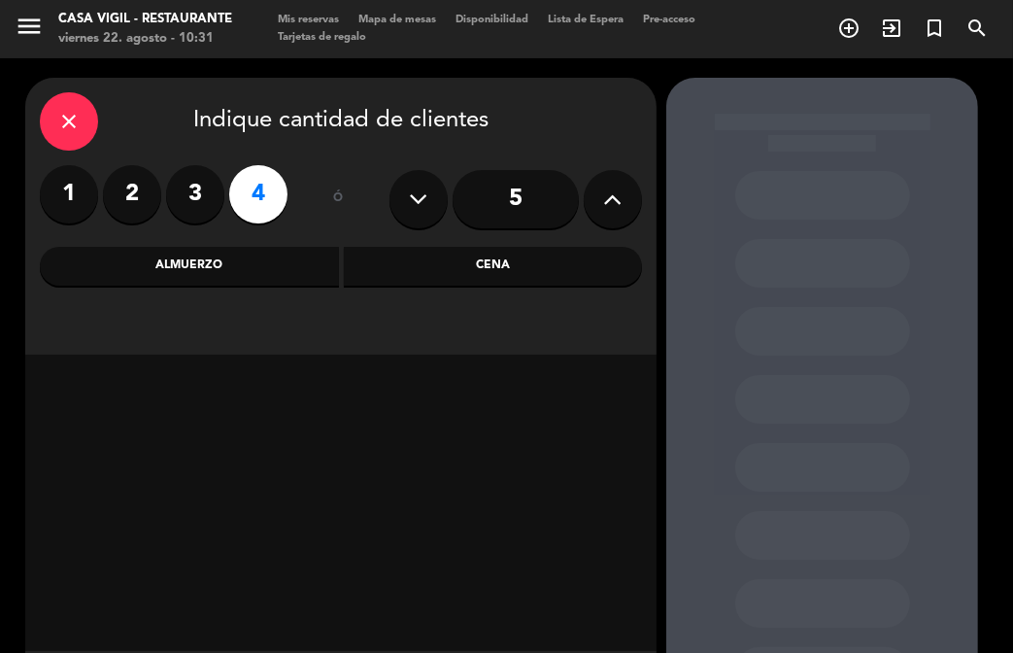
click at [271, 272] on div "Almuerzo" at bounding box center [189, 266] width 299 height 39
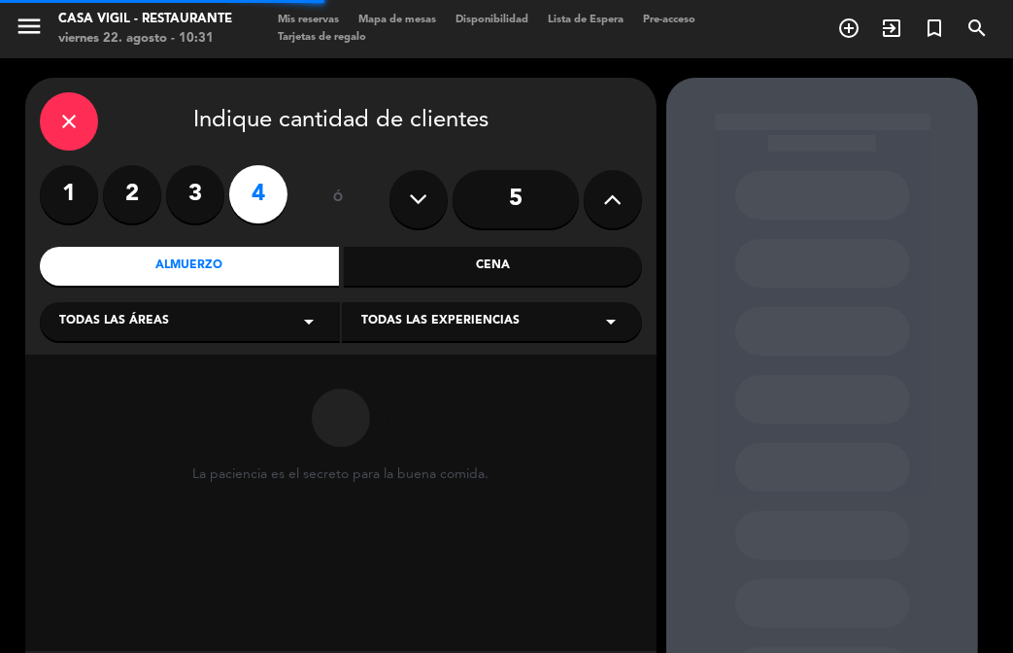
click at [486, 328] on span "Todas las experiencias" at bounding box center [440, 321] width 158 height 19
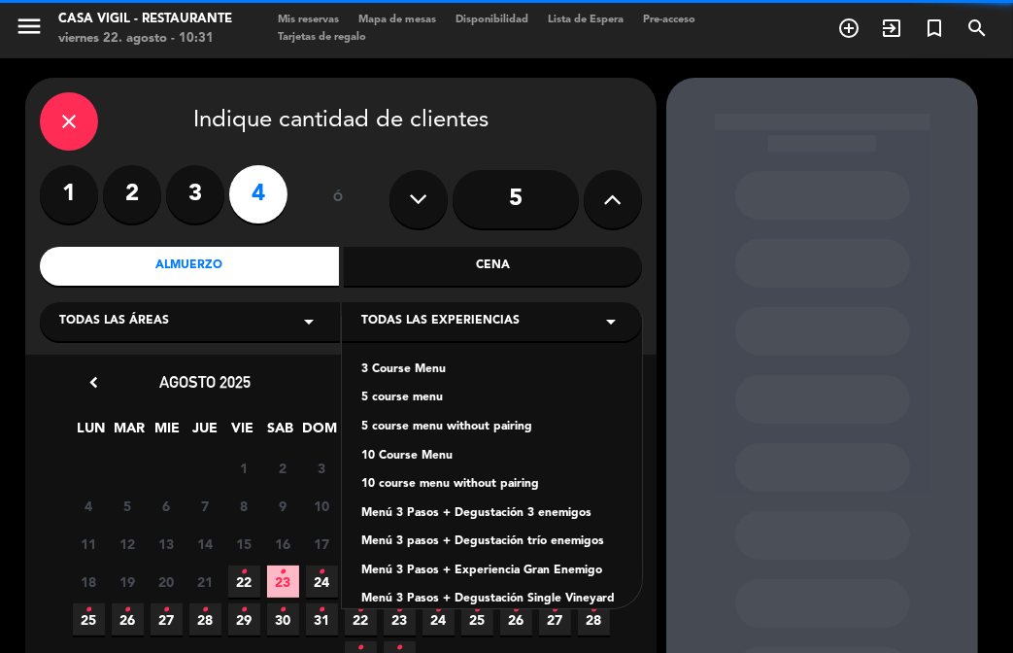
click at [416, 360] on div "3 Course Menu" at bounding box center [491, 369] width 261 height 19
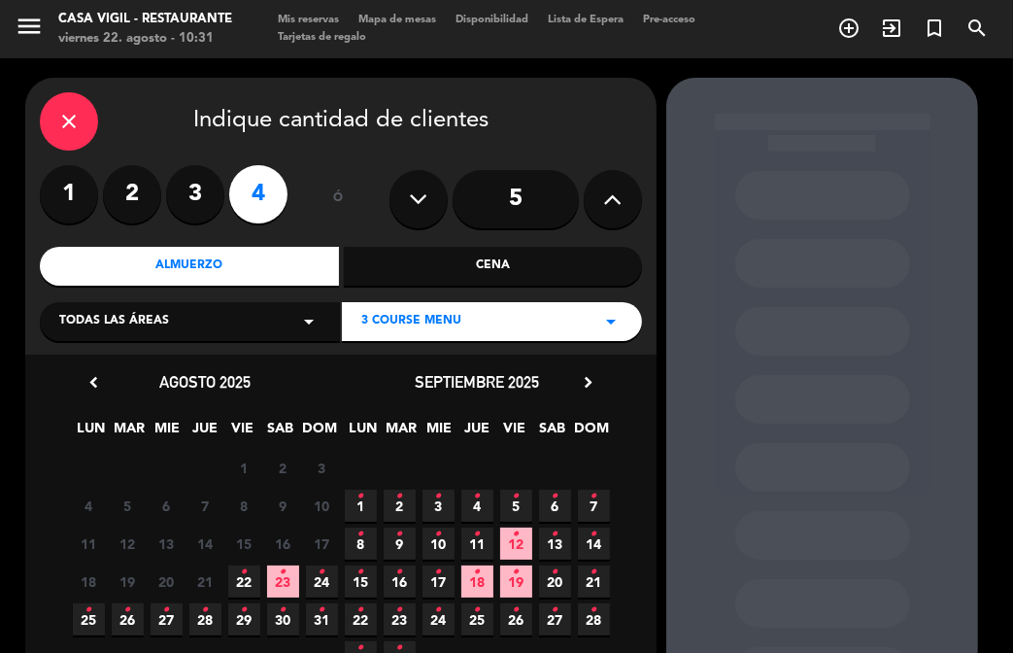
click at [592, 376] on icon "chevron_right" at bounding box center [588, 382] width 20 height 20
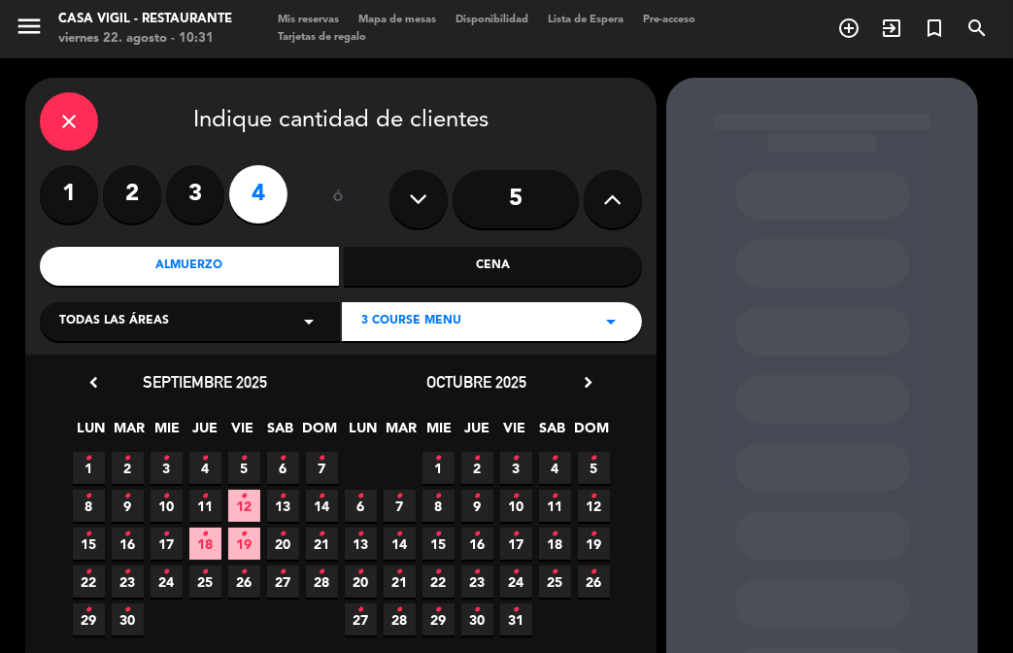
click at [360, 535] on icon "•" at bounding box center [361, 534] width 7 height 31
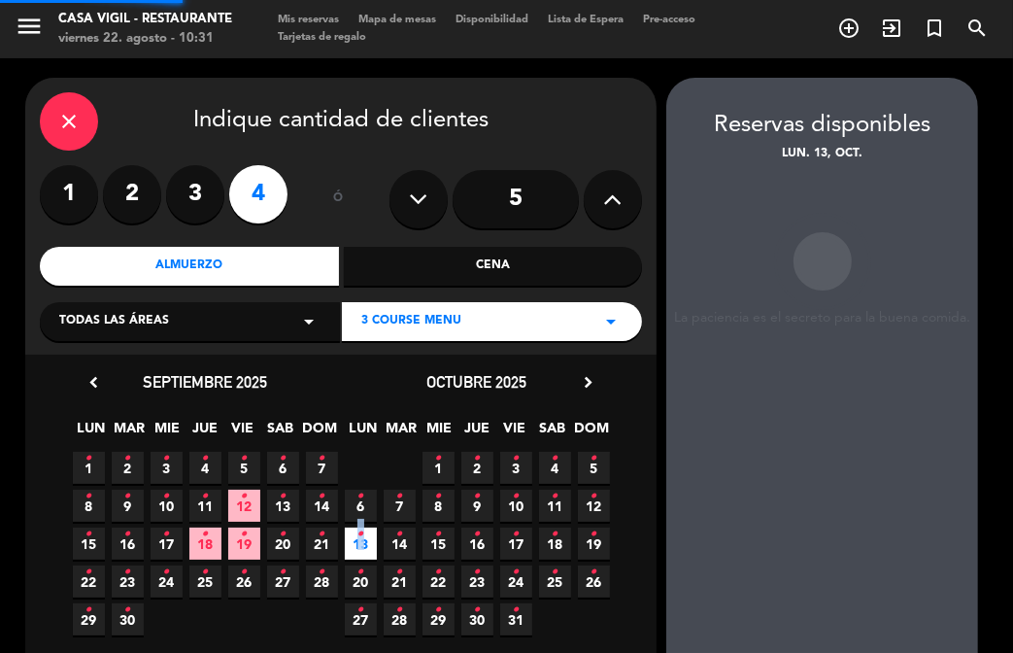
scroll to position [78, 0]
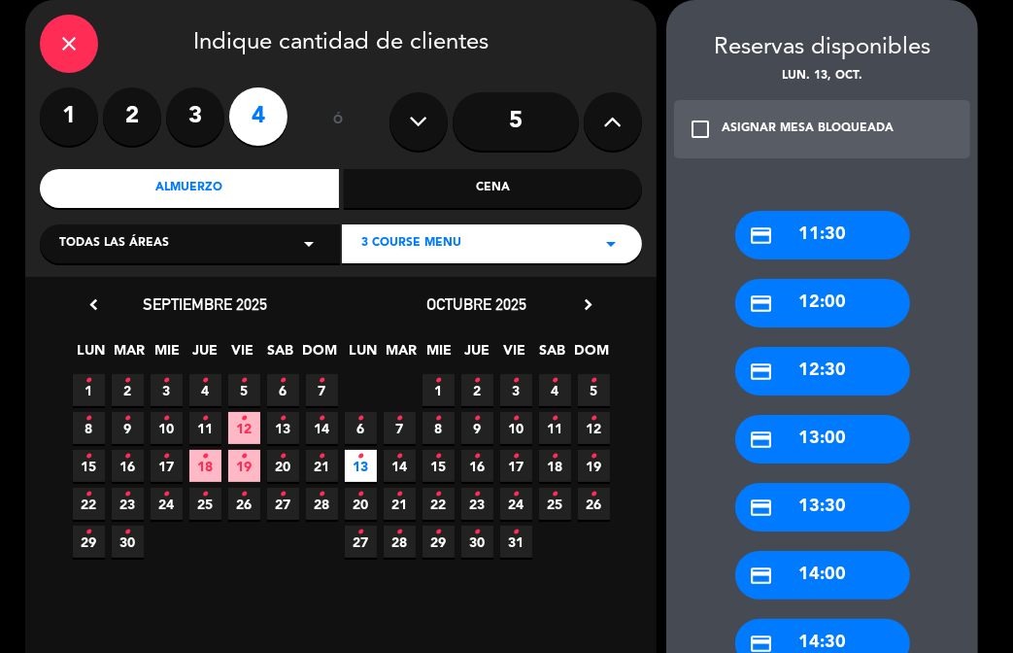
click at [843, 574] on div "credit_card 14:00" at bounding box center [823, 575] width 175 height 49
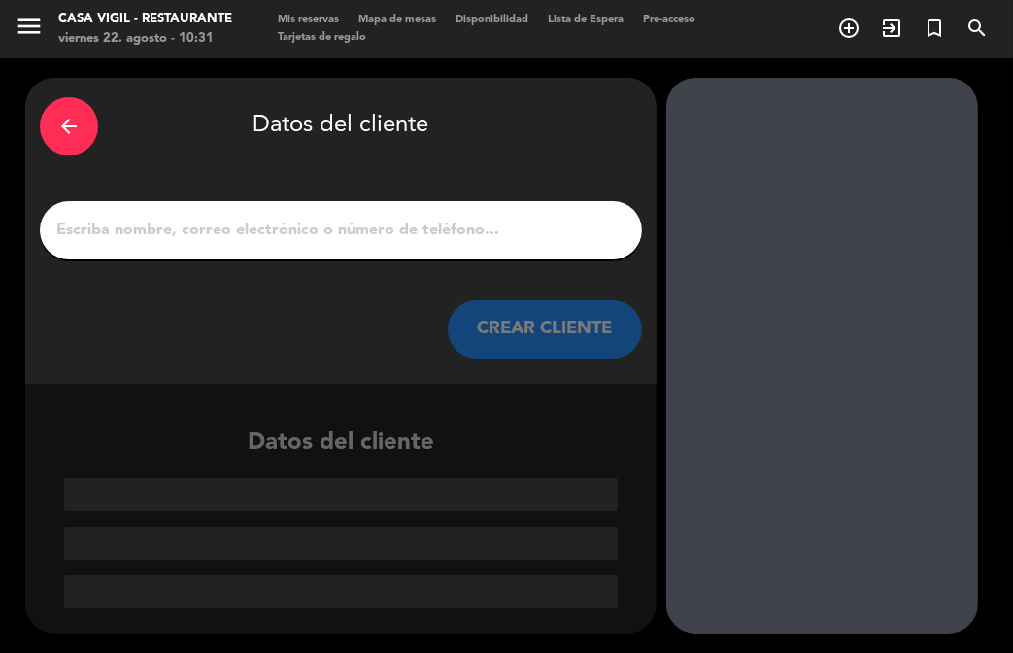
click at [412, 219] on input "1" at bounding box center [340, 230] width 573 height 27
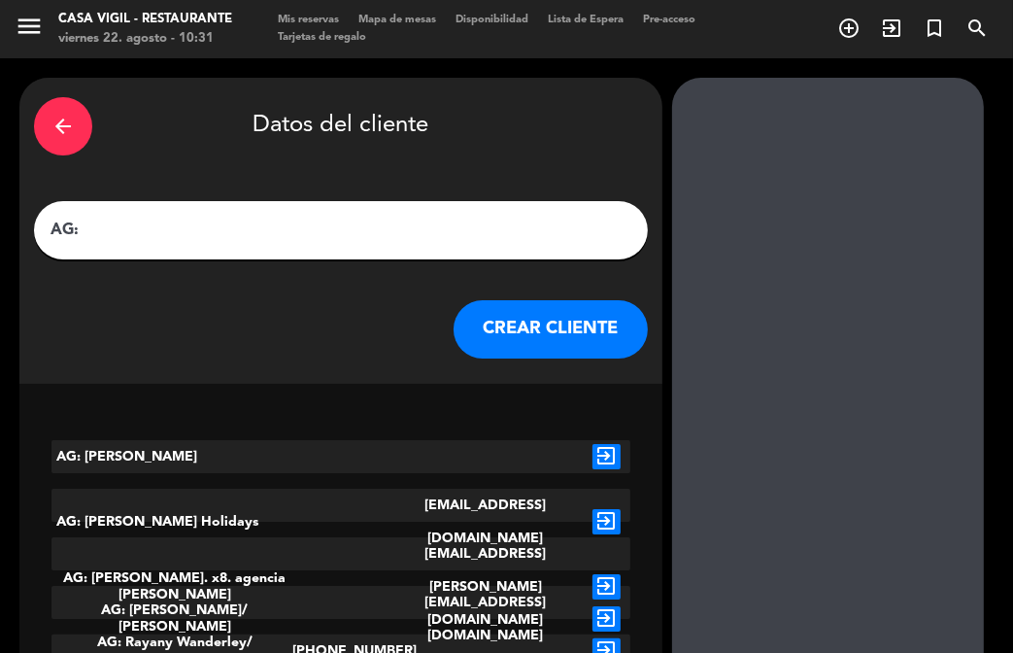
click at [280, 227] on input "AG:" at bounding box center [341, 230] width 585 height 27
paste input "[DEMOGRAPHIC_DATA][PERSON_NAME]"
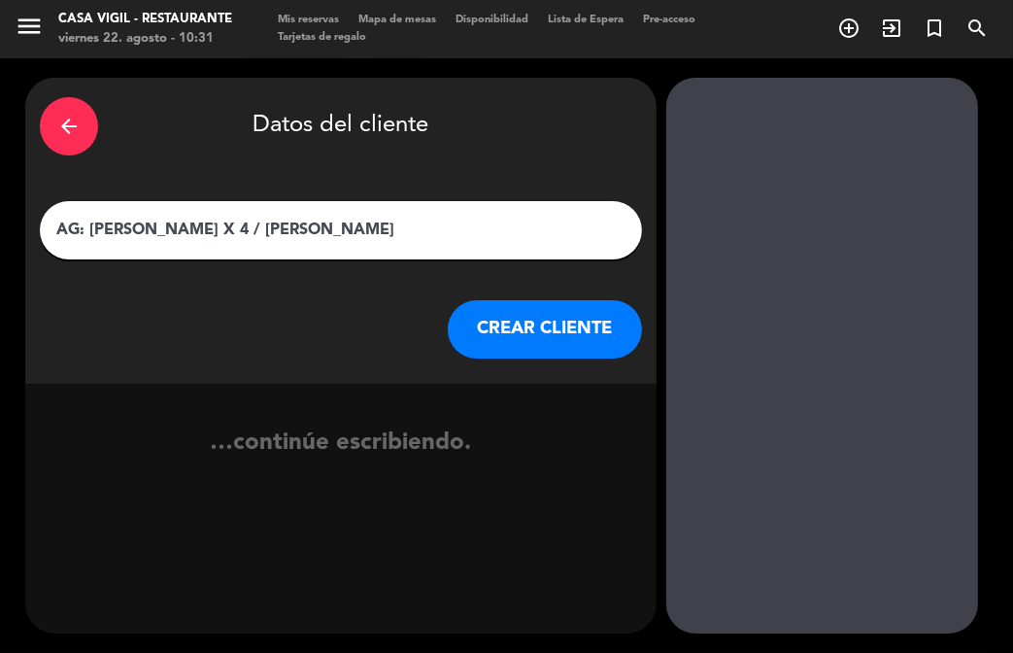
type input "AG: [PERSON_NAME] X 4 / [PERSON_NAME]"
click at [498, 326] on button "CREAR CLIENTE" at bounding box center [545, 329] width 194 height 58
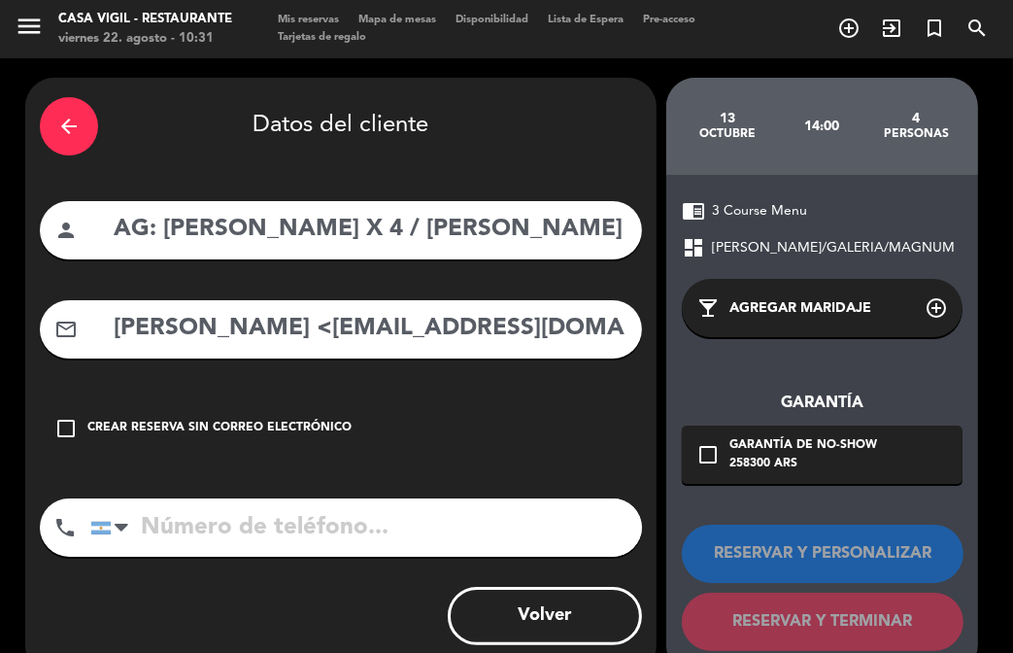
click at [315, 369] on div "arrow_back Datos del cliente person AG: [PERSON_NAME] X 4 / [PERSON_NAME] VENDI…" at bounding box center [341, 376] width 632 height 597
drag, startPoint x: 285, startPoint y: 337, endPoint x: -141, endPoint y: 186, distance: 451.8
click at [0, 186] on html "close × Casa [PERSON_NAME] - Restaurante × chrome_reader_mode Listado de Reserv…" at bounding box center [506, 326] width 1013 height 653
click at [407, 326] on input "[EMAIL_ADDRESS][DOMAIN_NAME]" at bounding box center [370, 329] width 516 height 40
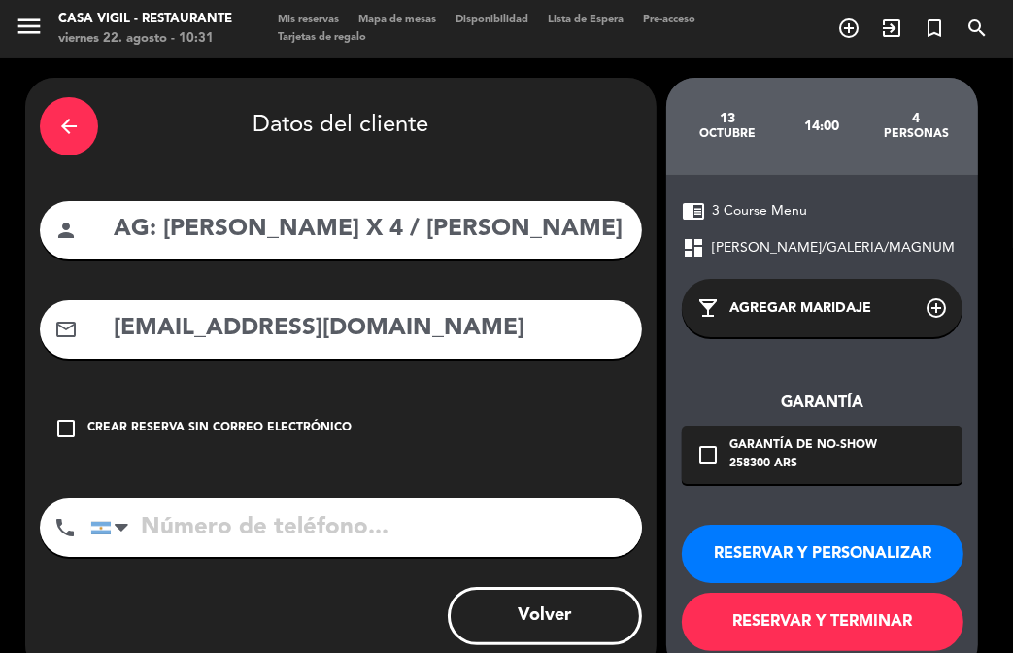
type input "[EMAIL_ADDRESS][DOMAIN_NAME]"
click at [837, 558] on button "RESERVAR Y PERSONALIZAR" at bounding box center [823, 554] width 282 height 58
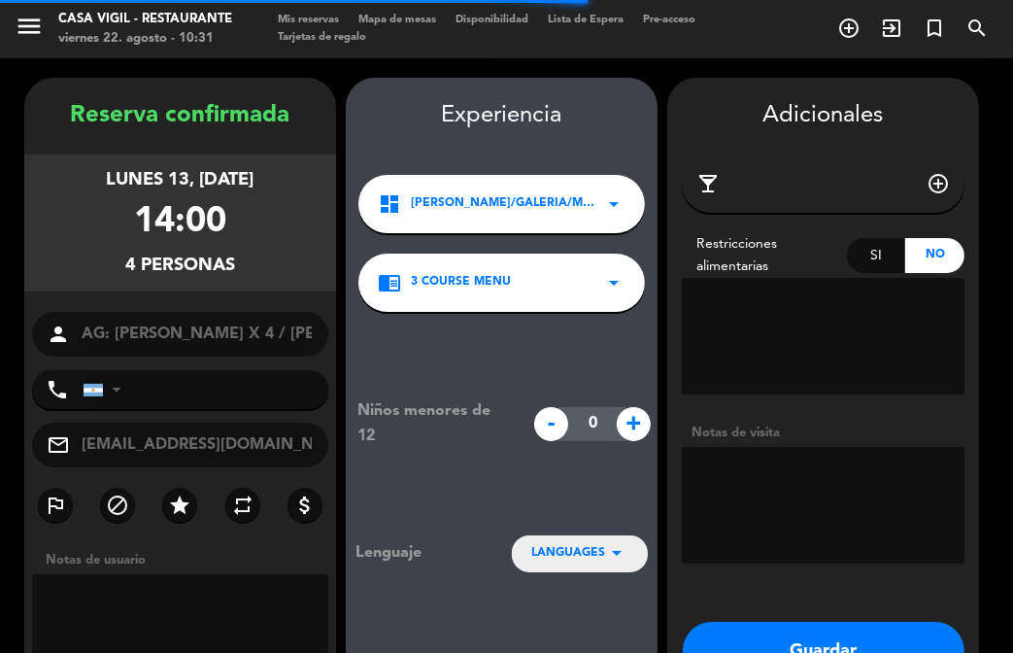
scroll to position [78, 0]
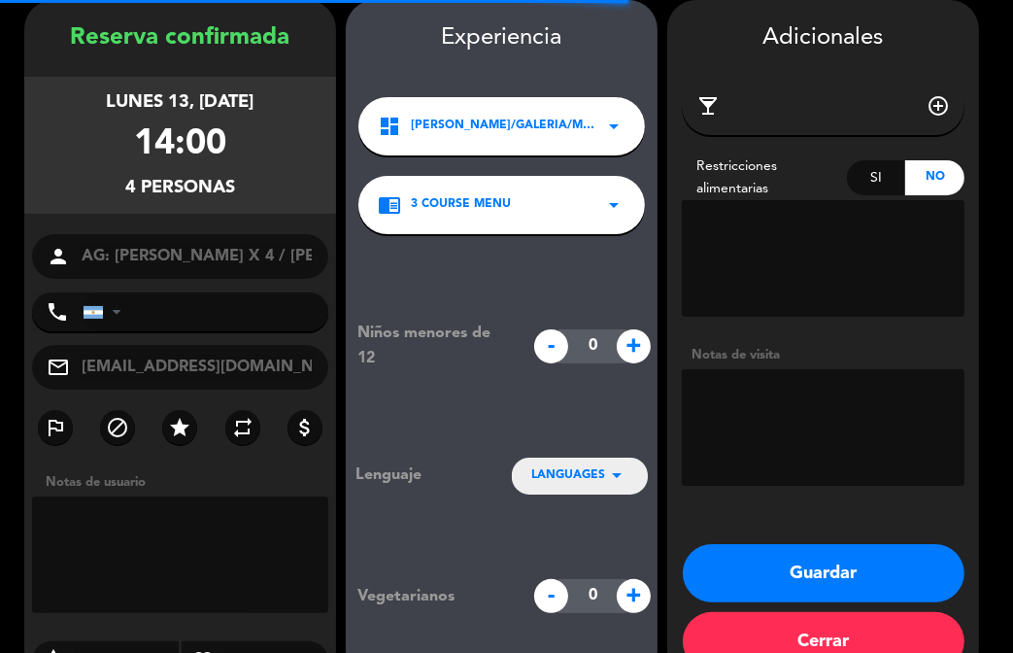
drag, startPoint x: 806, startPoint y: 444, endPoint x: 816, endPoint y: 448, distance: 10.5
click at [816, 448] on textarea at bounding box center [823, 427] width 283 height 117
type textarea "PAGA PAX"
drag, startPoint x: 583, startPoint y: 472, endPoint x: 578, endPoint y: 462, distance: 11.7
click at [579, 469] on span "LANGUAGES" at bounding box center [568, 475] width 74 height 19
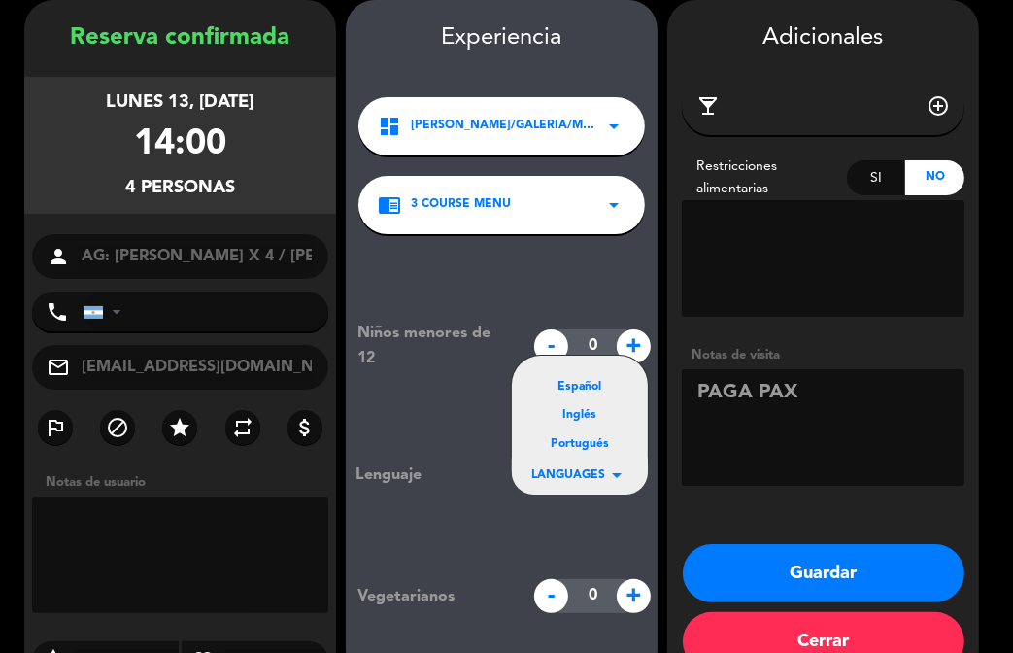
click at [571, 450] on div "Portugués" at bounding box center [579, 444] width 97 height 19
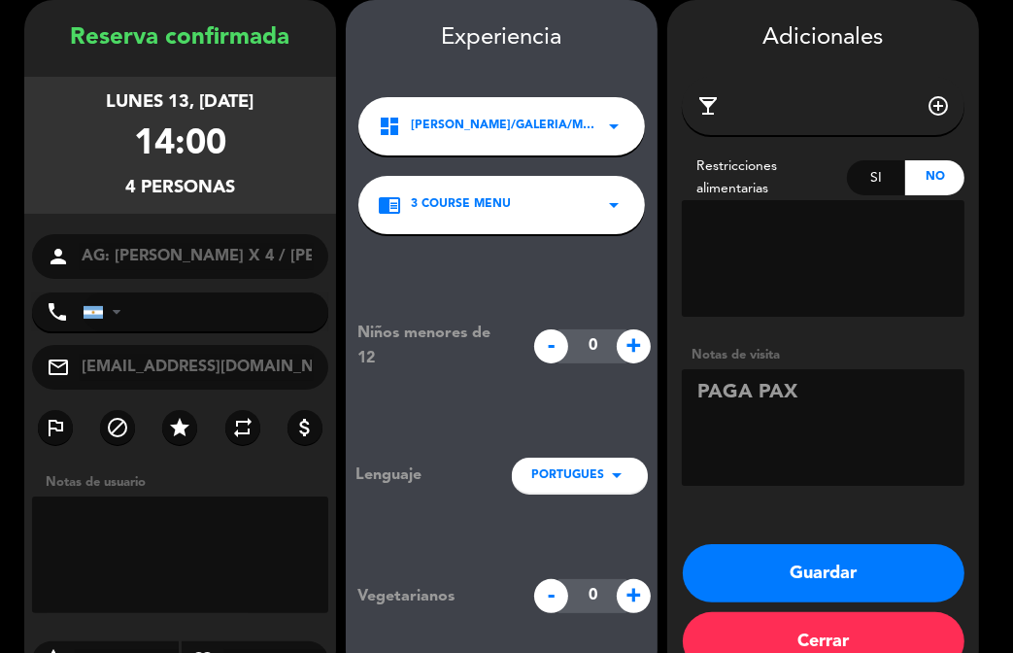
click at [840, 574] on button "Guardar" at bounding box center [824, 573] width 282 height 58
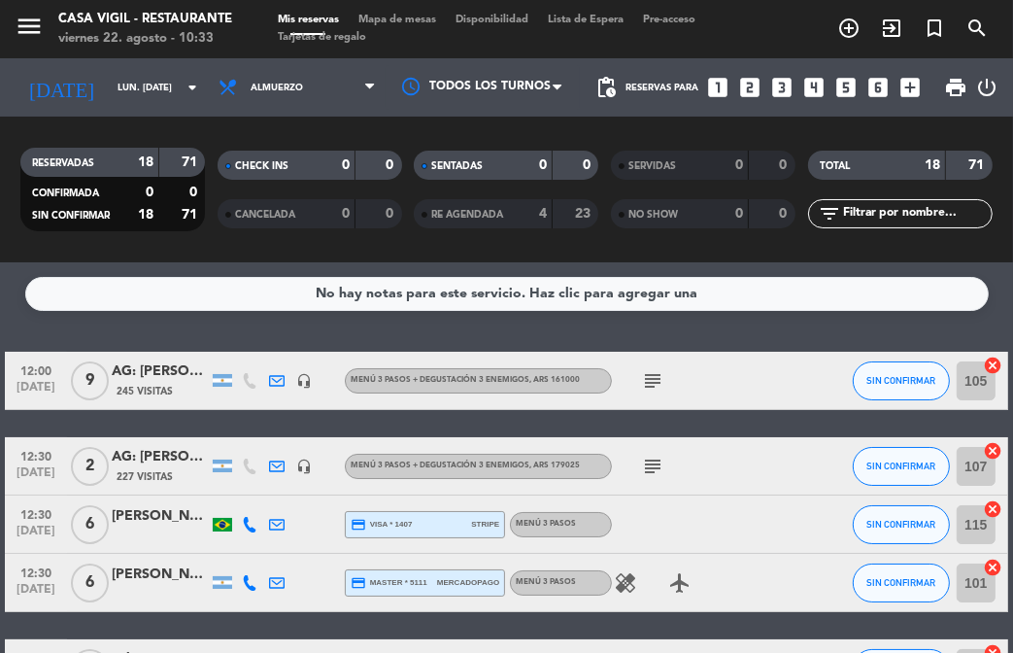
click at [431, 327] on div "No hay notas para este servicio. Haz clic para agregar una 12:00 [DATE] 9 AG: […" at bounding box center [506, 457] width 1013 height 391
click at [163, 88] on input "lun. [DATE]" at bounding box center [172, 88] width 129 height 30
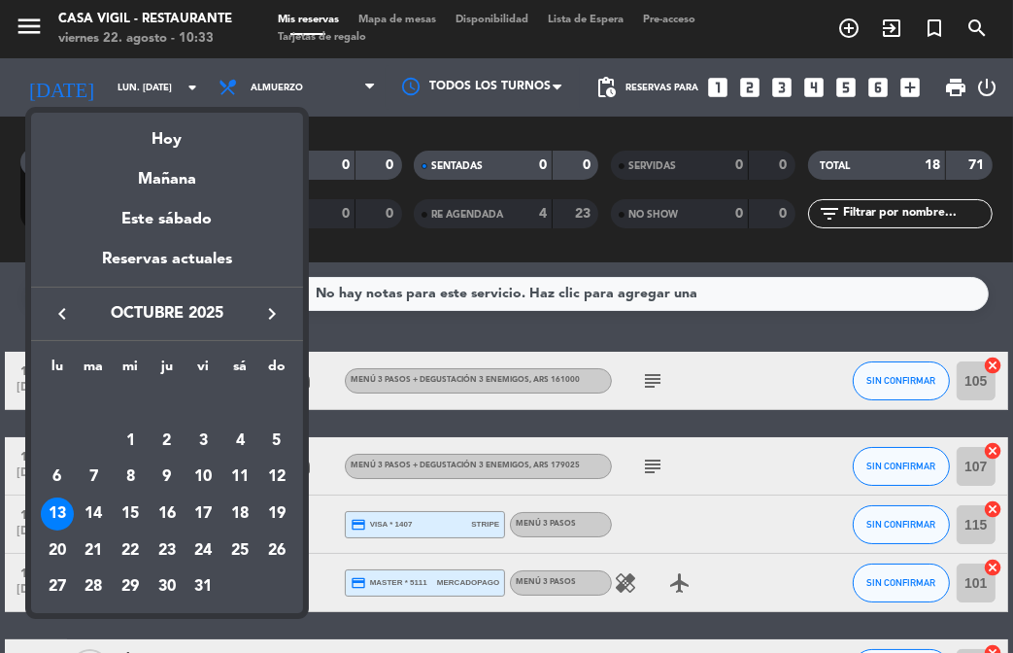
click at [270, 322] on icon "keyboard_arrow_right" at bounding box center [271, 313] width 23 height 23
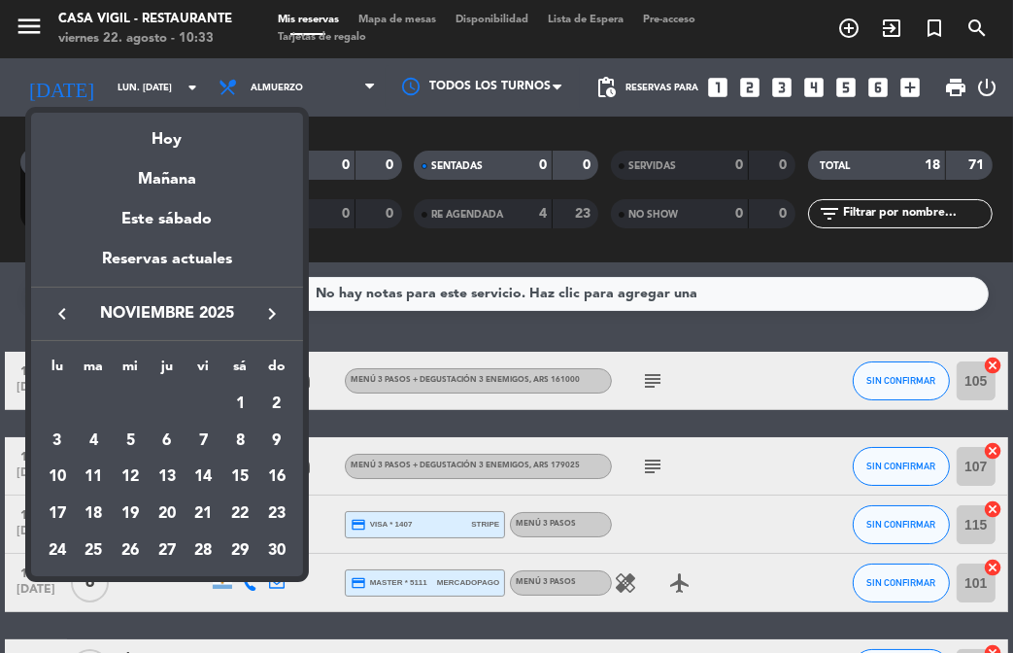
click at [349, 328] on div at bounding box center [506, 326] width 1013 height 653
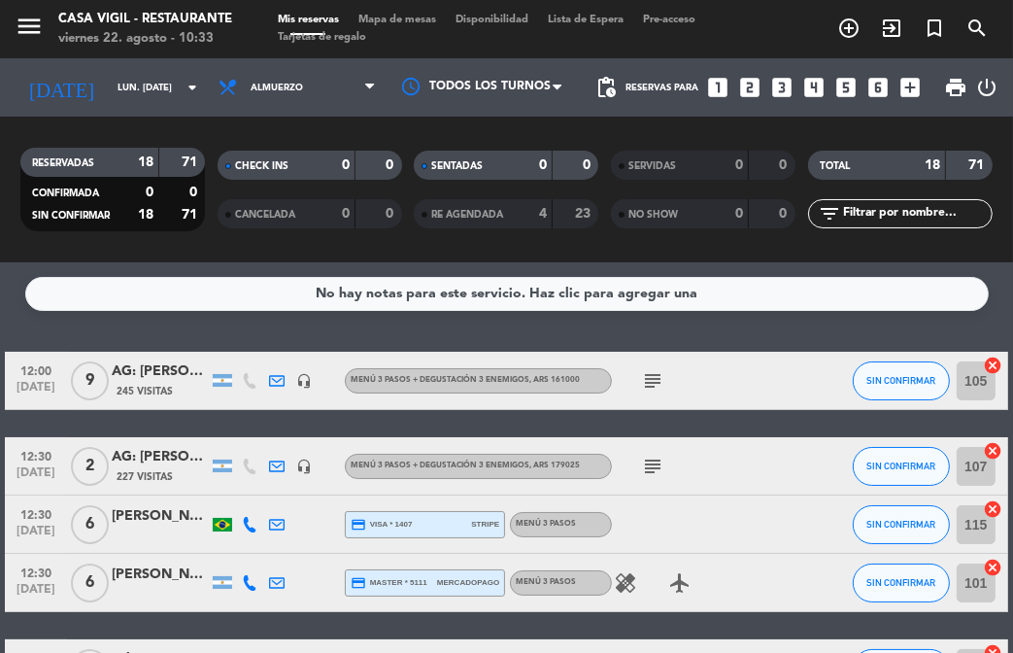
click at [815, 86] on icon "looks_4" at bounding box center [814, 87] width 25 height 25
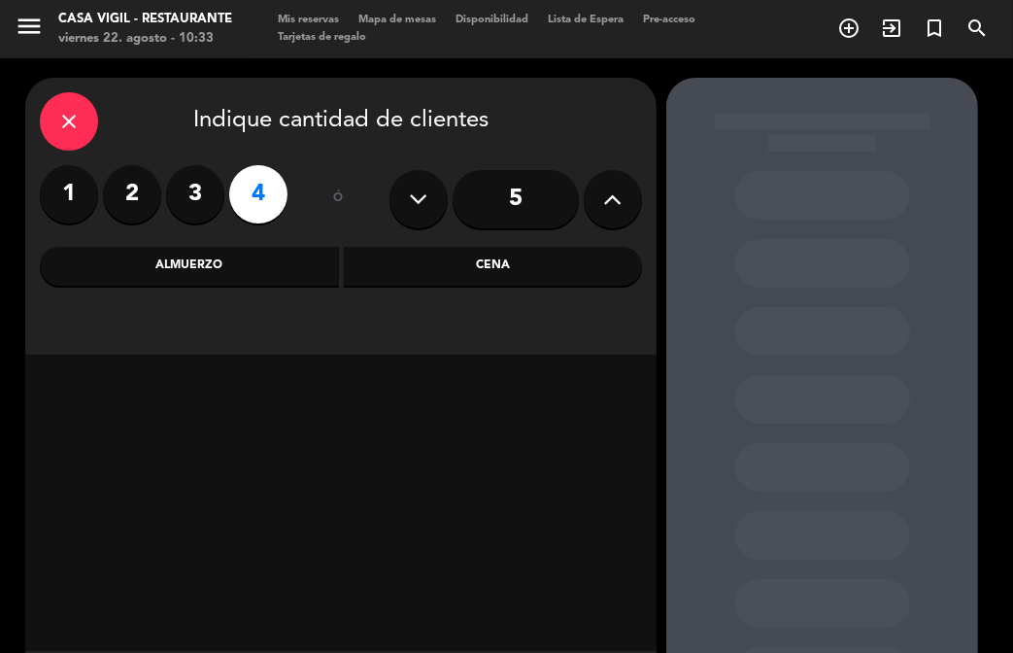
click at [246, 258] on div "Almuerzo" at bounding box center [189, 266] width 299 height 39
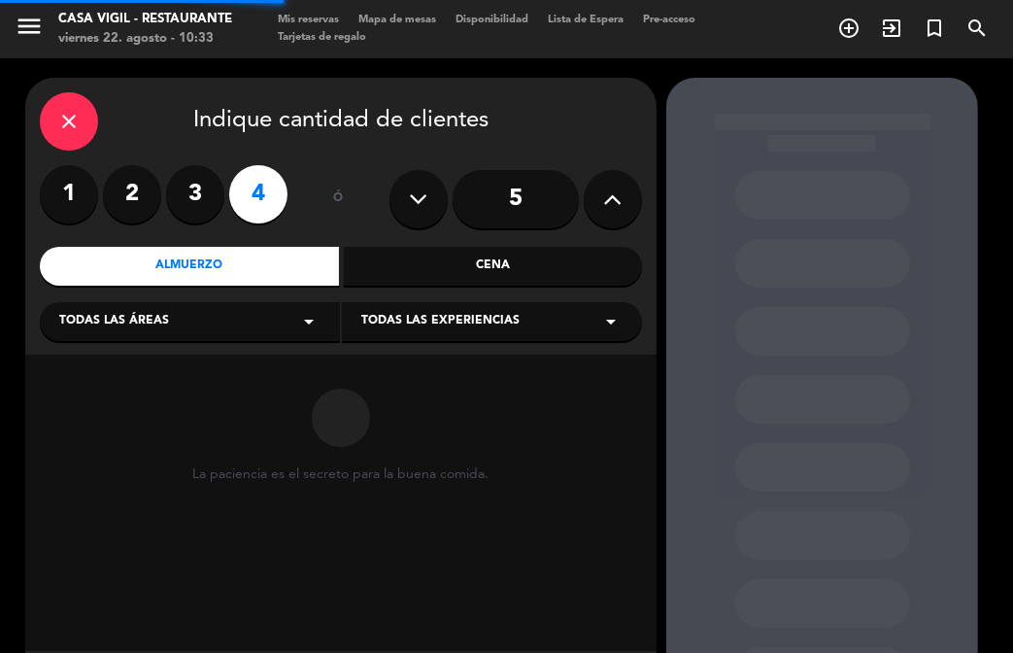
click at [550, 321] on div "Todas las experiencias arrow_drop_down" at bounding box center [492, 321] width 300 height 39
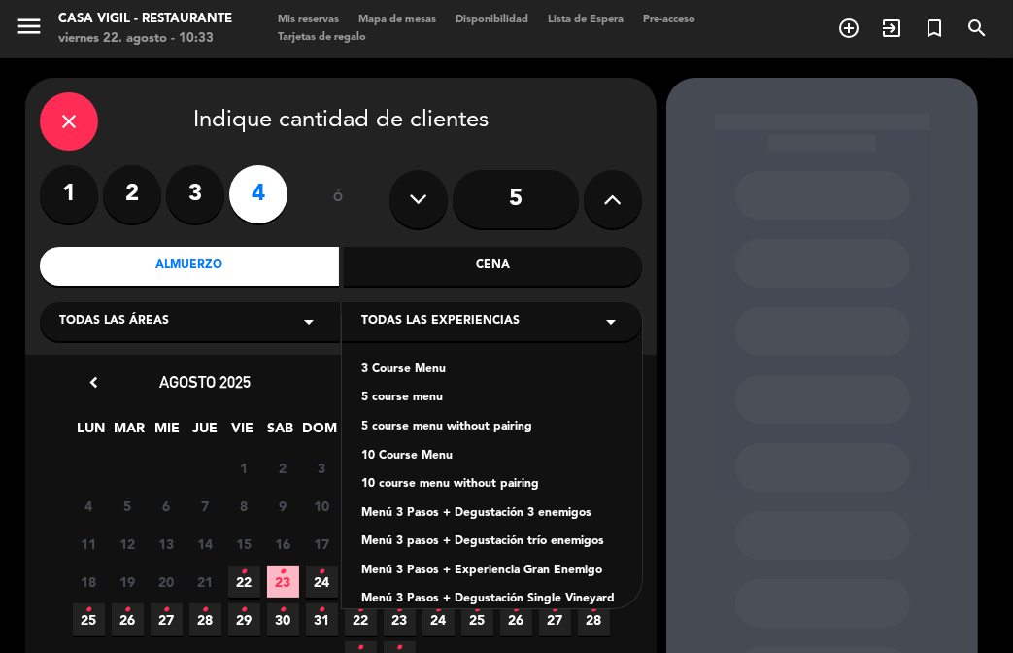
click at [549, 569] on div "Menú 3 Pasos + Experiencia Gran Enemigo" at bounding box center [491, 571] width 261 height 19
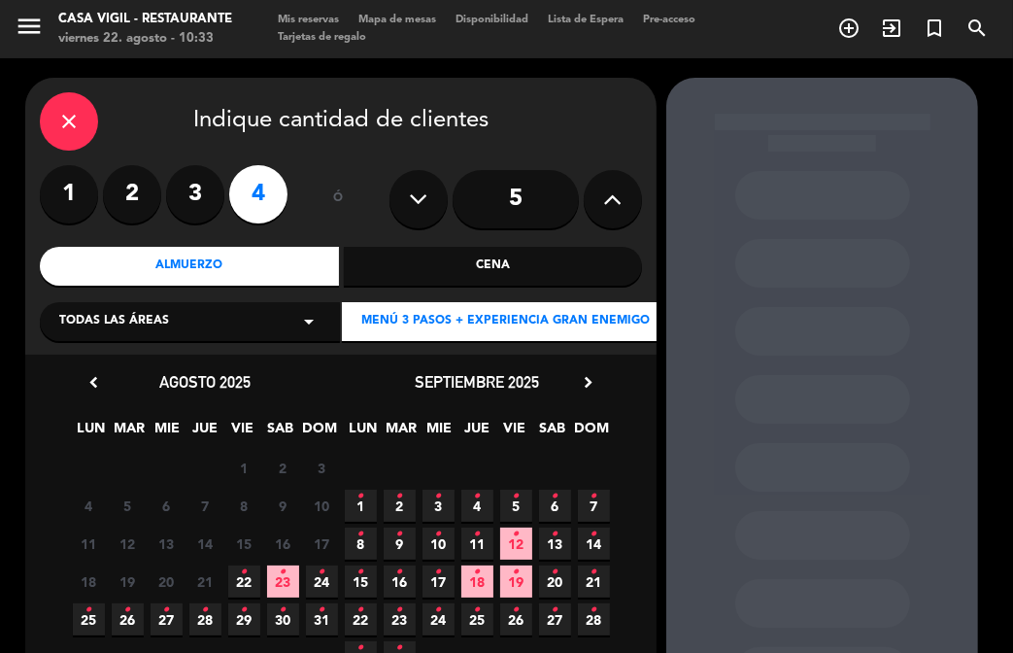
drag, startPoint x: 567, startPoint y: 371, endPoint x: 580, endPoint y: 378, distance: 14.3
click at [573, 376] on div "septiembre 2025 chevron_right" at bounding box center [477, 382] width 272 height 26
click at [580, 378] on icon "chevron_right" at bounding box center [588, 382] width 20 height 20
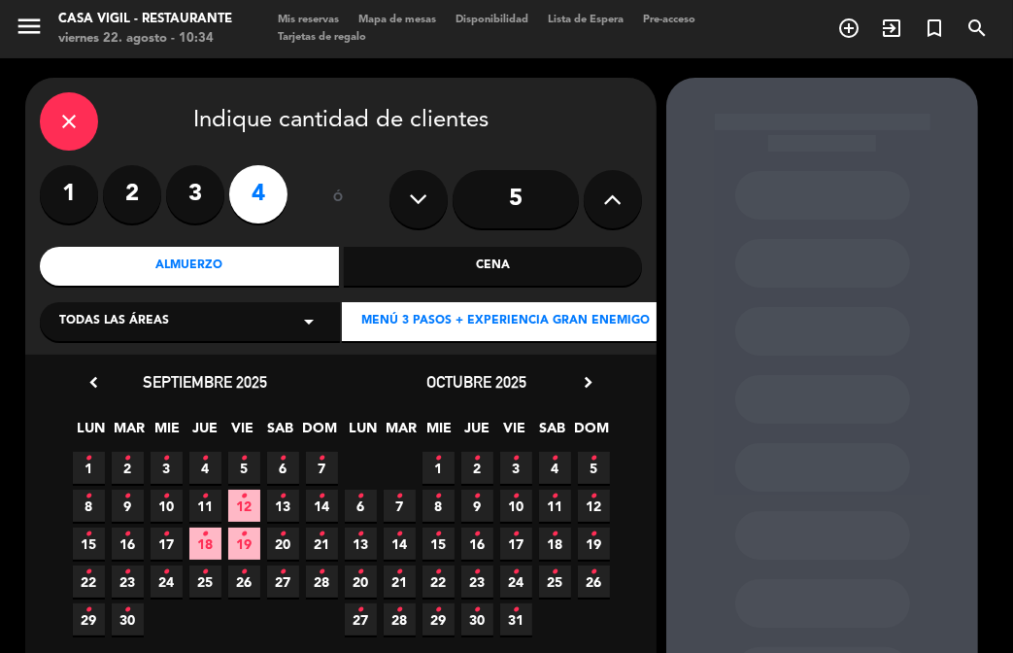
click at [594, 380] on icon "chevron_right" at bounding box center [588, 382] width 20 height 20
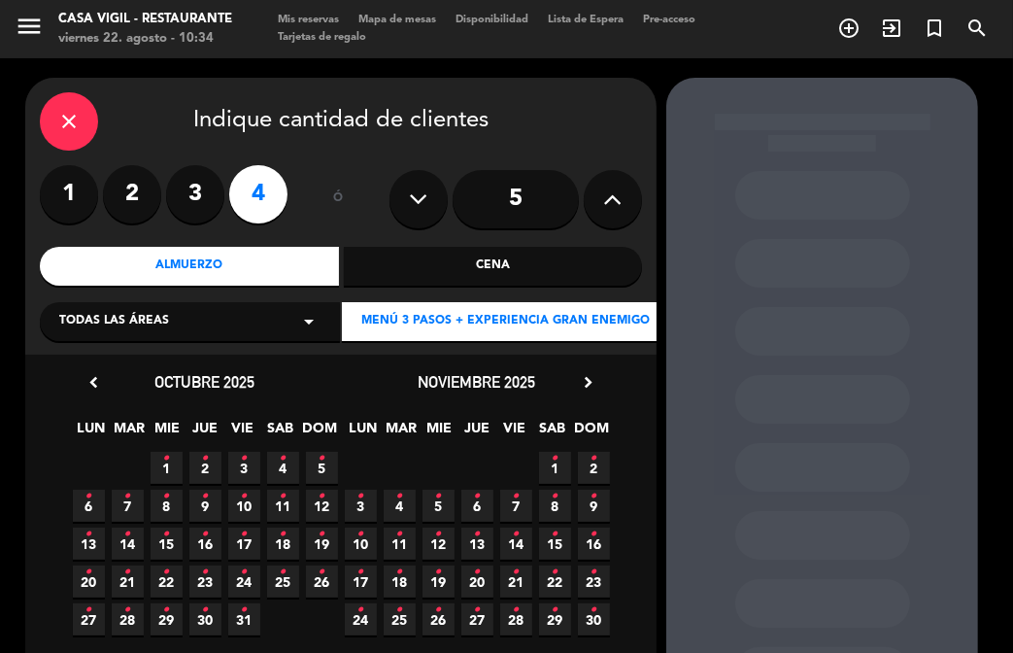
click at [435, 502] on icon "•" at bounding box center [438, 496] width 7 height 31
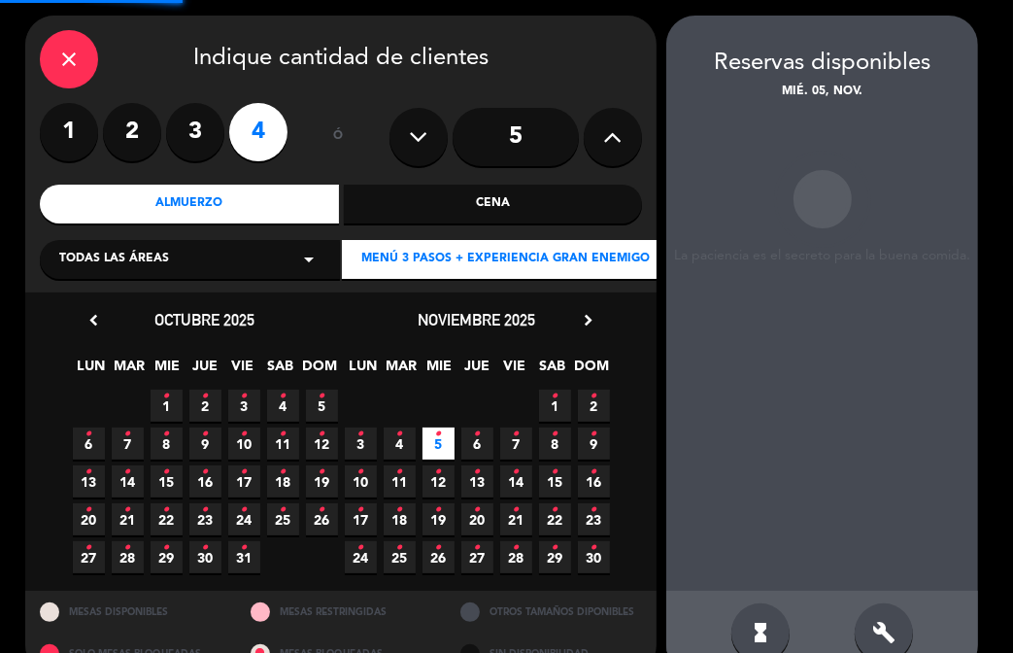
scroll to position [78, 0]
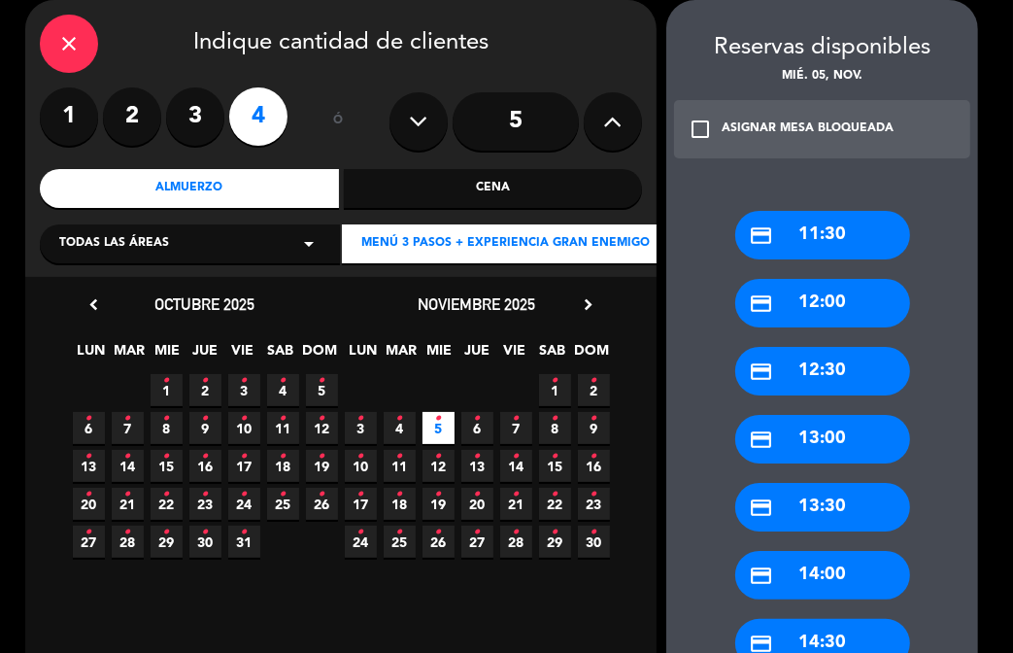
click at [802, 443] on div "credit_card 13:00" at bounding box center [823, 439] width 175 height 49
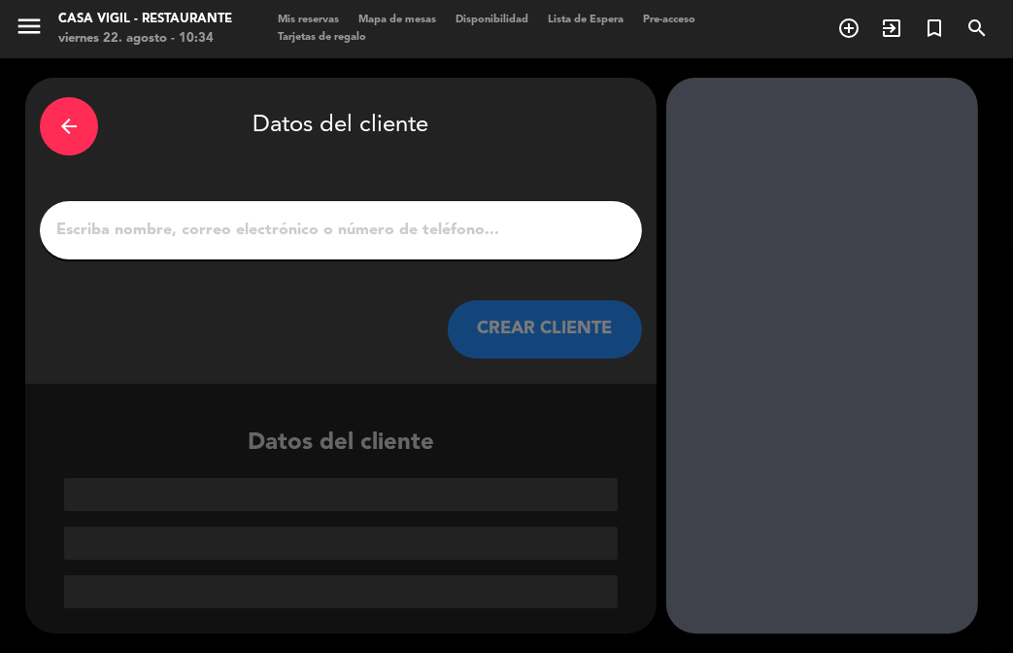
click at [323, 219] on input "1" at bounding box center [340, 230] width 573 height 27
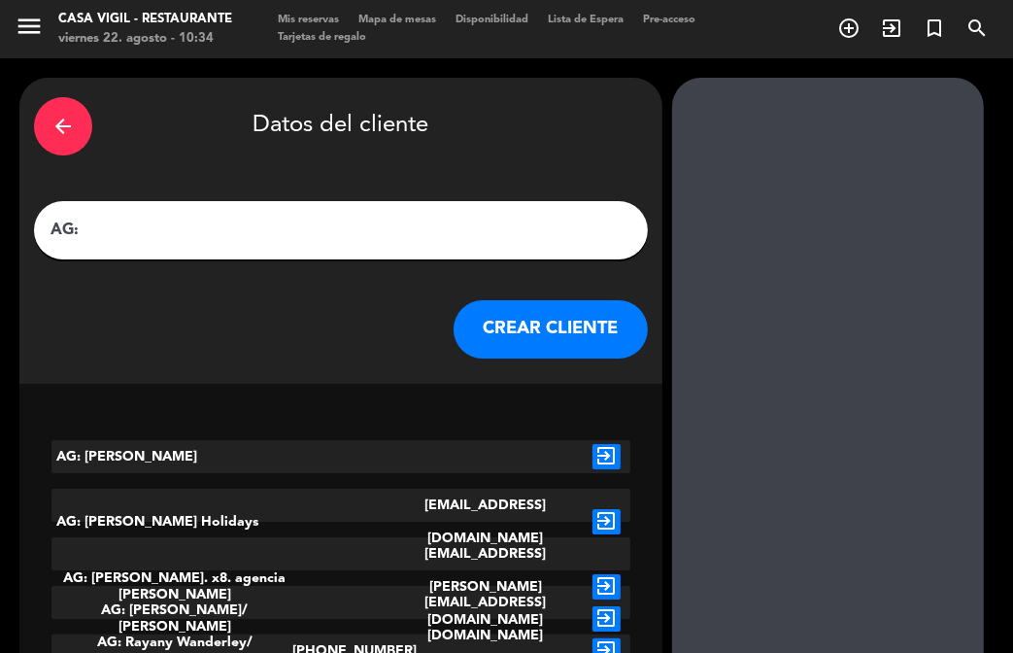
click at [361, 232] on input "AG:" at bounding box center [341, 230] width 585 height 27
paste input "[PERSON_NAME] x 04"
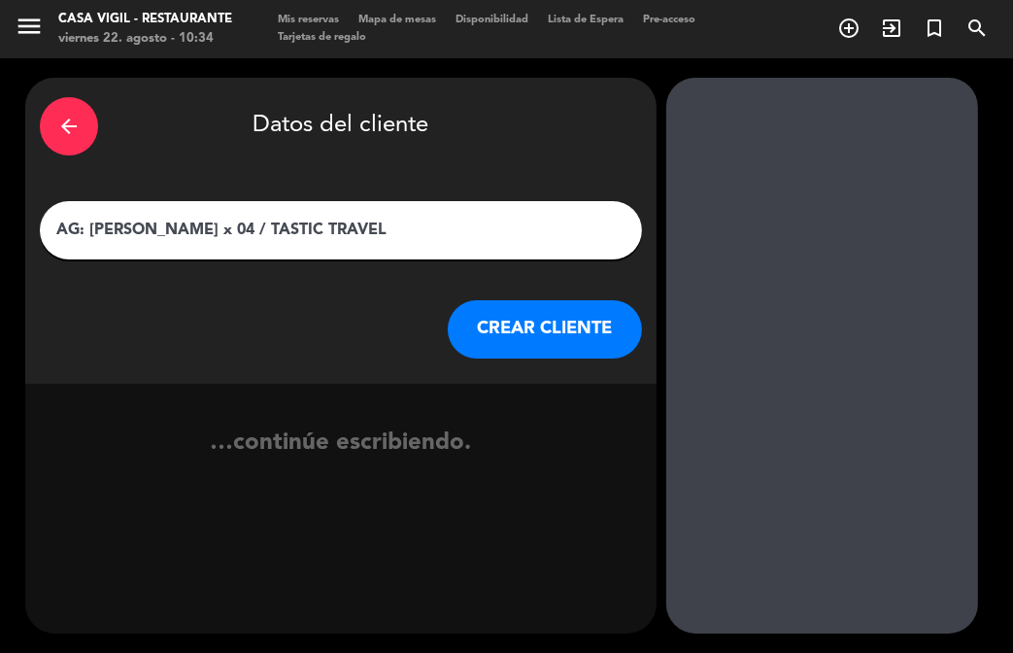
type input "AG: [PERSON_NAME] x 04 / TASTIC TRAVEL"
click at [504, 329] on button "CREAR CLIENTE" at bounding box center [545, 329] width 194 height 58
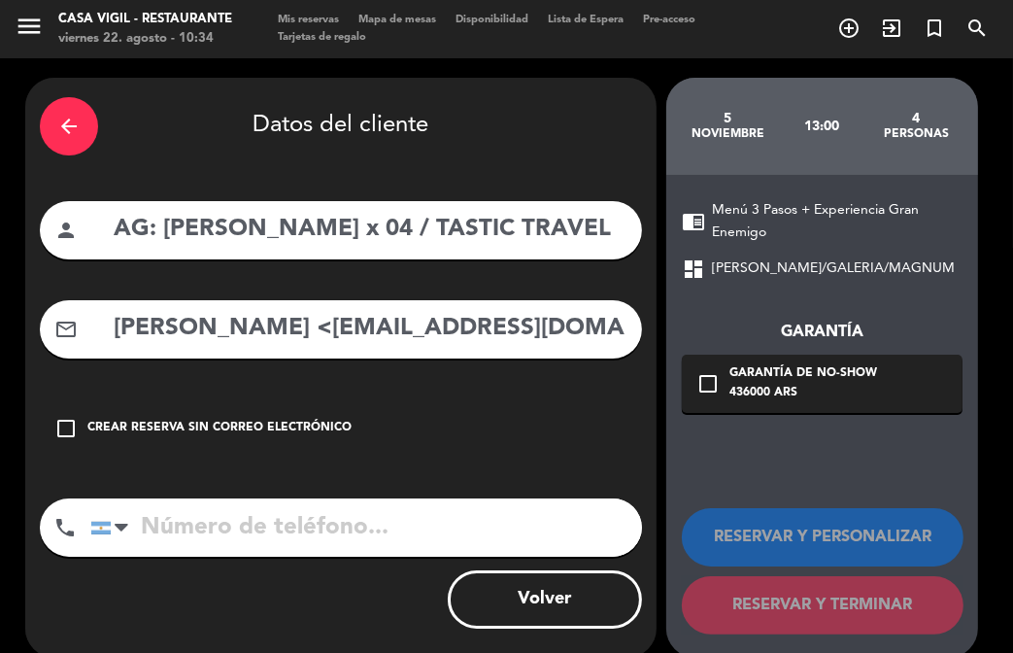
click at [434, 358] on div "mail_outline [PERSON_NAME] <[EMAIL_ADDRESS][DOMAIN_NAME]>" at bounding box center [341, 329] width 602 height 58
drag, startPoint x: 329, startPoint y: 329, endPoint x: 43, endPoint y: 302, distance: 287.9
click at [43, 302] on meitre-input "mail_outline [PERSON_NAME] <[EMAIL_ADDRESS][DOMAIN_NAME]>" at bounding box center [341, 329] width 602 height 58
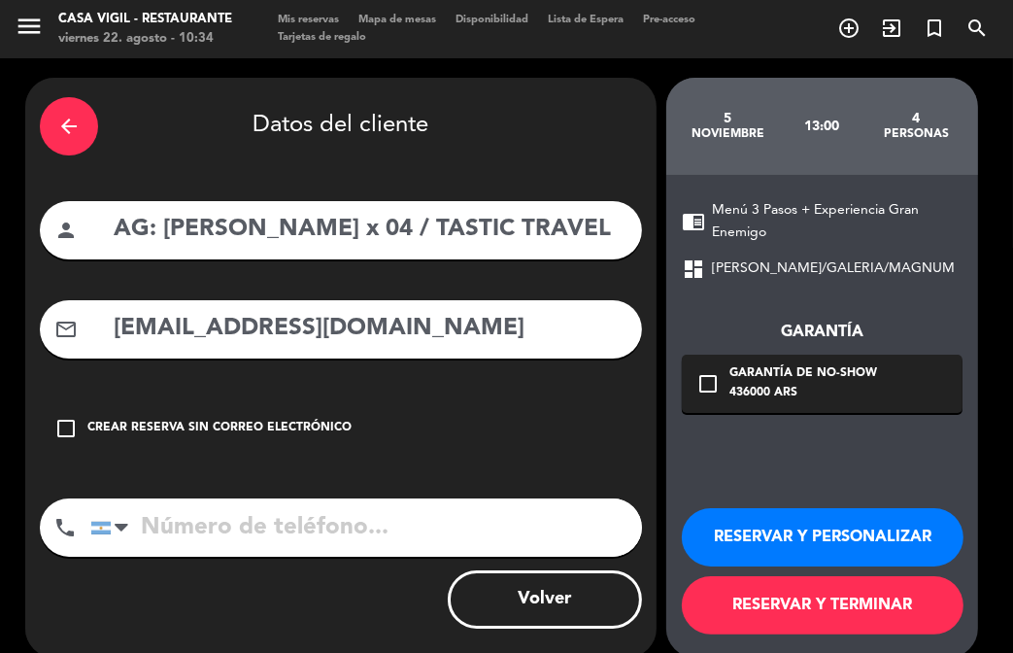
click at [463, 323] on input "[EMAIL_ADDRESS][DOMAIN_NAME]" at bounding box center [370, 329] width 516 height 40
type input "[EMAIL_ADDRESS][DOMAIN_NAME]"
click at [859, 536] on button "RESERVAR Y PERSONALIZAR" at bounding box center [823, 537] width 282 height 58
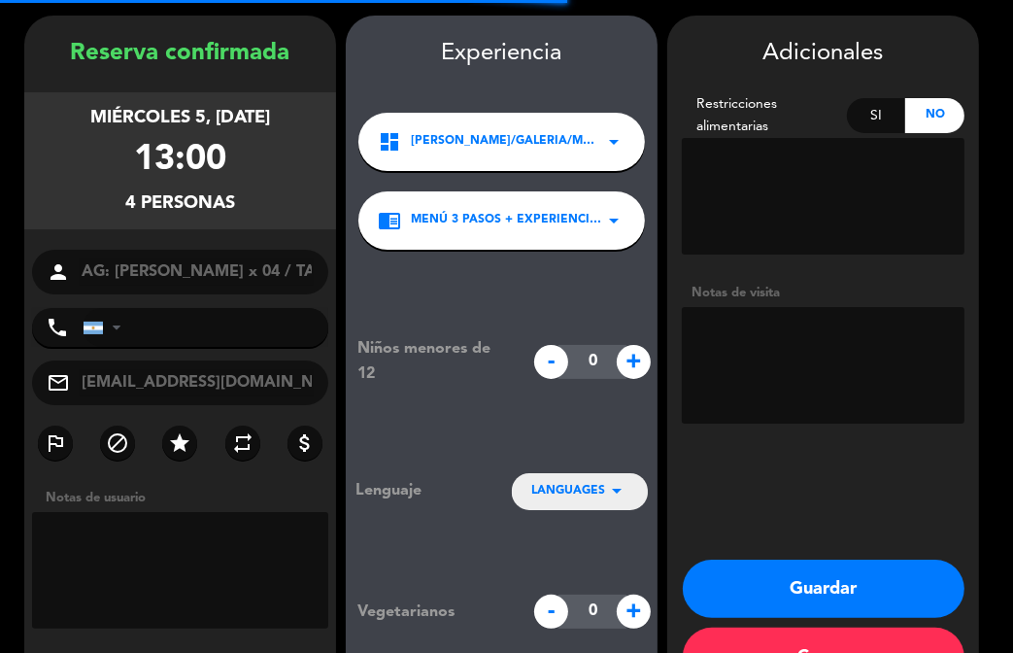
scroll to position [78, 0]
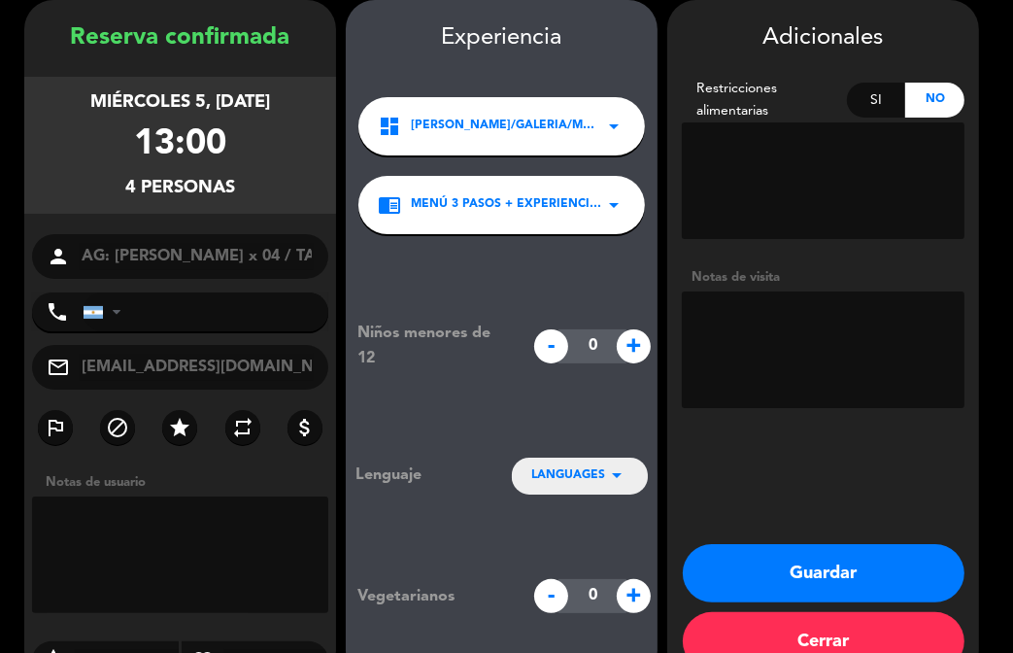
click at [778, 363] on textarea at bounding box center [823, 349] width 283 height 117
type textarea "NNO COBRAR A PAX ABONA AGENCIA"
click at [789, 569] on button "Guardar" at bounding box center [824, 573] width 282 height 58
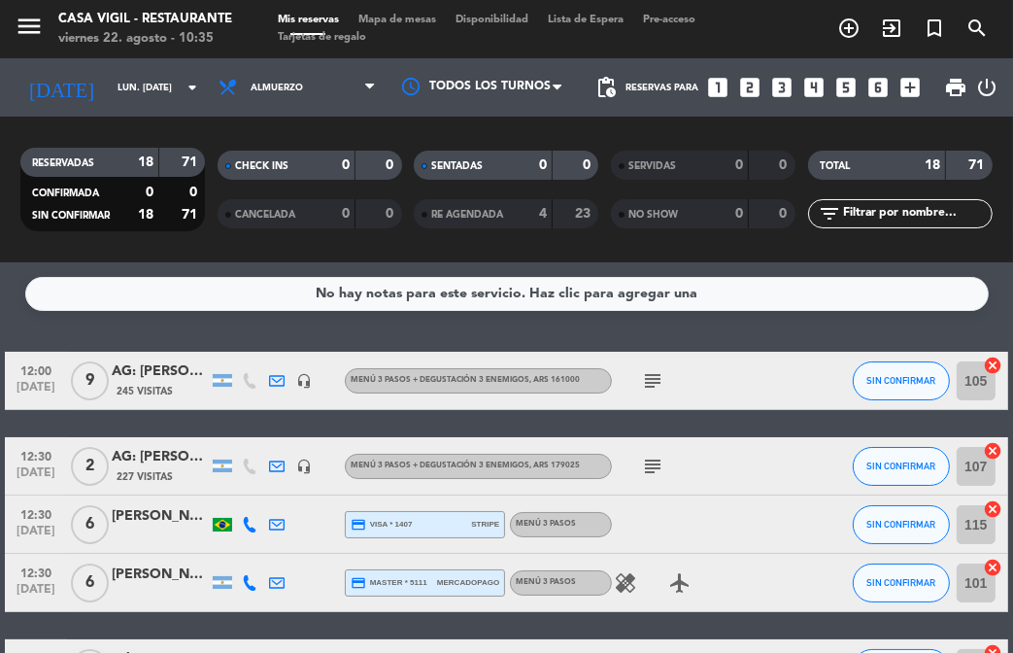
drag, startPoint x: 388, startPoint y: 337, endPoint x: 155, endPoint y: 116, distance: 320.9
click at [362, 326] on div "No hay notas para este servicio. Haz clic para agregar una 12:00 [DATE] 9 AG: […" at bounding box center [506, 457] width 1013 height 391
click at [280, 332] on div "No hay notas para este servicio. Haz clic para agregar una 12:00 [DATE] 9 AG: […" at bounding box center [506, 457] width 1013 height 391
drag, startPoint x: 263, startPoint y: 319, endPoint x: 151, endPoint y: 205, distance: 160.1
click at [254, 320] on div "No hay notas para este servicio. Haz clic para agregar una 12:00 [DATE] 9 AG: […" at bounding box center [506, 457] width 1013 height 391
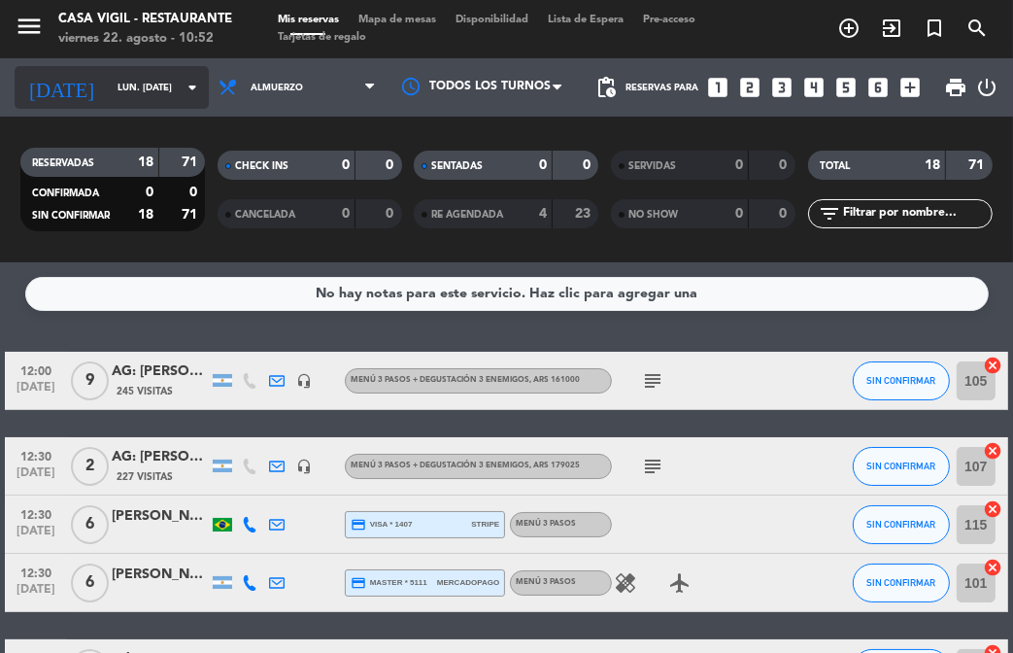
click at [181, 97] on icon "arrow_drop_down" at bounding box center [192, 87] width 23 height 23
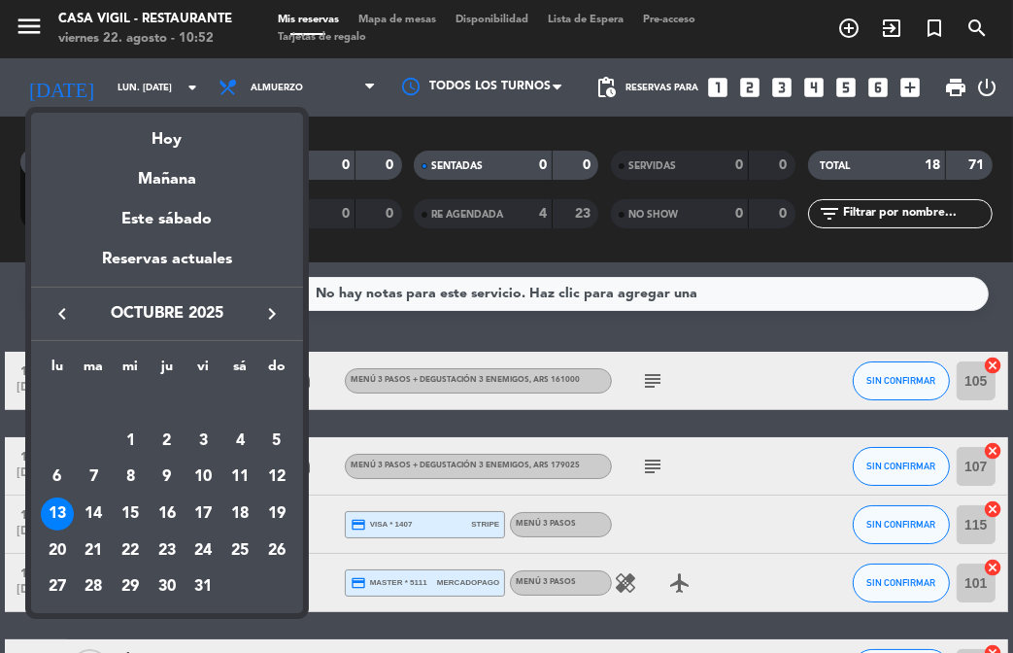
click at [238, 433] on div "4" at bounding box center [239, 441] width 33 height 33
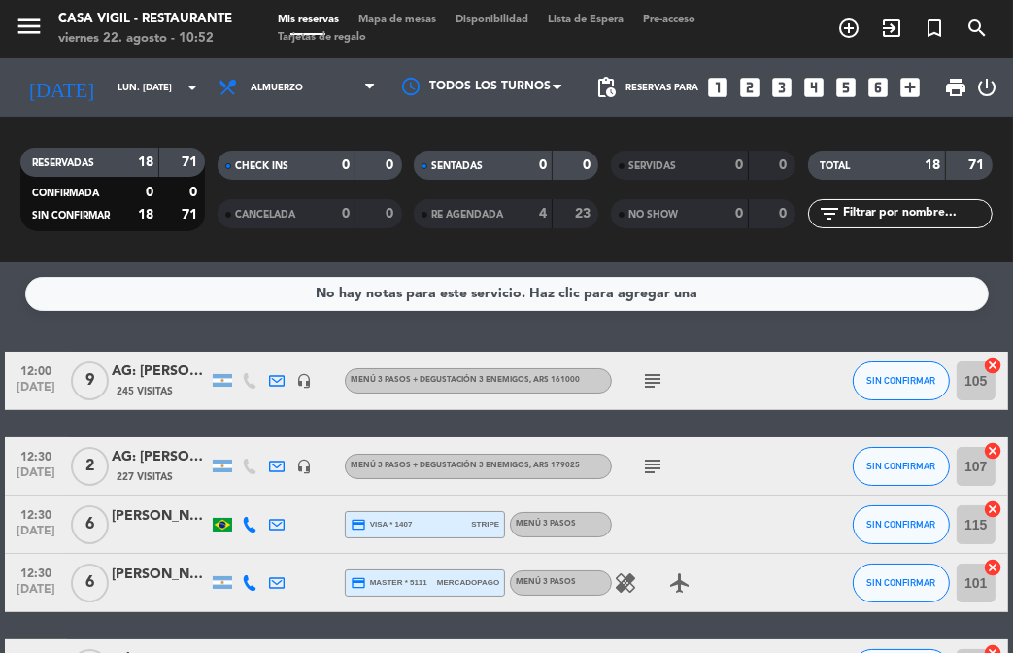
type input "sáb. [DATE]"
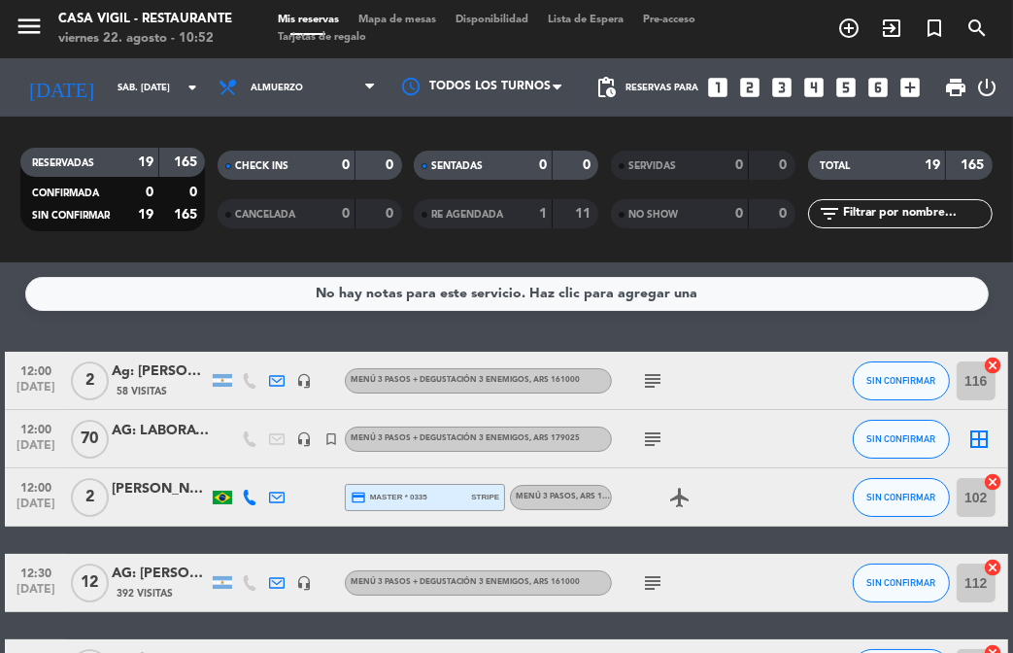
click at [267, 337] on div "No hay notas para este servicio. Haz clic para agregar una 12:00 [DATE] 2 Ag: […" at bounding box center [506, 457] width 1013 height 391
click at [880, 88] on icon "looks_6" at bounding box center [878, 87] width 25 height 25
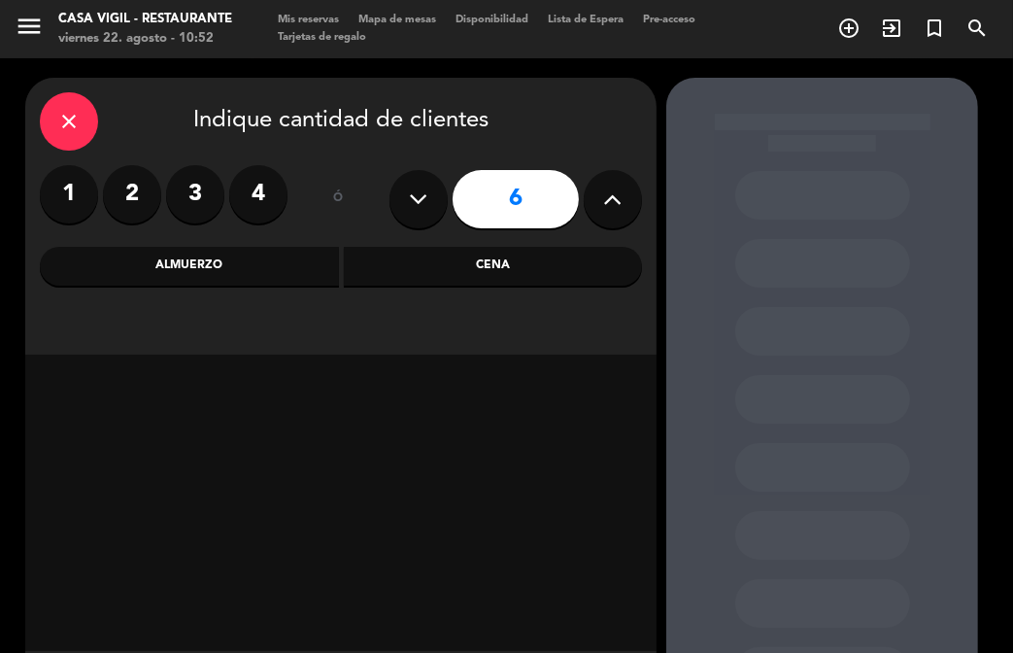
click at [304, 268] on div "Almuerzo" at bounding box center [189, 266] width 299 height 39
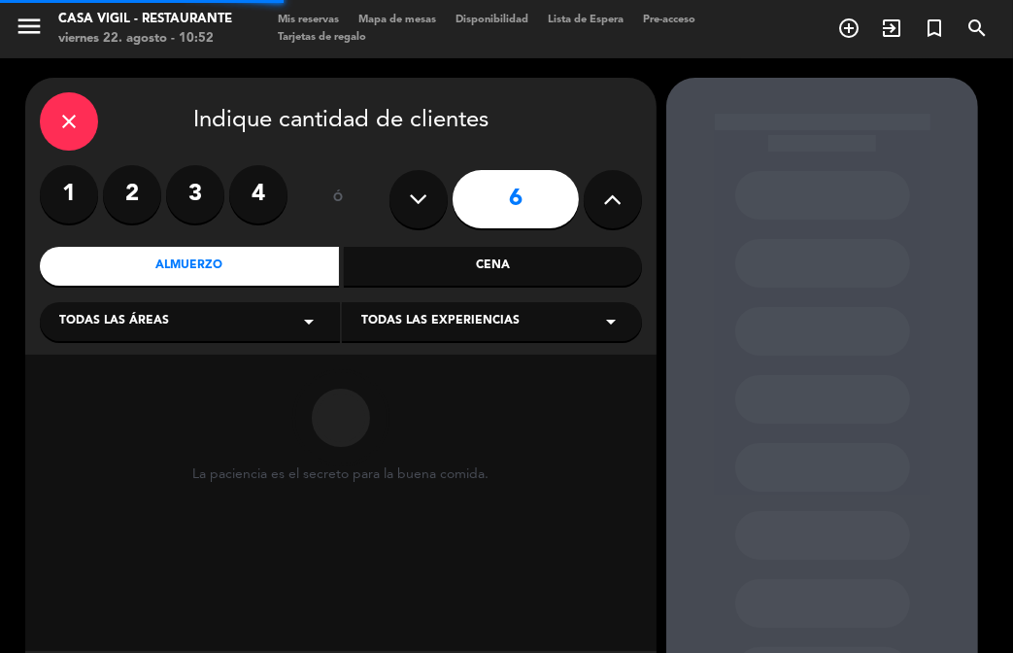
click at [426, 315] on span "Todas las experiencias" at bounding box center [440, 321] width 158 height 19
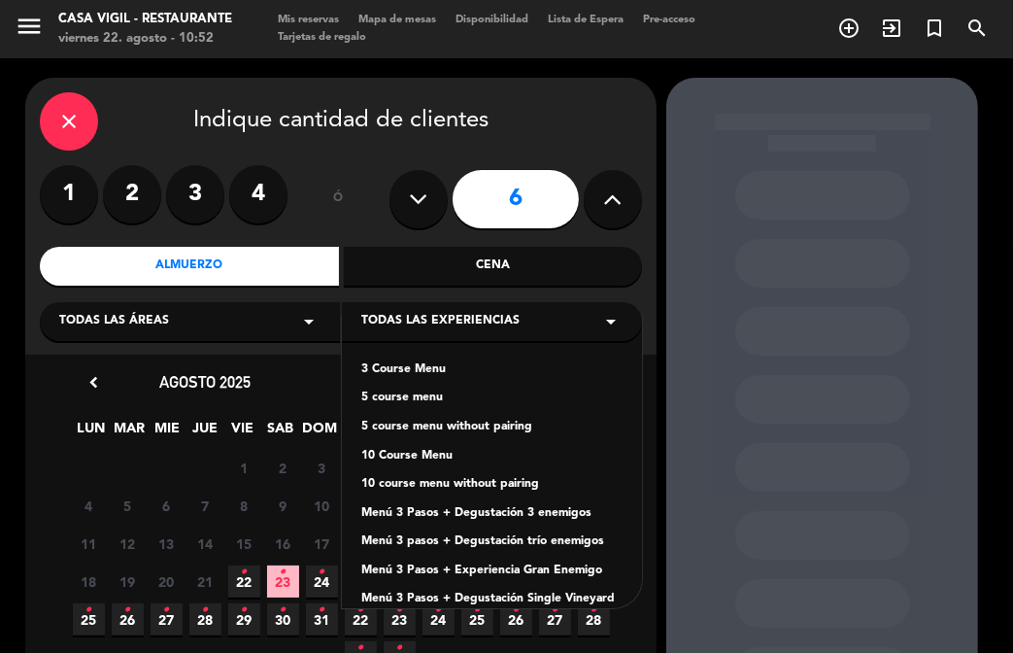
click at [498, 543] on div "Menú 3 pasos + Degustación trío enemigos" at bounding box center [491, 541] width 261 height 19
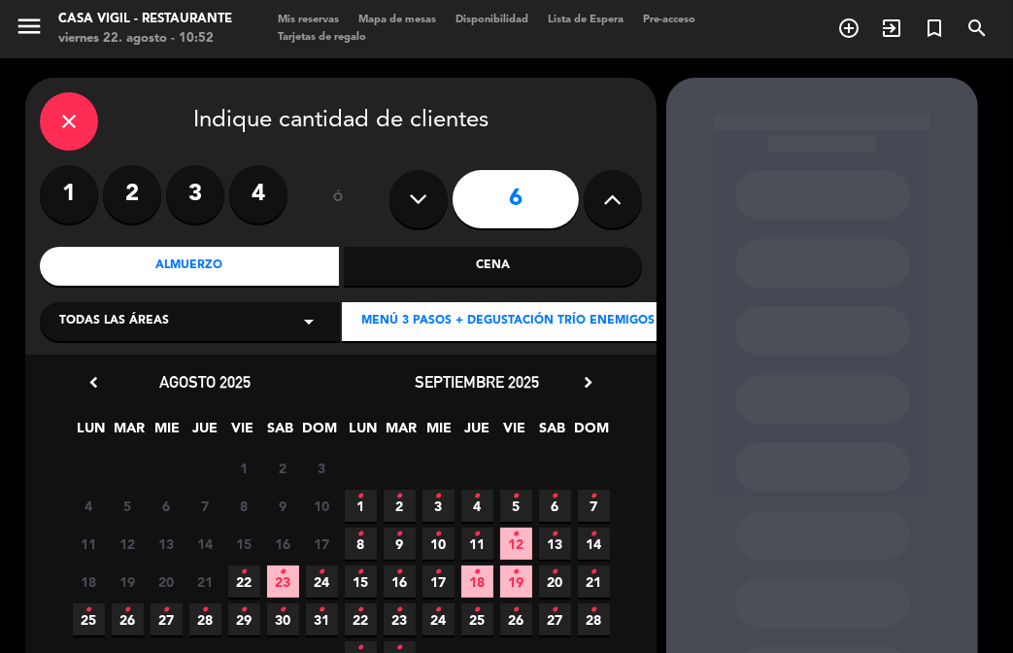
click at [593, 383] on icon "chevron_right" at bounding box center [588, 382] width 20 height 20
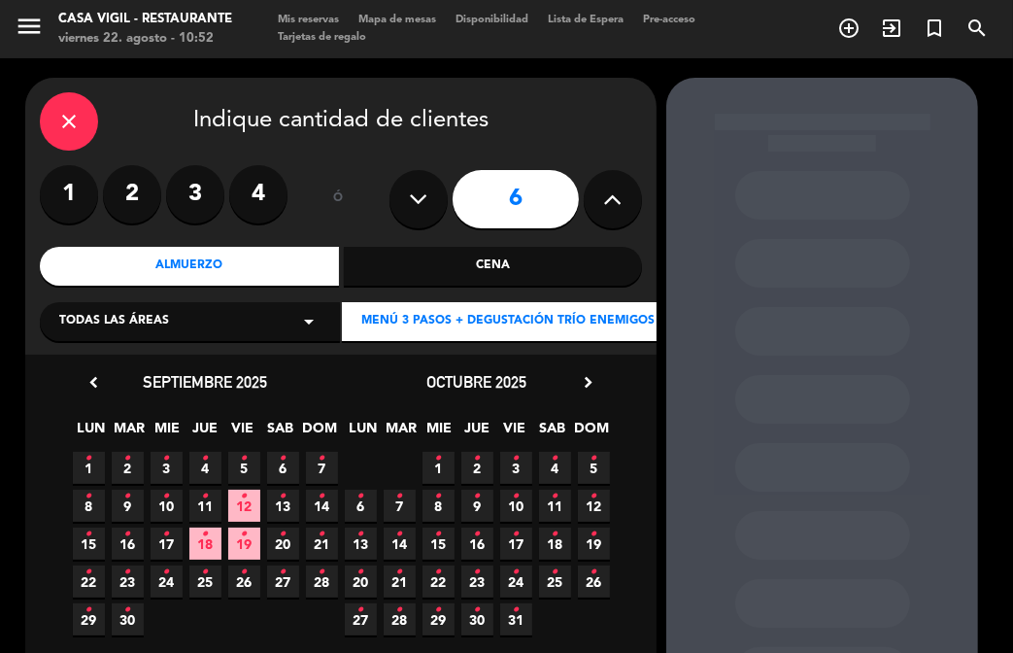
click at [554, 472] on icon "•" at bounding box center [555, 458] width 7 height 31
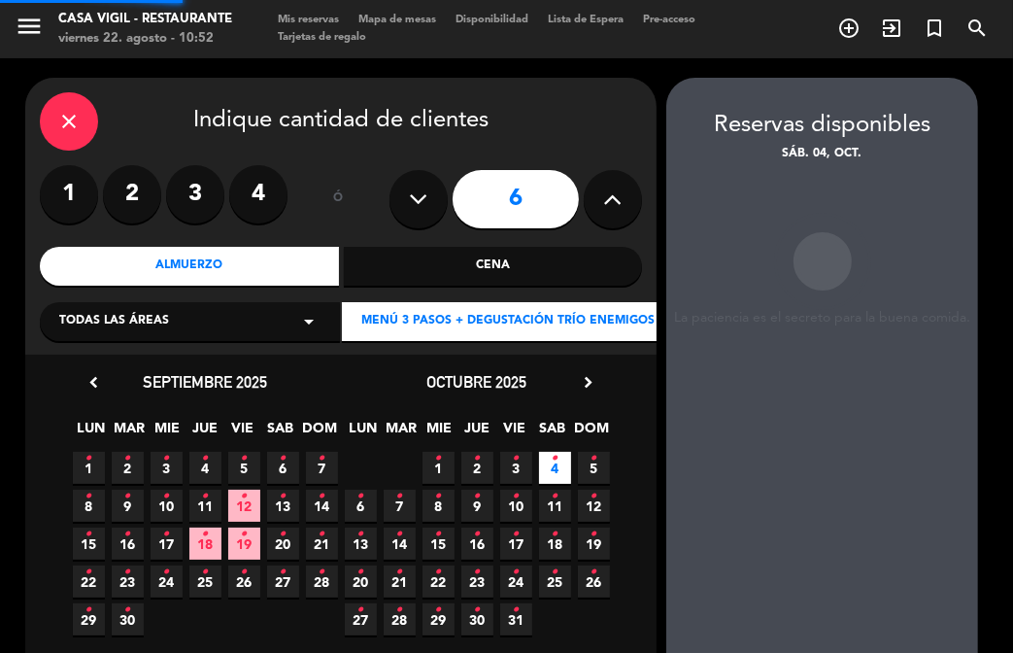
scroll to position [78, 0]
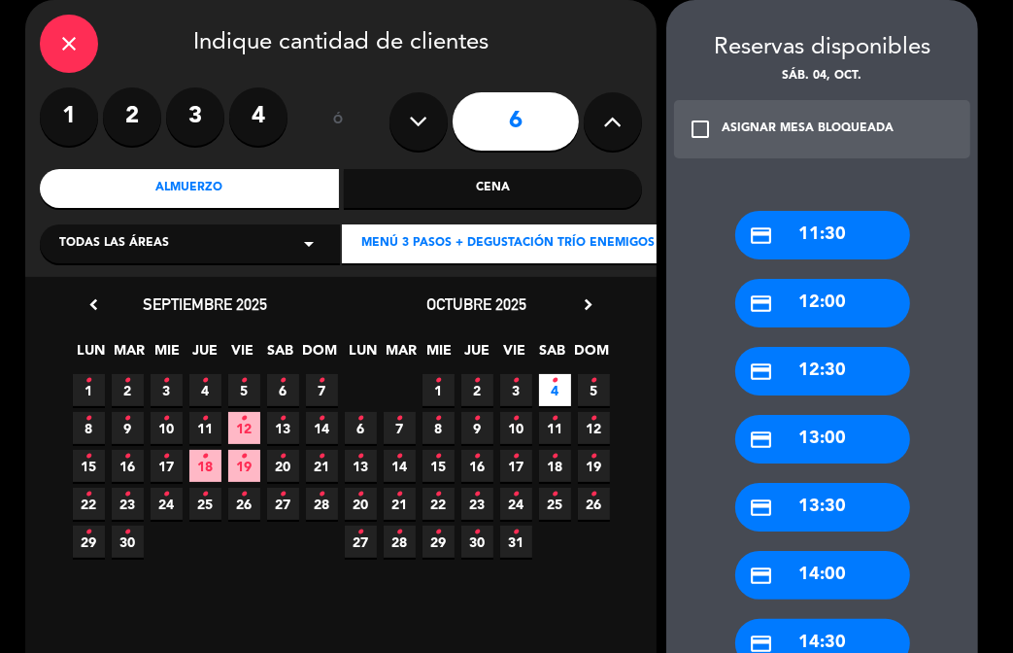
click at [837, 372] on div "credit_card 12:30" at bounding box center [823, 371] width 175 height 49
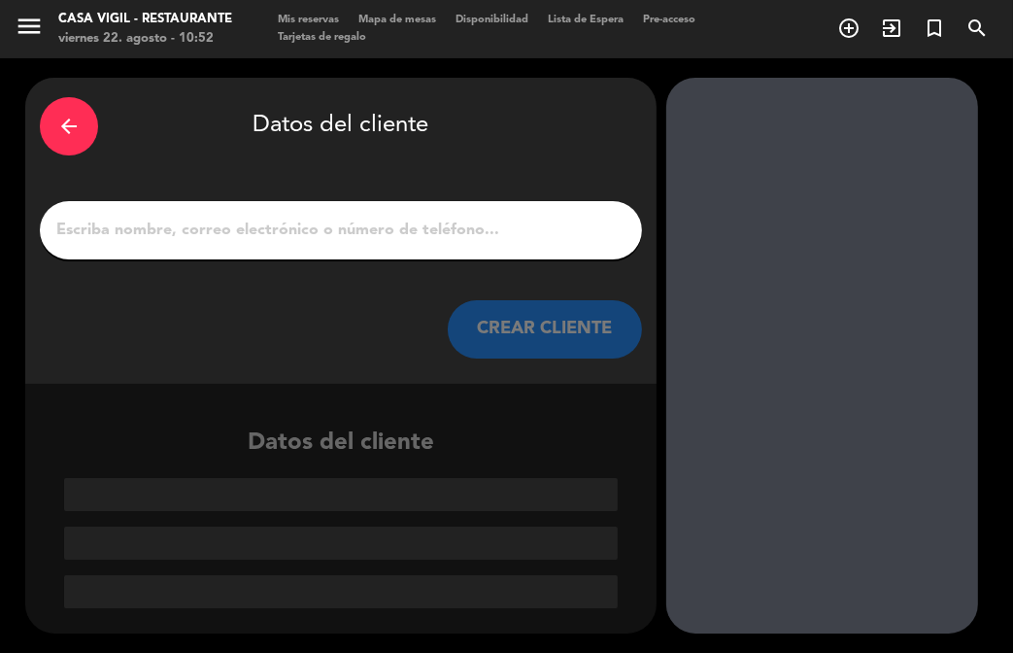
scroll to position [0, 0]
drag, startPoint x: 384, startPoint y: 236, endPoint x: 370, endPoint y: 209, distance: 30.4
click at [376, 218] on input "1" at bounding box center [340, 230] width 573 height 27
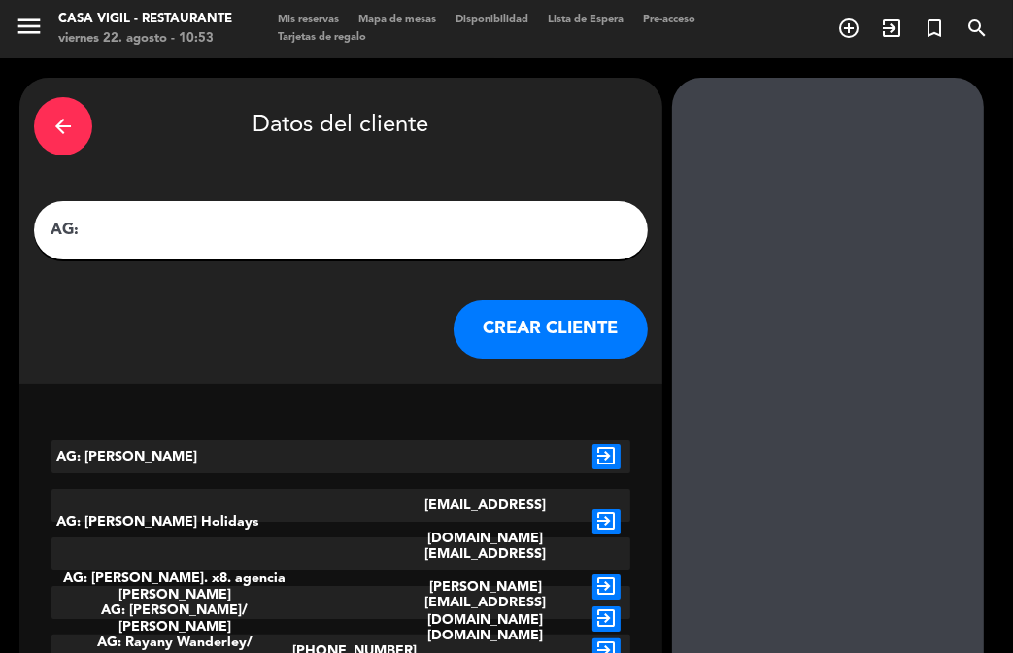
click at [227, 256] on div "AG:" at bounding box center [341, 230] width 614 height 58
click at [227, 243] on input "AG:" at bounding box center [341, 230] width 585 height 27
paste input "[PERSON_NAME]"
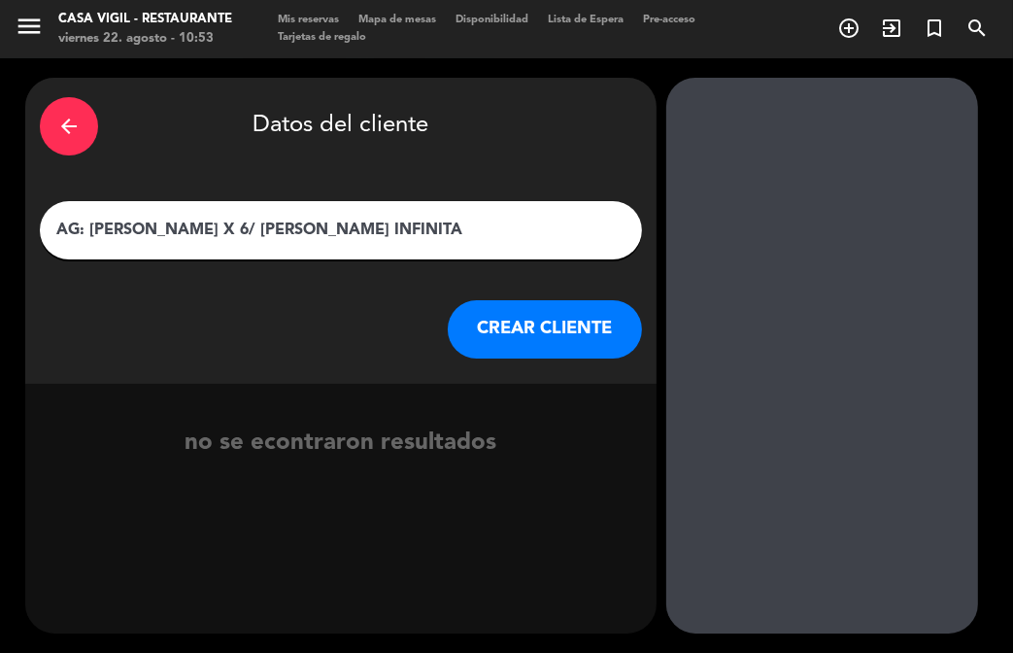
type input "AG: [PERSON_NAME] X 6/ [PERSON_NAME] INFINITA"
click at [482, 310] on button "CREAR CLIENTE" at bounding box center [545, 329] width 194 height 58
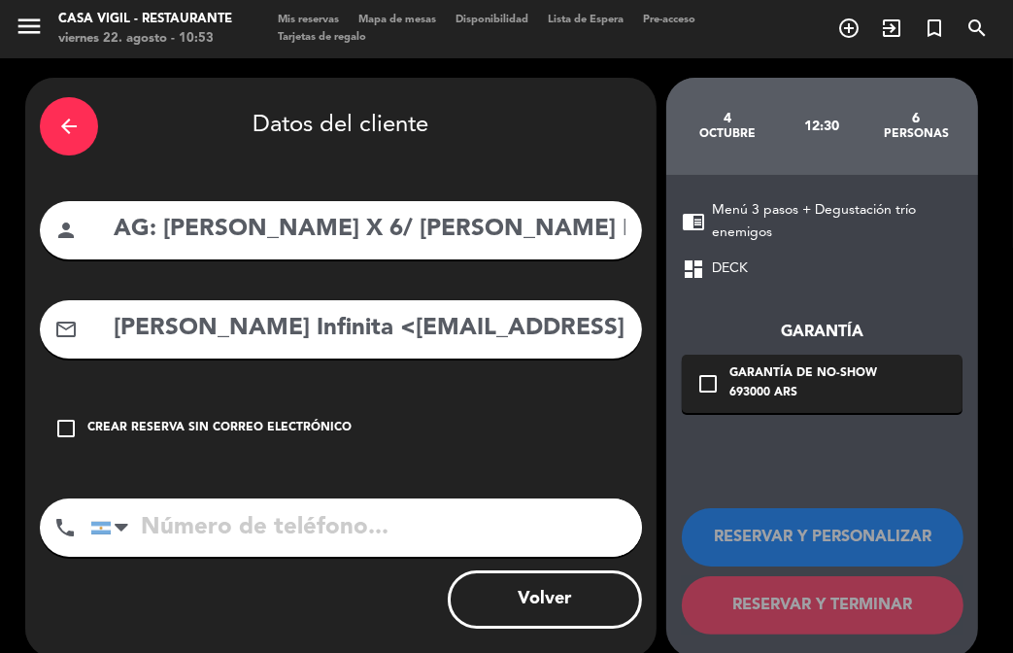
drag, startPoint x: 323, startPoint y: 383, endPoint x: 319, endPoint y: 320, distance: 63.3
click at [325, 379] on div "arrow_back Datos del cliente person AG: [PERSON_NAME] X 6/ [PERSON_NAME] INFINI…" at bounding box center [341, 368] width 632 height 580
drag, startPoint x: 319, startPoint y: 318, endPoint x: -113, endPoint y: 236, distance: 439.1
click at [0, 236] on html "close × Casa [PERSON_NAME] - Restaurante × chrome_reader_mode Listado de Reserv…" at bounding box center [506, 326] width 1013 height 653
drag, startPoint x: 513, startPoint y: 339, endPoint x: 686, endPoint y: 445, distance: 202.8
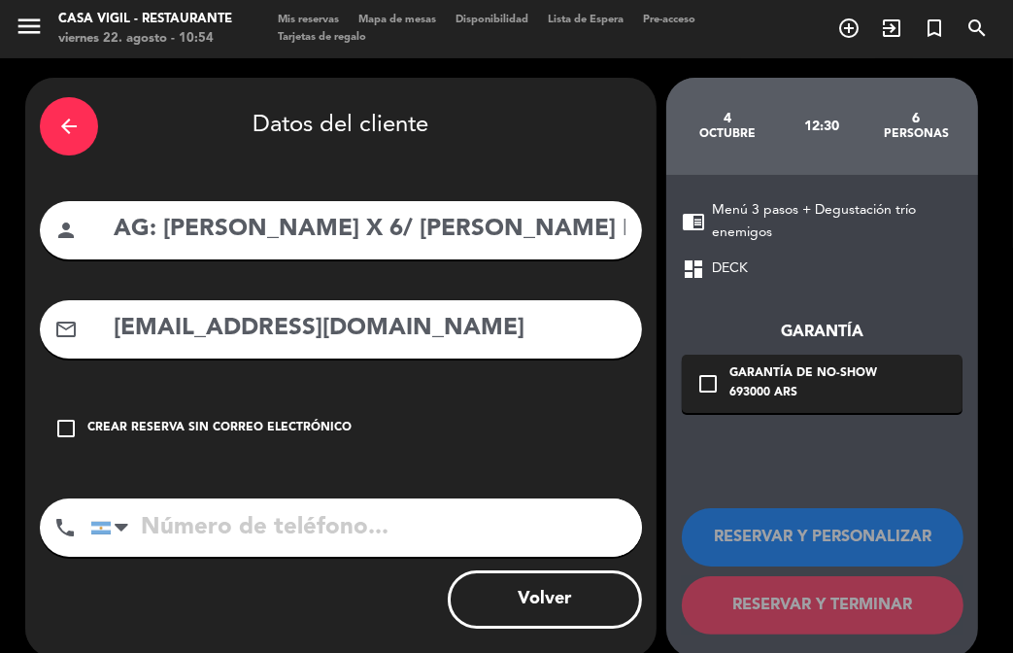
click at [555, 364] on div "arrow_back Datos del cliente person AG: [PERSON_NAME] 6/ [PERSON_NAME] INFINITA…" at bounding box center [341, 368] width 632 height 580
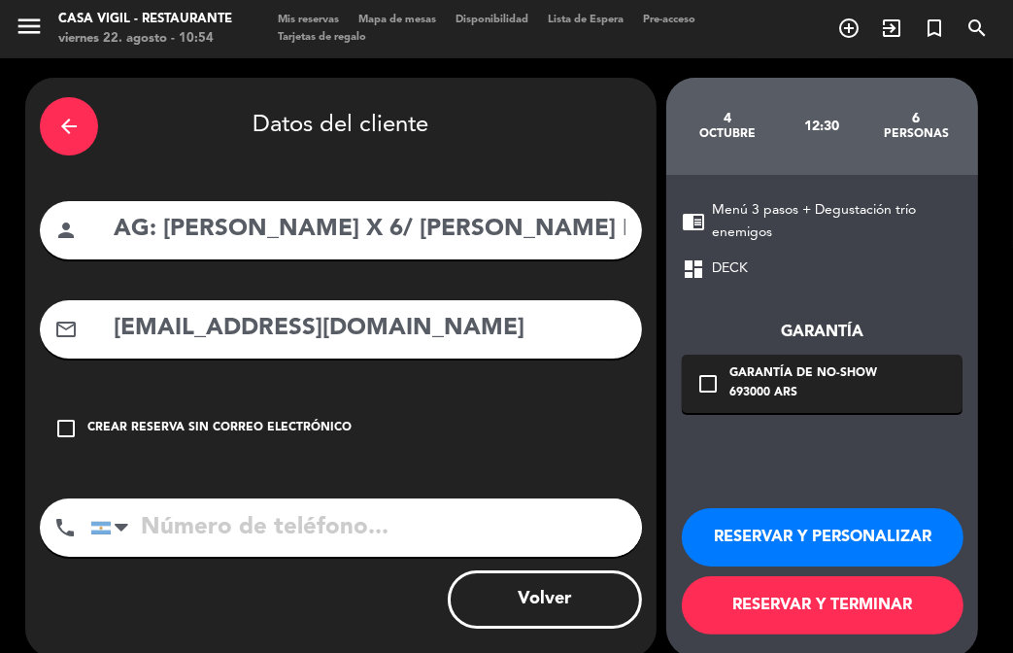
type input "[EMAIL_ADDRESS][DOMAIN_NAME]"
click at [852, 517] on button "RESERVAR Y PERSONALIZAR" at bounding box center [823, 537] width 282 height 58
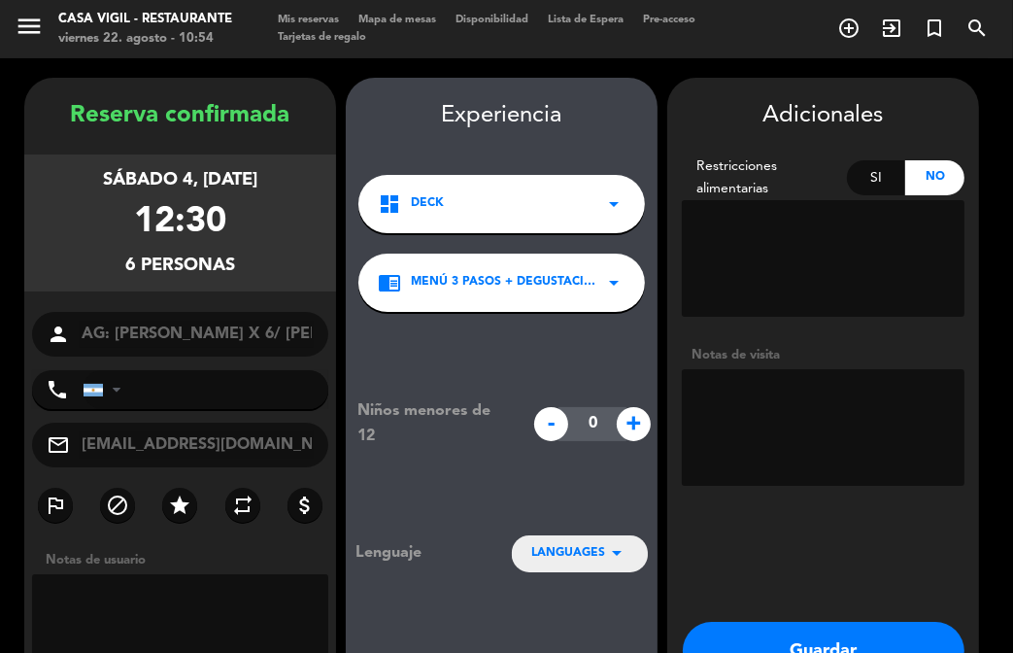
scroll to position [78, 0]
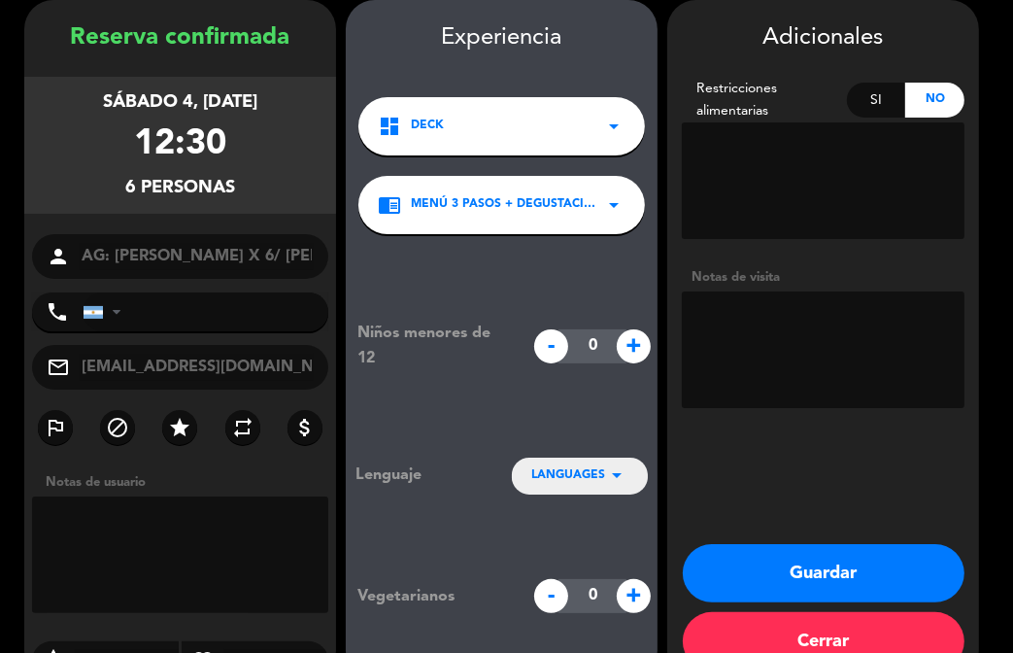
click at [762, 333] on textarea at bounding box center [823, 349] width 283 height 117
type textarea "NO COBRAR A PAX ABONA AGENCIA"
drag, startPoint x: 846, startPoint y: 584, endPoint x: 831, endPoint y: 559, distance: 29.7
click at [846, 583] on button "Guardar" at bounding box center [824, 573] width 282 height 58
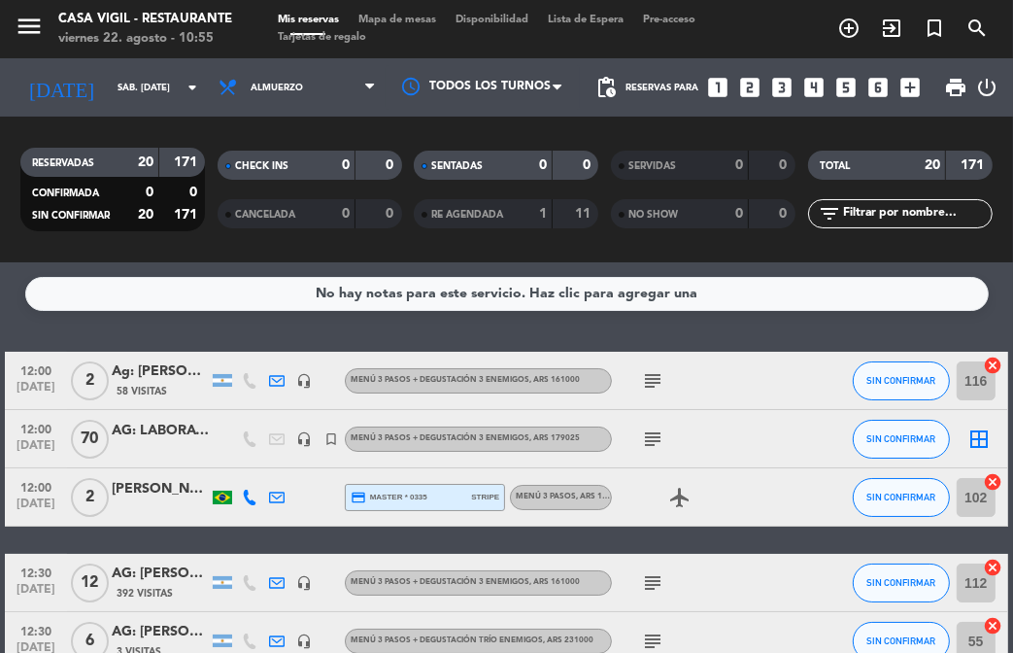
drag, startPoint x: 576, startPoint y: 337, endPoint x: 528, endPoint y: 287, distance: 70.1
click at [576, 336] on div "No hay notas para este servicio. Haz clic para agregar una 12:00 [DATE] 2 Ag: […" at bounding box center [506, 457] width 1013 height 391
click at [186, 99] on div "[DATE] sáb. [DATE] arrow_drop_down" at bounding box center [112, 87] width 194 height 43
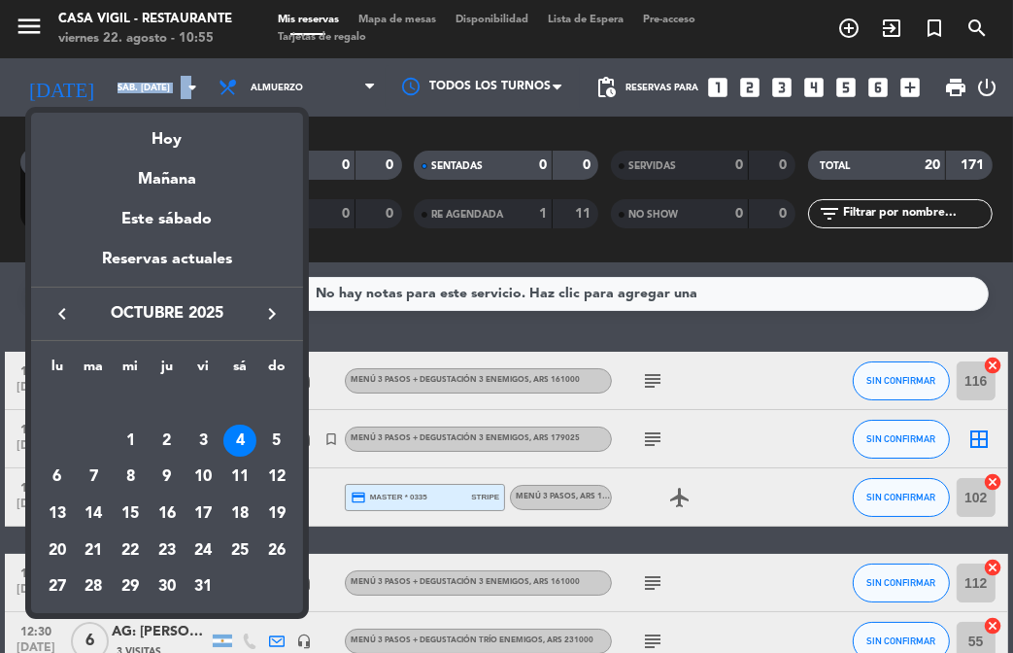
click at [65, 323] on icon "keyboard_arrow_left" at bounding box center [62, 313] width 23 height 23
click at [237, 521] on div "20" at bounding box center [239, 513] width 33 height 33
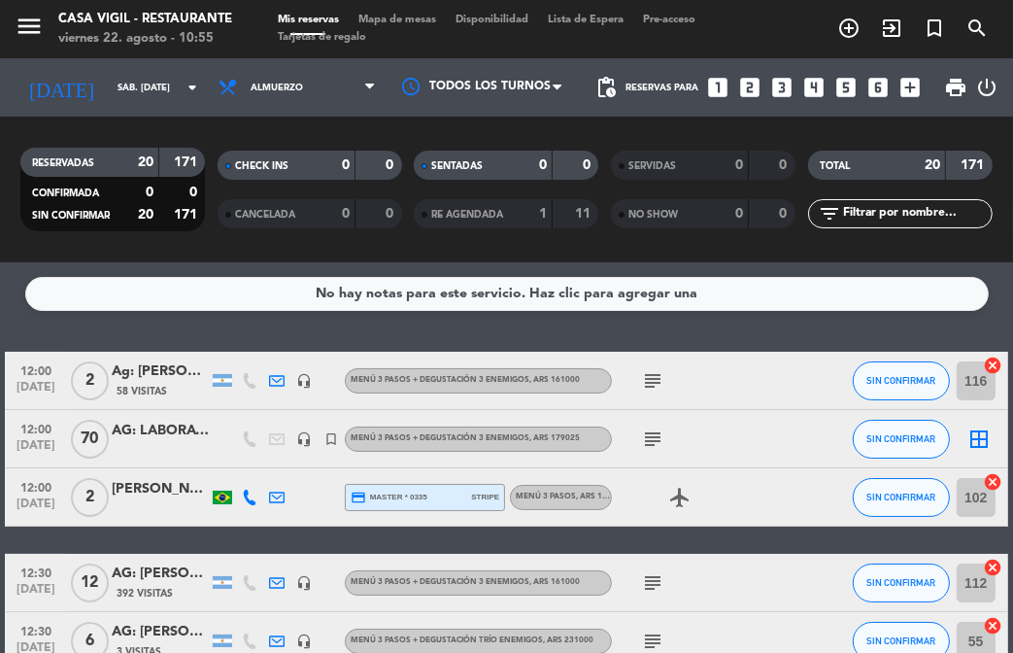
type input "sáb. [DATE]"
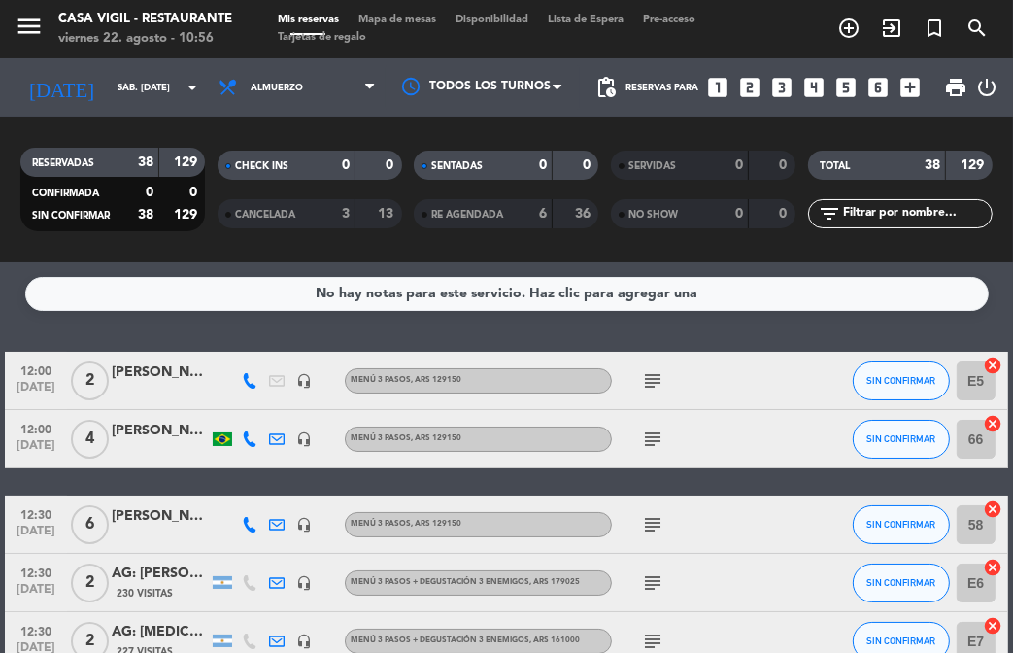
click at [278, 332] on div "No hay notas para este servicio. Haz clic para agregar una 12:00 [DATE] 2 [PERS…" at bounding box center [506, 457] width 1013 height 391
click at [985, 42] on span "search" at bounding box center [977, 28] width 43 height 33
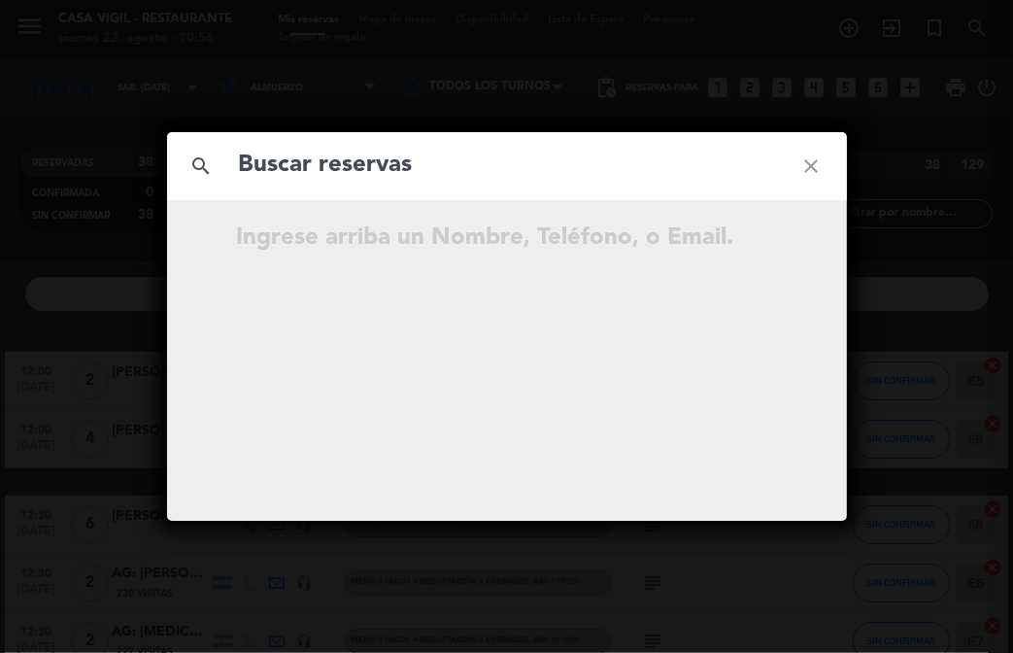
click at [362, 168] on input "text" at bounding box center [507, 166] width 540 height 40
type input "[PERSON_NAME]"
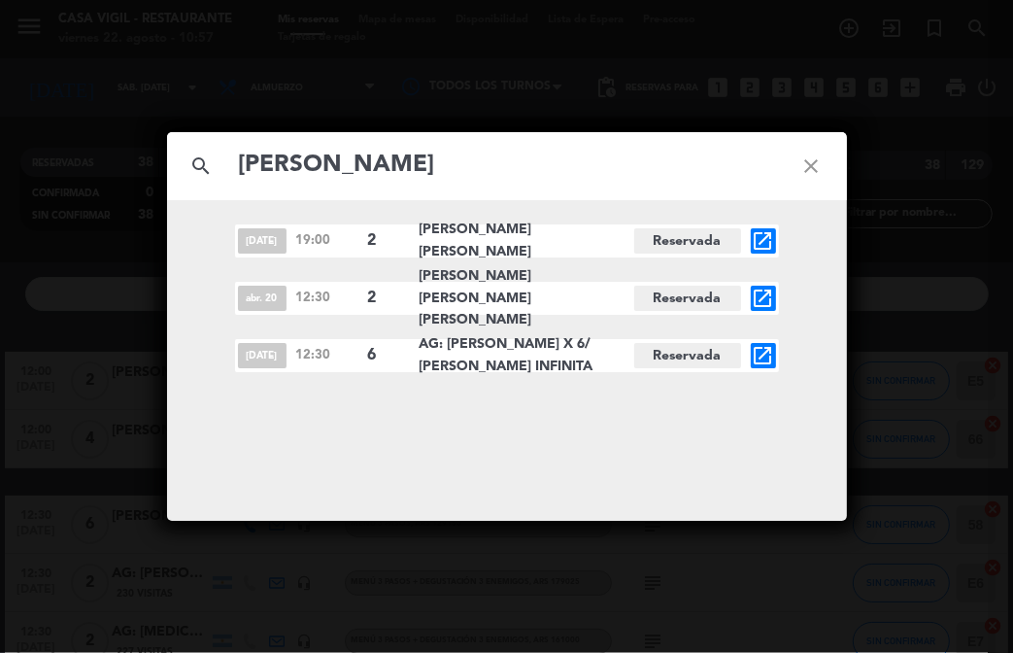
click at [806, 159] on icon "close" at bounding box center [812, 166] width 70 height 70
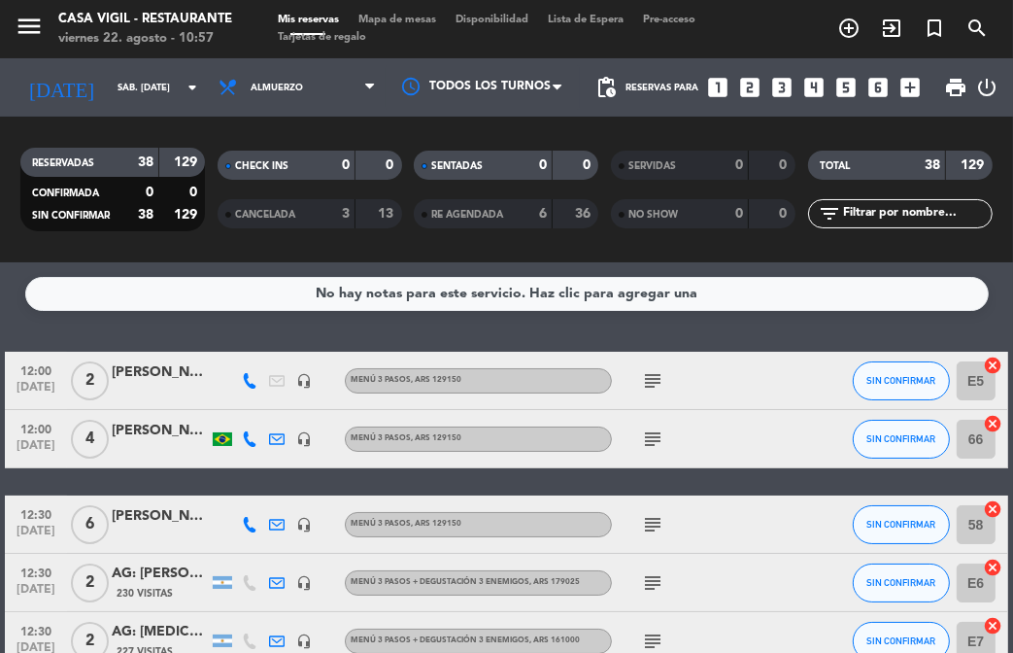
click at [716, 81] on icon "looks_one" at bounding box center [717, 87] width 25 height 25
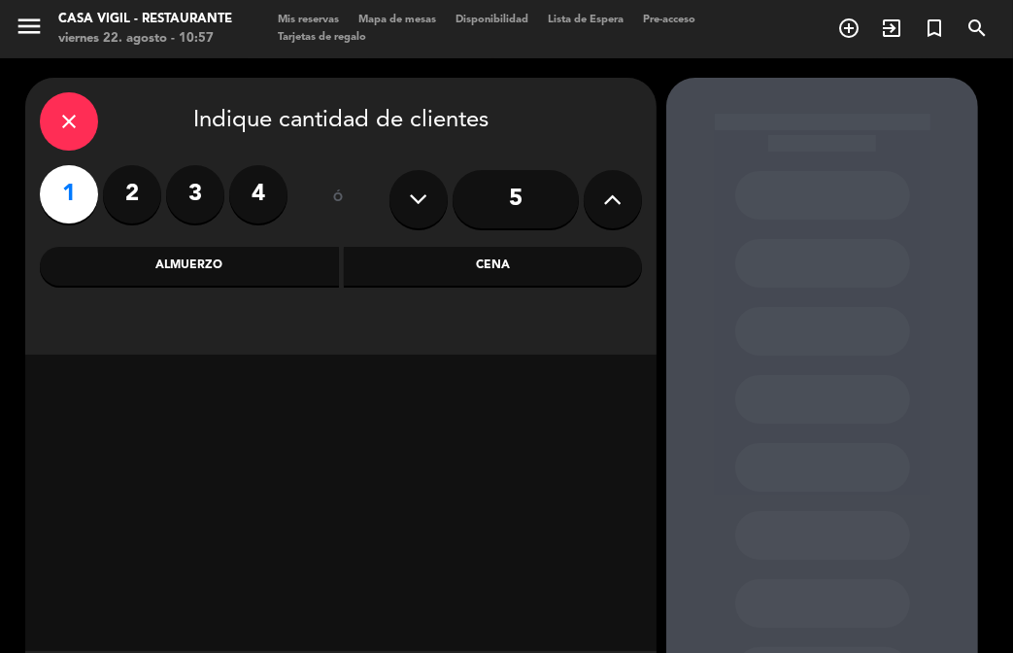
click at [225, 261] on div "Almuerzo" at bounding box center [189, 266] width 299 height 39
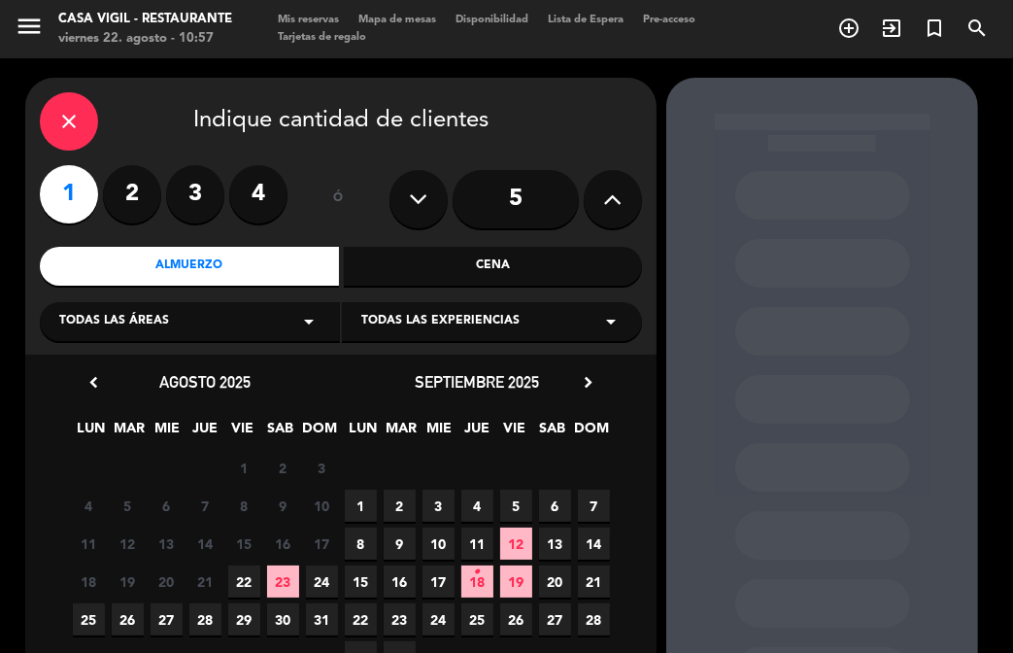
click at [459, 322] on span "Todas las experiencias" at bounding box center [440, 321] width 158 height 19
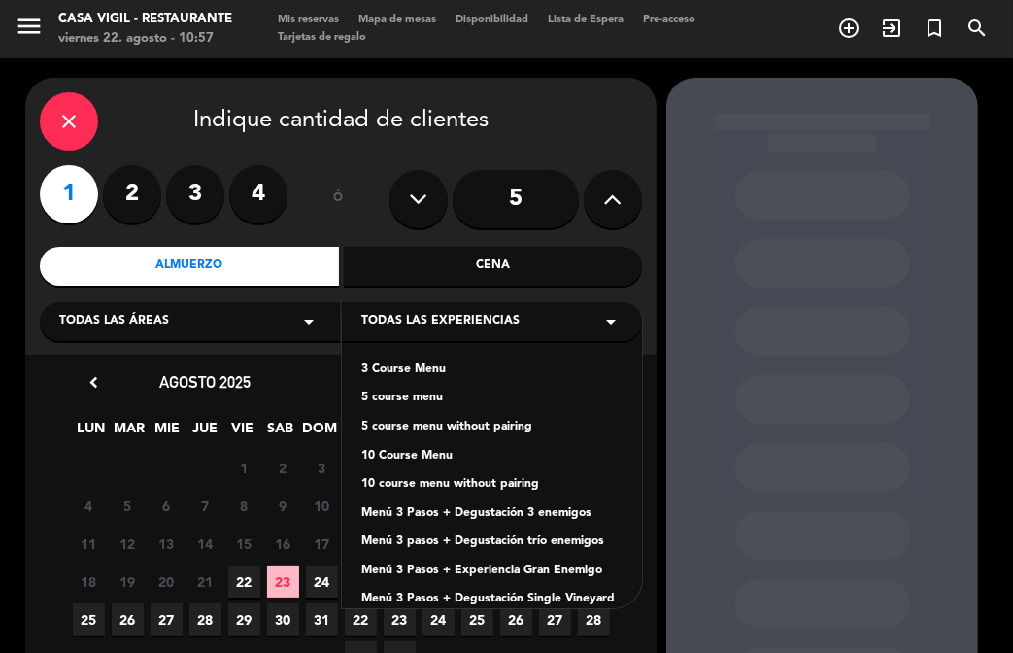
click at [556, 566] on div "Menú 3 Pasos + Experiencia Gran Enemigo" at bounding box center [491, 571] width 261 height 19
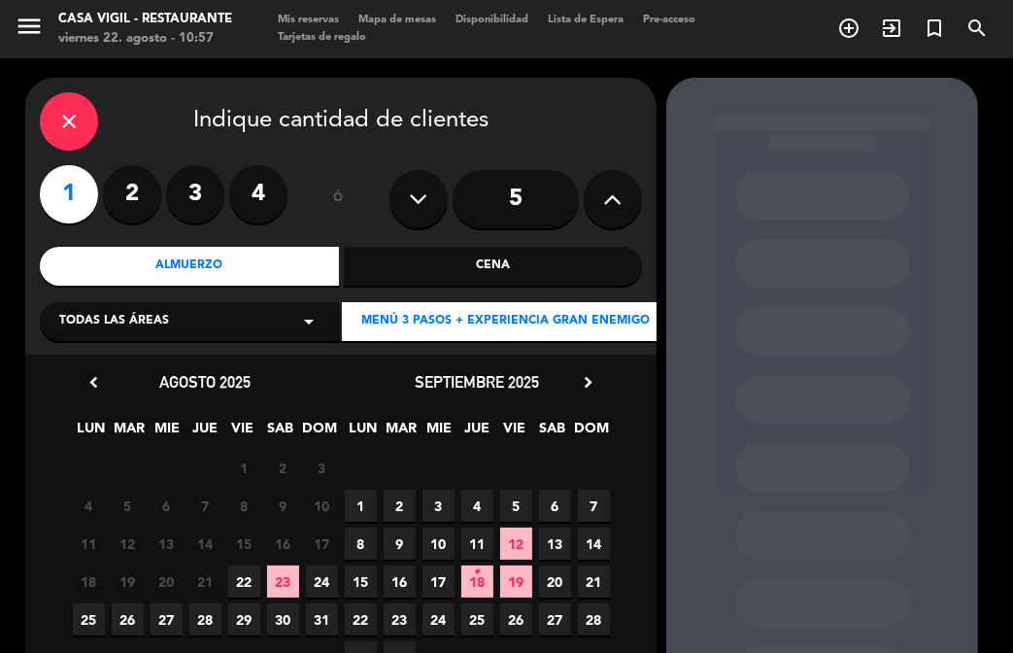
click at [579, 391] on icon "chevron_right" at bounding box center [588, 382] width 20 height 20
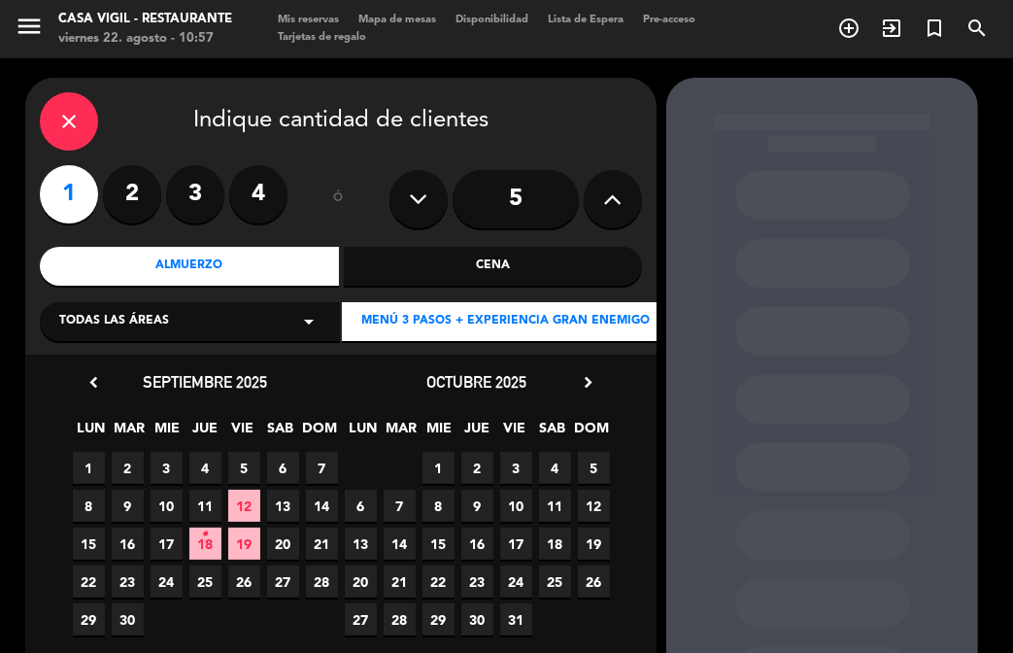
click at [581, 385] on icon "chevron_right" at bounding box center [588, 382] width 20 height 20
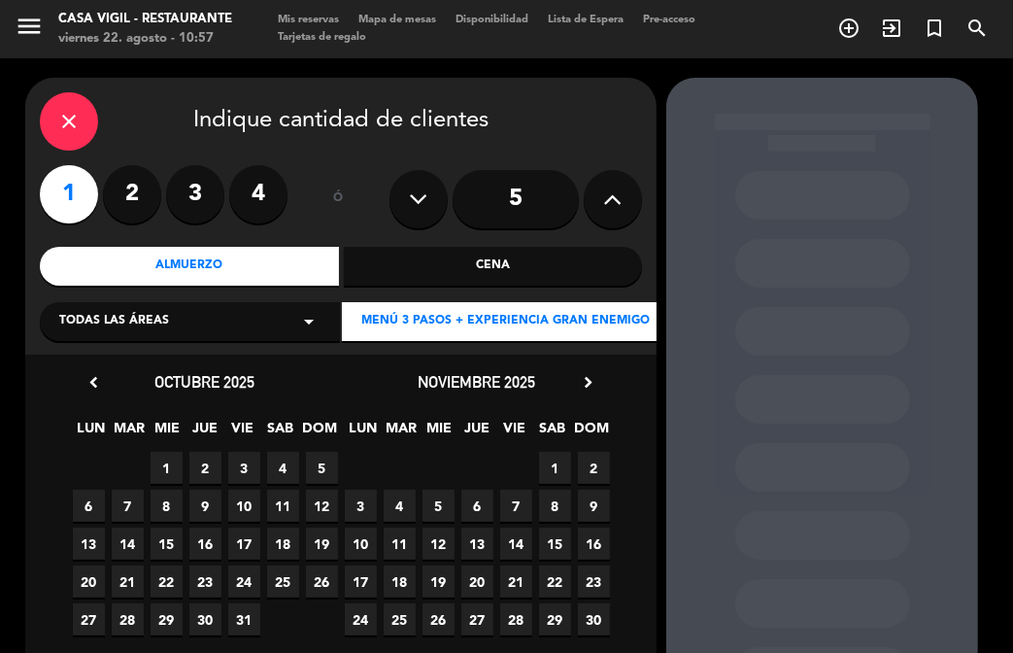
click at [548, 469] on span "1" at bounding box center [555, 468] width 32 height 32
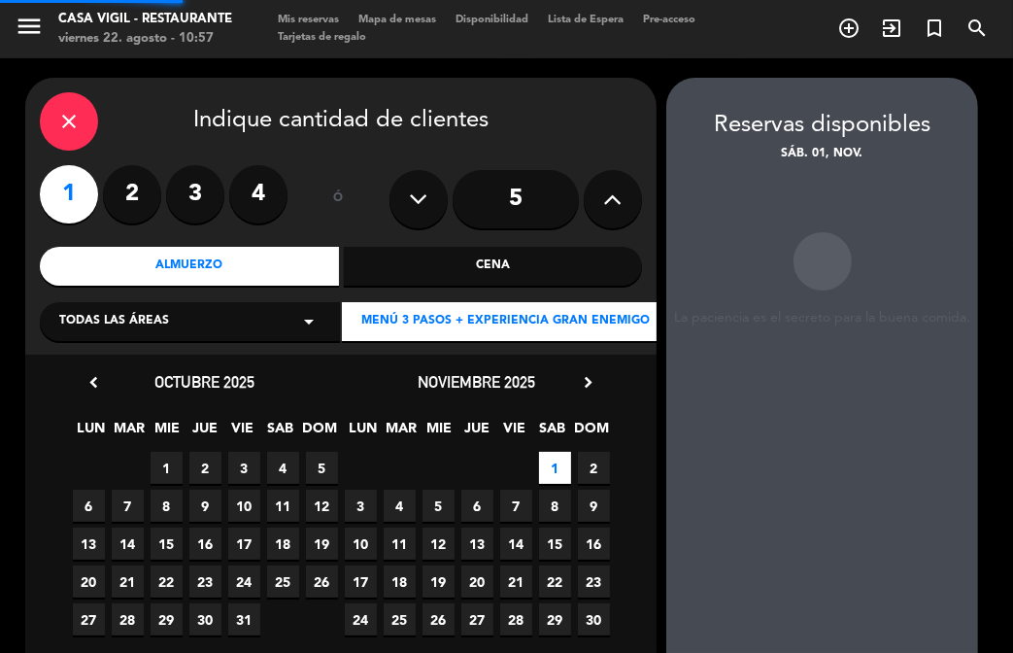
scroll to position [78, 0]
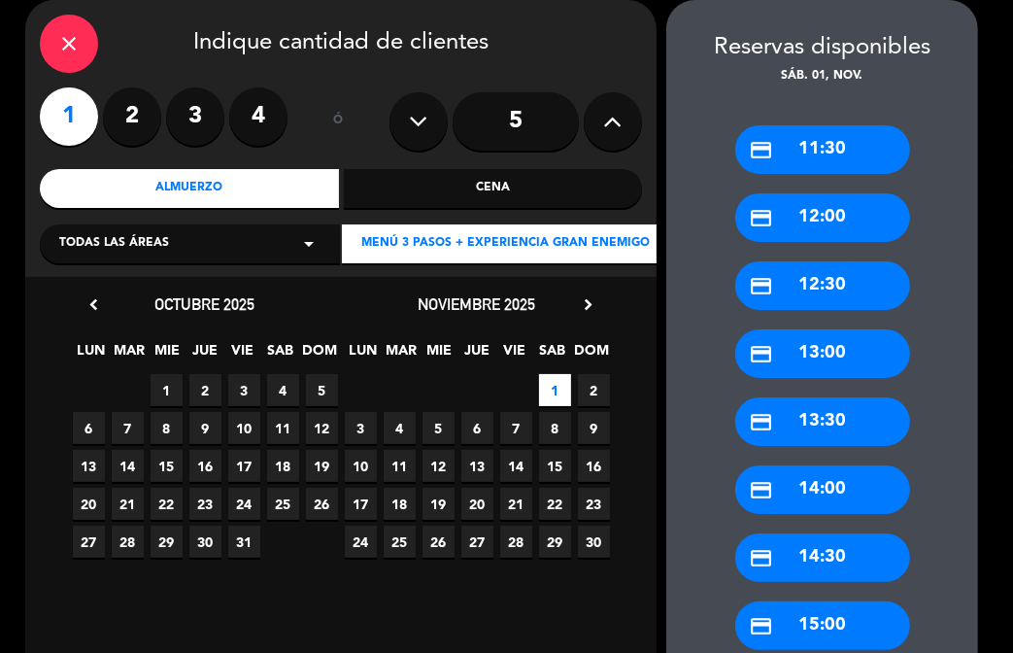
drag, startPoint x: 823, startPoint y: 423, endPoint x: 741, endPoint y: 364, distance: 100.3
click at [816, 422] on div "credit_card 13:30" at bounding box center [823, 421] width 175 height 49
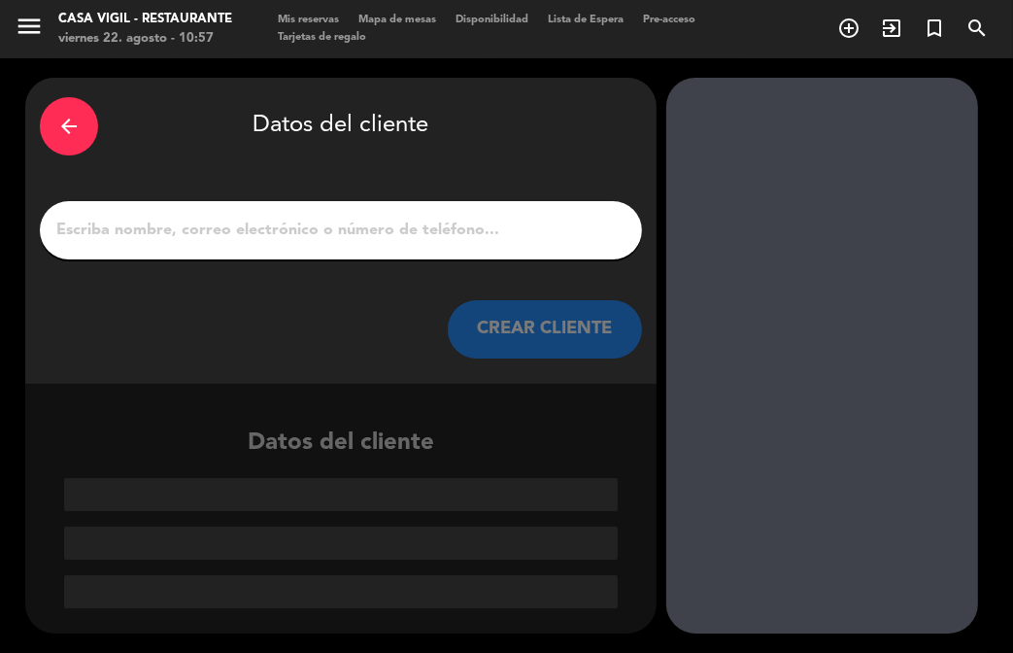
click at [482, 233] on input "1" at bounding box center [340, 230] width 573 height 27
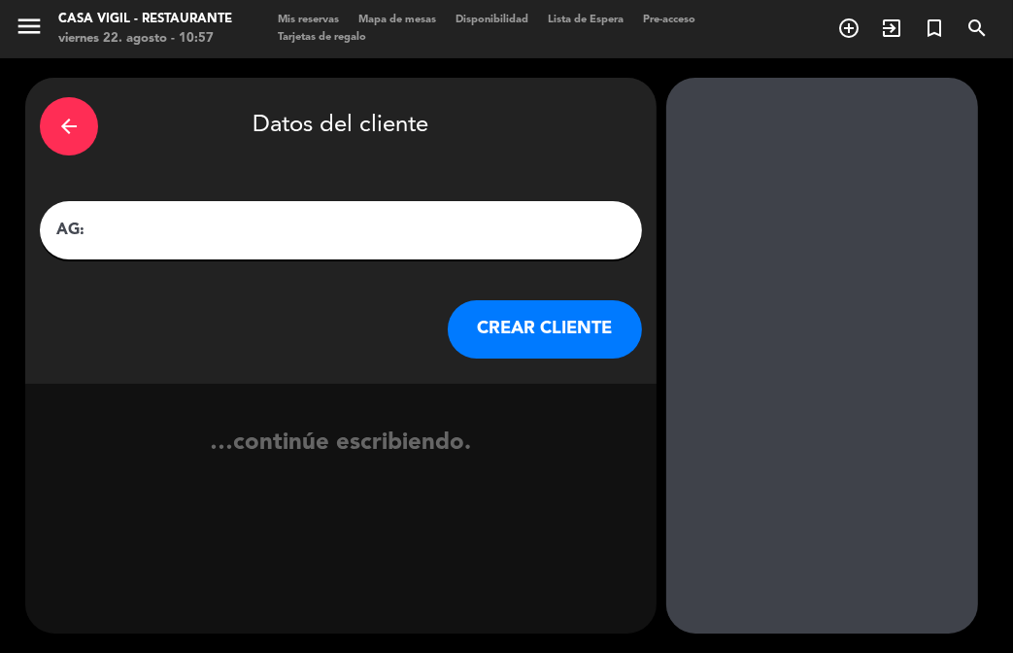
paste input "[PERSON_NAME]"
type input "AG: [PERSON_NAME] X 4 / SINEUS"
click at [489, 339] on button "CREAR CLIENTE" at bounding box center [545, 329] width 194 height 58
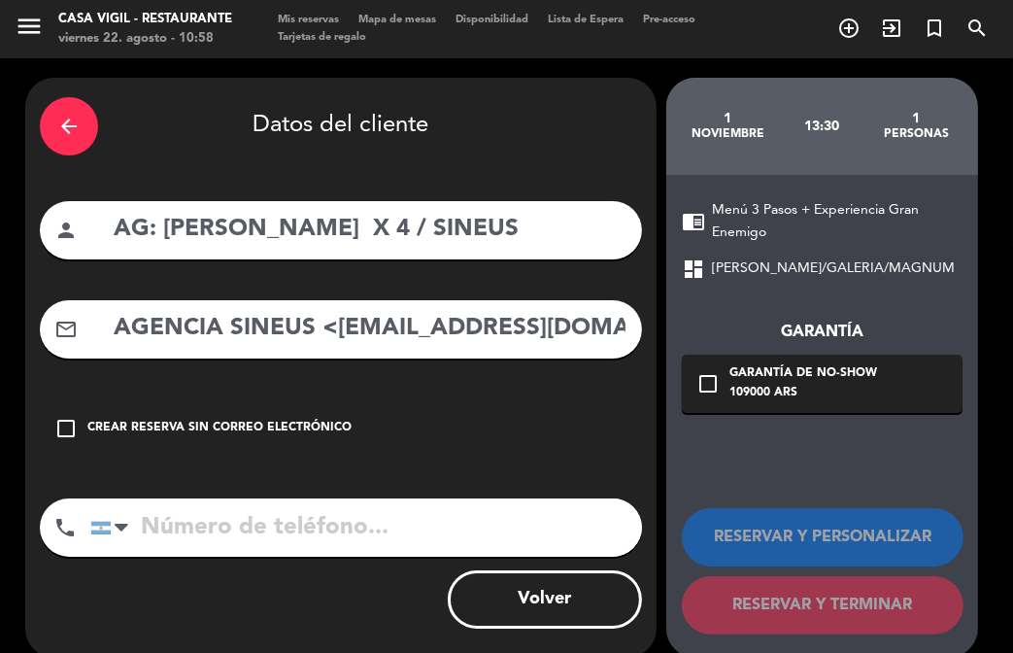
drag, startPoint x: 420, startPoint y: 395, endPoint x: 325, endPoint y: 341, distance: 109.7
click at [405, 384] on div "arrow_back Datos del cliente person AG: [PERSON_NAME] X 4 / SINEUS mail_outline…" at bounding box center [341, 368] width 632 height 580
drag, startPoint x: 331, startPoint y: 321, endPoint x: 72, endPoint y: 301, distance: 260.2
click at [73, 301] on div "mail_outline AGENCIA SINEUS <[EMAIL_ADDRESS][DOMAIN_NAME]>" at bounding box center [341, 329] width 602 height 58
drag, startPoint x: 537, startPoint y: 318, endPoint x: 554, endPoint y: 329, distance: 20.2
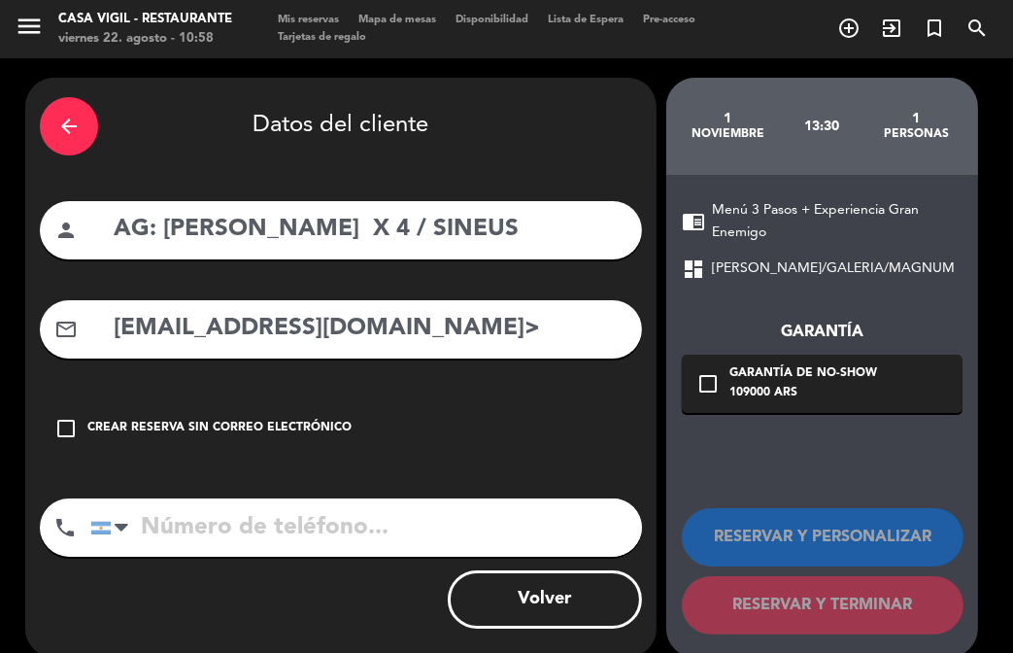
click at [540, 320] on input "[EMAIL_ADDRESS][DOMAIN_NAME]>" at bounding box center [370, 329] width 516 height 40
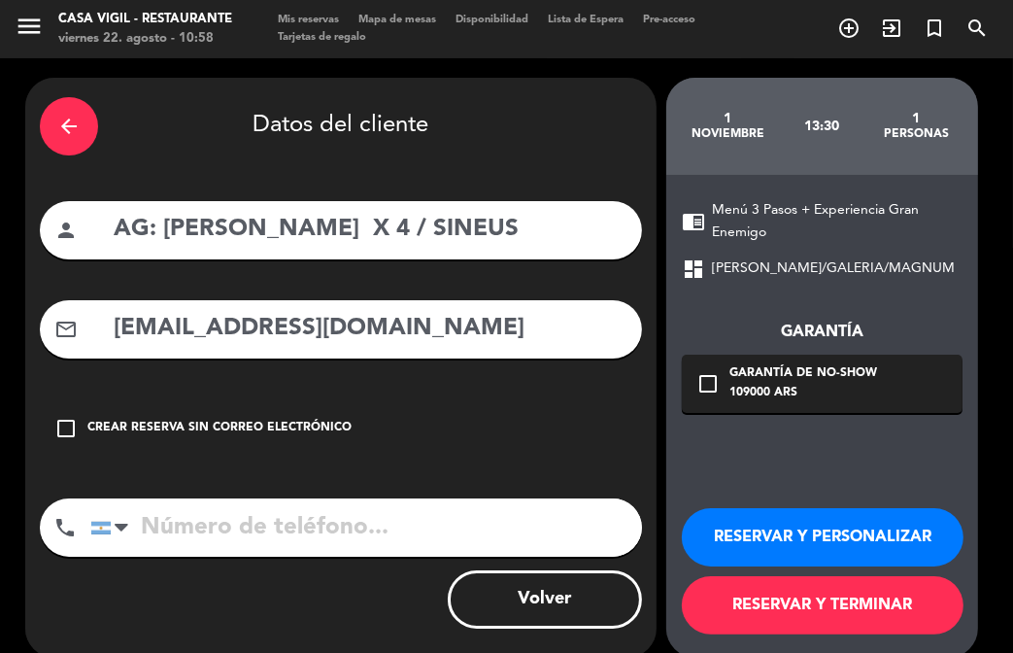
type input "[EMAIL_ADDRESS][DOMAIN_NAME]"
click at [845, 537] on button "RESERVAR Y PERSONALIZAR" at bounding box center [823, 537] width 282 height 58
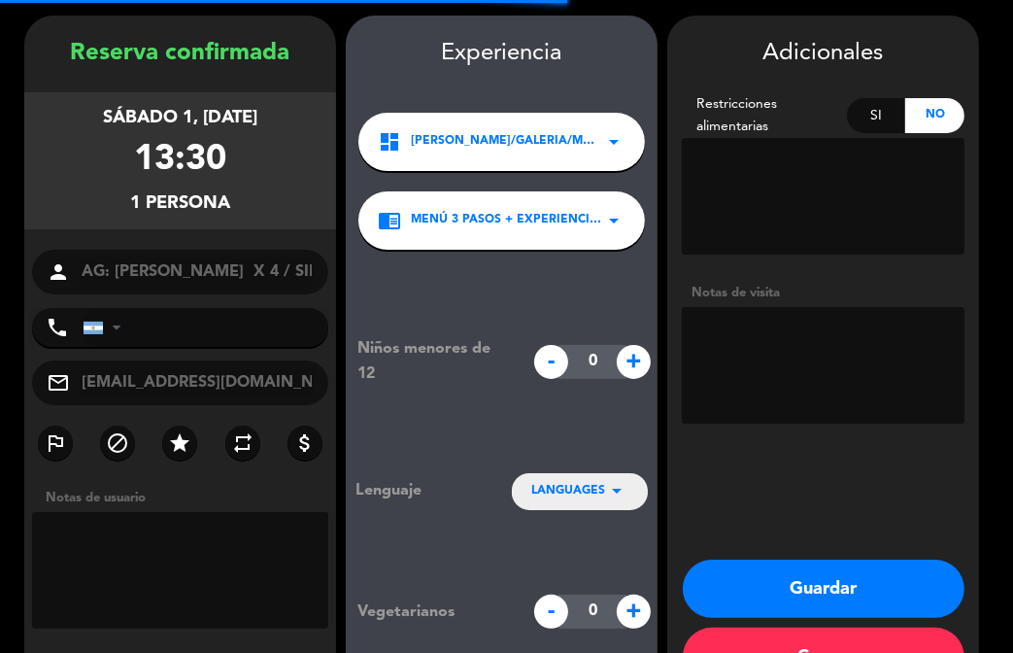
scroll to position [78, 0]
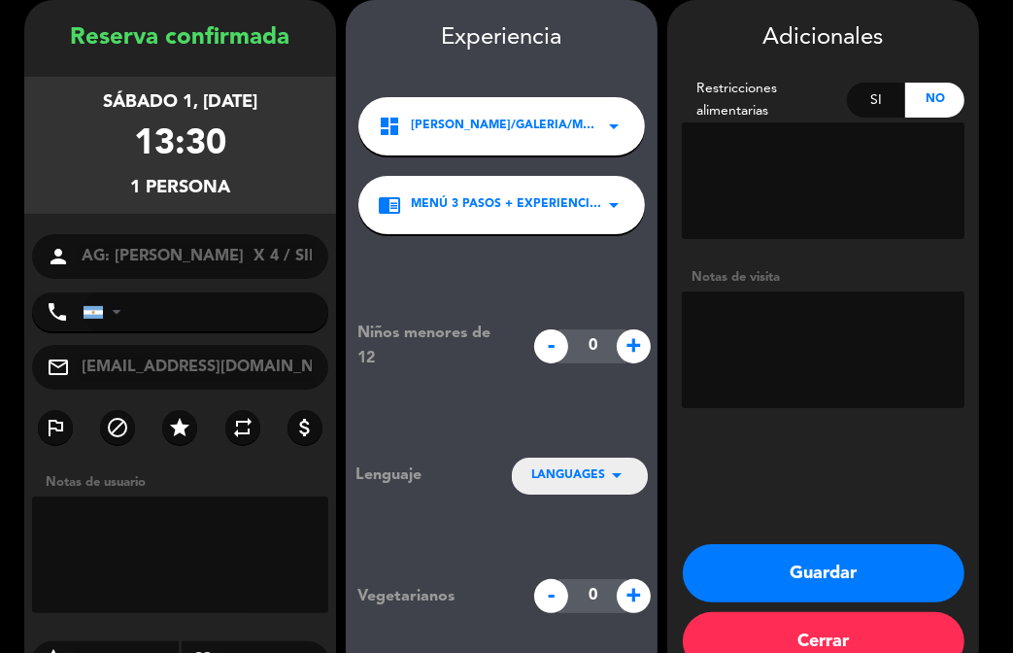
click at [727, 331] on textarea at bounding box center [823, 349] width 283 height 117
click at [736, 332] on textarea at bounding box center [823, 349] width 283 height 117
click at [813, 353] on textarea at bounding box center [823, 349] width 283 height 117
click at [810, 331] on textarea at bounding box center [823, 349] width 283 height 117
type textarea "NO COBRAR A PAX ABONA AGENCIA"
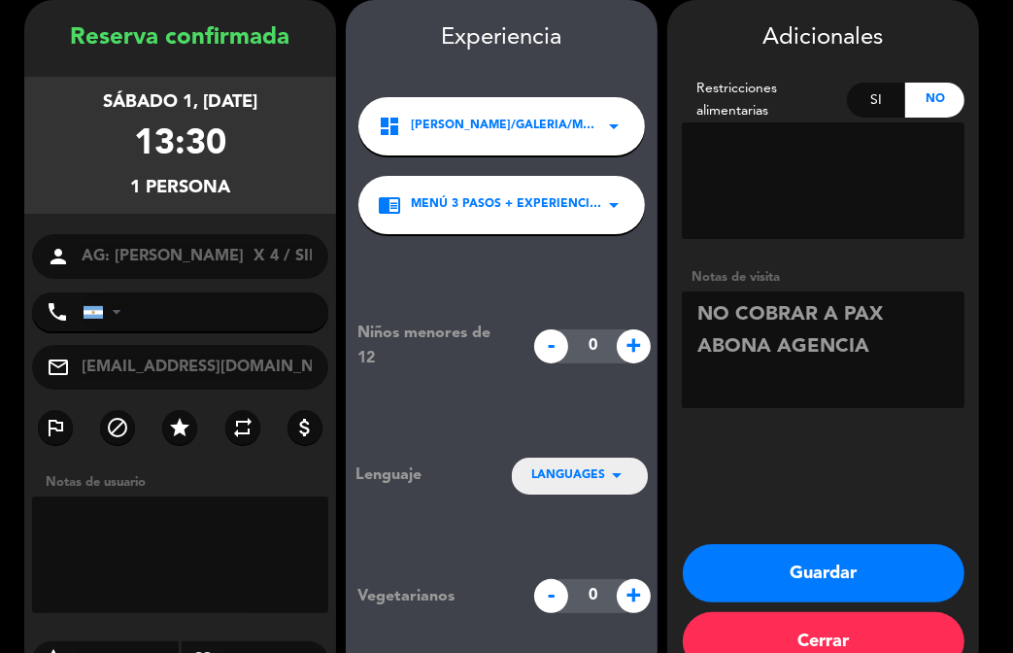
click at [614, 467] on icon "arrow_drop_down" at bounding box center [616, 474] width 23 height 23
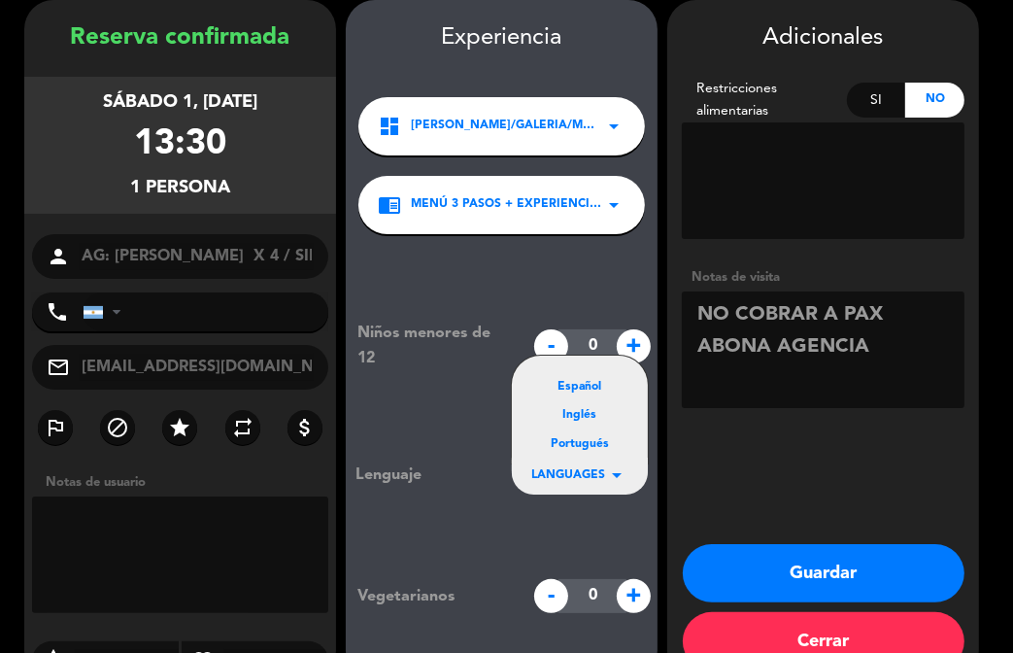
click at [603, 444] on div "Portugués" at bounding box center [579, 444] width 97 height 19
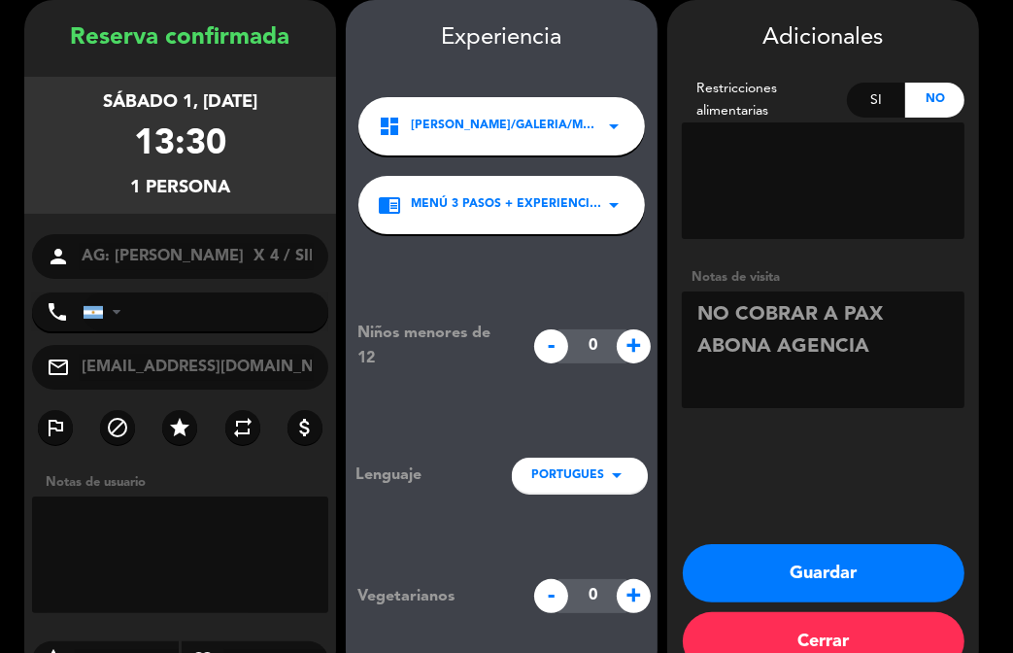
click at [789, 584] on button "Guardar" at bounding box center [824, 573] width 282 height 58
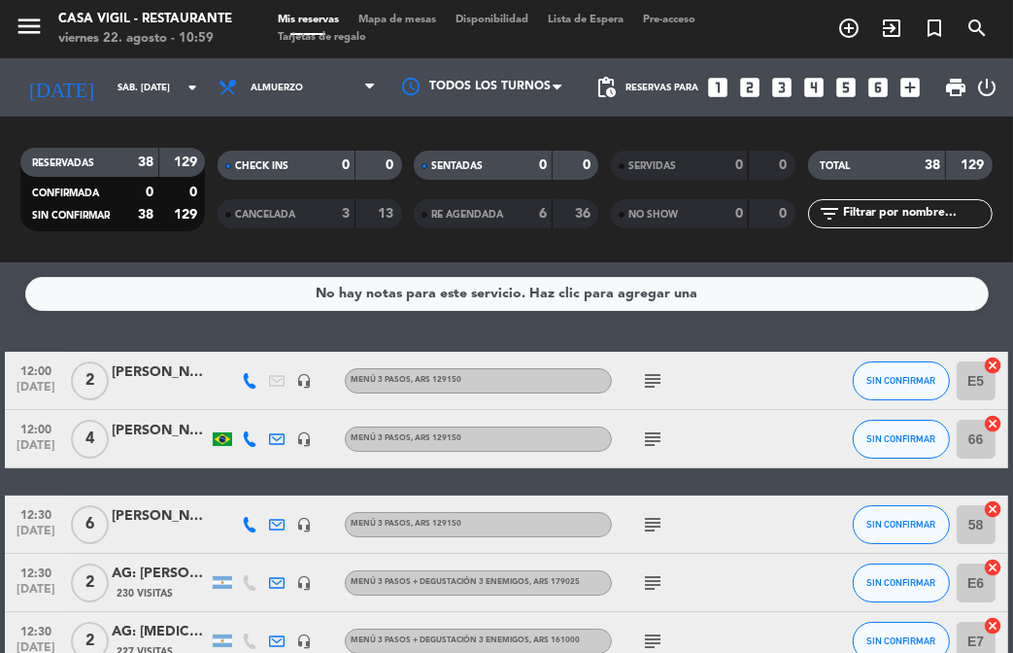
click at [333, 316] on div "No hay notas para este servicio. Haz clic para agregar una 12:00 [DATE] 2 [PERS…" at bounding box center [506, 457] width 1013 height 391
click at [181, 96] on icon "arrow_drop_down" at bounding box center [192, 87] width 23 height 23
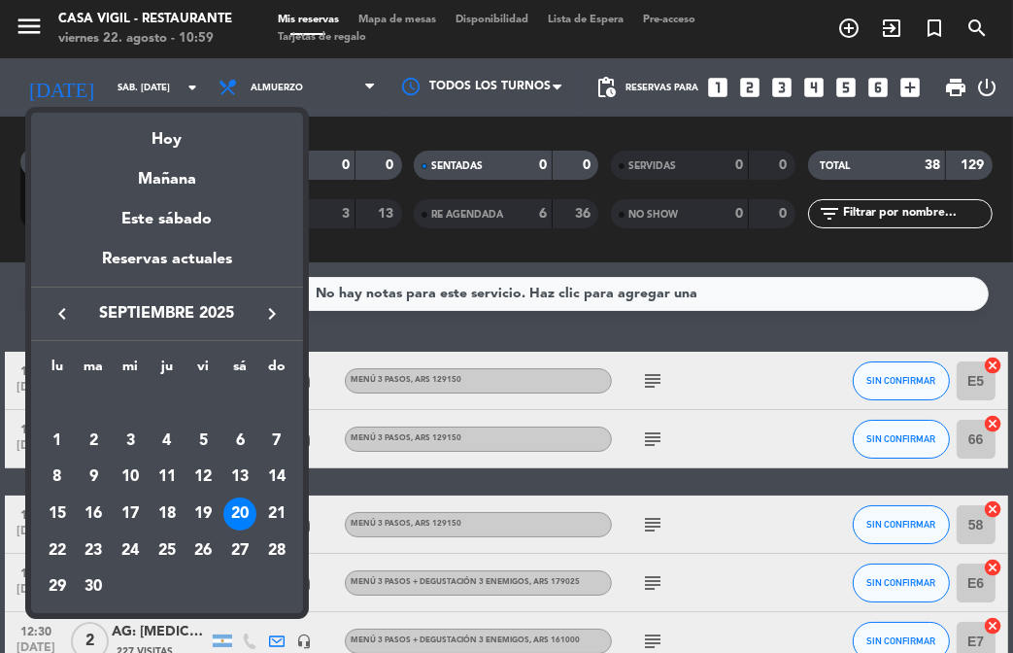
click at [272, 311] on icon "keyboard_arrow_right" at bounding box center [271, 313] width 23 height 23
click at [208, 449] on div "3" at bounding box center [204, 441] width 33 height 33
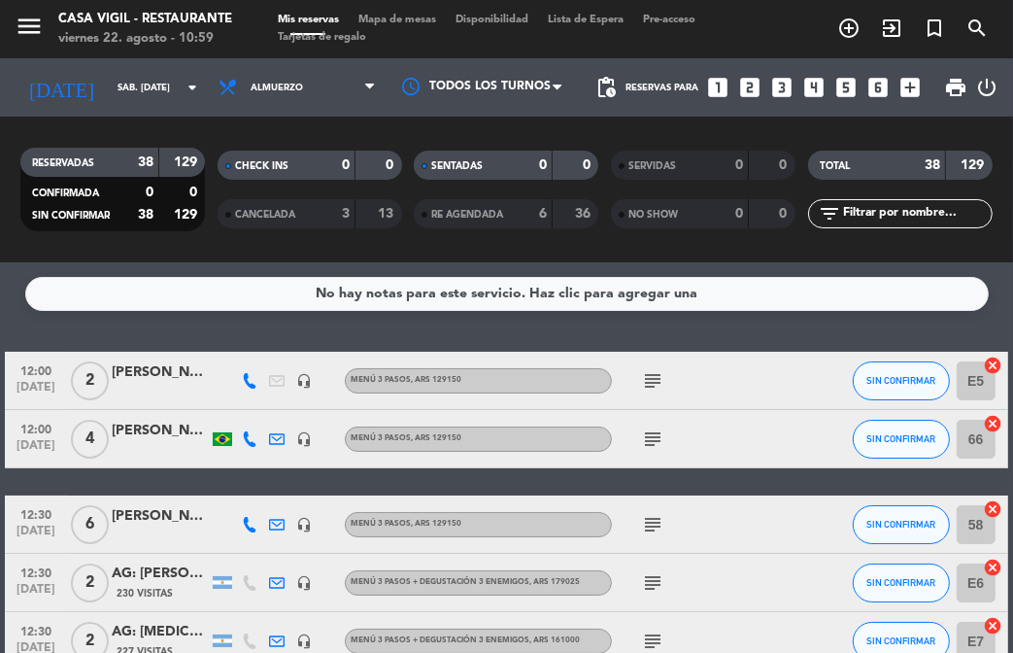
type input "vie. [DATE]"
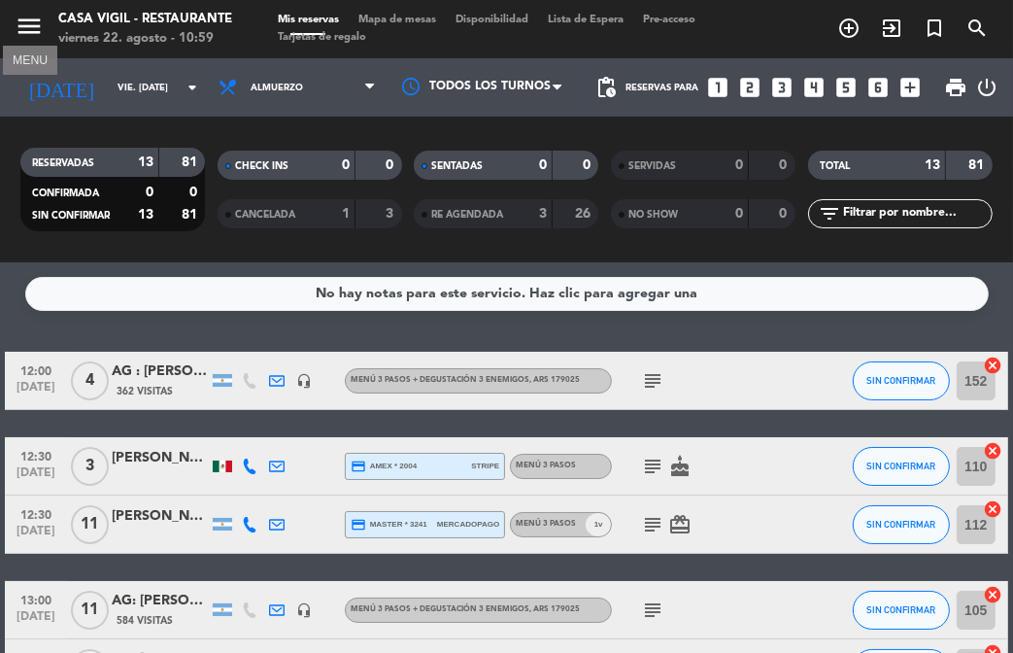
drag, startPoint x: 35, startPoint y: 31, endPoint x: 93, endPoint y: 95, distance: 86.7
click at [35, 31] on icon "menu" at bounding box center [29, 26] width 29 height 29
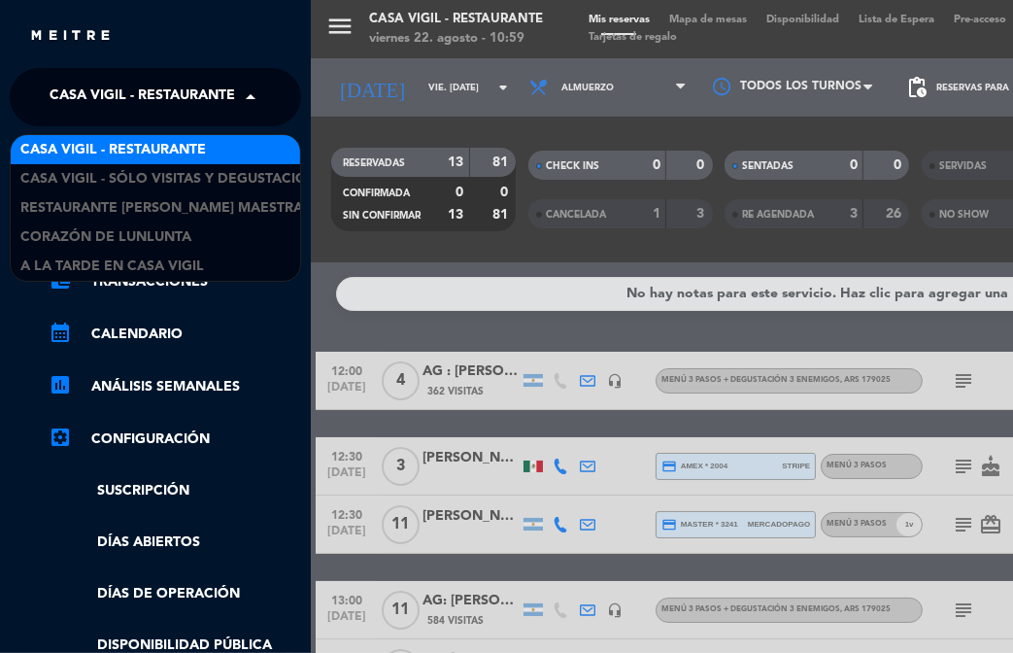
drag, startPoint x: 105, startPoint y: 81, endPoint x: 140, endPoint y: 134, distance: 63.9
click at [107, 84] on span "Casa Vigil - Restaurante" at bounding box center [143, 97] width 186 height 41
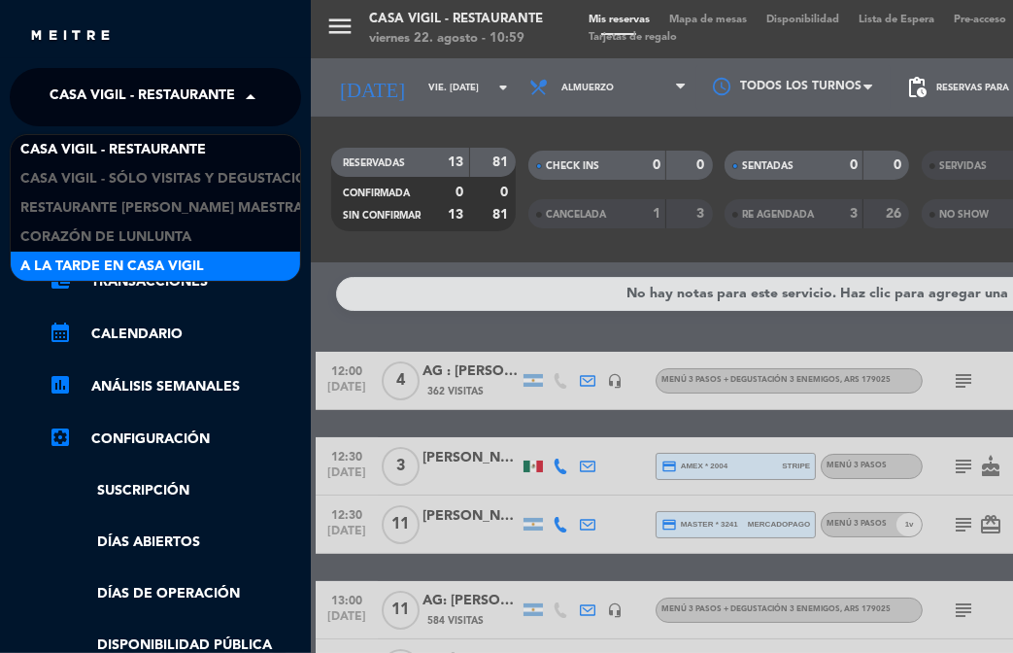
click at [201, 256] on span "A la tarde en Casa Vigil" at bounding box center [112, 267] width 184 height 22
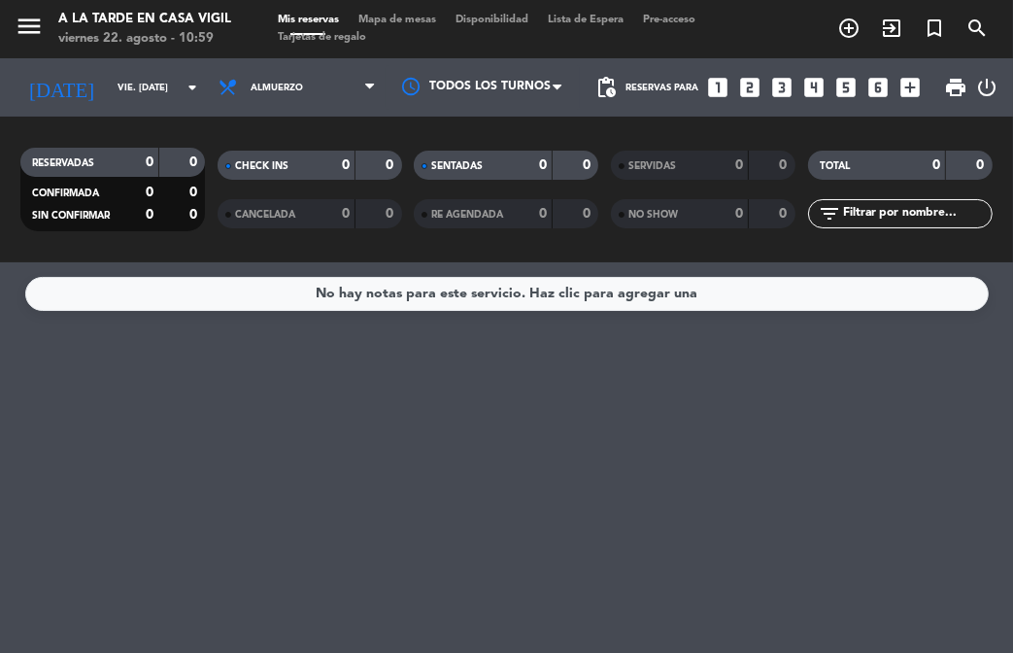
click at [748, 85] on icon "looks_two" at bounding box center [749, 87] width 25 height 25
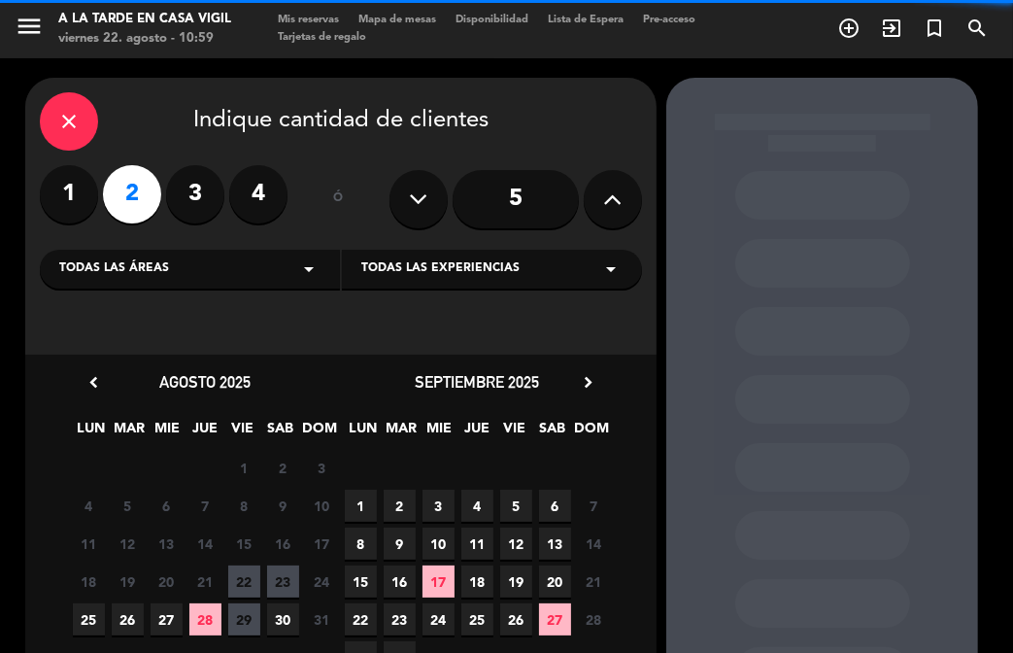
click at [421, 276] on span "Todas las experiencias" at bounding box center [440, 268] width 158 height 19
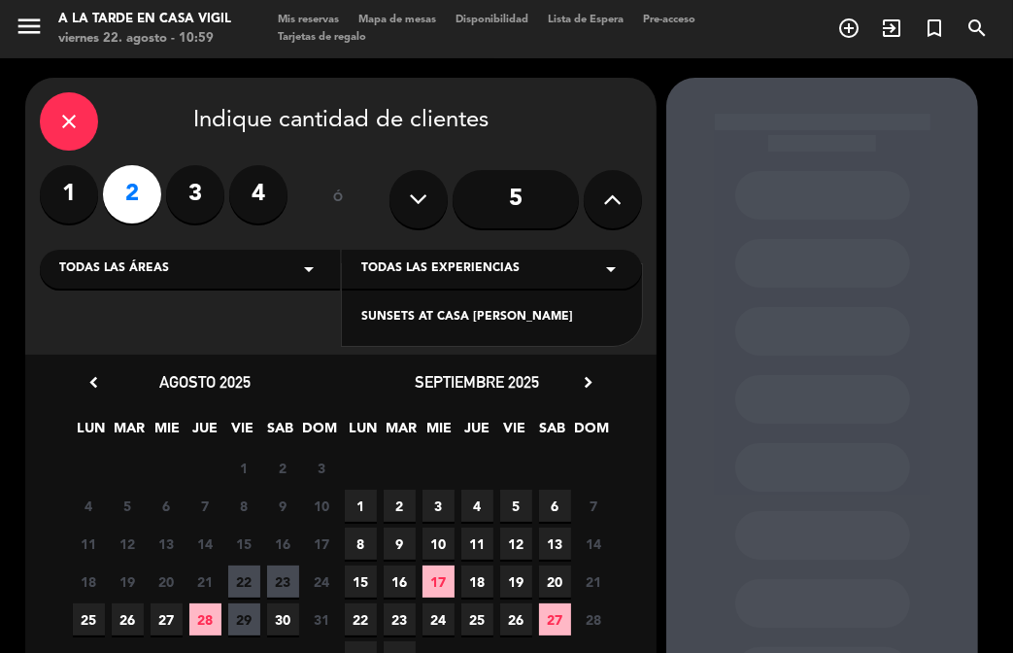
click at [440, 319] on div "SUNSETS AT CASA [PERSON_NAME]" at bounding box center [491, 317] width 261 height 19
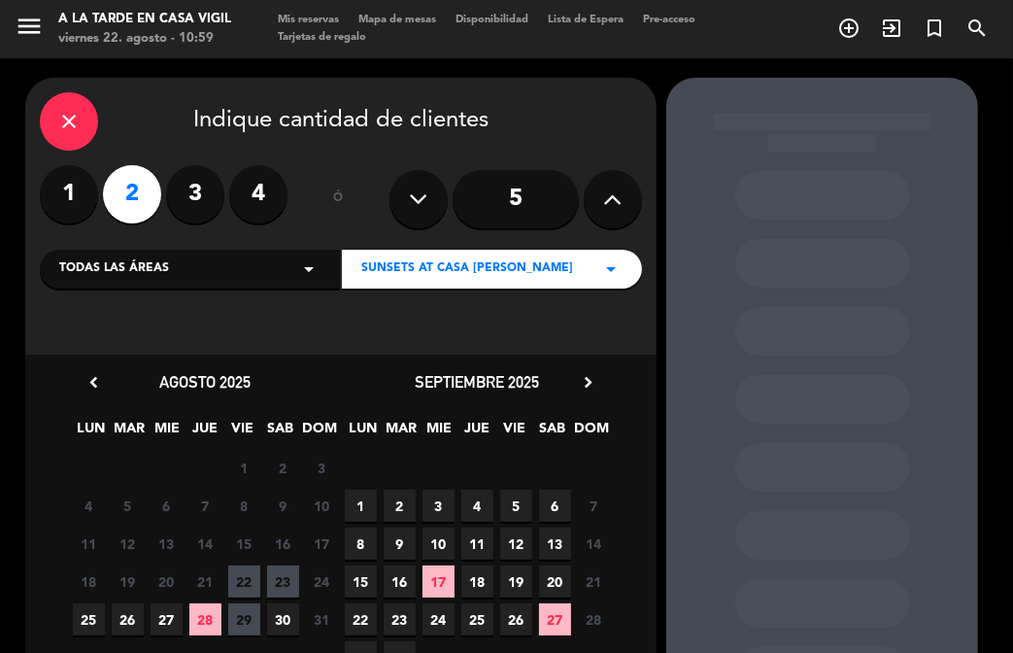
click at [438, 504] on span "3" at bounding box center [439, 506] width 32 height 32
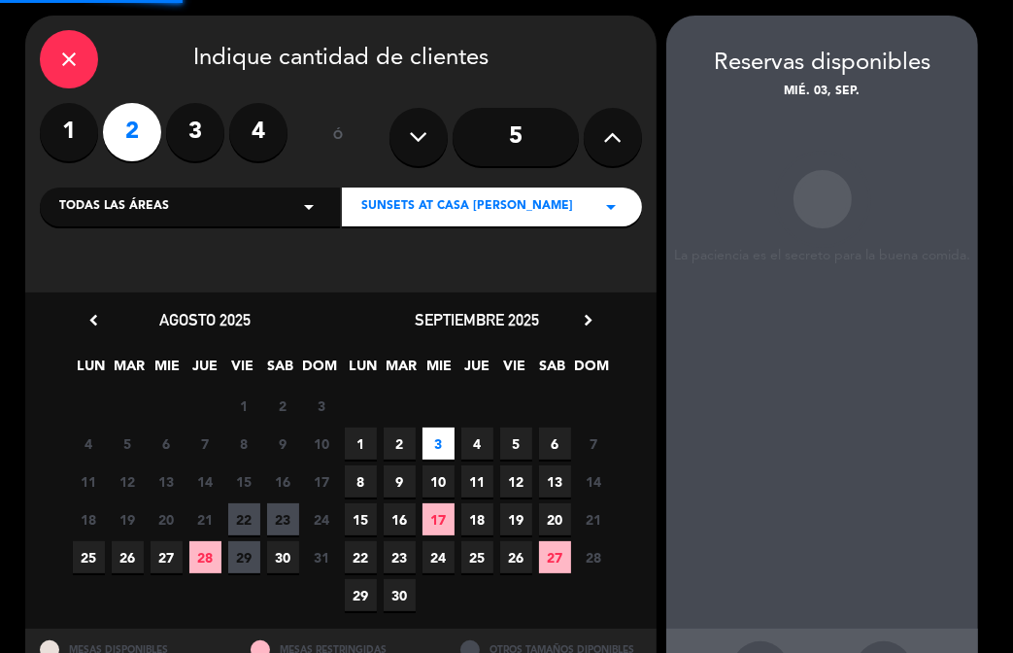
scroll to position [78, 0]
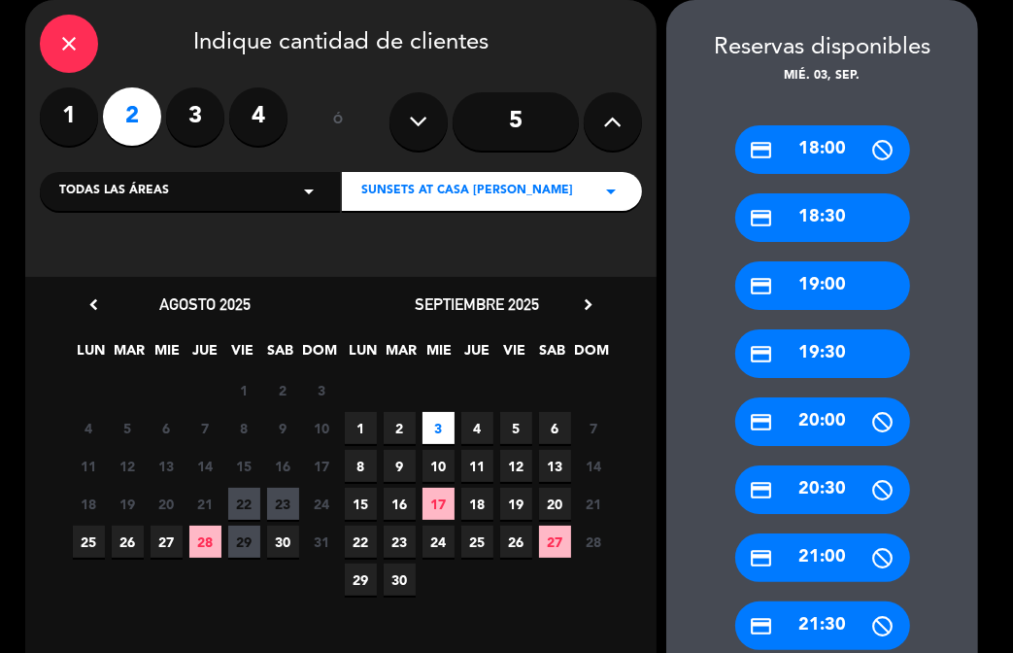
click at [817, 217] on div "credit_card 18:30" at bounding box center [823, 217] width 175 height 49
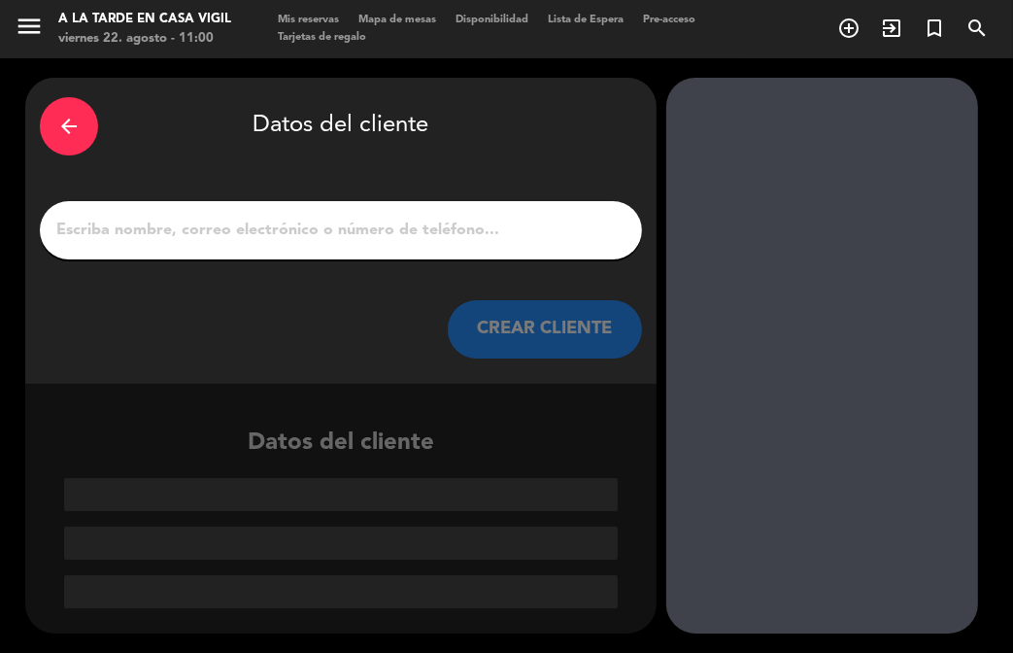
click at [515, 241] on input "1" at bounding box center [340, 230] width 573 height 27
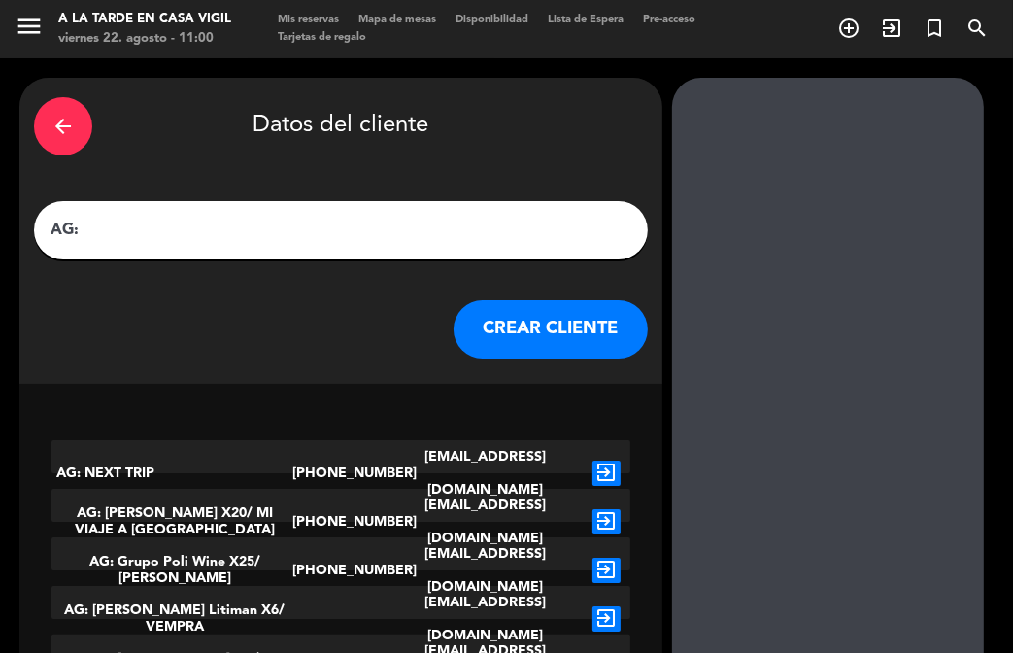
click at [338, 229] on input "AG:" at bounding box center [341, 230] width 585 height 27
paste input "[PERSON_NAME]"
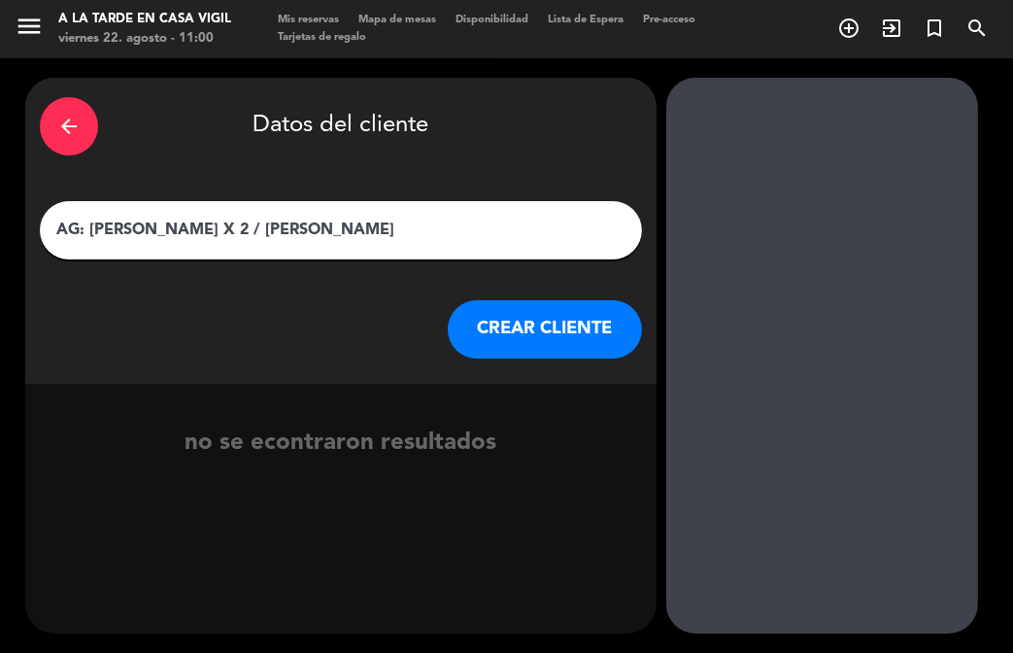
type input "AG: [PERSON_NAME] X 2 / [PERSON_NAME]"
click at [529, 323] on button "CREAR CLIENTE" at bounding box center [545, 329] width 194 height 58
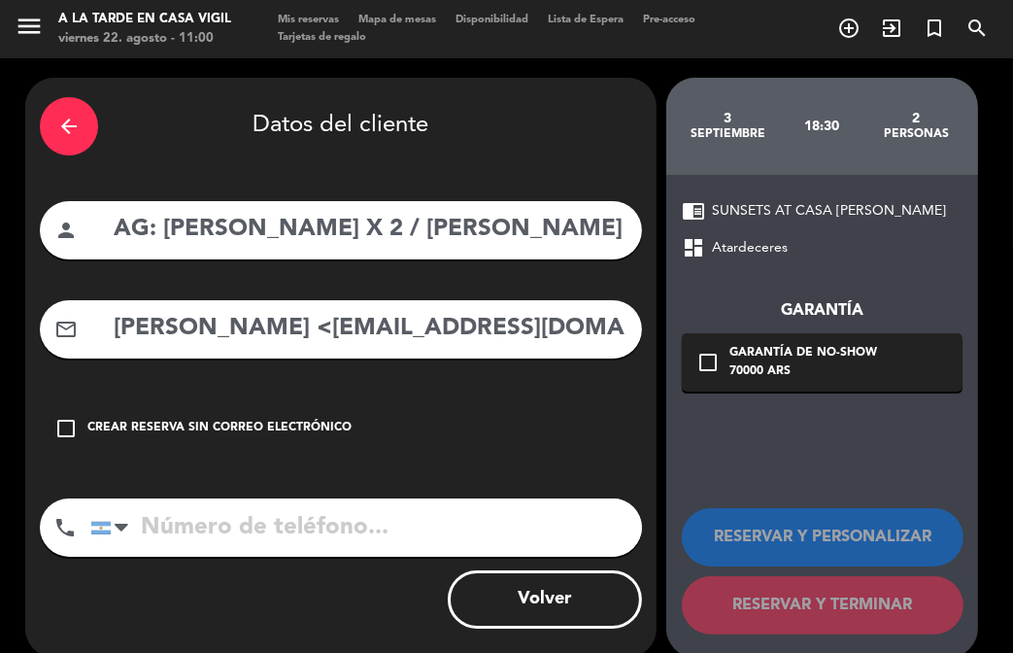
drag, startPoint x: 375, startPoint y: 355, endPoint x: 368, endPoint y: 345, distance: 11.9
click at [374, 355] on div "mail_outline [PERSON_NAME] <[EMAIL_ADDRESS][DOMAIN_NAME]>" at bounding box center [341, 329] width 602 height 58
click at [342, 327] on input "[PERSON_NAME] <[EMAIL_ADDRESS][DOMAIN_NAME]>" at bounding box center [370, 329] width 516 height 40
drag, startPoint x: 349, startPoint y: 330, endPoint x: 11, endPoint y: 293, distance: 340.1
click at [11, 293] on div "arrow_back Datos del cliente person AG: [PERSON_NAME] X 2 / [PERSON_NAME] mail_…" at bounding box center [506, 367] width 1013 height 619
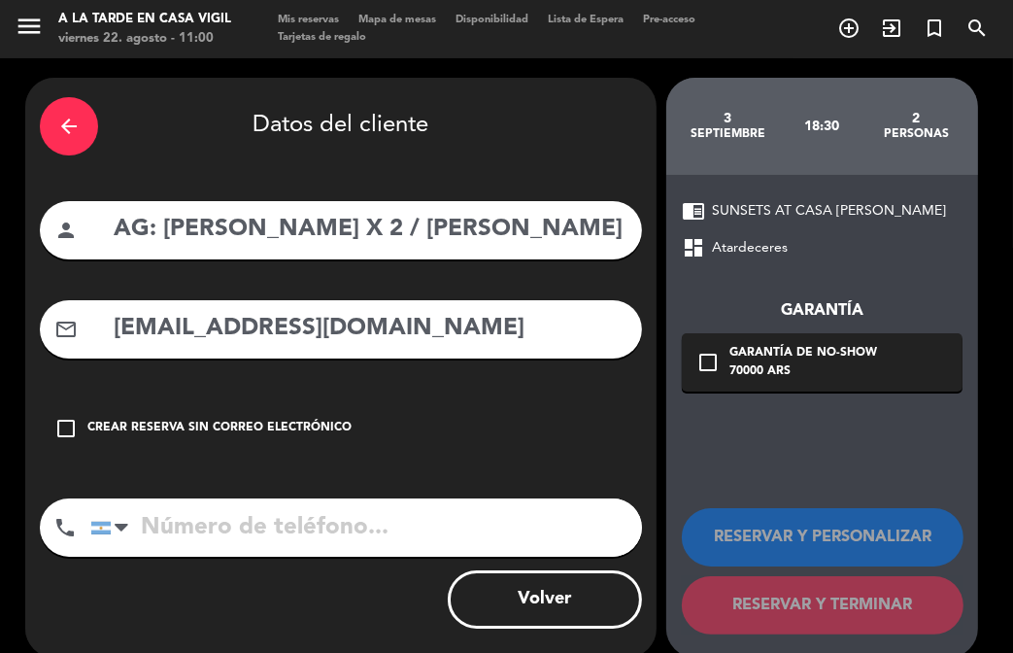
click at [531, 345] on input "[EMAIL_ADDRESS][DOMAIN_NAME]" at bounding box center [370, 329] width 516 height 40
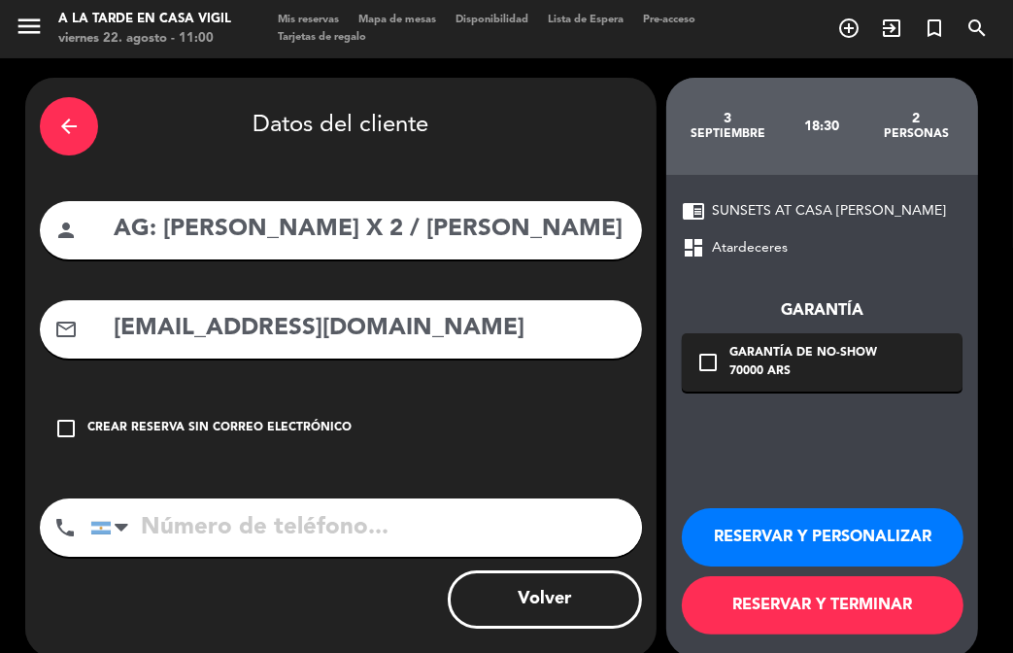
type input "[EMAIL_ADDRESS][DOMAIN_NAME]"
drag, startPoint x: 906, startPoint y: 545, endPoint x: 899, endPoint y: 535, distance: 11.9
click at [904, 544] on button "RESERVAR Y PERSONALIZAR" at bounding box center [823, 537] width 282 height 58
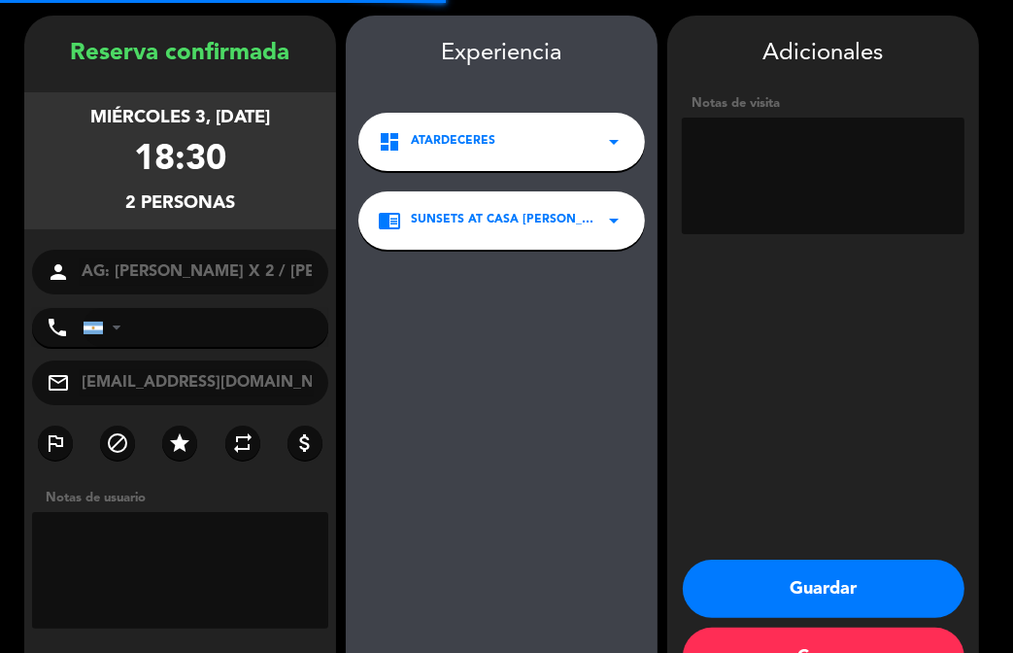
scroll to position [78, 0]
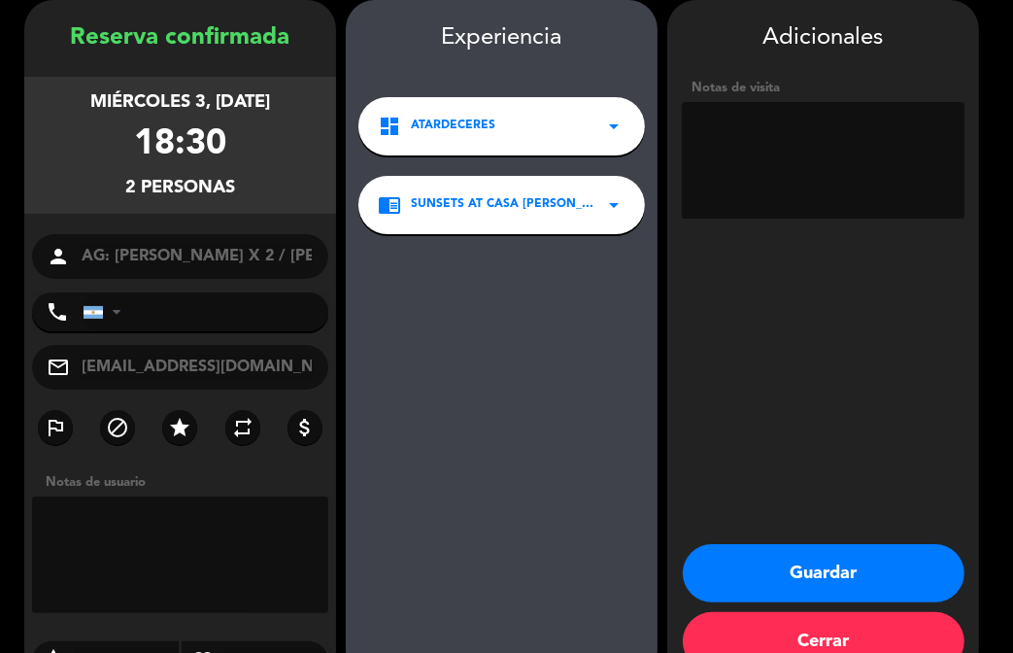
click at [766, 161] on textarea at bounding box center [823, 160] width 283 height 117
type textarea "NO COBRAR A PAX ABONA AGENCIA"
click at [831, 565] on button "Guardar" at bounding box center [824, 573] width 282 height 58
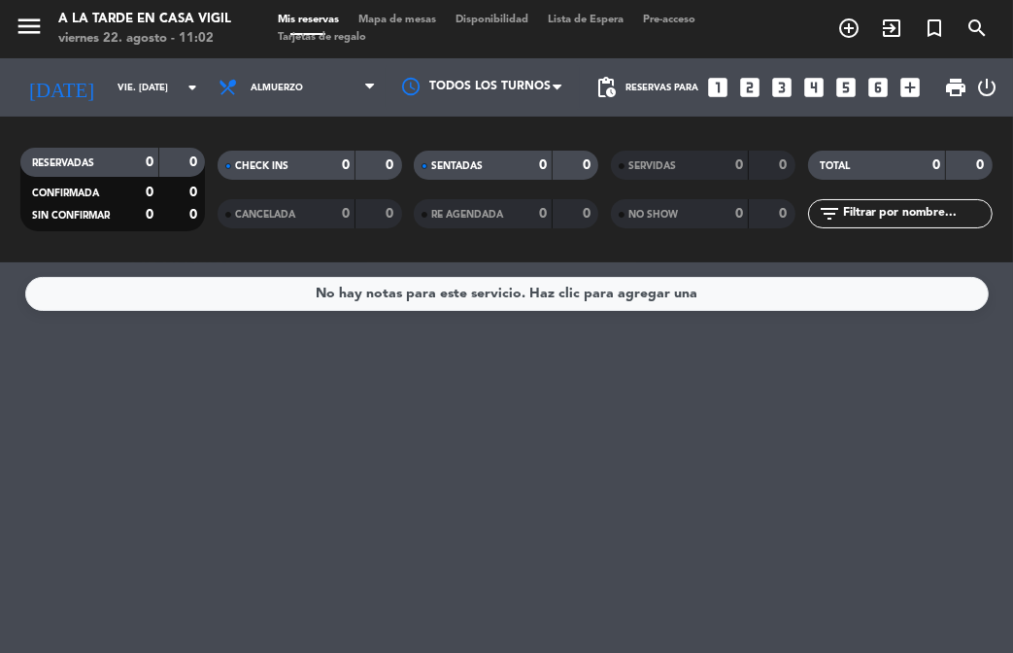
drag, startPoint x: 585, startPoint y: 402, endPoint x: 559, endPoint y: 372, distance: 39.9
click at [587, 401] on div "No hay notas para este servicio. Haz clic para agregar una" at bounding box center [506, 457] width 1013 height 391
click at [22, 18] on icon "menu" at bounding box center [29, 26] width 29 height 29
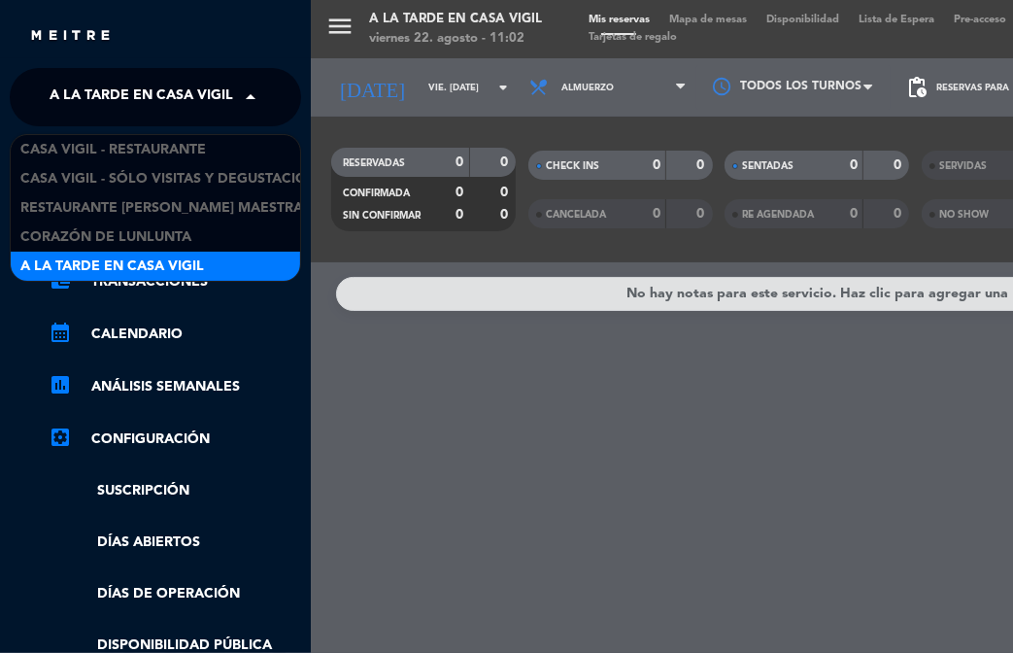
click at [123, 106] on span "A la tarde en Casa Vigil" at bounding box center [142, 97] width 184 height 41
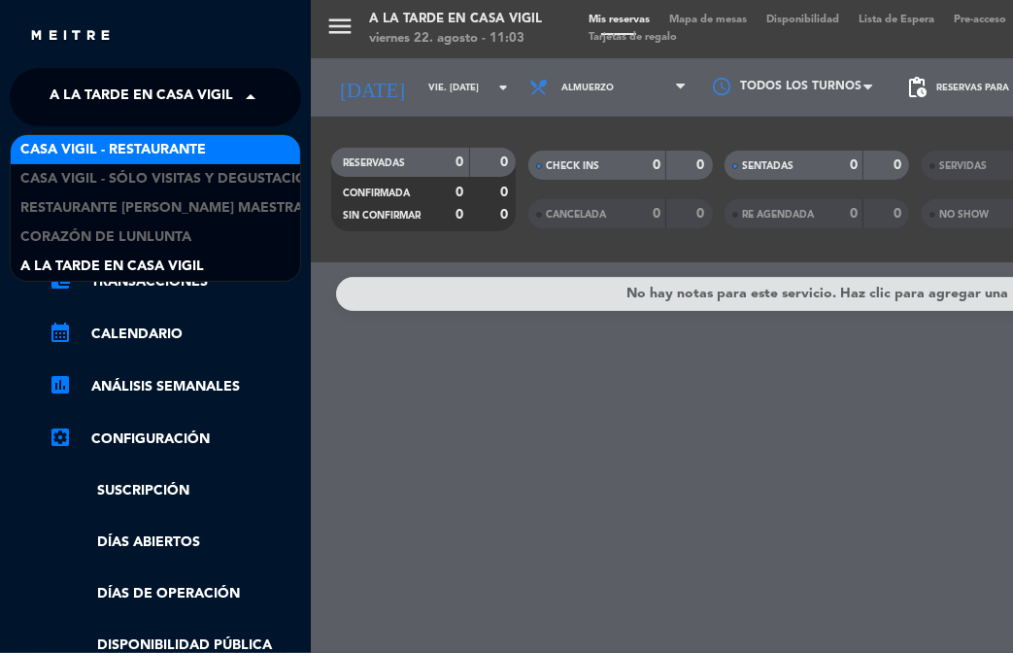
click at [146, 149] on span "Casa Vigil - Restaurante" at bounding box center [113, 150] width 186 height 22
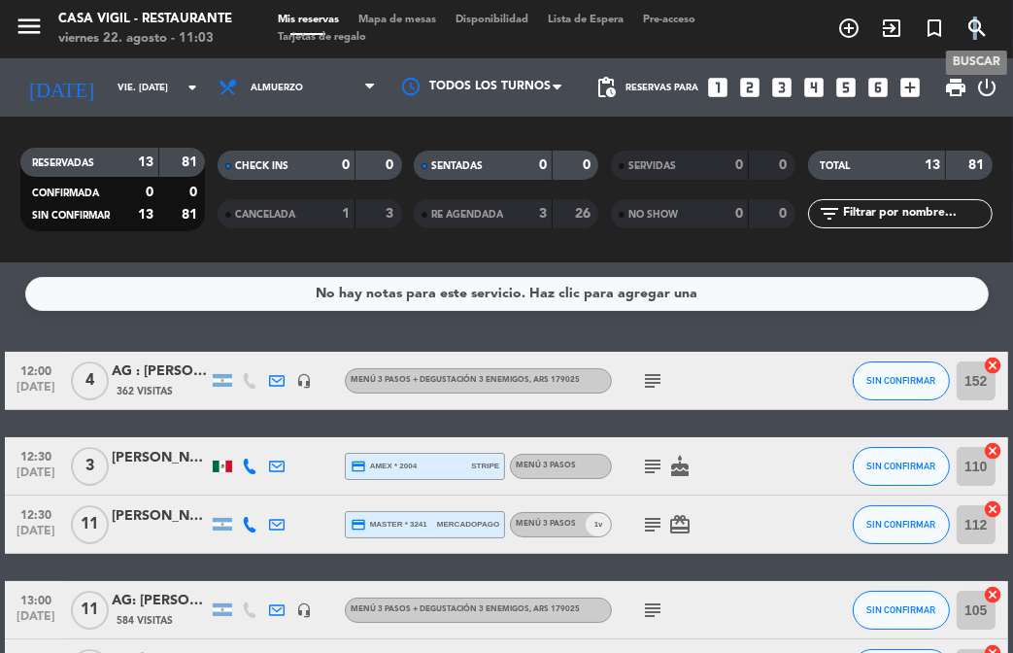
click at [976, 30] on icon "search" at bounding box center [977, 28] width 23 height 23
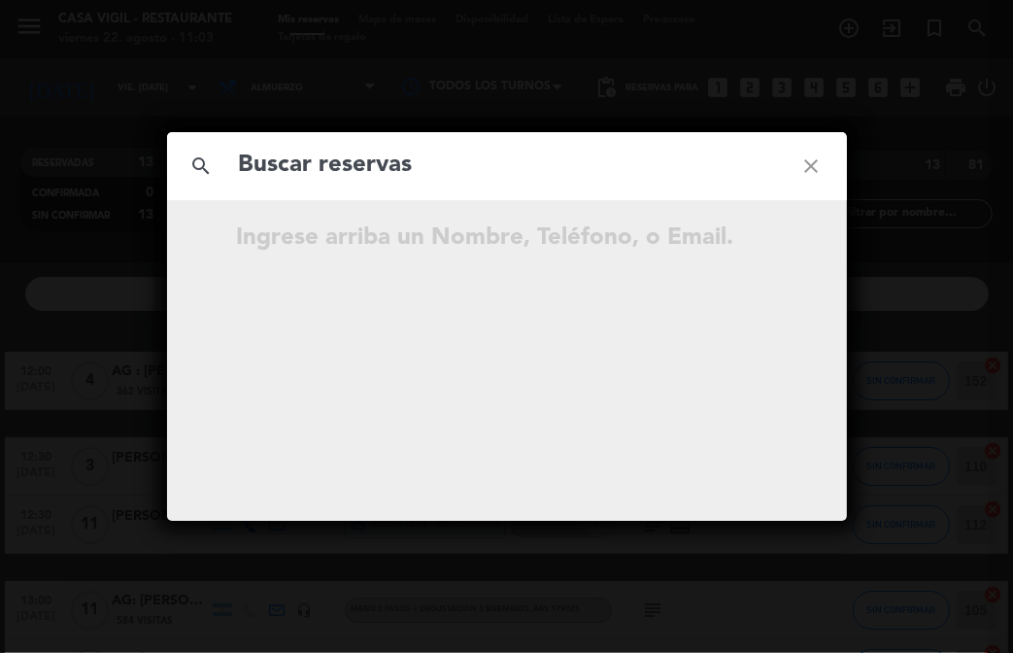
click at [580, 151] on input "text" at bounding box center [507, 166] width 540 height 40
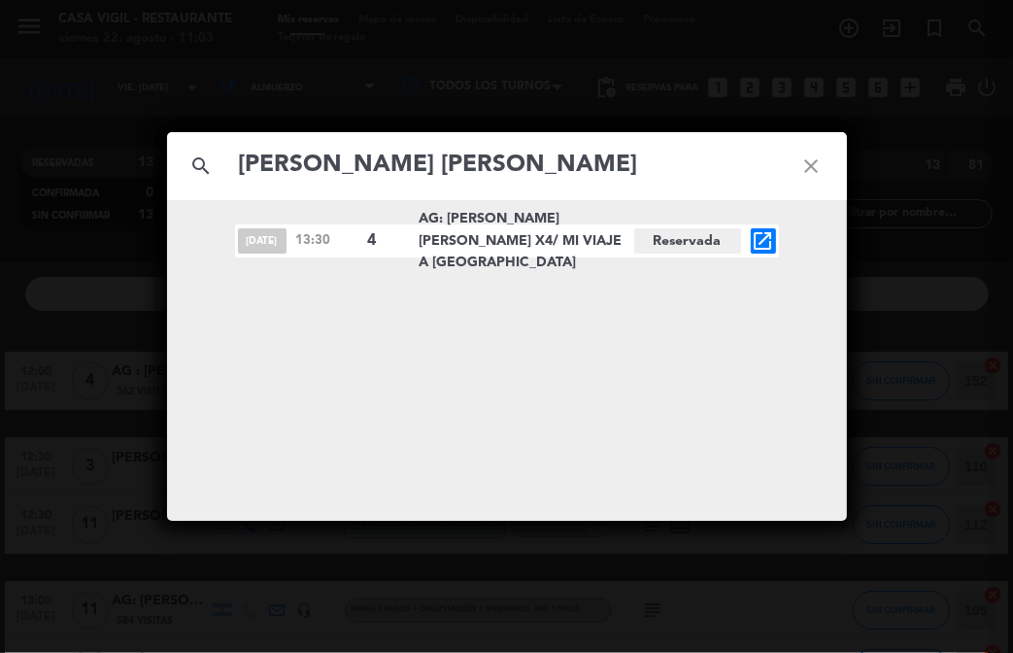
type input "[PERSON_NAME] [PERSON_NAME]"
click at [481, 302] on div "[DATE] 13:30 4 AG: [PERSON_NAME] [PERSON_NAME] X4/ MI VIAJE A [PERSON_NAME][GEO…" at bounding box center [507, 360] width 680 height 321
click at [531, 170] on input "[PERSON_NAME] [PERSON_NAME]" at bounding box center [507, 166] width 540 height 40
click at [808, 163] on icon "close" at bounding box center [812, 166] width 70 height 70
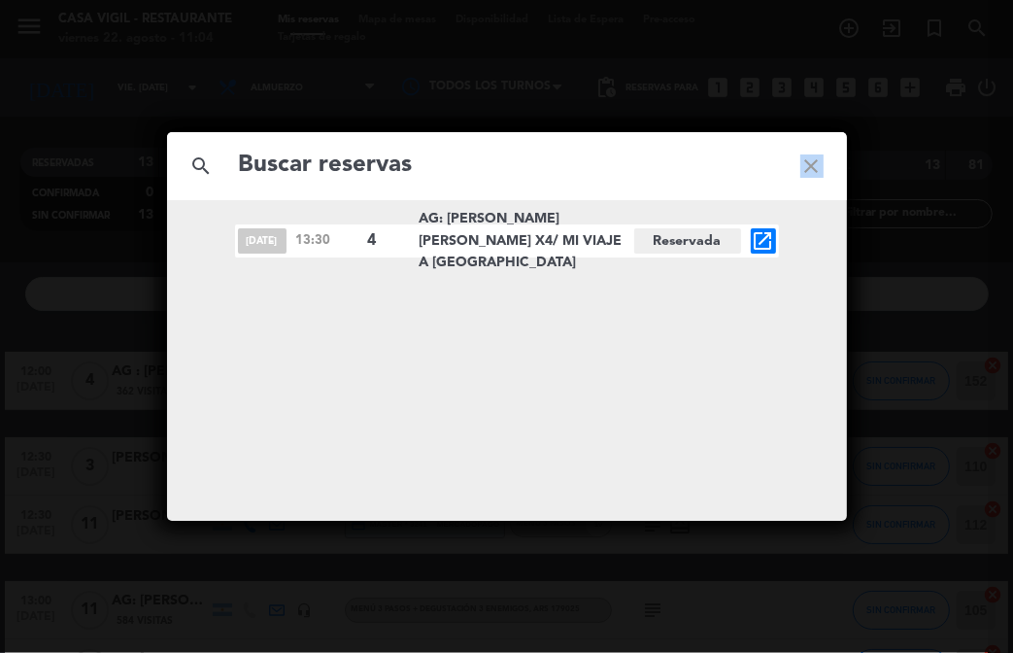
click at [808, 163] on icon "close" at bounding box center [812, 166] width 70 height 70
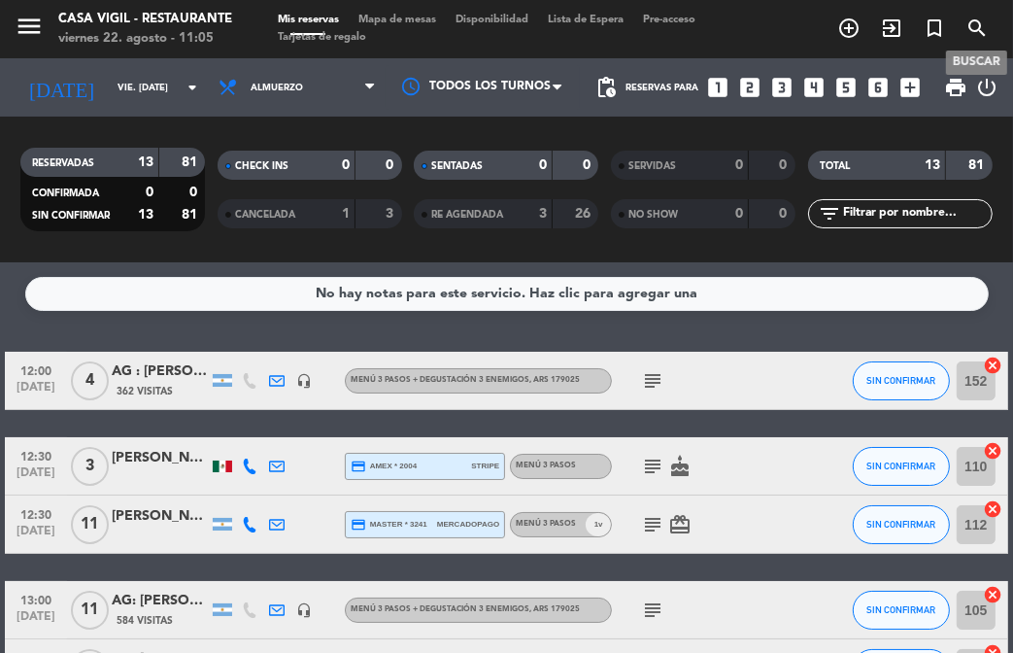
click at [967, 26] on icon "search" at bounding box center [977, 28] width 23 height 23
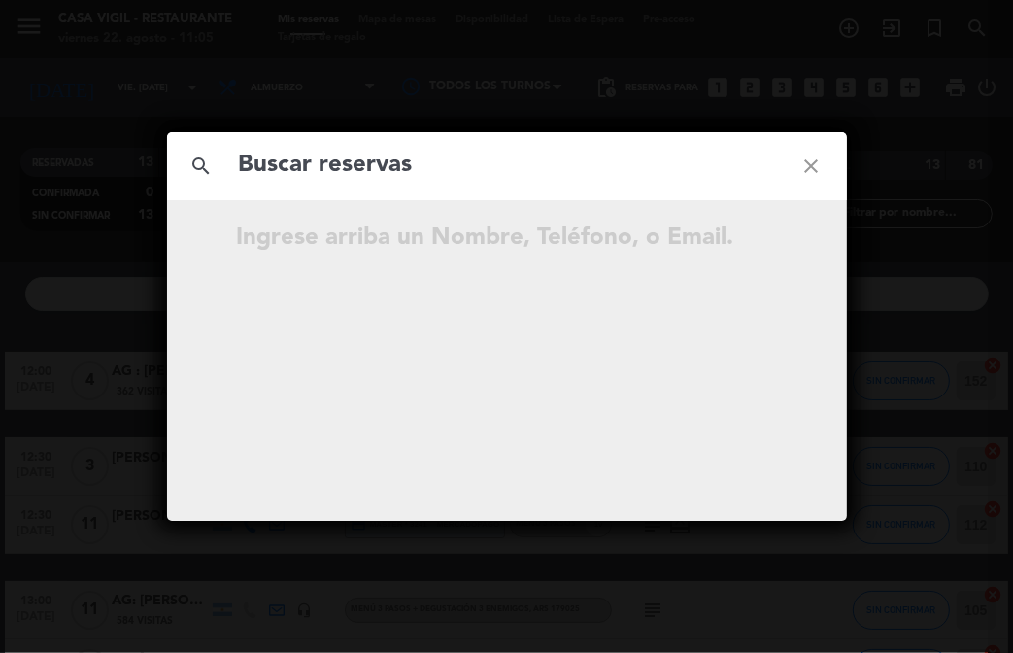
click at [455, 151] on input "text" at bounding box center [507, 166] width 540 height 40
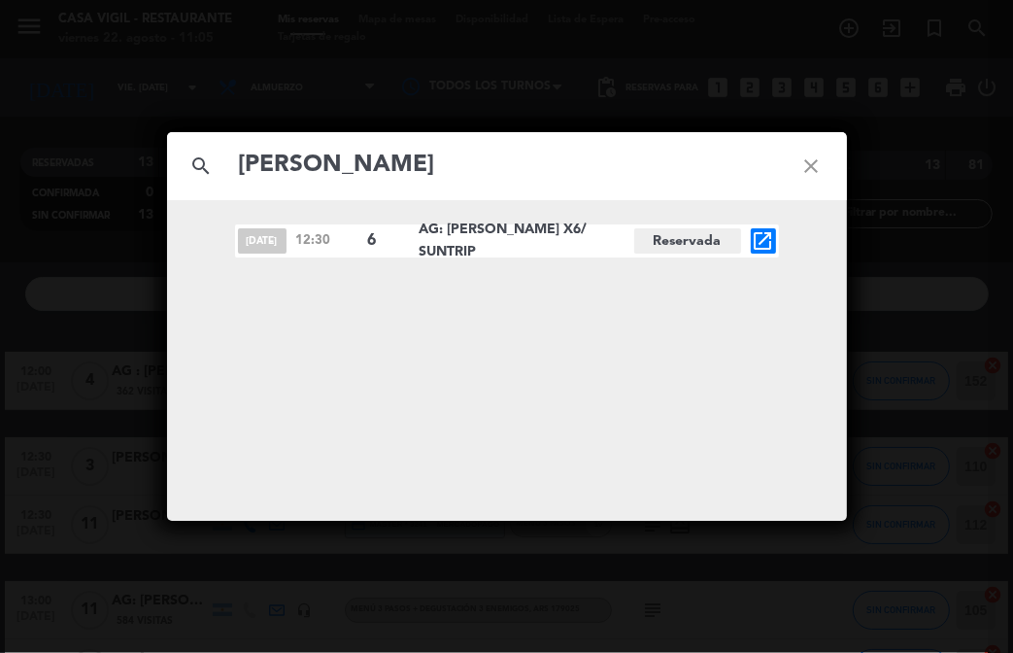
type input "[PERSON_NAME]"
click at [762, 242] on icon "open_in_new" at bounding box center [763, 240] width 23 height 23
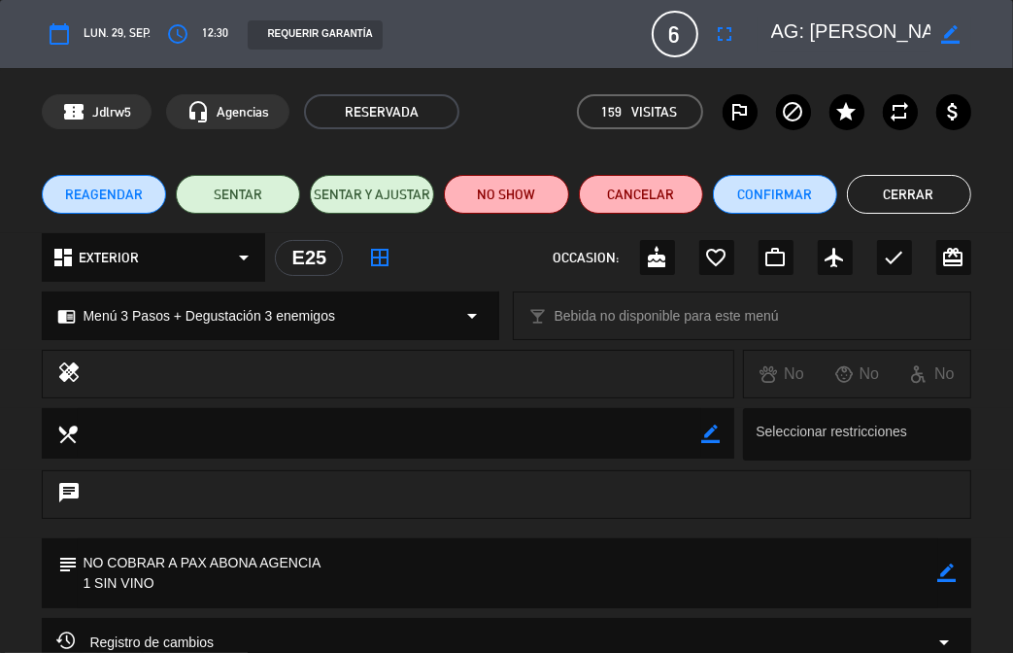
click at [377, 576] on textarea at bounding box center [508, 573] width 860 height 70
click at [632, 555] on textarea at bounding box center [508, 573] width 860 height 70
drag, startPoint x: 771, startPoint y: 601, endPoint x: 777, endPoint y: 592, distance: 11.3
click at [772, 601] on textarea at bounding box center [508, 573] width 860 height 70
click at [944, 570] on icon "border_color" at bounding box center [948, 573] width 18 height 18
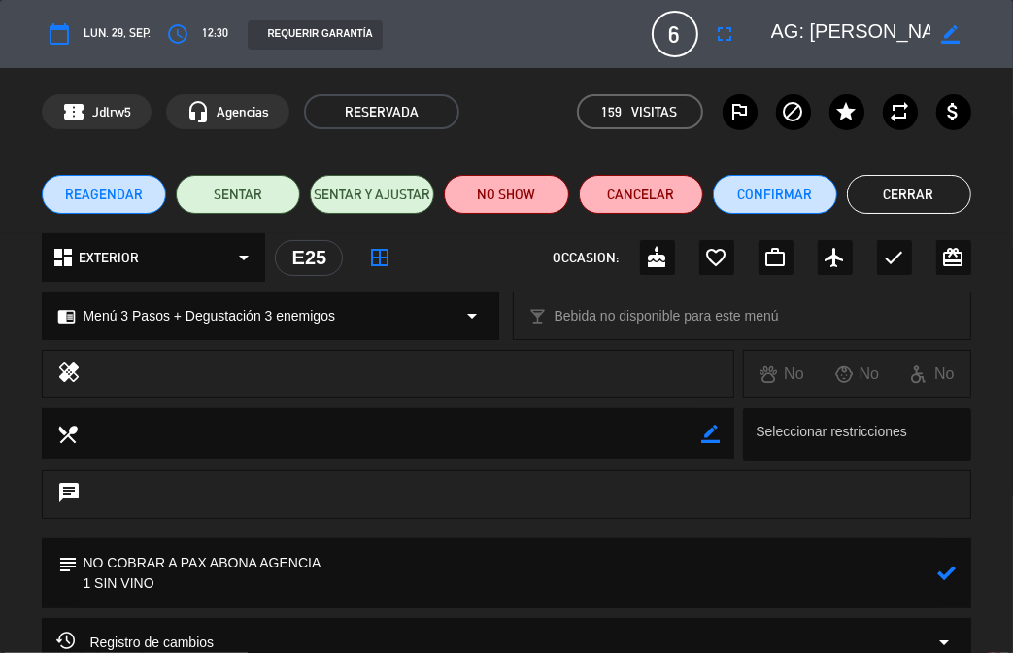
drag, startPoint x: 78, startPoint y: 584, endPoint x: 187, endPoint y: 585, distance: 108.8
click at [187, 585] on textarea at bounding box center [508, 573] width 860 height 70
paste textarea "de ellos no consume alcohol"
type textarea "NO COBRAR A PAX ABONA AGENCIA 1 de ellos no consume alcohol"
click at [941, 570] on icon at bounding box center [948, 573] width 18 height 18
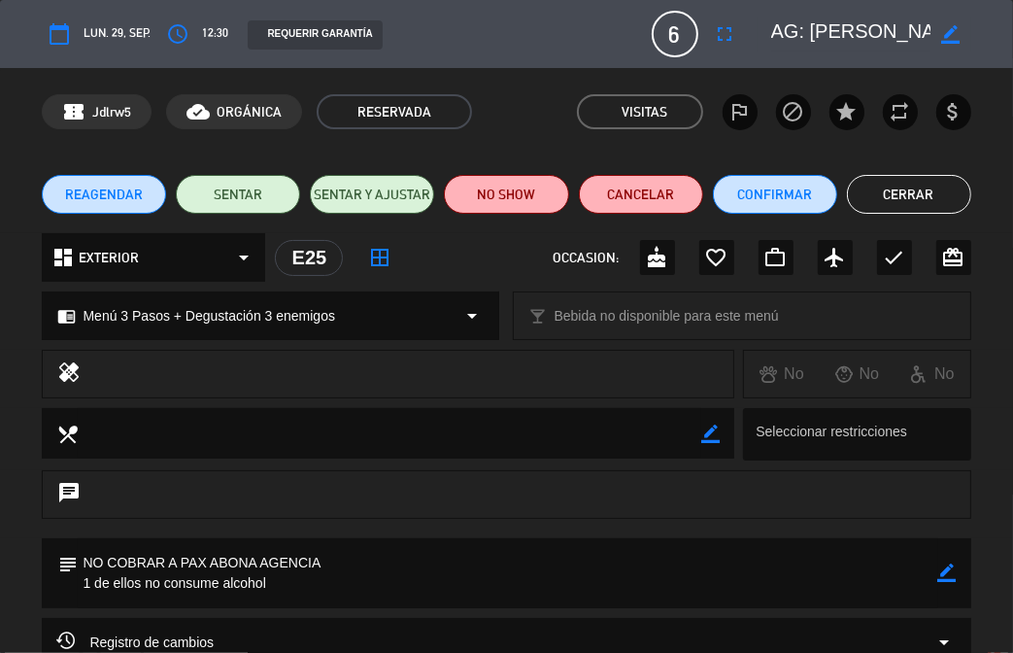
click at [505, 38] on div "REQUERIR GARANTÍA" at bounding box center [439, 34] width 413 height 30
click at [896, 194] on button "Cerrar" at bounding box center [909, 194] width 124 height 39
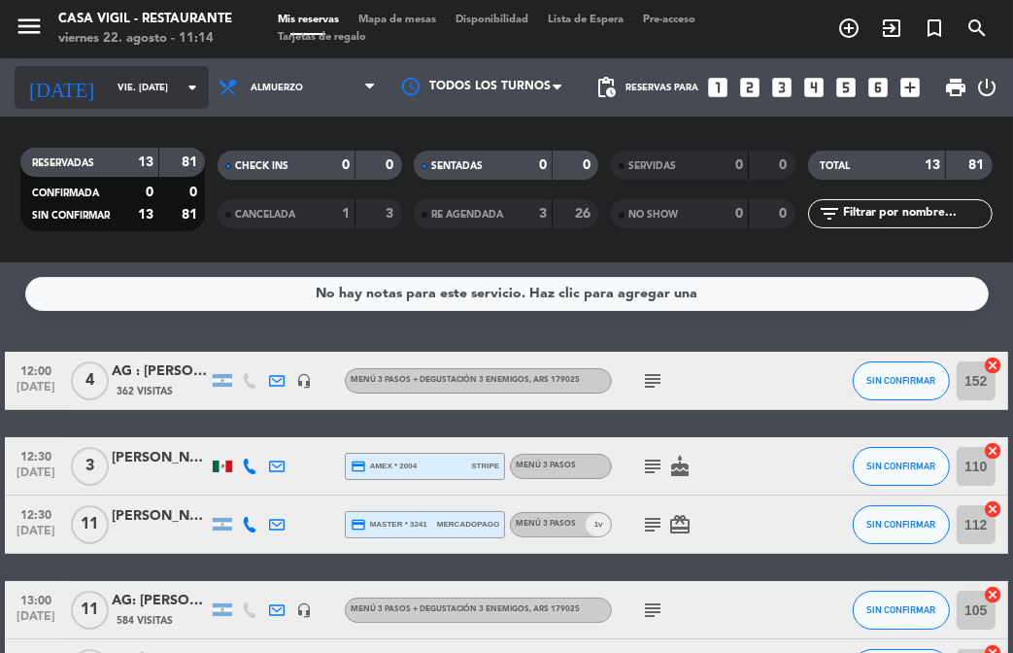
click at [155, 106] on div "[DATE] vie. [DATE] arrow_drop_down" at bounding box center [112, 87] width 194 height 43
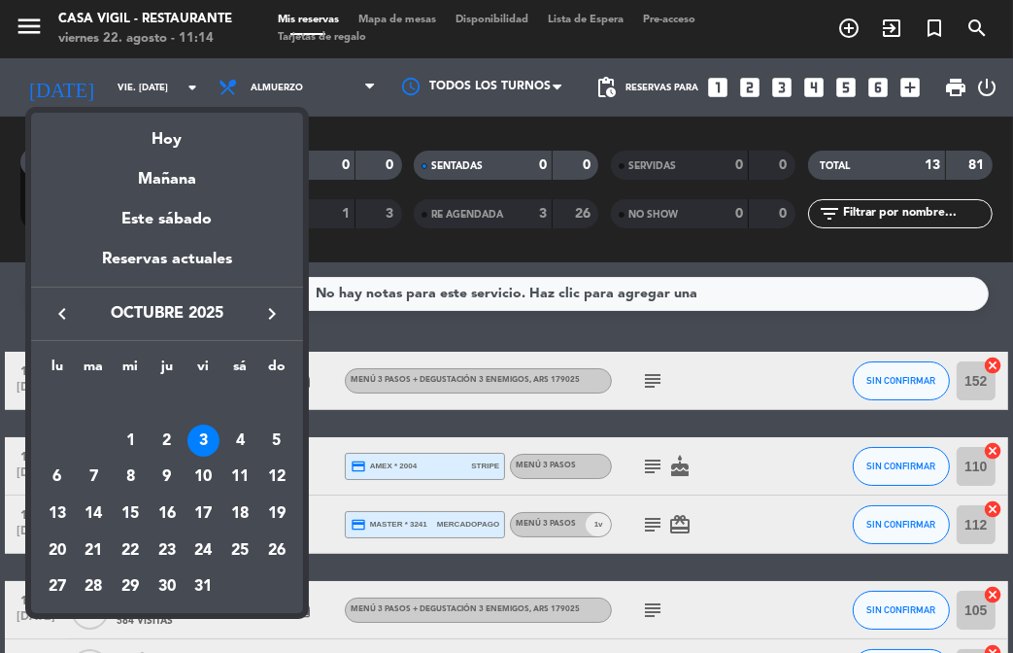
click at [291, 73] on div at bounding box center [506, 326] width 1013 height 653
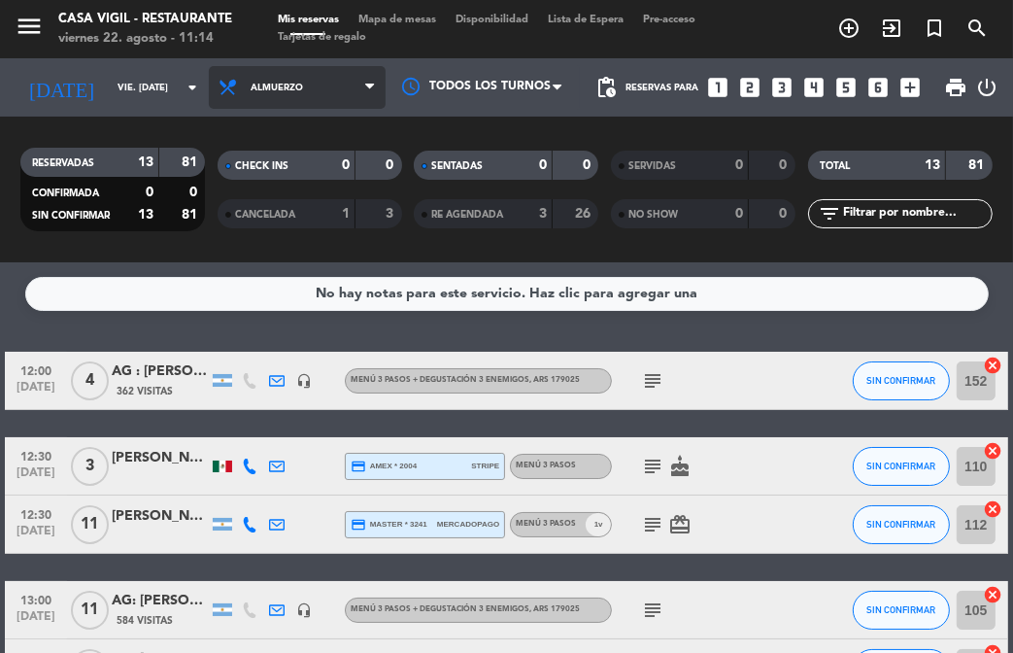
click at [291, 77] on span "Almuerzo" at bounding box center [297, 87] width 177 height 43
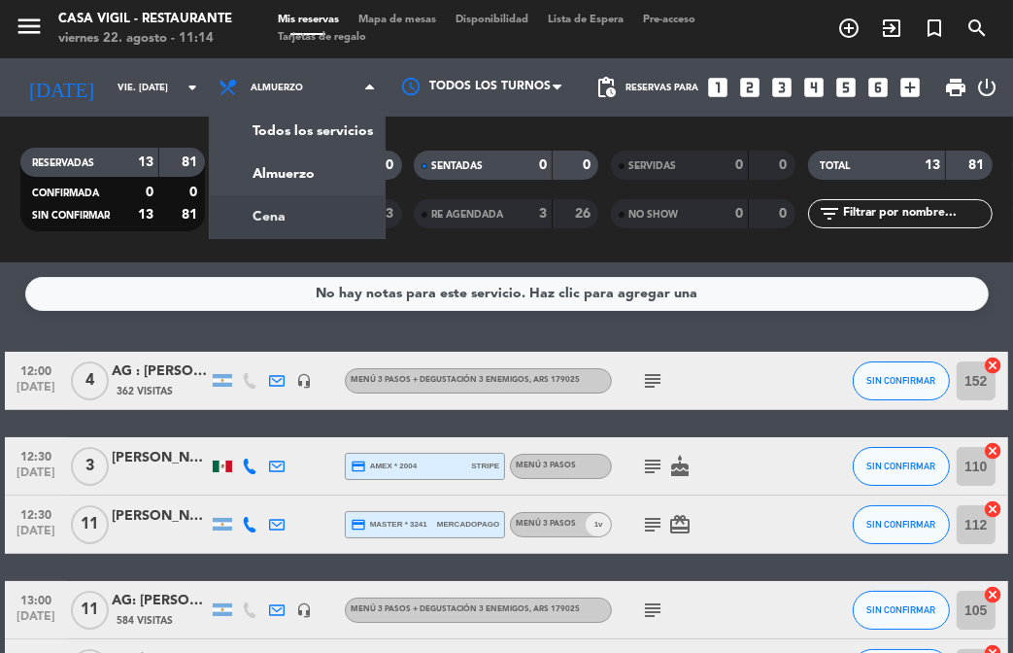
click at [266, 220] on div "menu Casa [PERSON_NAME] - Restaurante viernes 22. agosto - 11:14 Mis reservas M…" at bounding box center [506, 131] width 1013 height 262
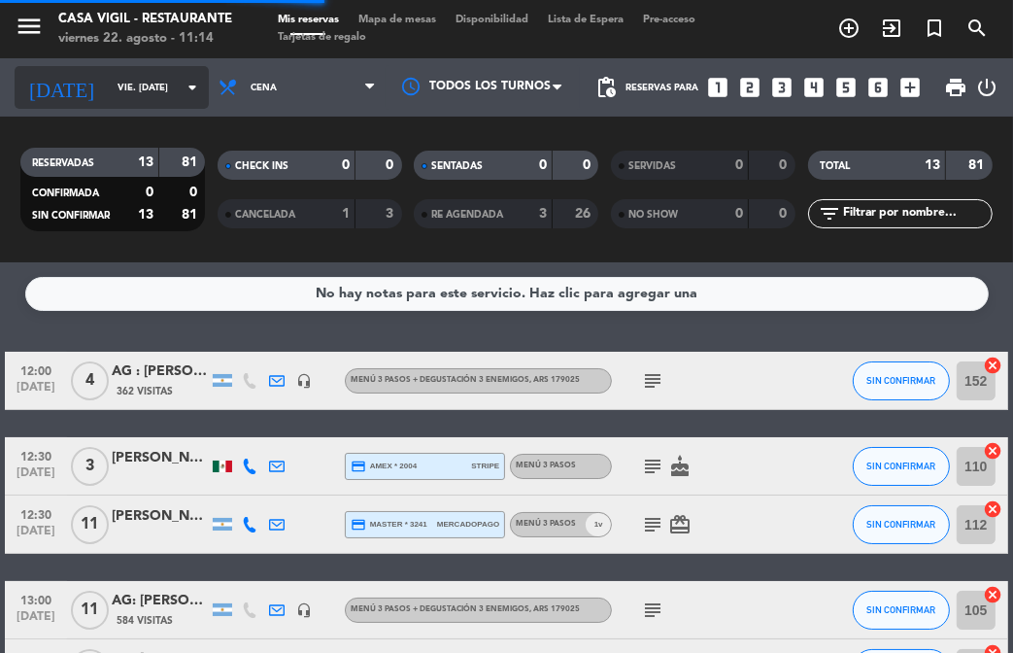
click at [168, 88] on input "vie. [DATE]" at bounding box center [172, 88] width 129 height 30
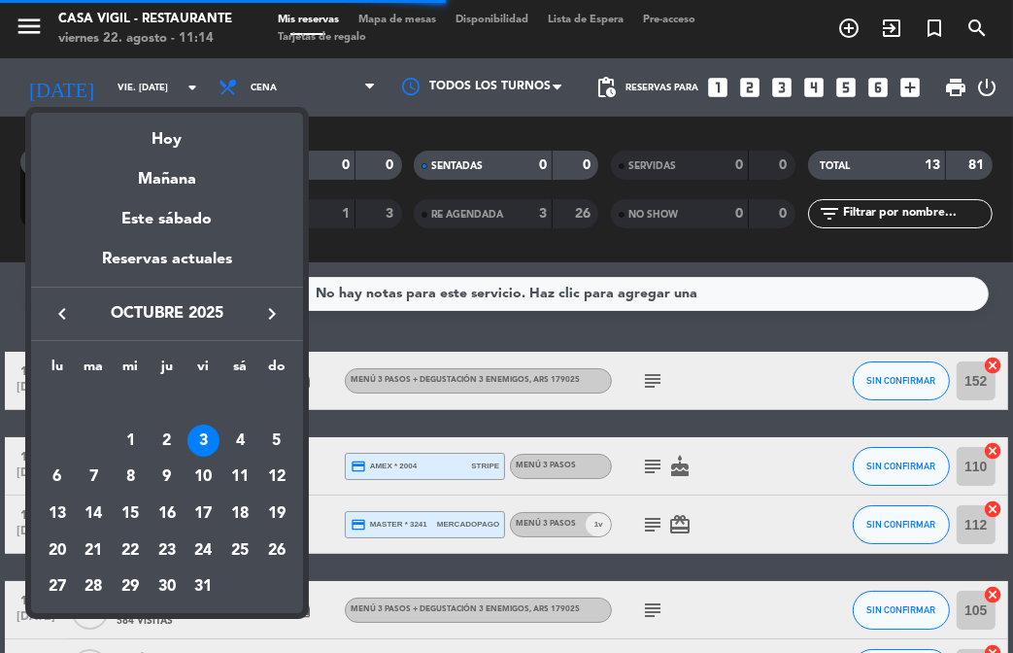
click at [70, 314] on icon "keyboard_arrow_left" at bounding box center [62, 313] width 23 height 23
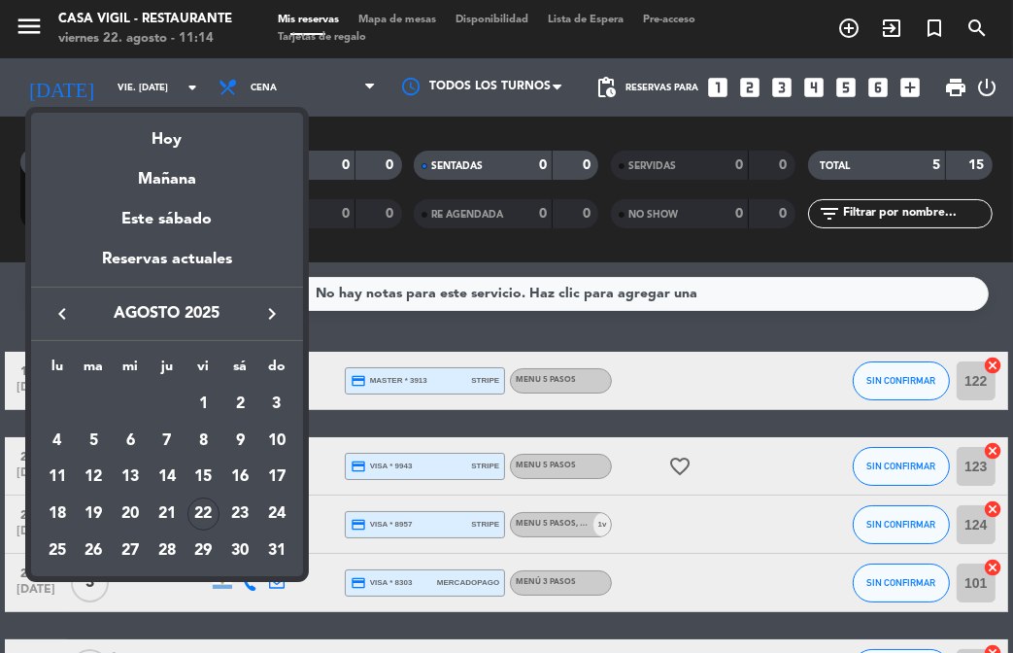
drag, startPoint x: 264, startPoint y: 314, endPoint x: 199, endPoint y: 376, distance: 90.0
click at [264, 313] on icon "keyboard_arrow_right" at bounding box center [271, 313] width 23 height 23
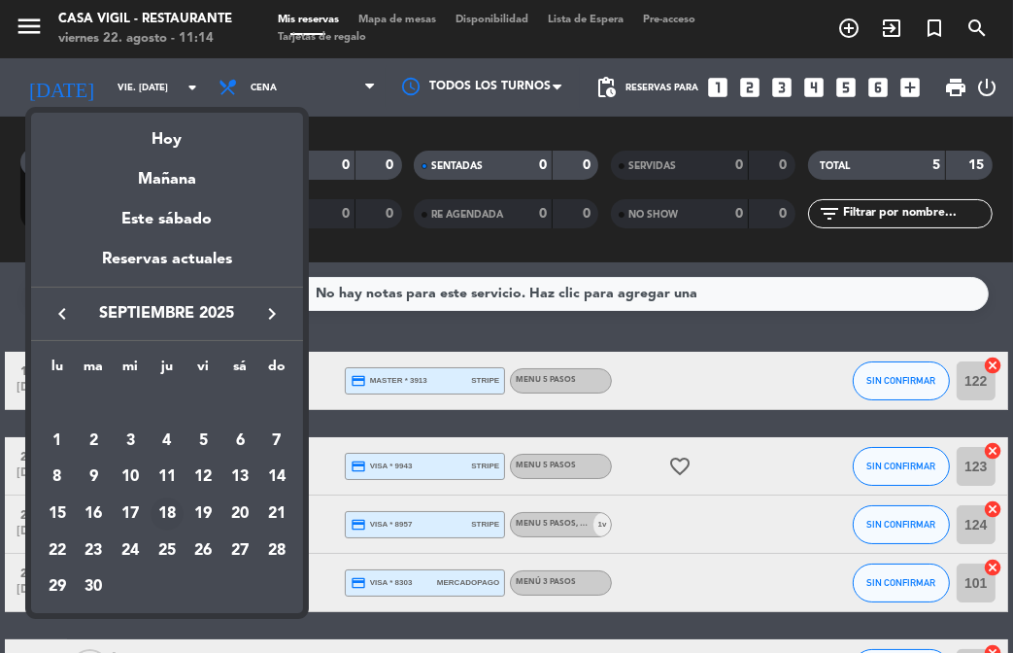
click at [167, 500] on div "18" at bounding box center [167, 513] width 33 height 33
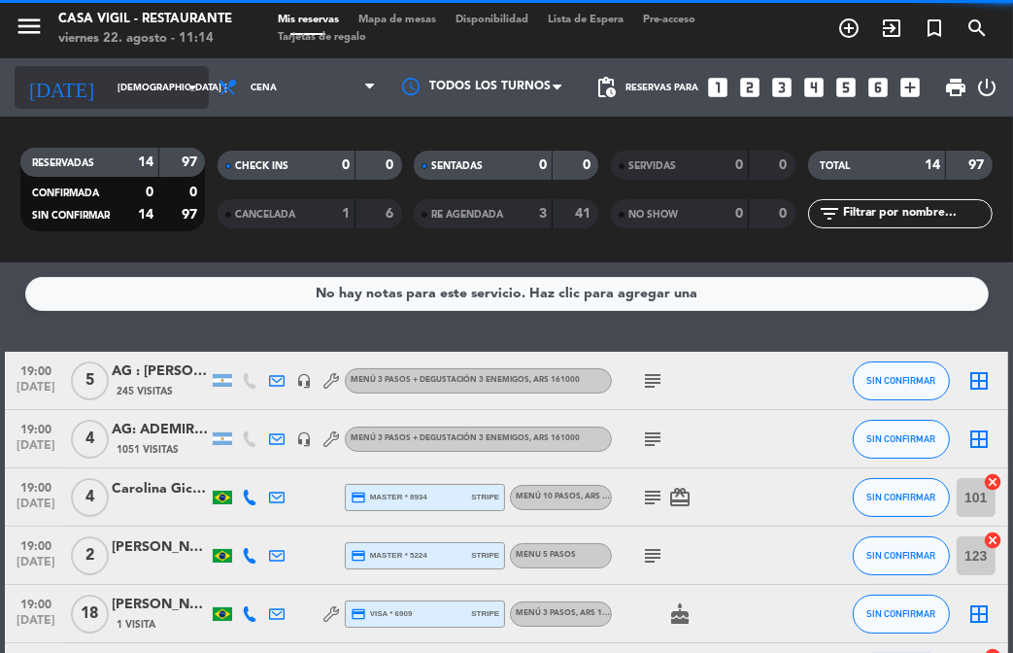
click at [196, 85] on input "[DEMOGRAPHIC_DATA] [DATE]" at bounding box center [172, 88] width 129 height 30
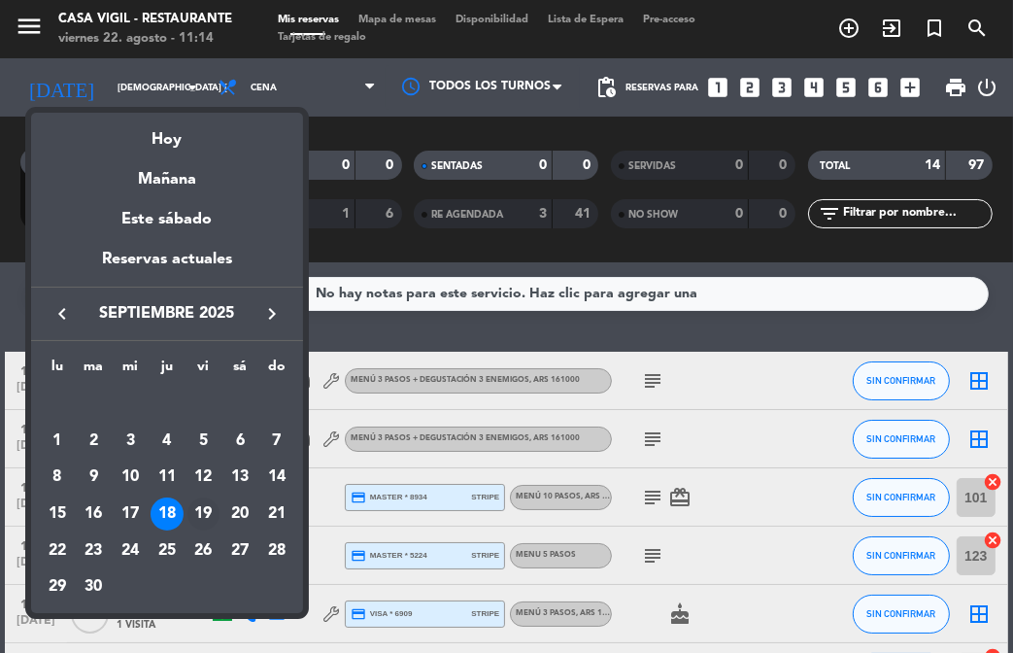
click at [206, 509] on div "19" at bounding box center [204, 513] width 33 height 33
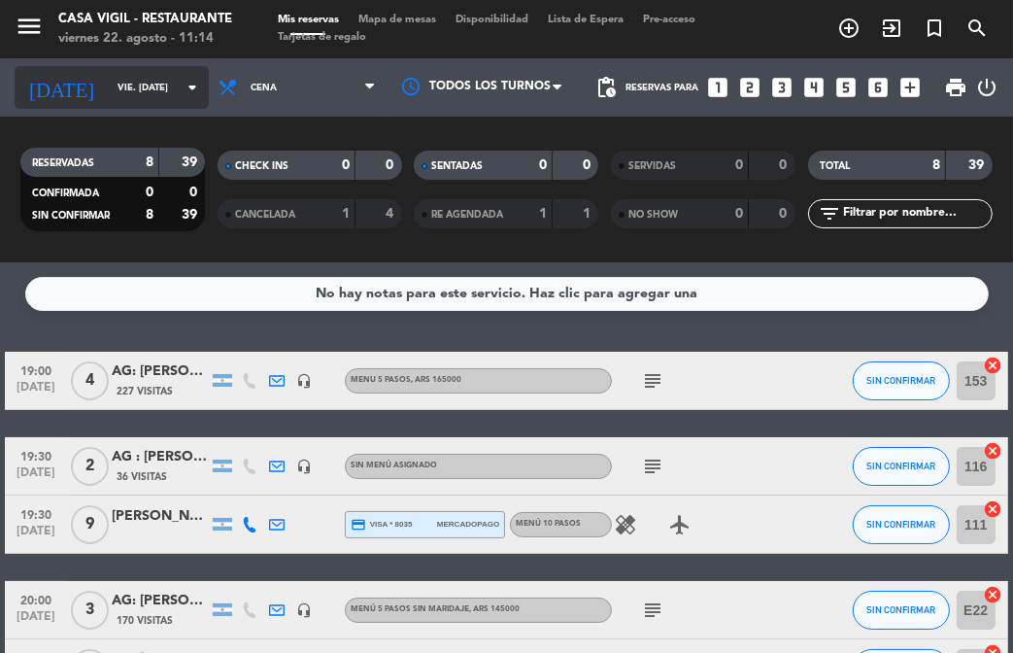
click at [181, 89] on icon "arrow_drop_down" at bounding box center [192, 87] width 23 height 23
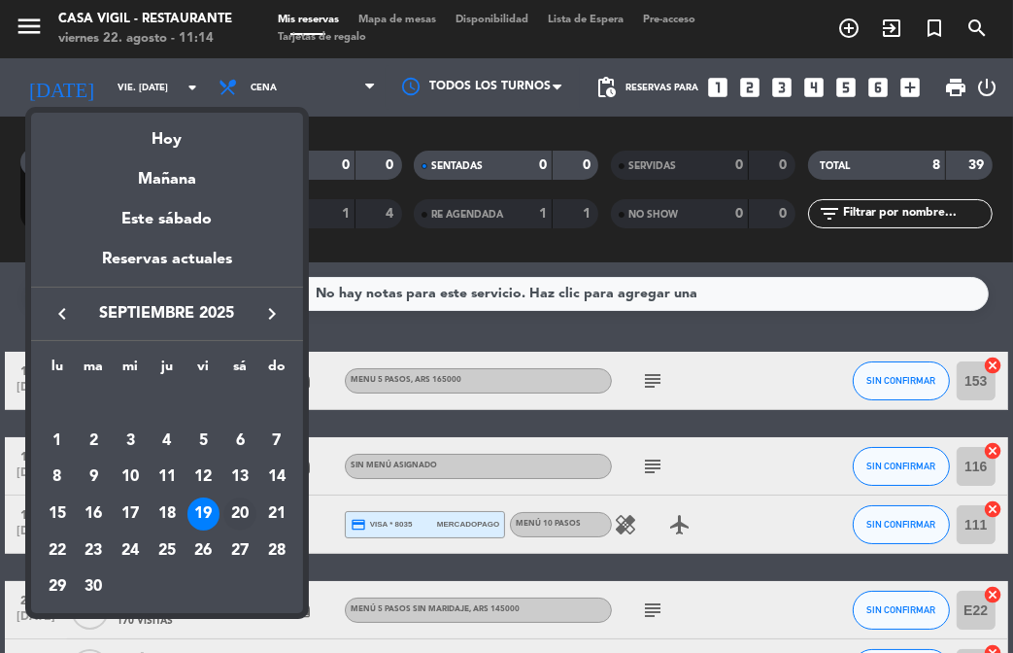
click at [253, 515] on div "20" at bounding box center [239, 513] width 33 height 33
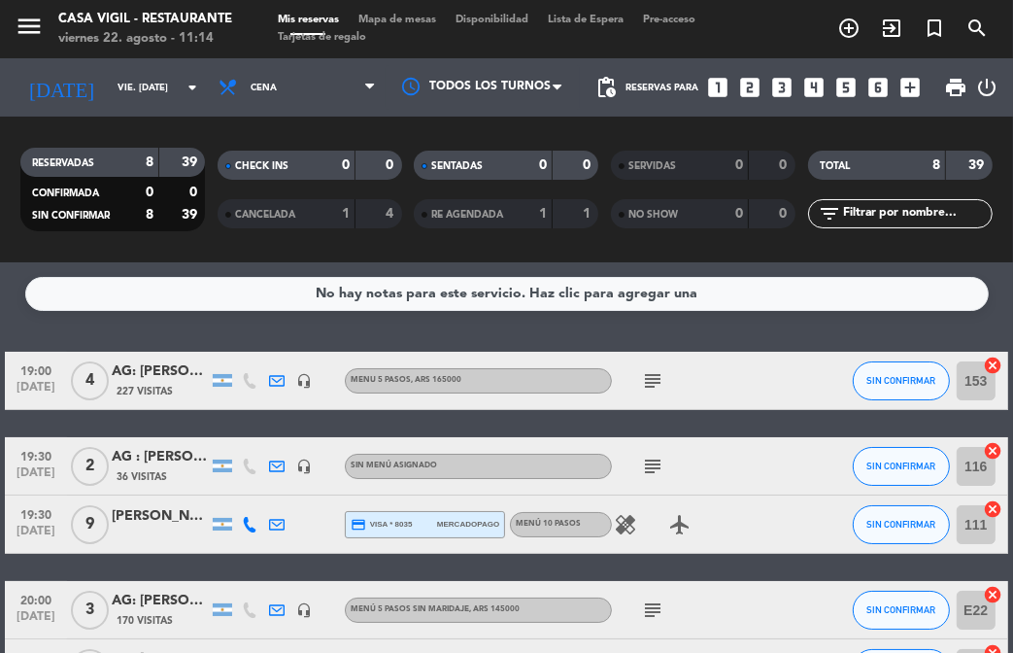
type input "sáb. [DATE]"
